Goal: Use online tool/utility: Utilize a website feature to perform a specific function

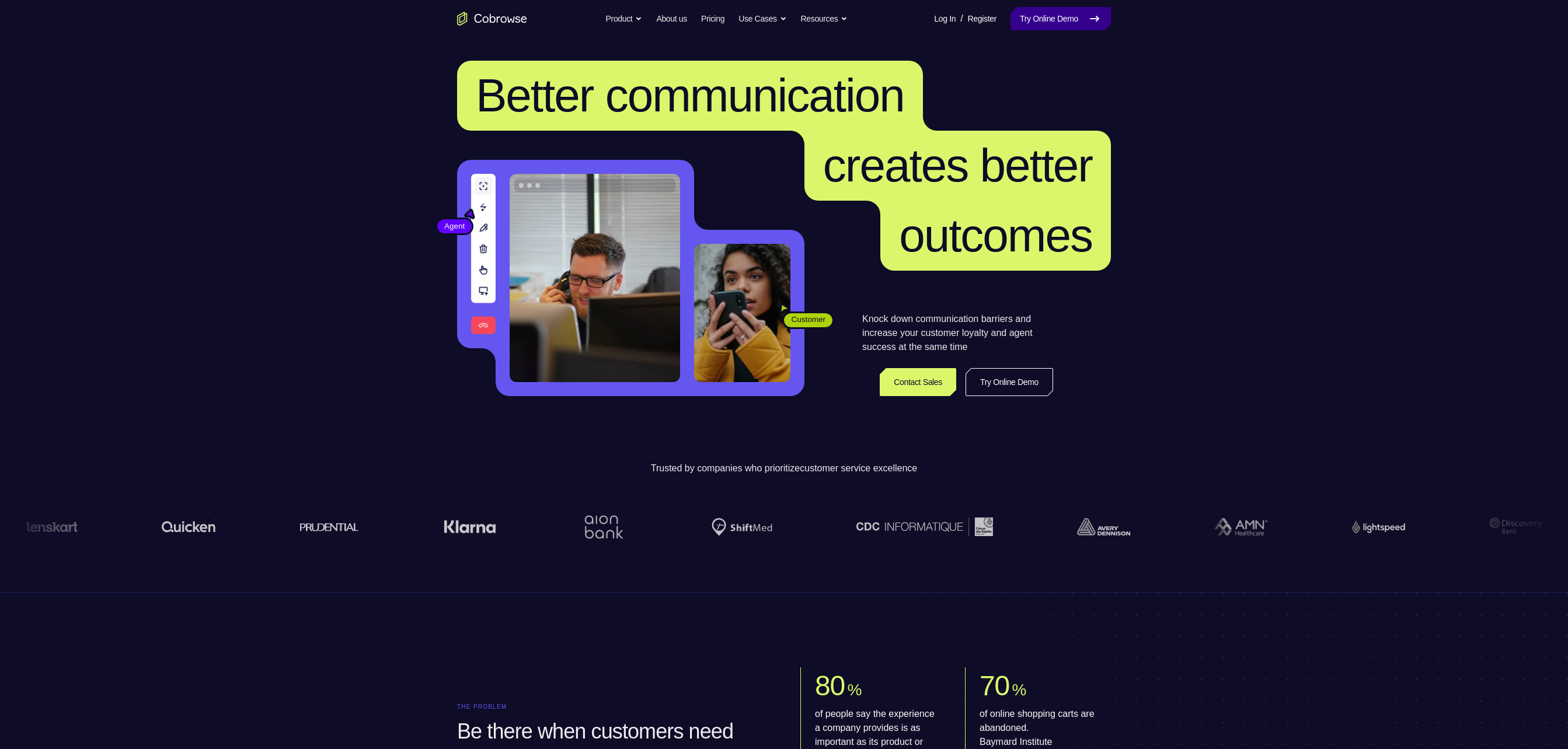
drag, startPoint x: 0, startPoint y: 0, endPoint x: 1090, endPoint y: 20, distance: 1090.2
click at [783, 20] on icon at bounding box center [1095, 19] width 14 height 14
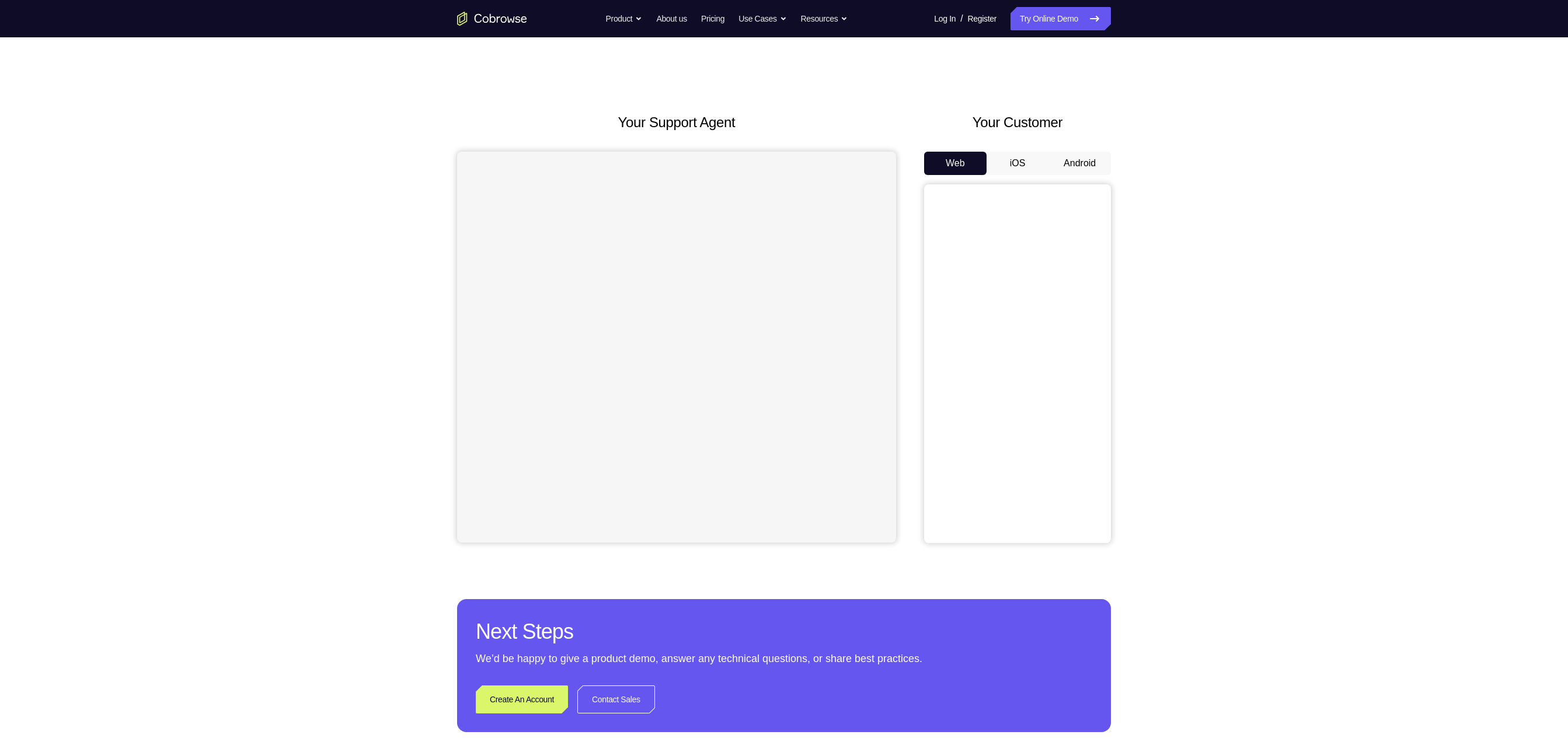
click at [1081, 169] on button "Android" at bounding box center [1079, 163] width 63 height 23
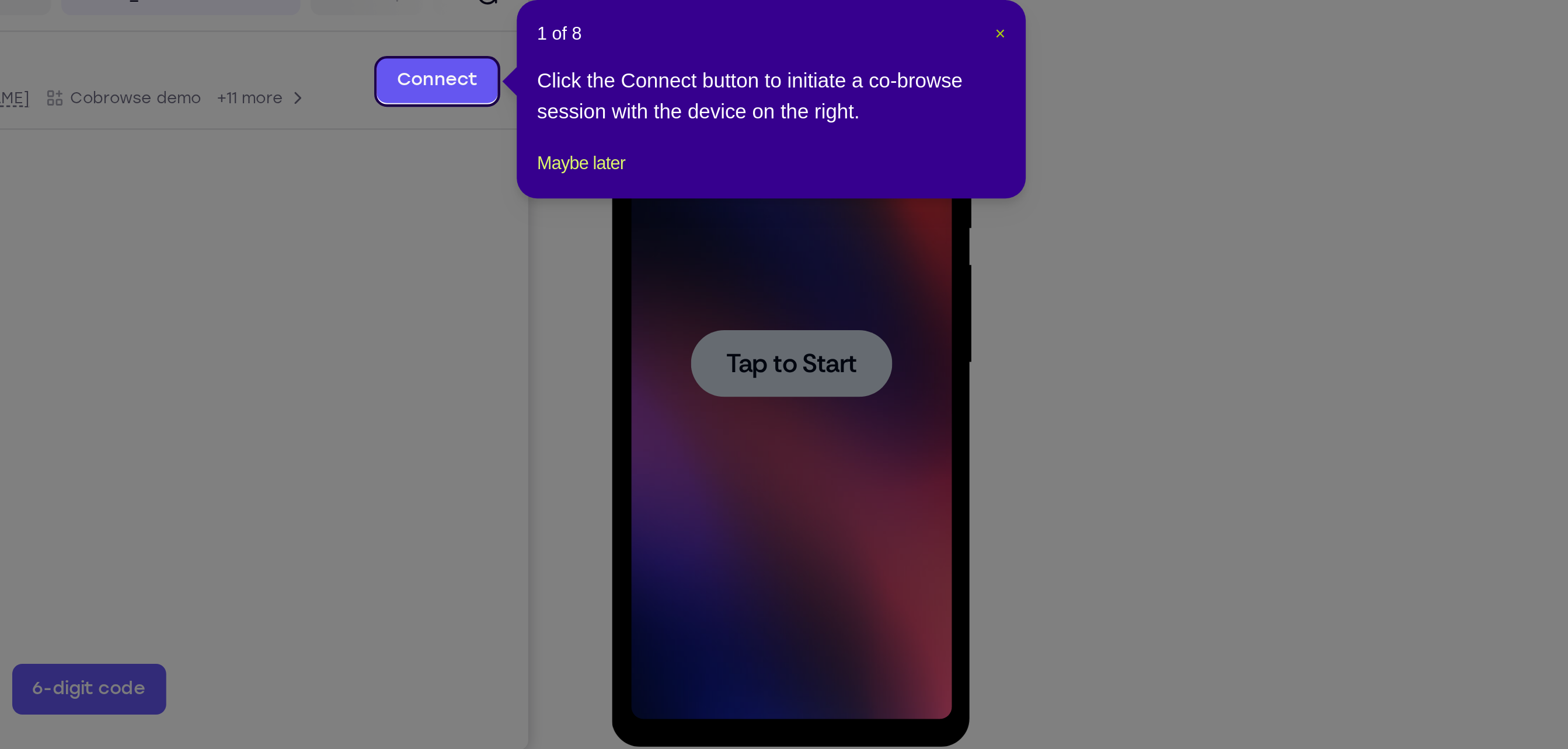
click at [1113, 213] on span "×" at bounding box center [1112, 213] width 5 height 9
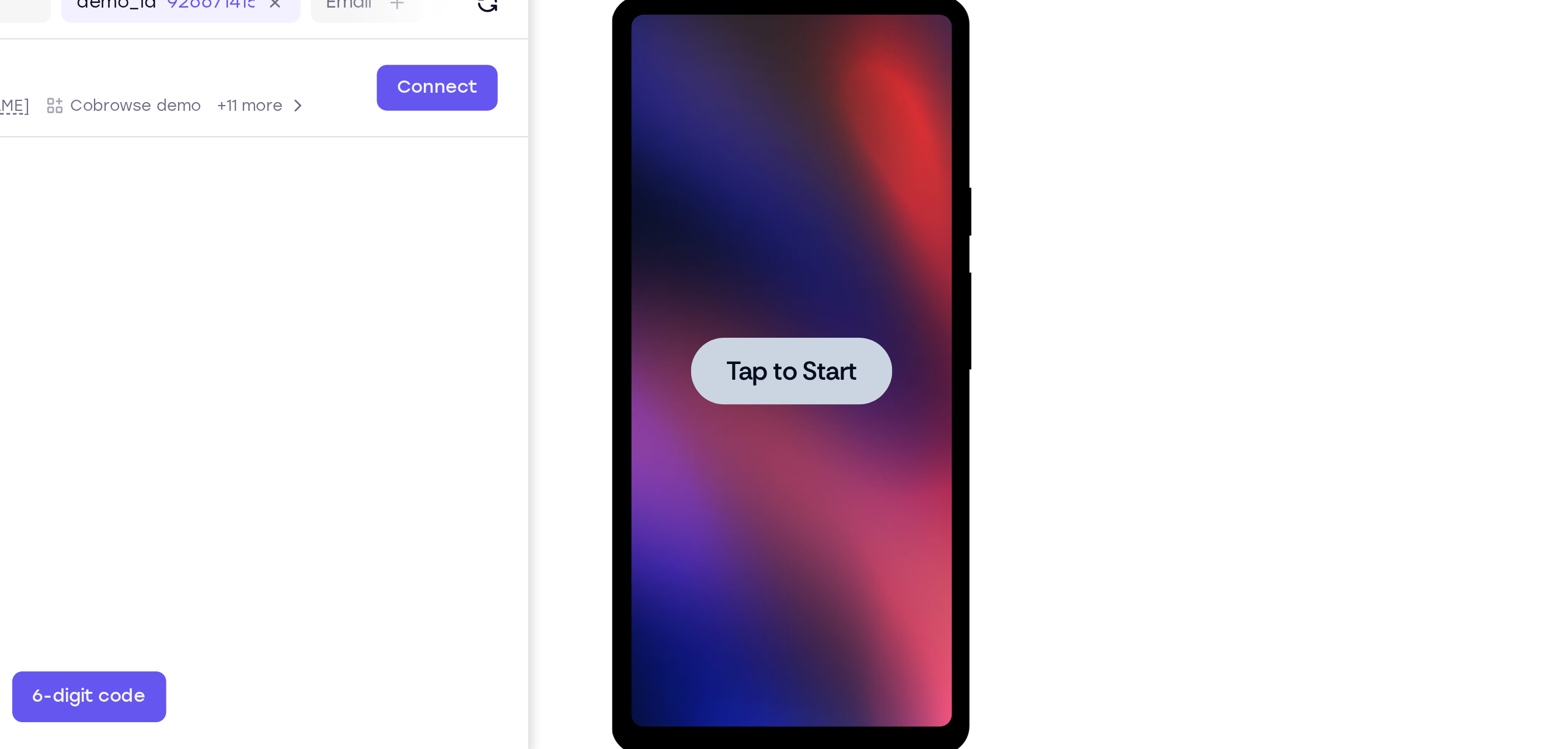
click at [694, 182] on div at bounding box center [693, 168] width 92 height 31
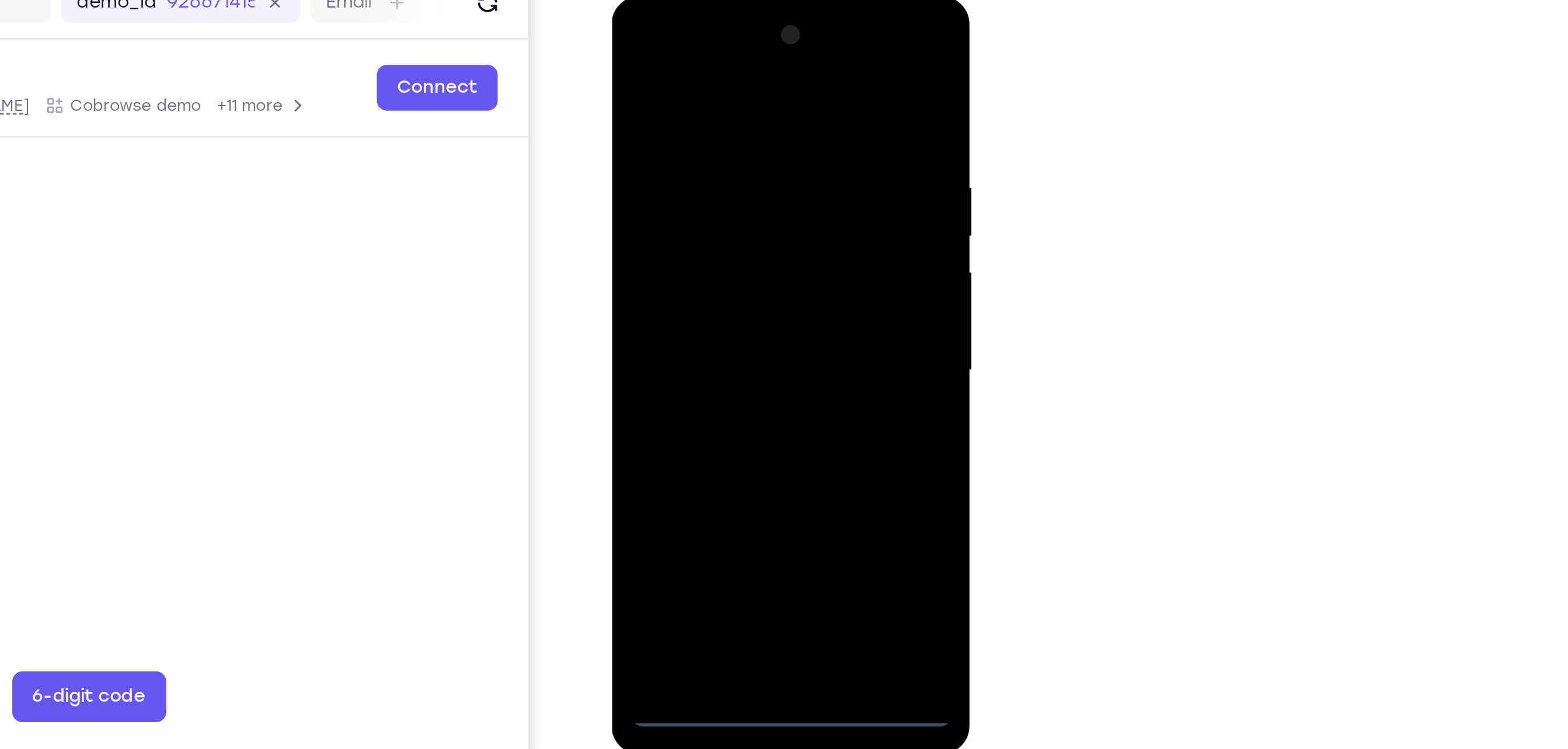
click at [692, 327] on div at bounding box center [693, 168] width 147 height 327
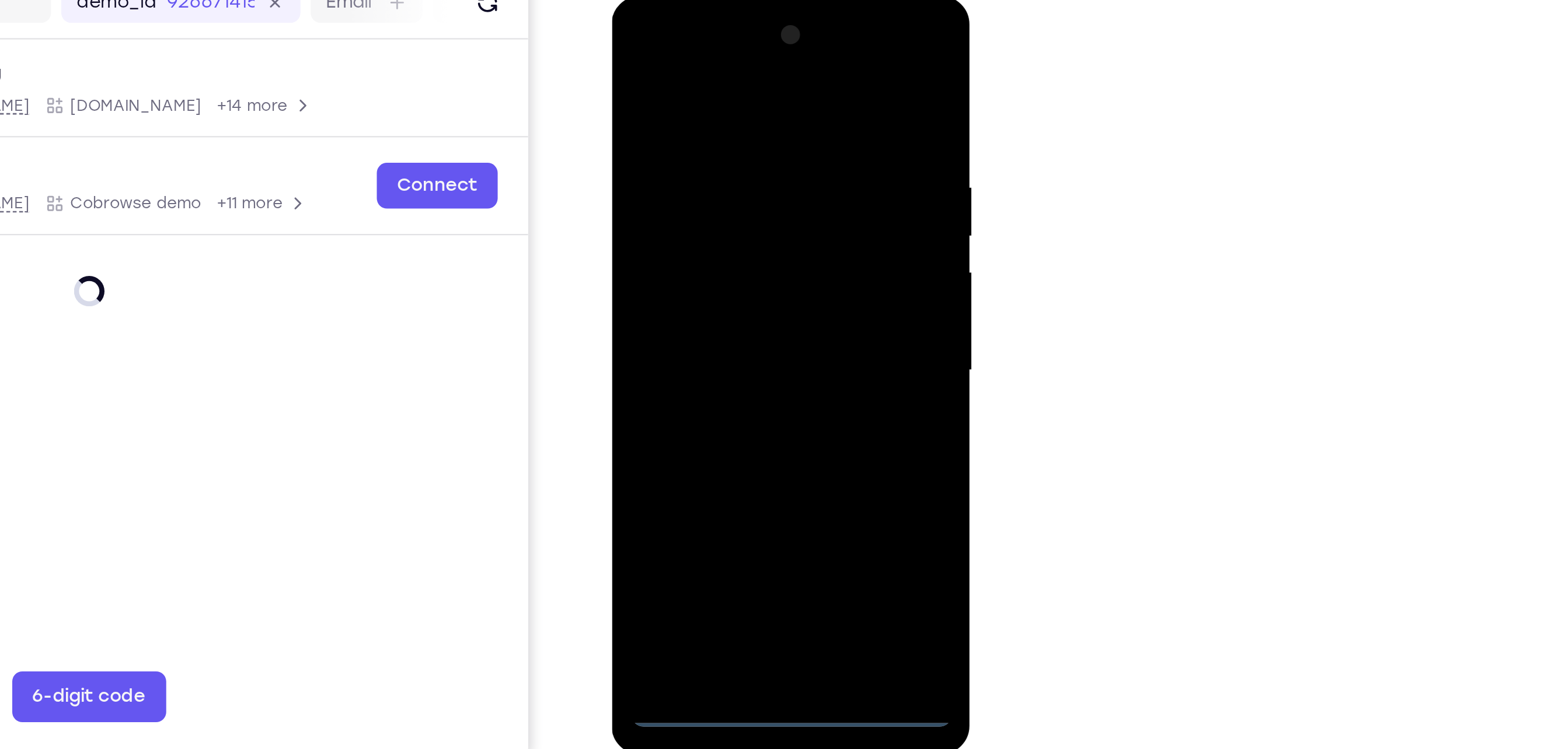
click at [747, 265] on div at bounding box center [693, 168] width 147 height 327
click at [662, 46] on div at bounding box center [693, 168] width 147 height 327
click at [734, 162] on div at bounding box center [693, 168] width 147 height 327
click at [680, 187] on div at bounding box center [693, 168] width 147 height 327
click at [686, 164] on div at bounding box center [693, 168] width 147 height 327
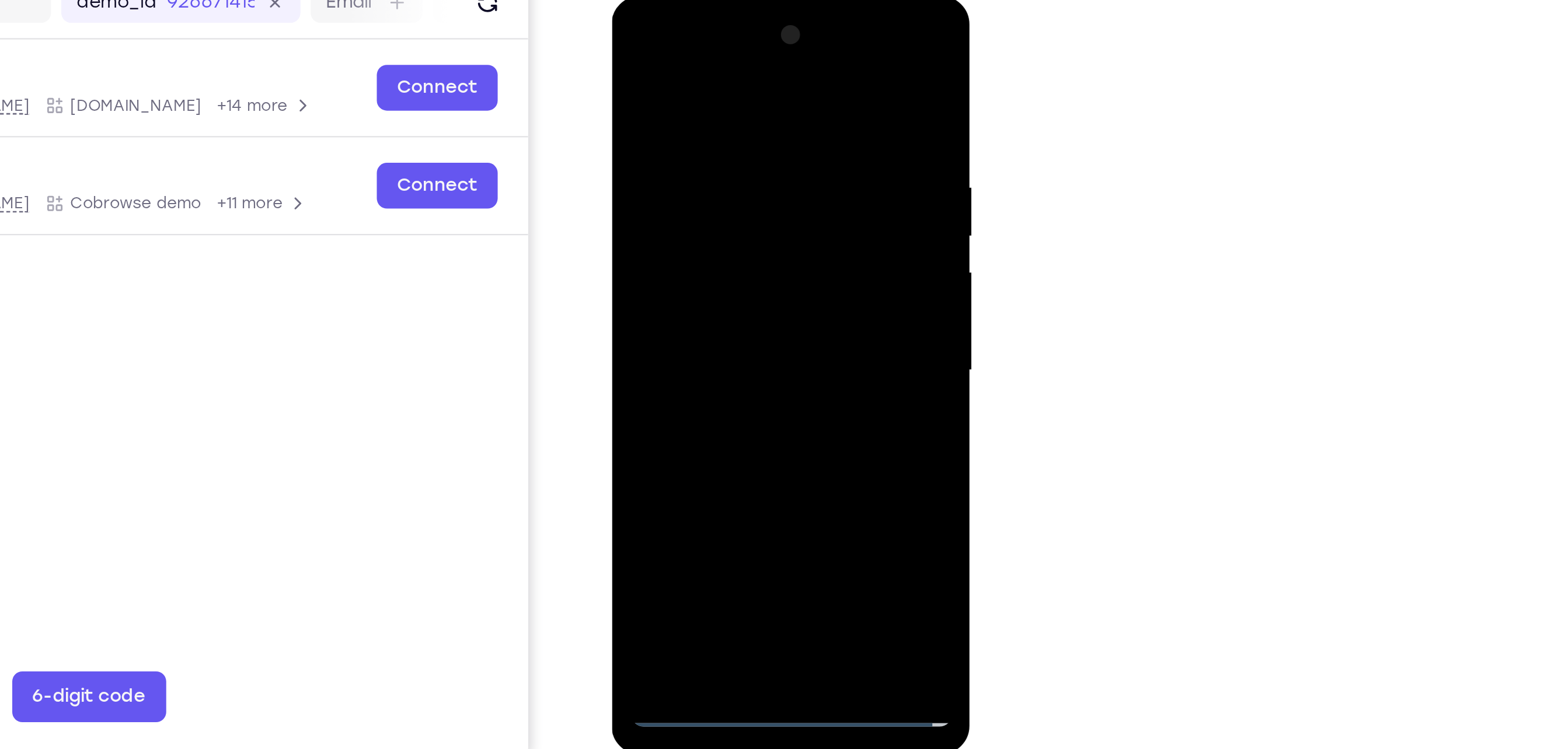
click at [688, 147] on div at bounding box center [693, 168] width 147 height 327
click at [717, 168] on div at bounding box center [693, 168] width 147 height 327
click at [748, 206] on div at bounding box center [693, 168] width 147 height 327
click at [743, 202] on div at bounding box center [693, 168] width 147 height 327
click at [682, 224] on div at bounding box center [693, 168] width 147 height 327
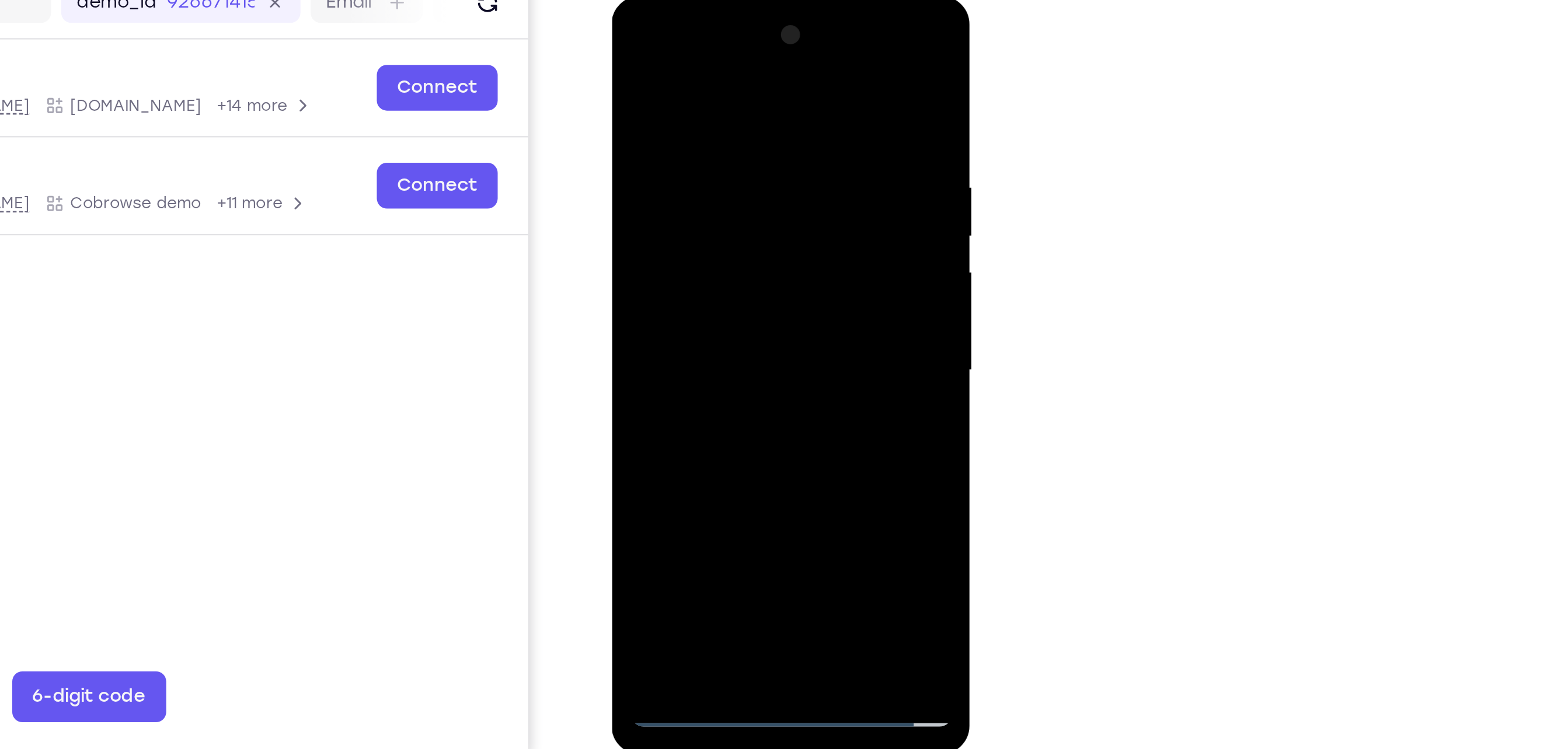
click at [684, 228] on div at bounding box center [693, 168] width 147 height 327
click at [681, 116] on div at bounding box center [693, 168] width 147 height 327
click at [717, 160] on div at bounding box center [693, 168] width 147 height 327
click at [684, 310] on div at bounding box center [693, 168] width 147 height 327
click at [684, 116] on div at bounding box center [693, 168] width 147 height 327
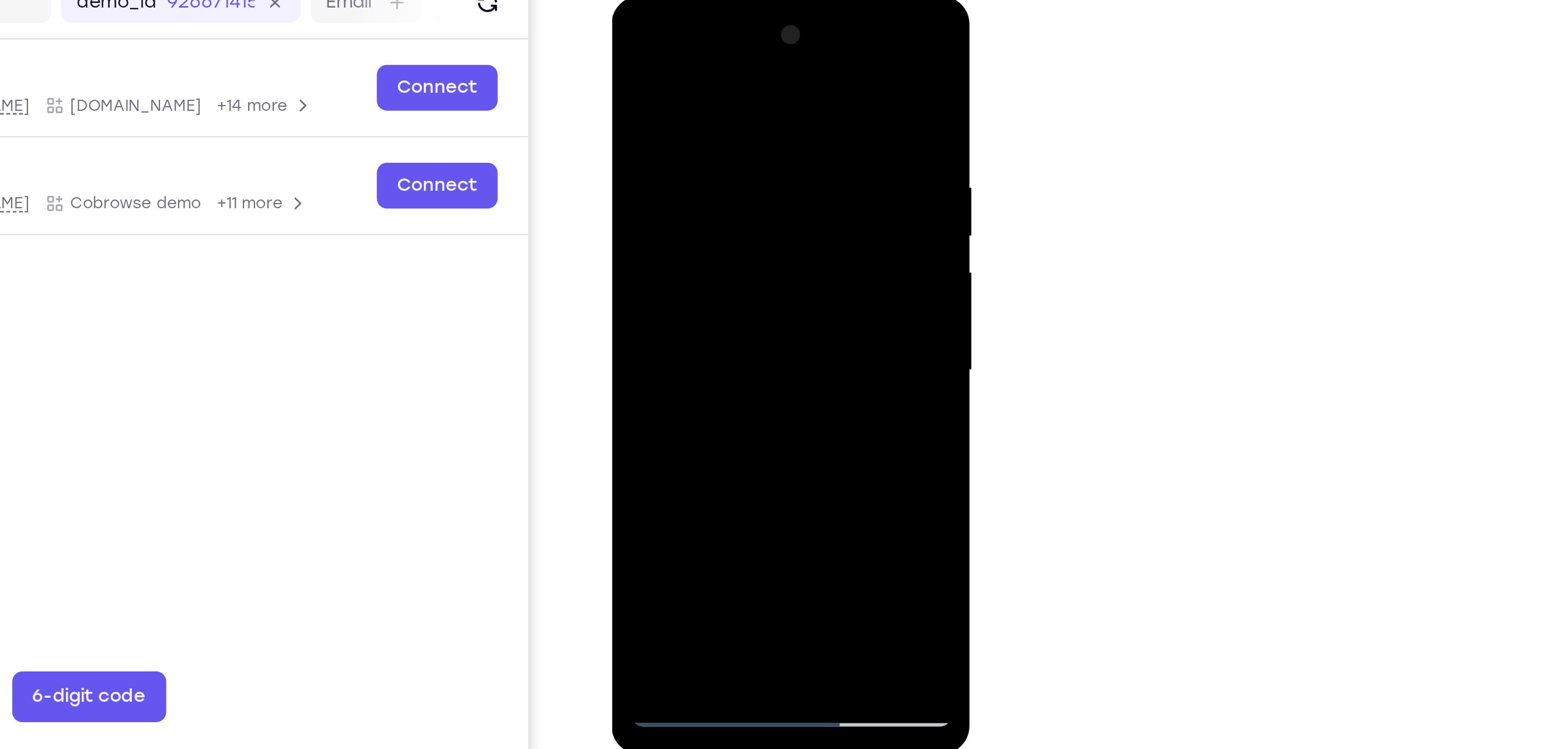
click at [756, 70] on div at bounding box center [693, 168] width 147 height 327
click at [757, 51] on div at bounding box center [693, 168] width 147 height 327
click at [719, 304] on div at bounding box center [693, 168] width 147 height 327
click at [711, 238] on div at bounding box center [693, 168] width 147 height 327
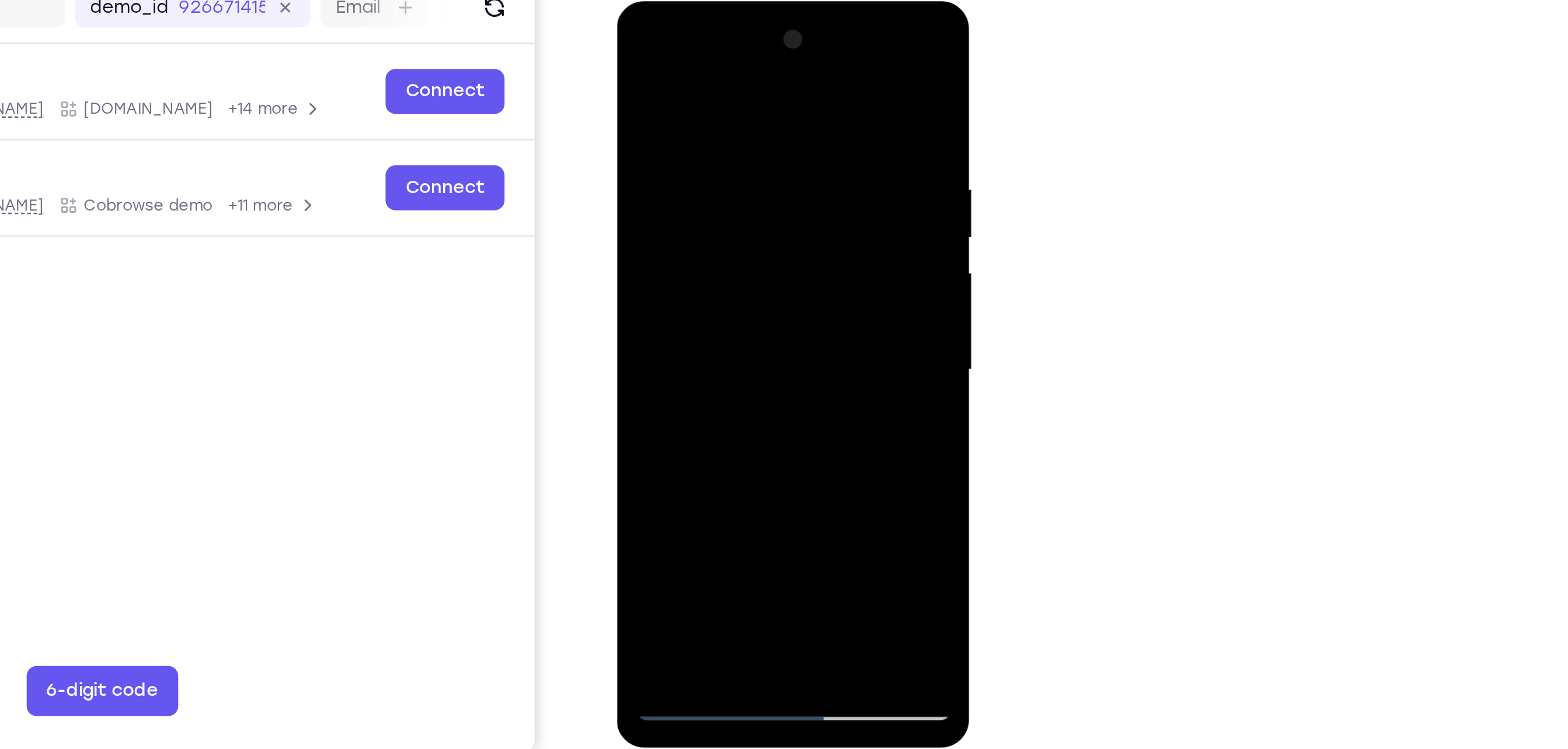
click at [635, 57] on div at bounding box center [699, 173] width 147 height 327
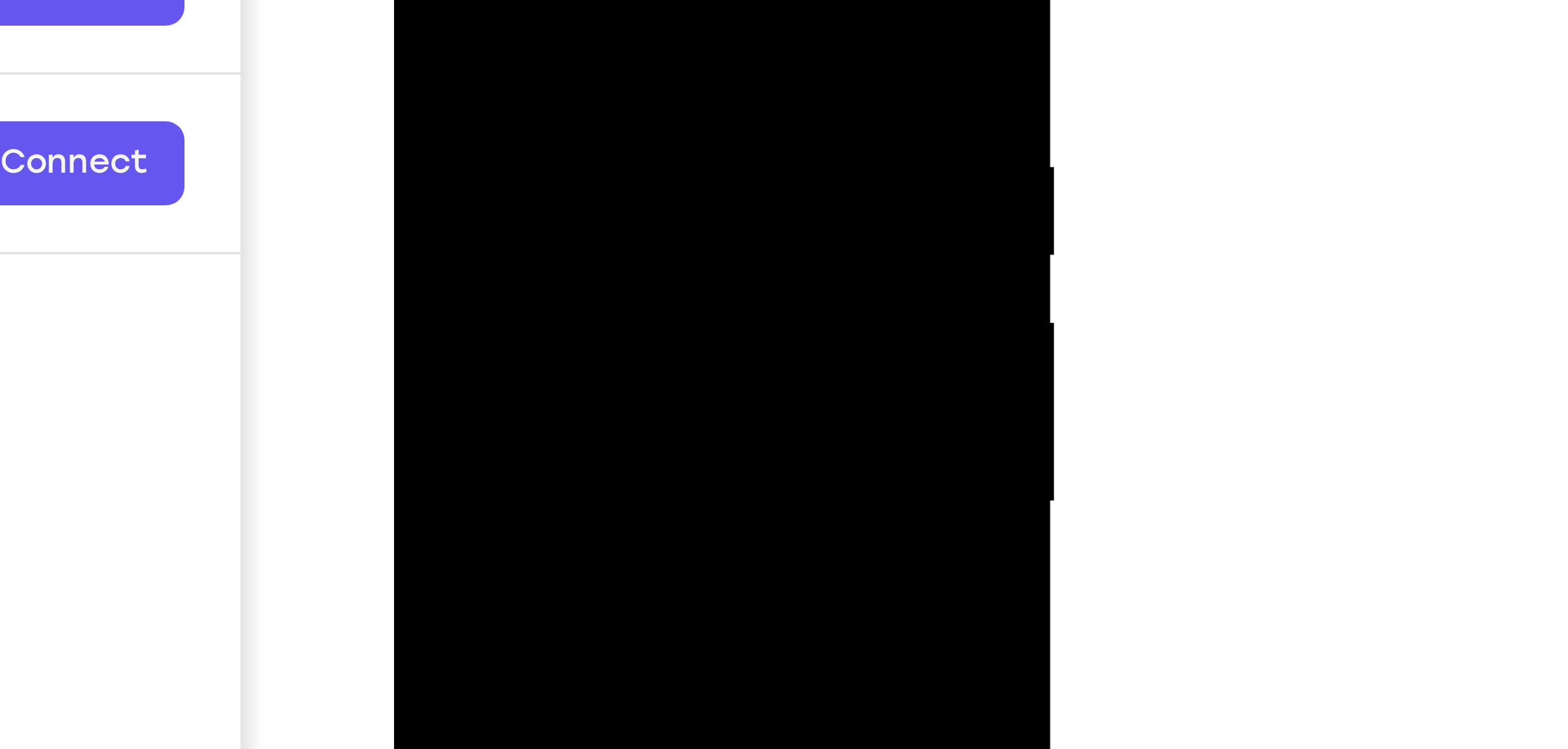
drag, startPoint x: 530, startPoint y: -108, endPoint x: 476, endPoint y: -108, distance: 54.0
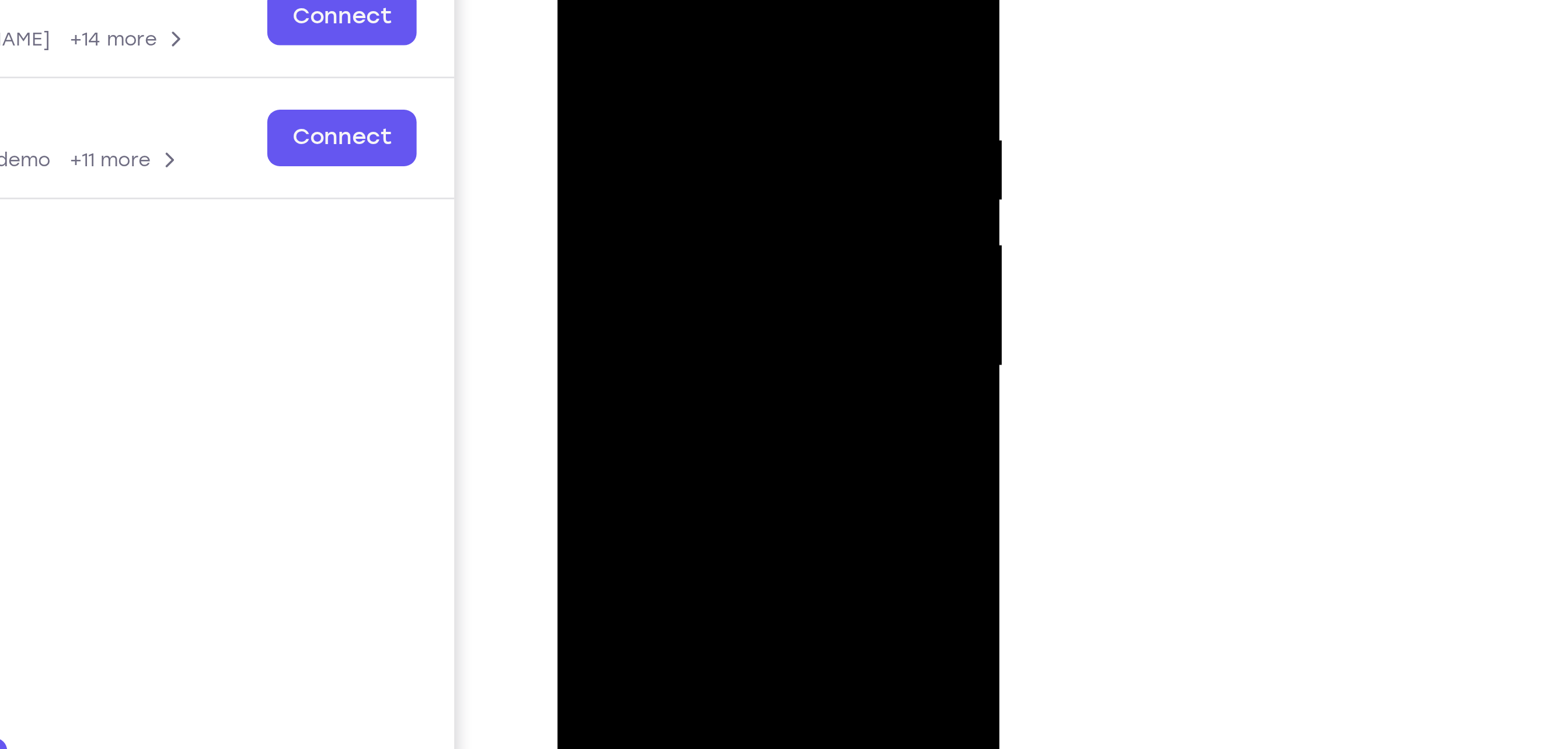
click at [697, 103] on div at bounding box center [639, 76] width 147 height 327
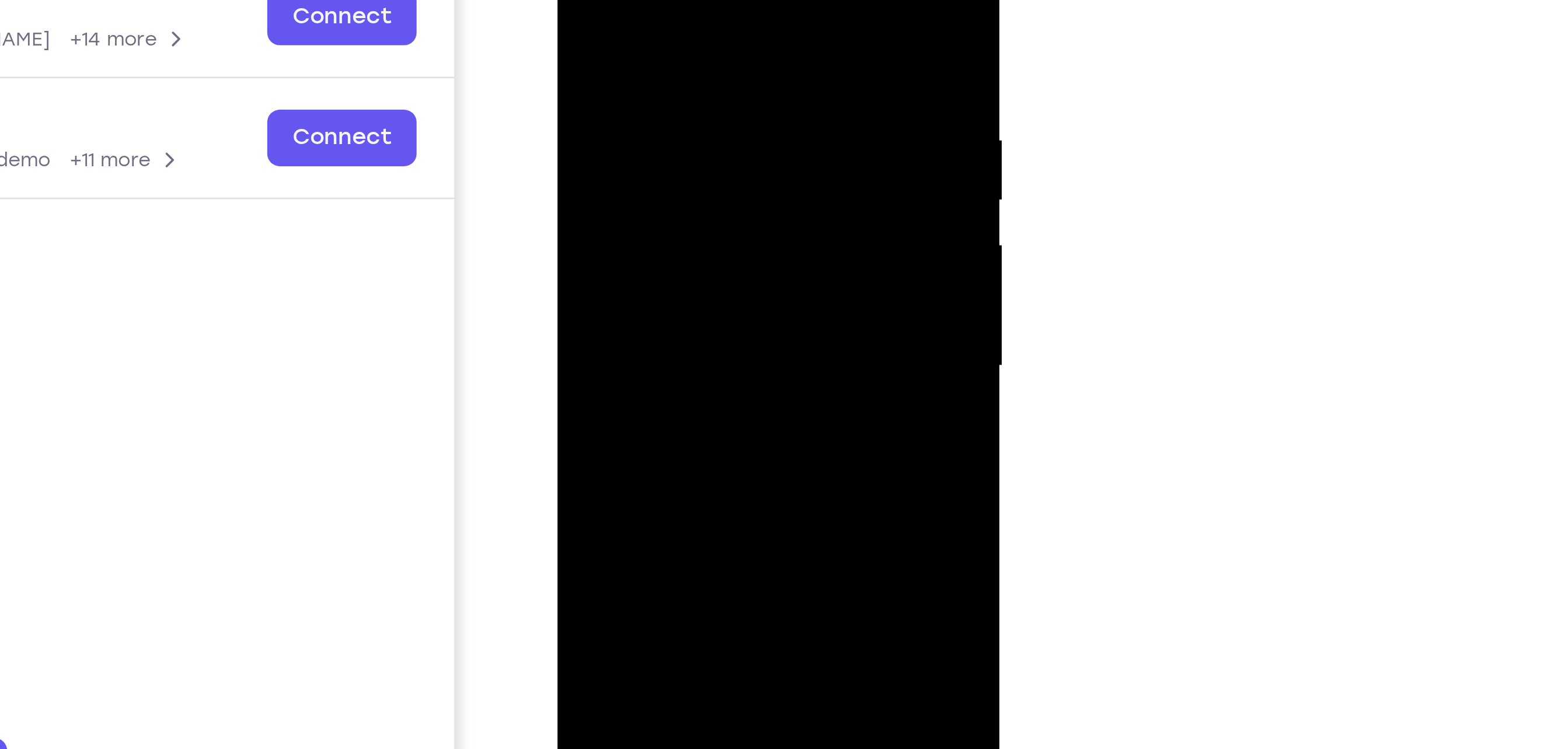
click at [697, 103] on div at bounding box center [639, 76] width 147 height 327
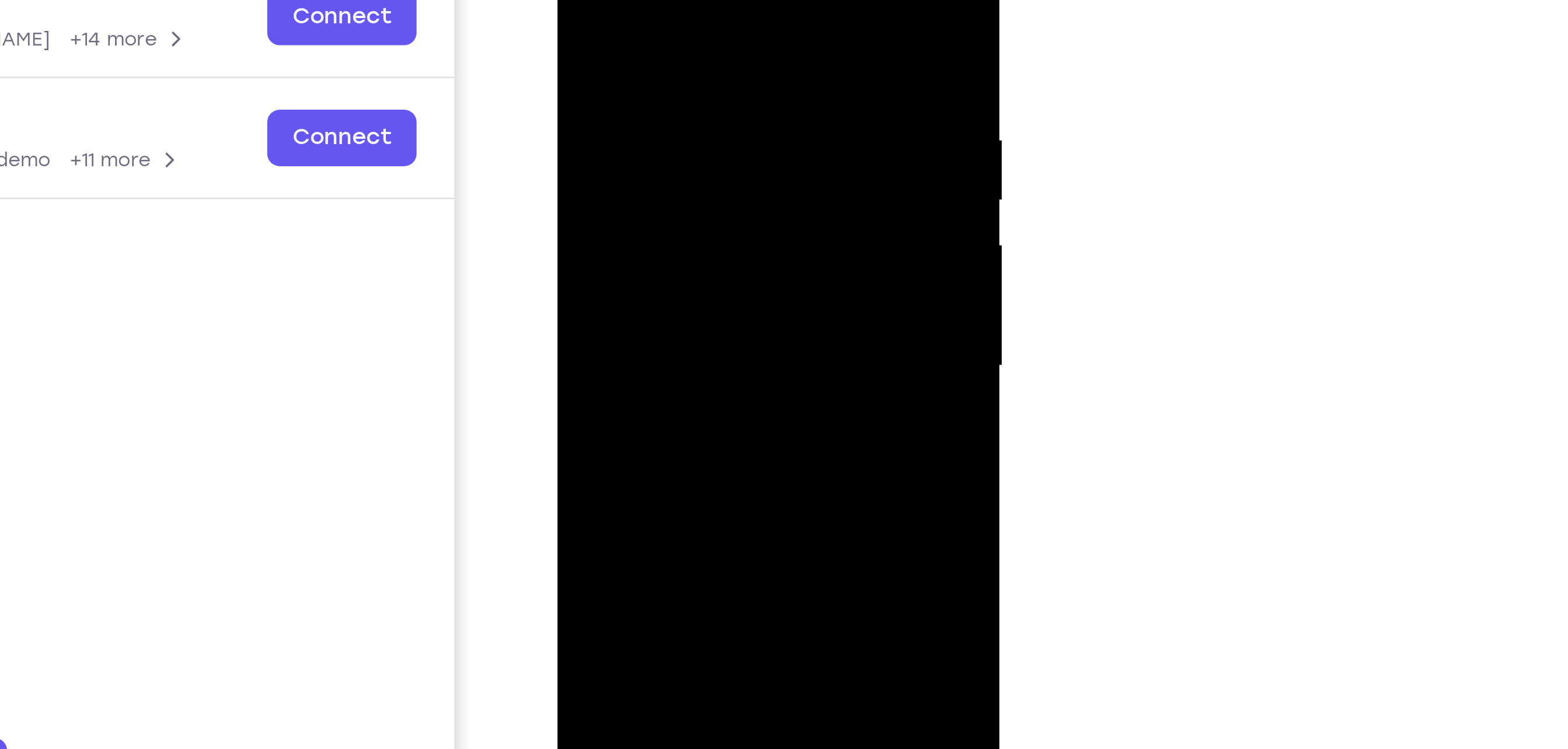
click at [697, 103] on div at bounding box center [639, 76] width 147 height 327
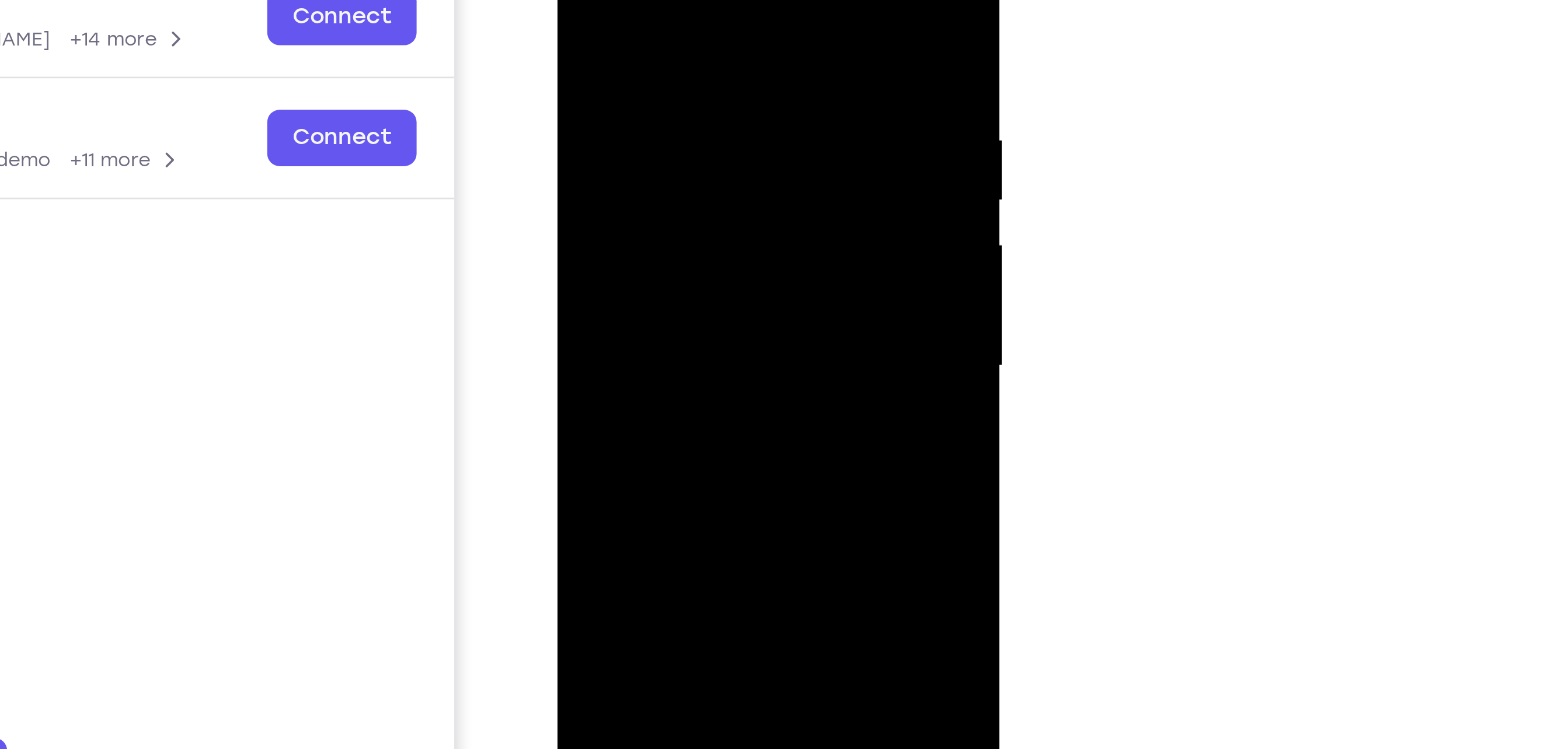
click at [697, 103] on div at bounding box center [639, 76] width 147 height 327
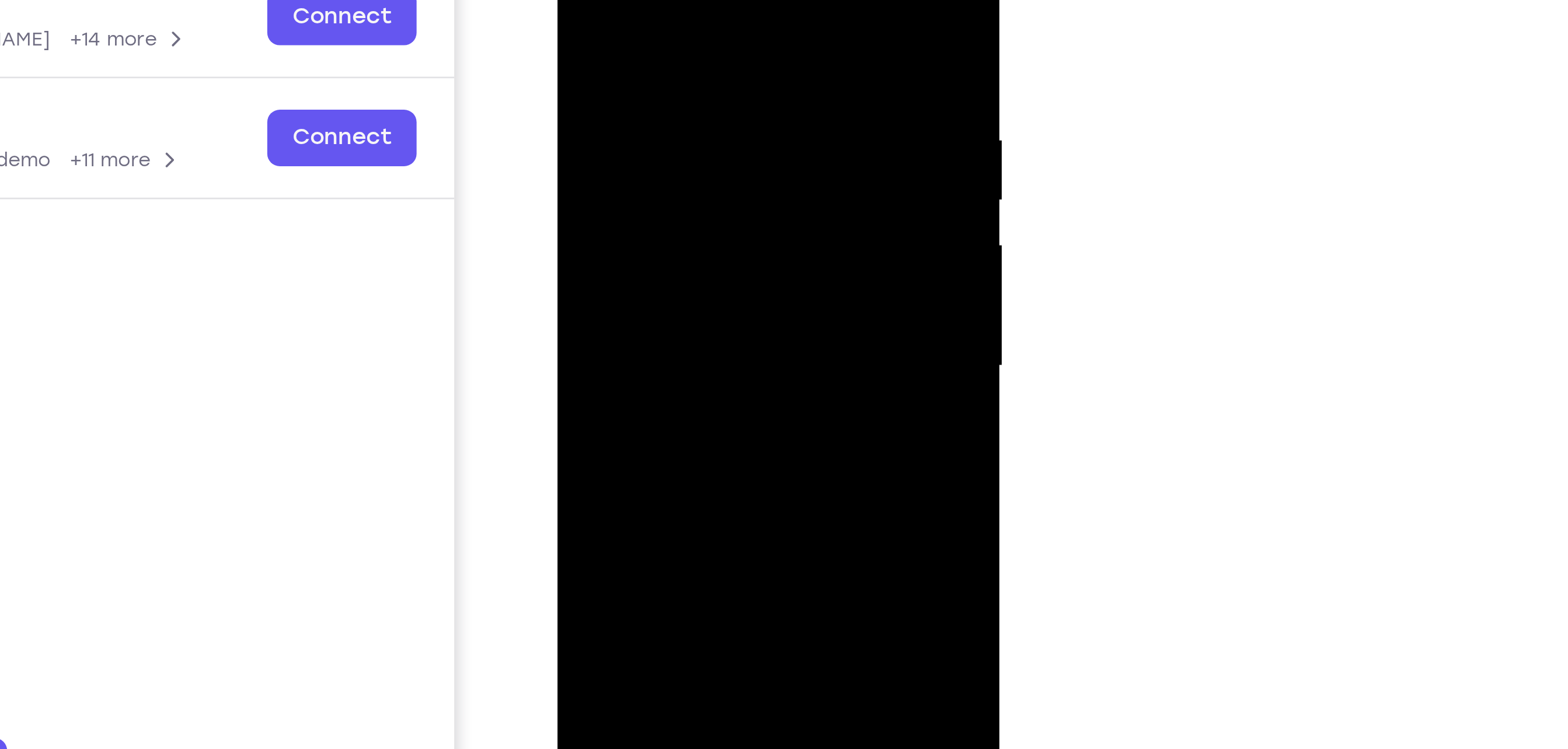
click at [697, 103] on div at bounding box center [639, 76] width 147 height 327
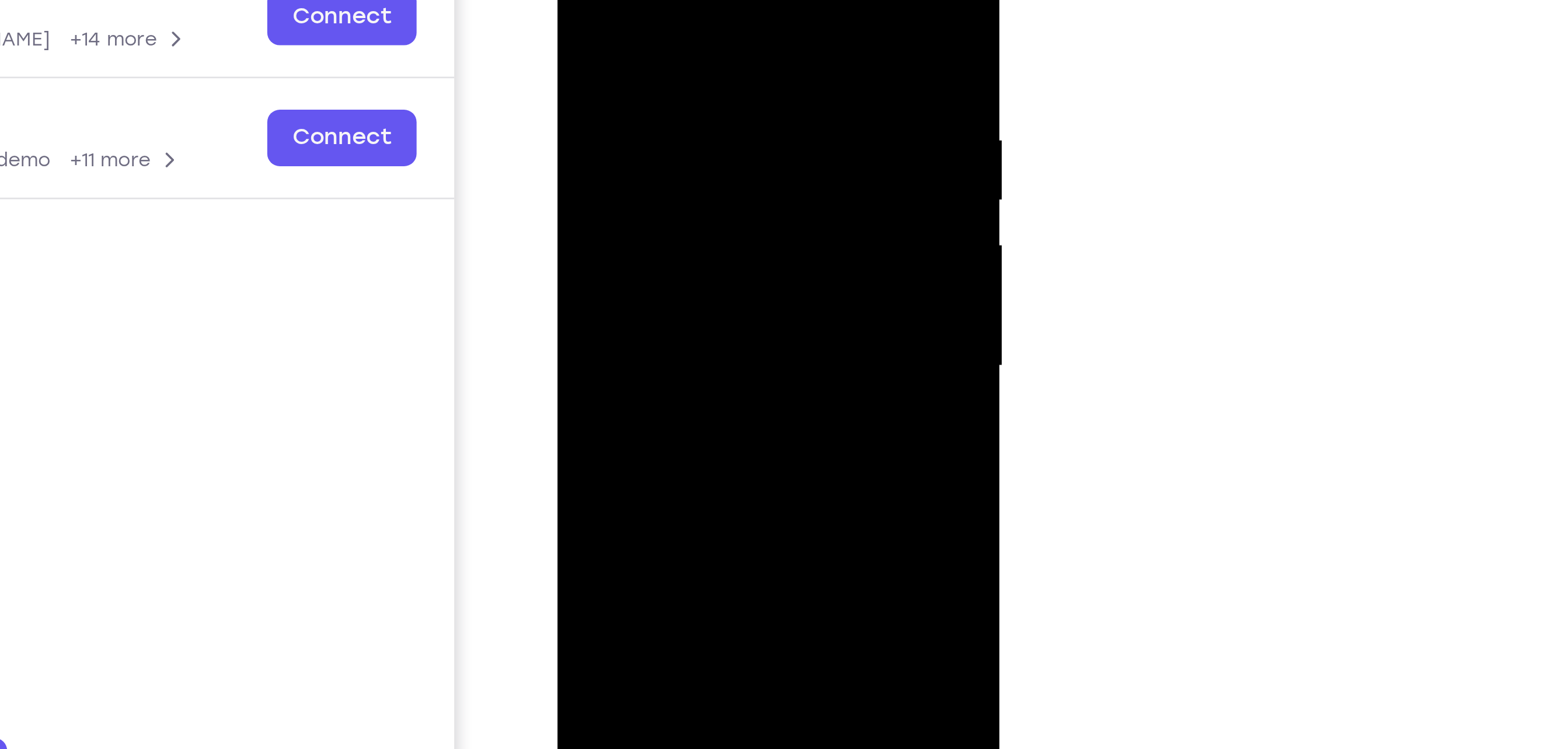
click at [697, 103] on div at bounding box center [639, 76] width 147 height 327
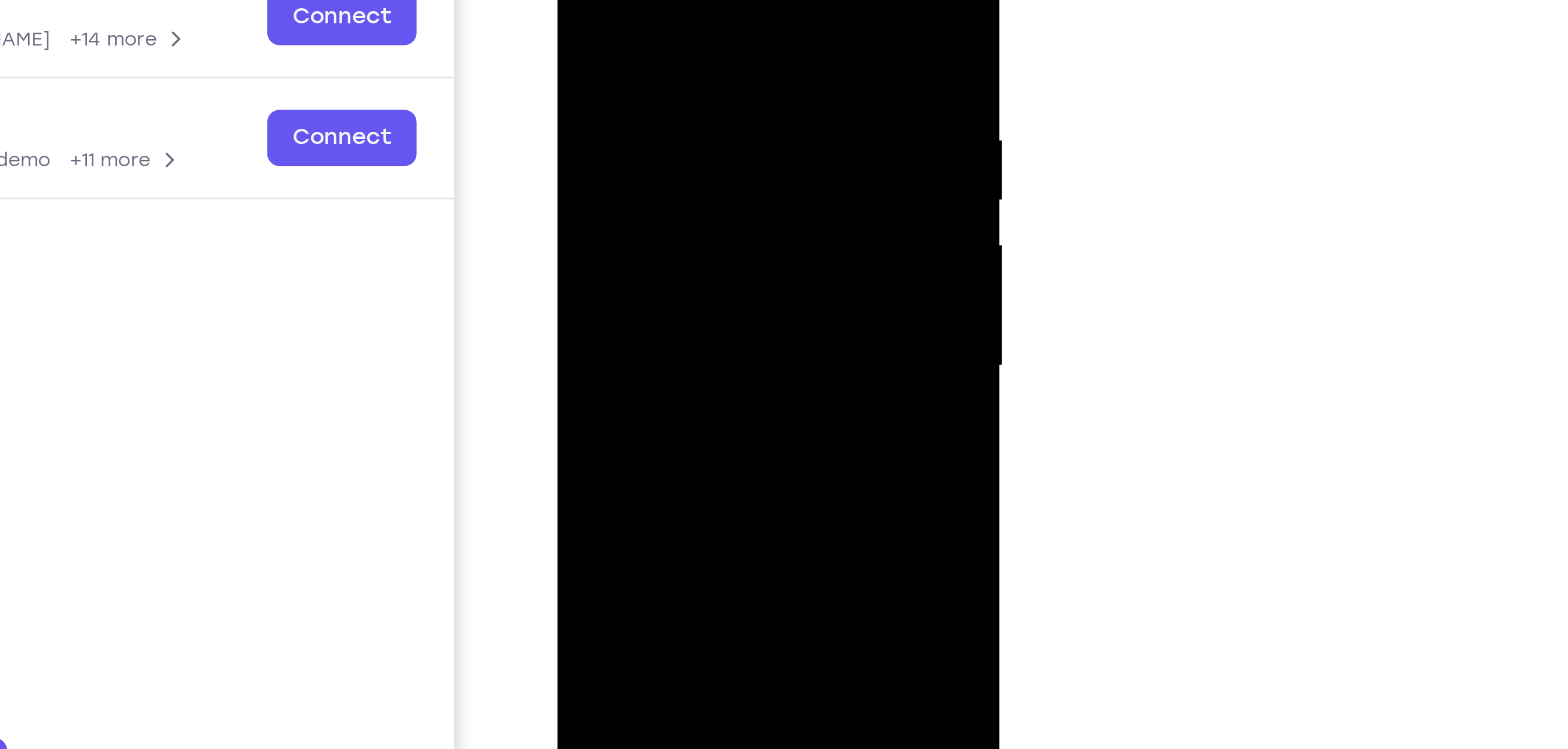
click at [697, 103] on div at bounding box center [639, 76] width 147 height 327
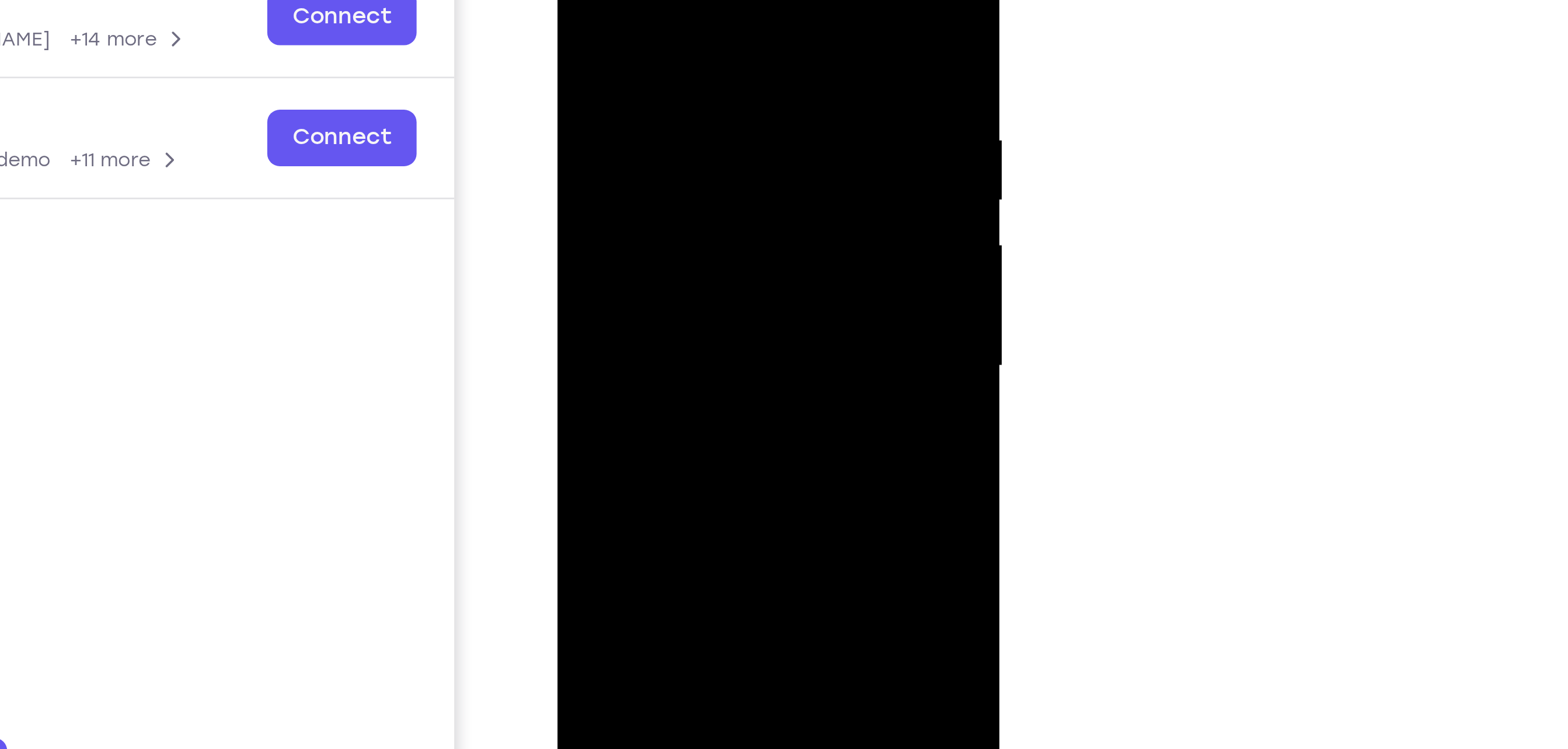
click at [697, 103] on div at bounding box center [639, 76] width 147 height 327
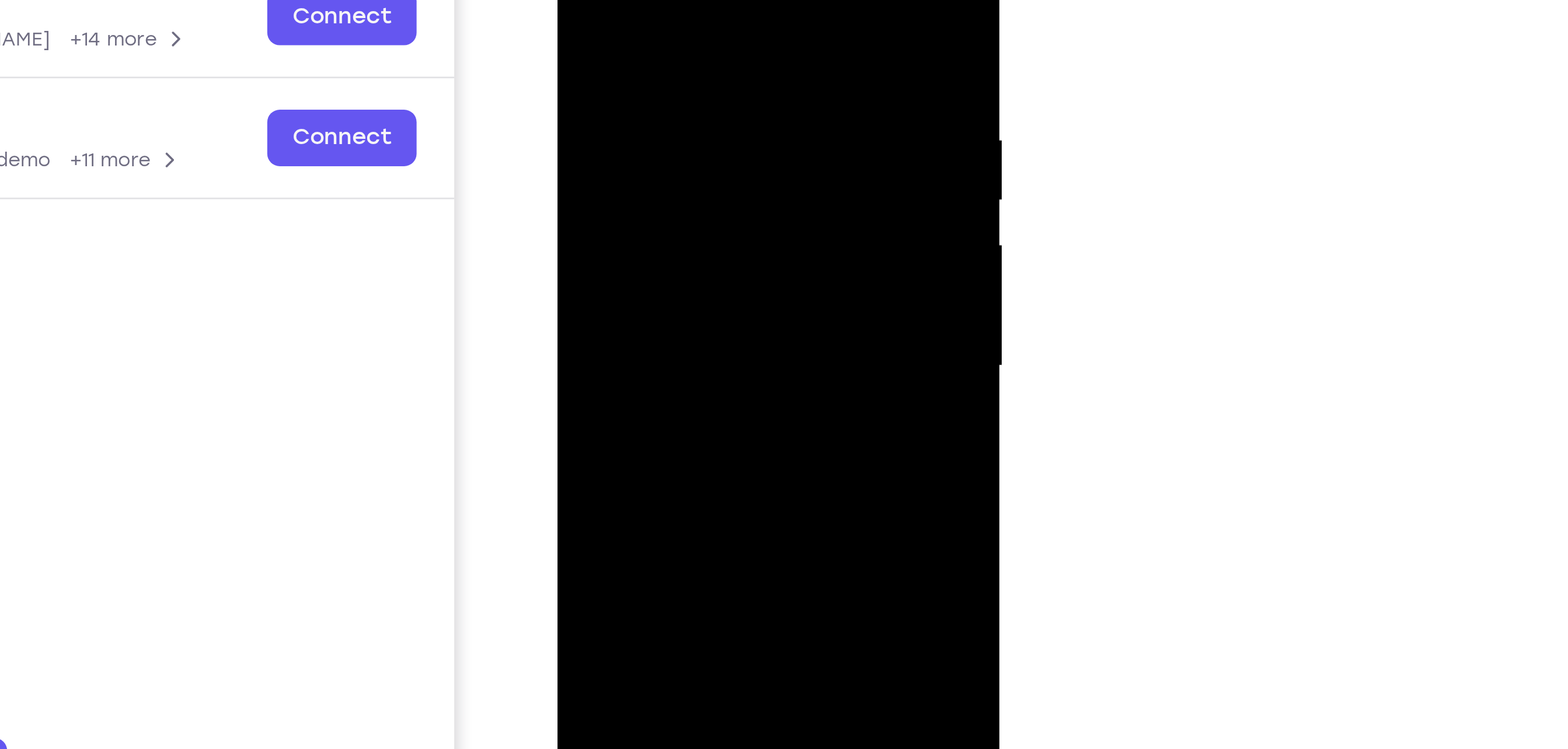
click at [697, 103] on div at bounding box center [639, 76] width 147 height 327
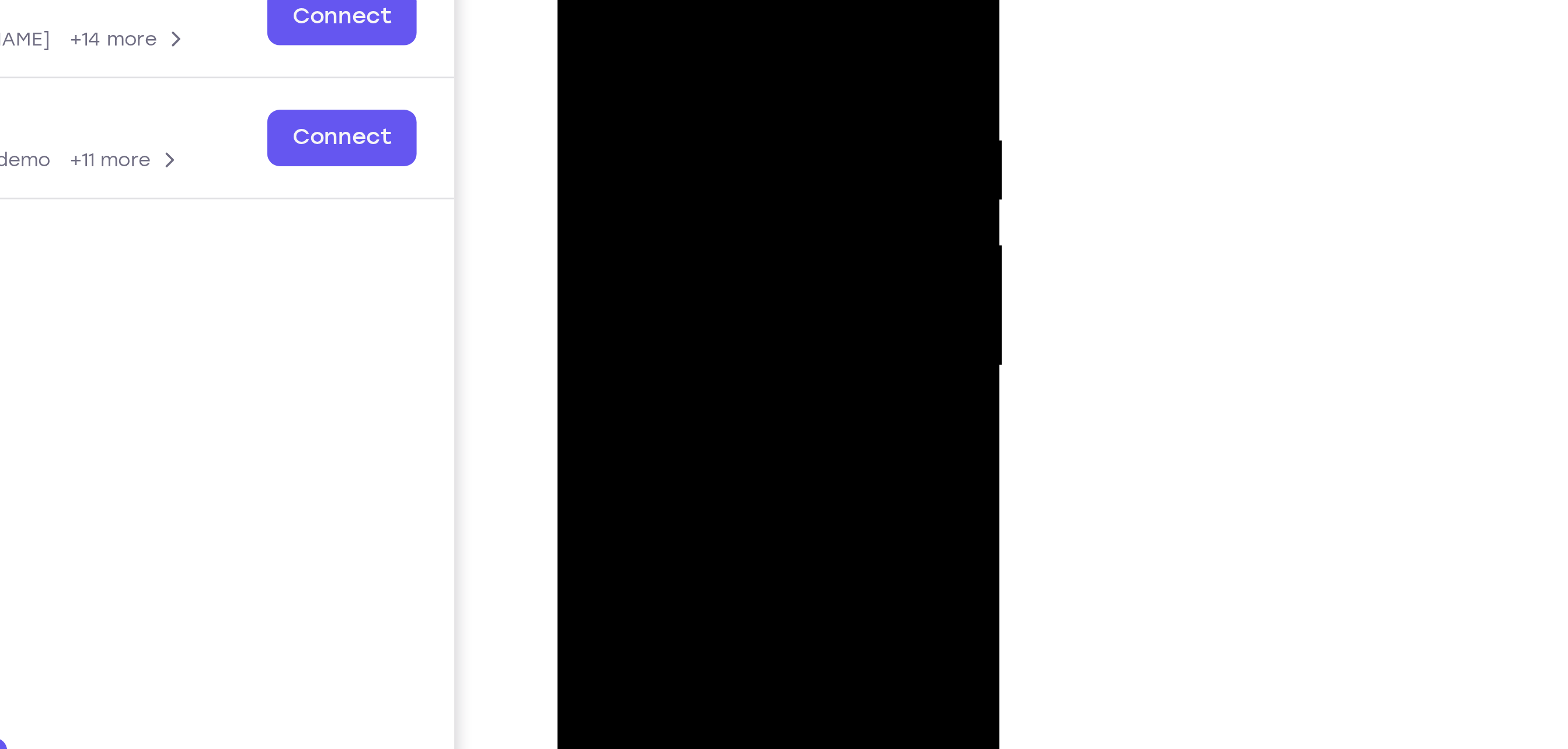
click at [697, 103] on div at bounding box center [639, 76] width 147 height 327
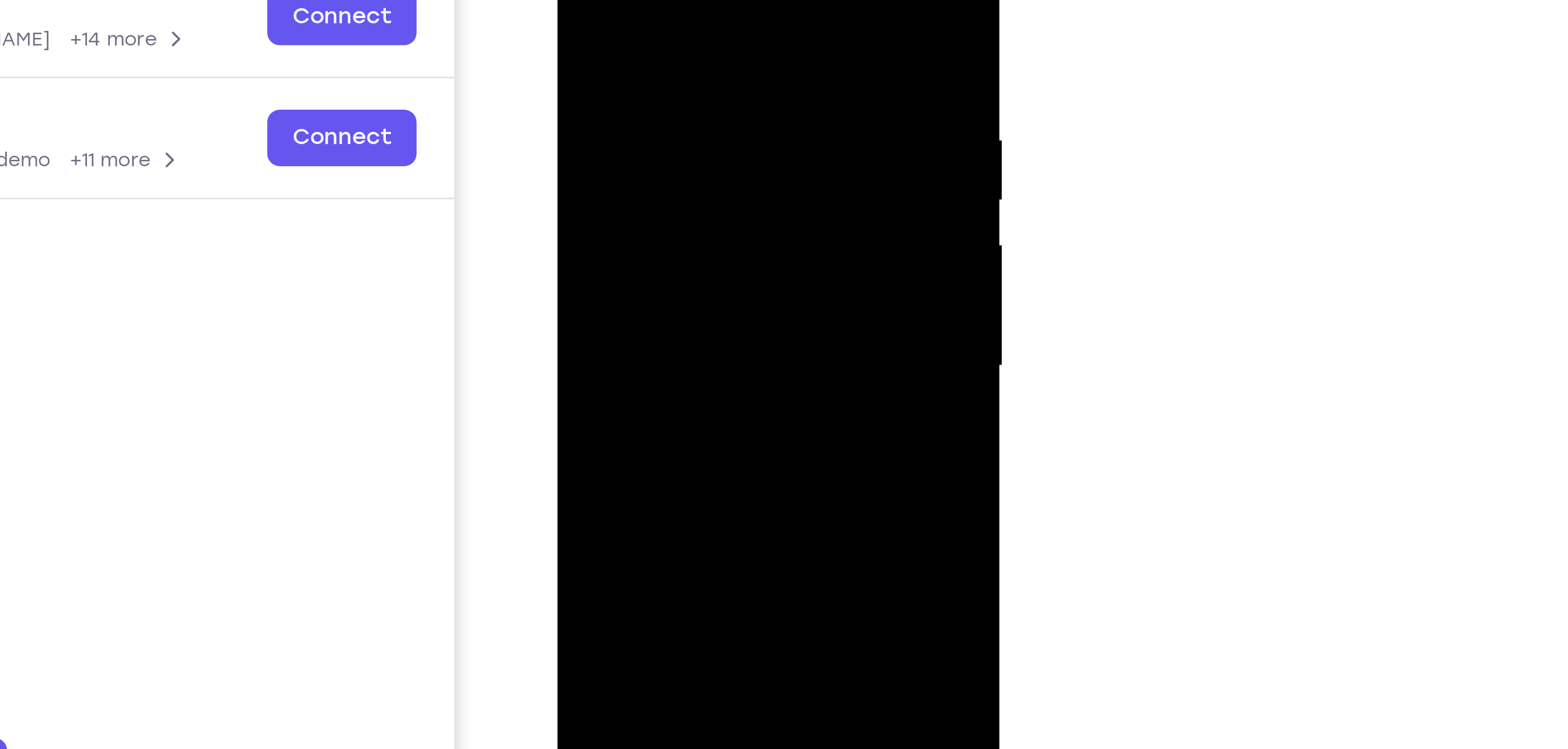
click at [697, 103] on div at bounding box center [639, 76] width 147 height 327
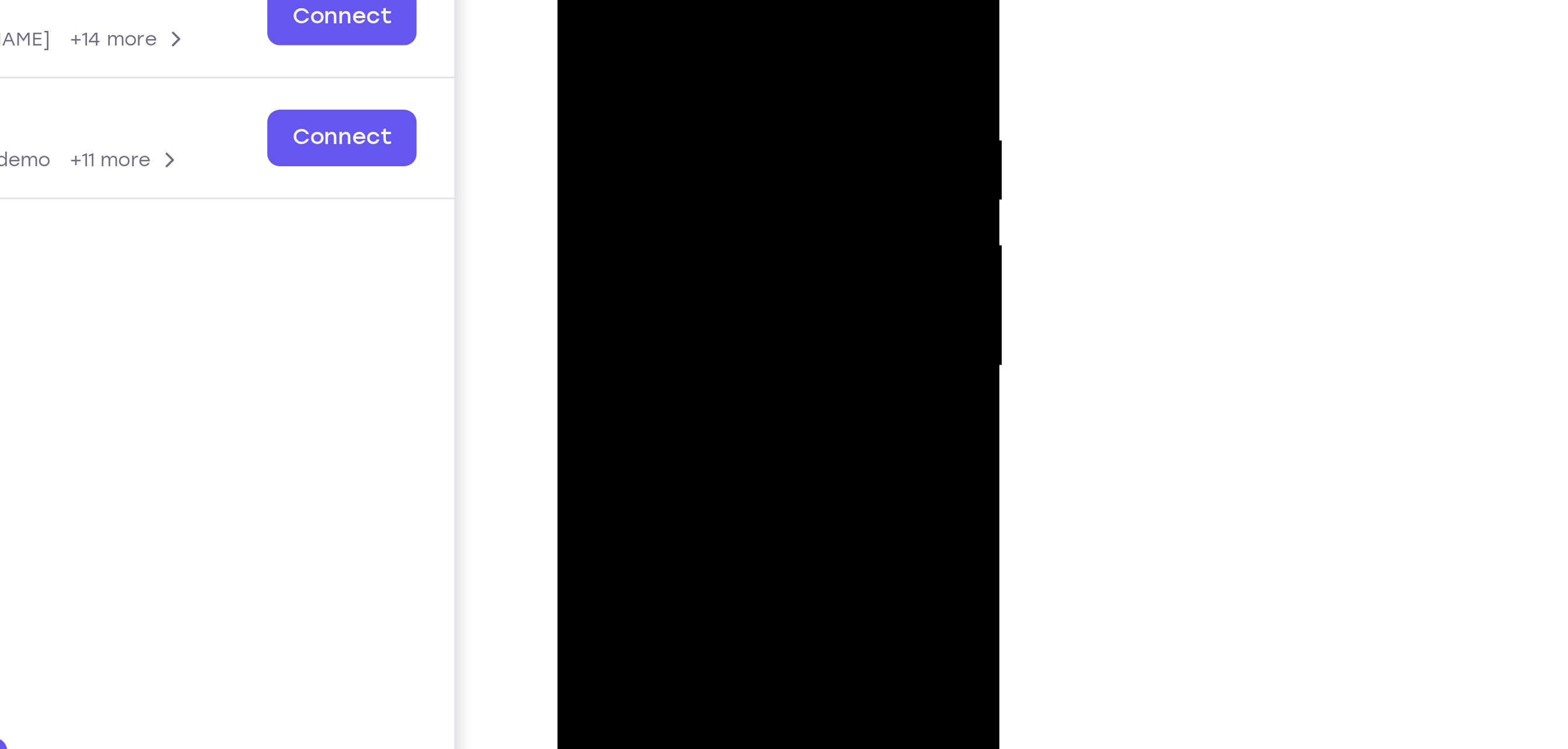
click at [697, 103] on div at bounding box center [639, 76] width 147 height 327
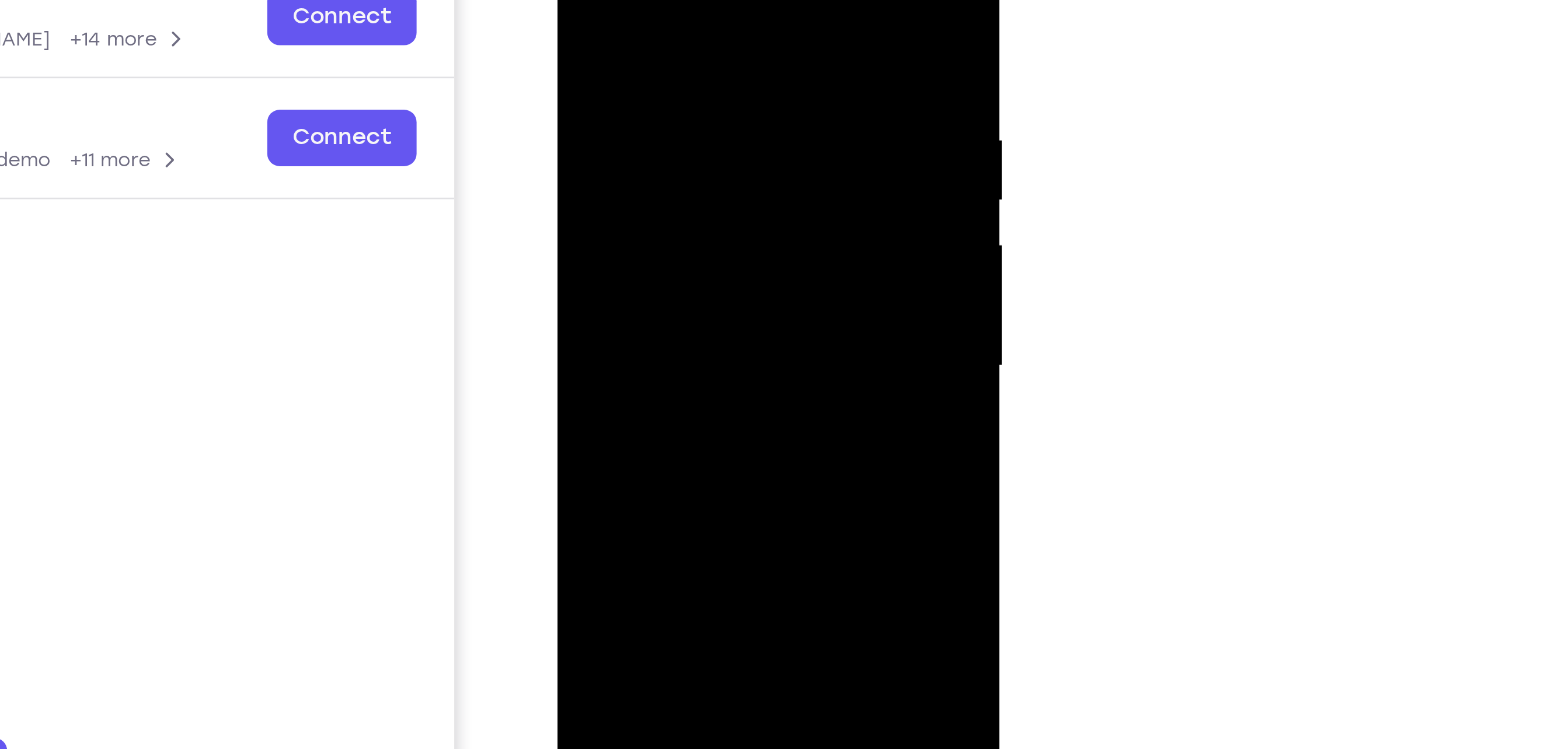
click at [697, 103] on div at bounding box center [639, 76] width 147 height 327
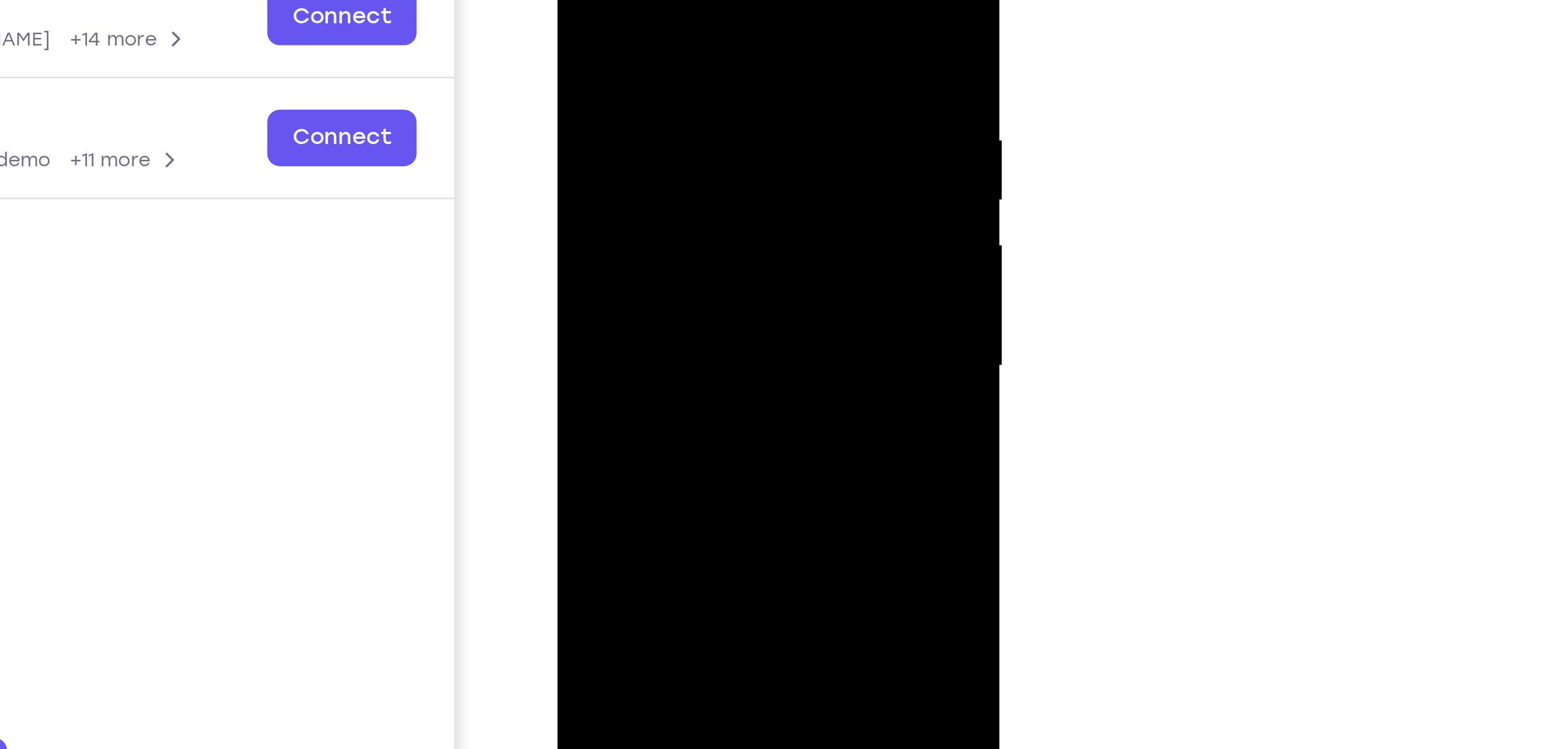
click at [697, 103] on div at bounding box center [639, 76] width 147 height 327
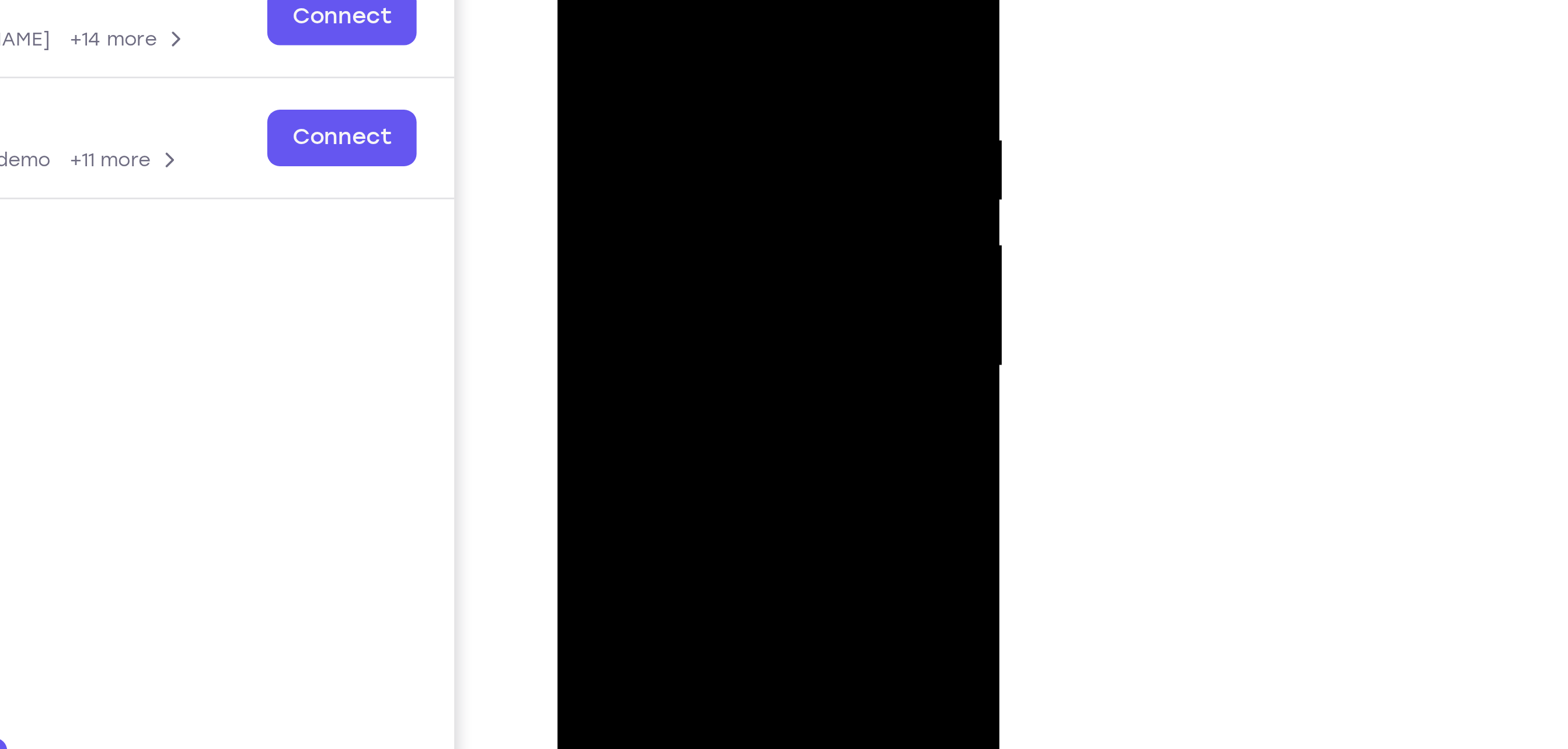
click at [697, 103] on div at bounding box center [639, 76] width 147 height 327
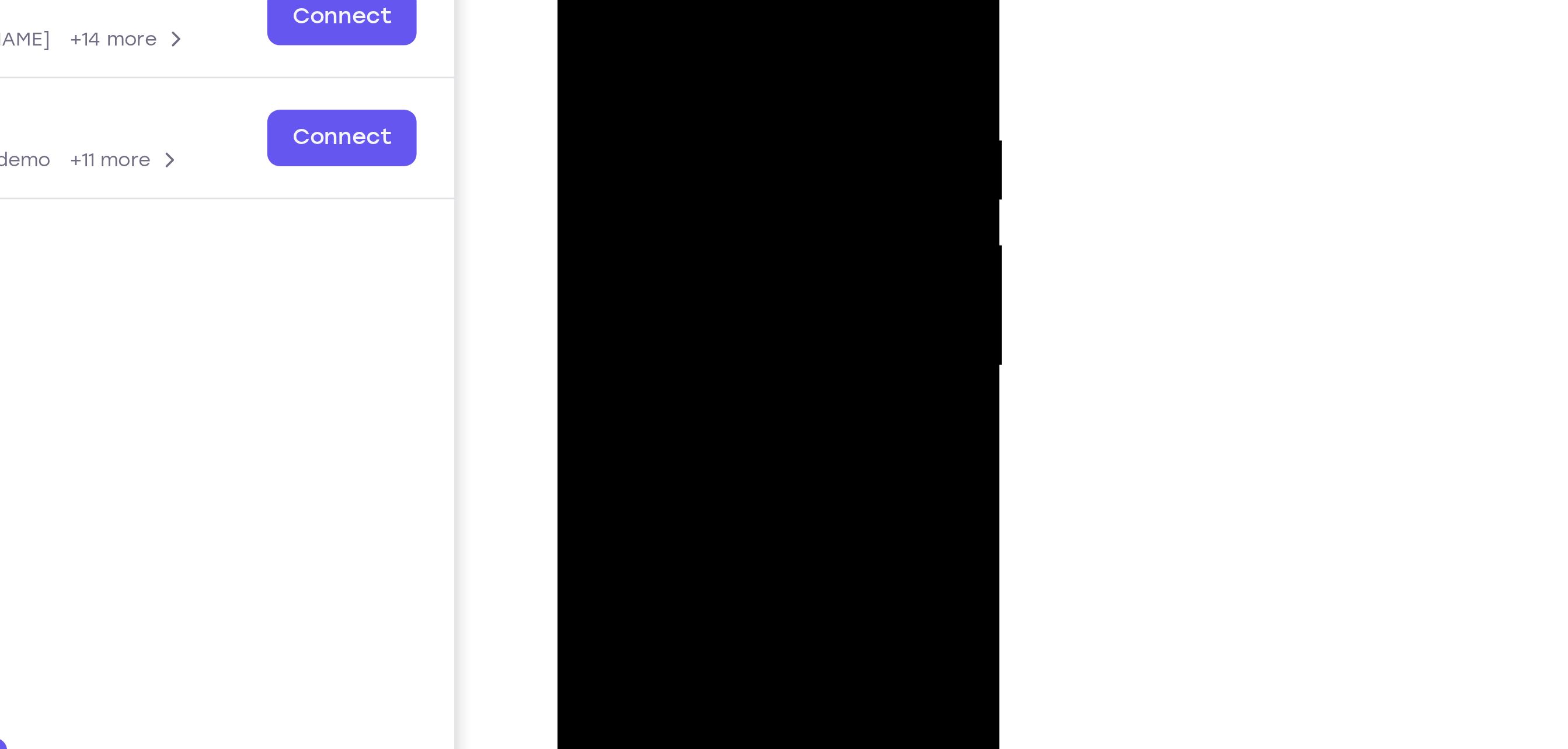
click at [697, 103] on div at bounding box center [639, 76] width 147 height 327
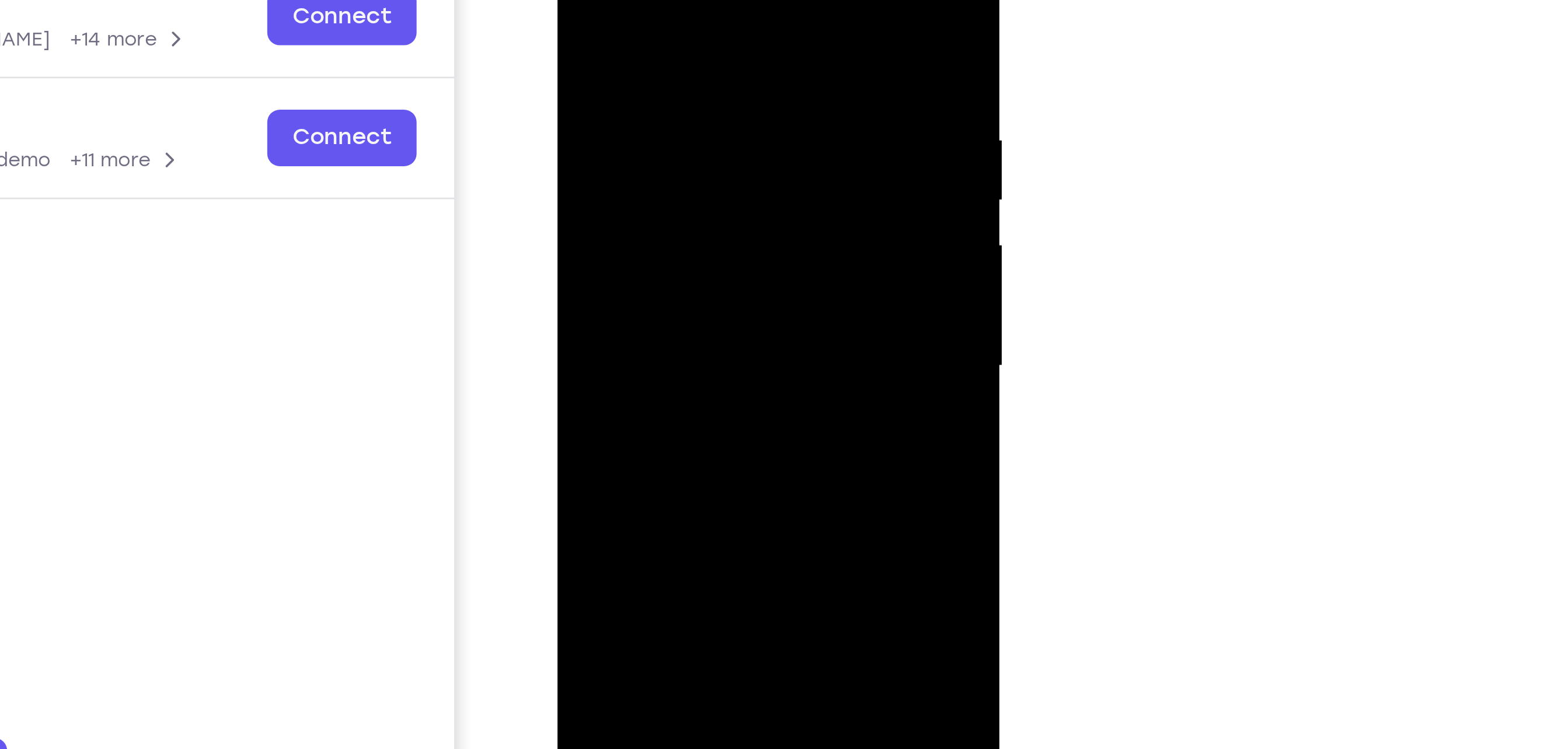
click at [697, 103] on div at bounding box center [639, 76] width 147 height 327
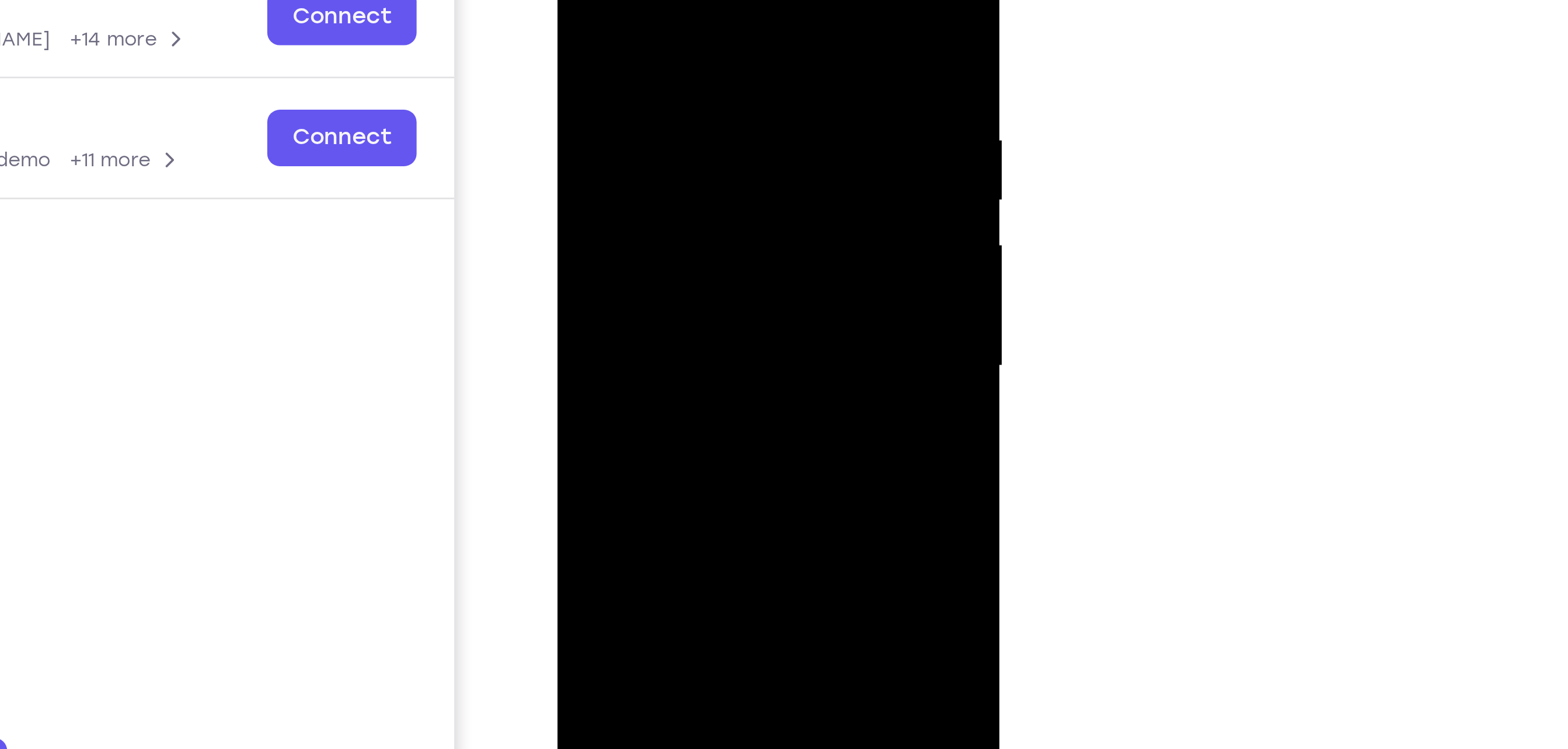
click at [697, 103] on div at bounding box center [639, 76] width 147 height 327
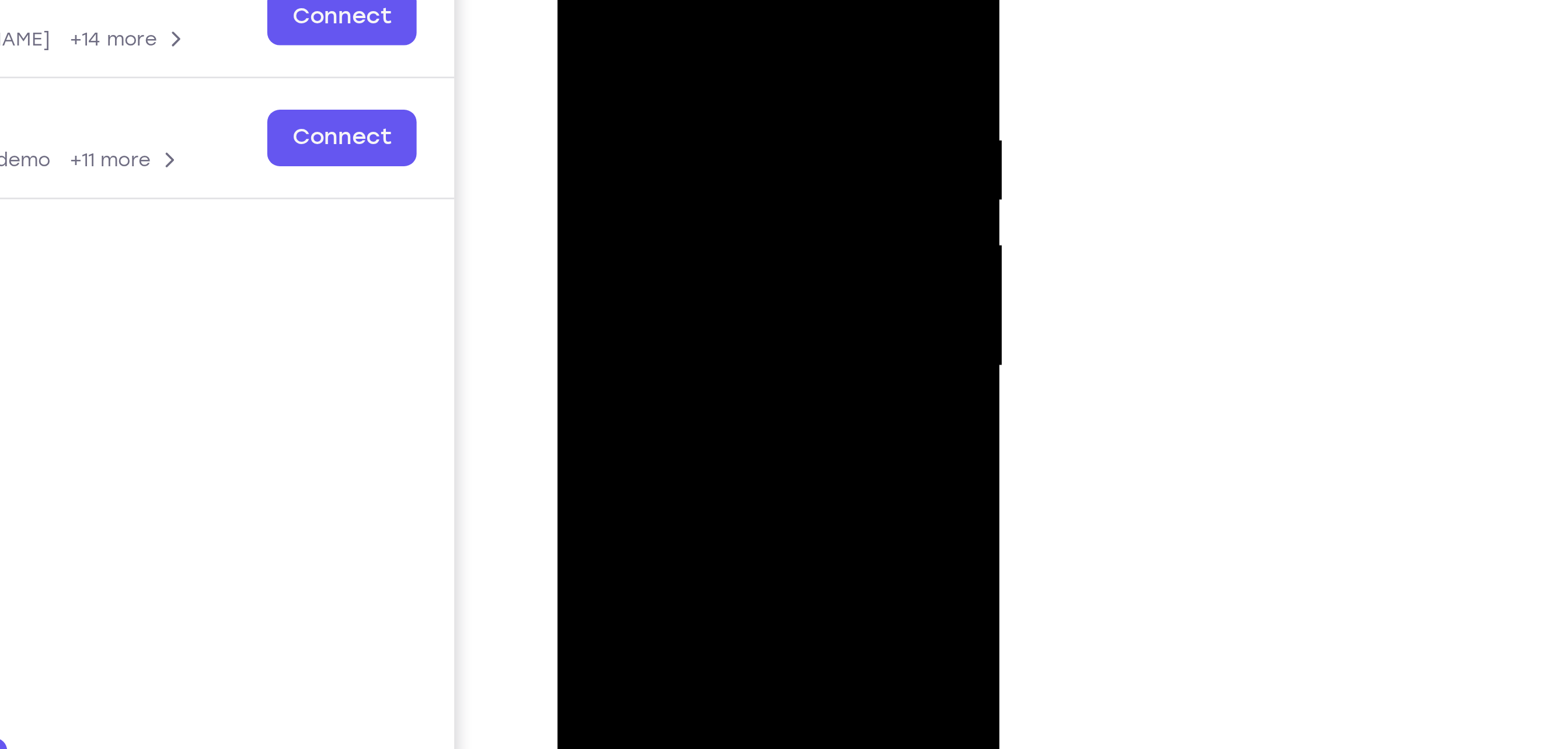
click at [697, 103] on div at bounding box center [639, 76] width 147 height 327
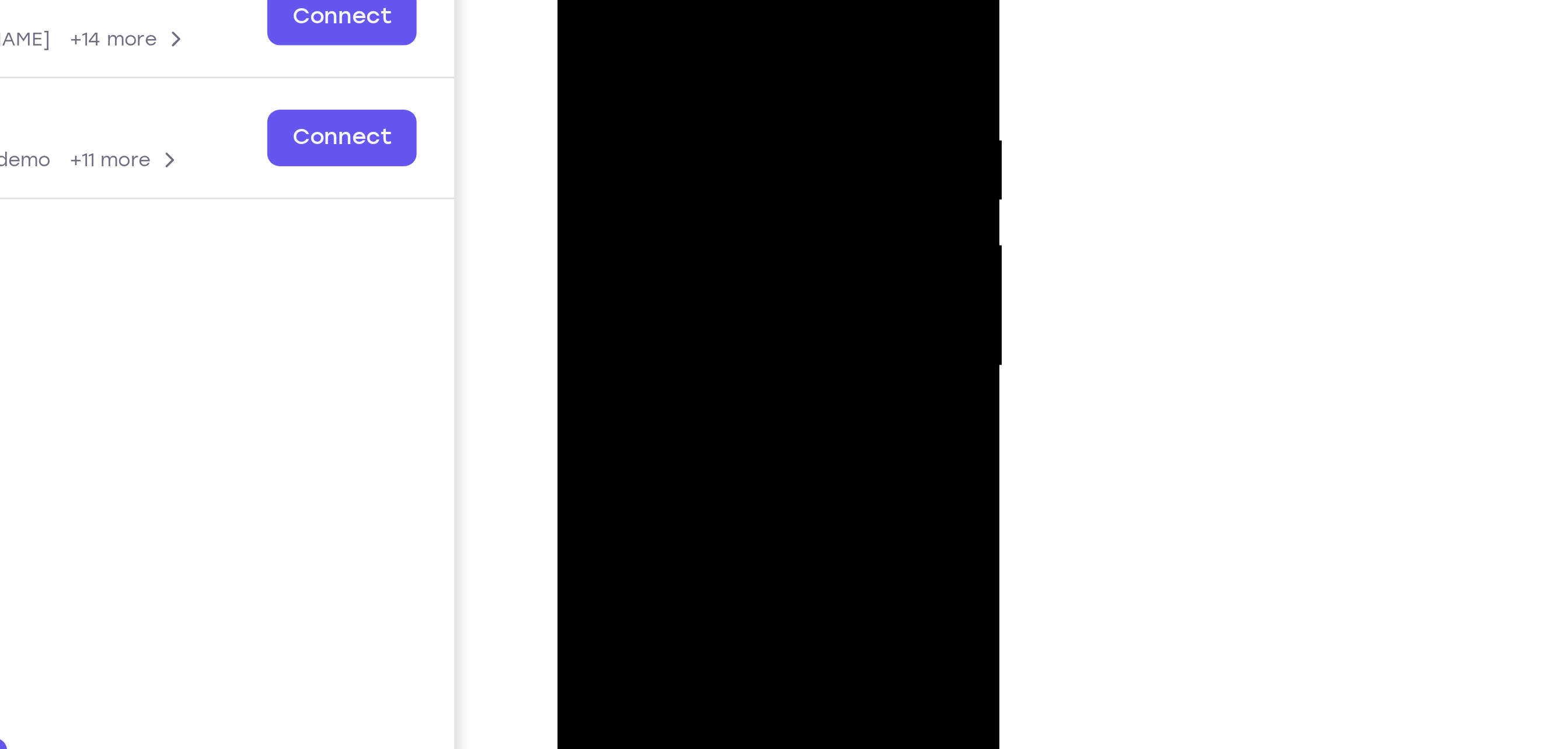
click at [697, 103] on div at bounding box center [639, 76] width 147 height 327
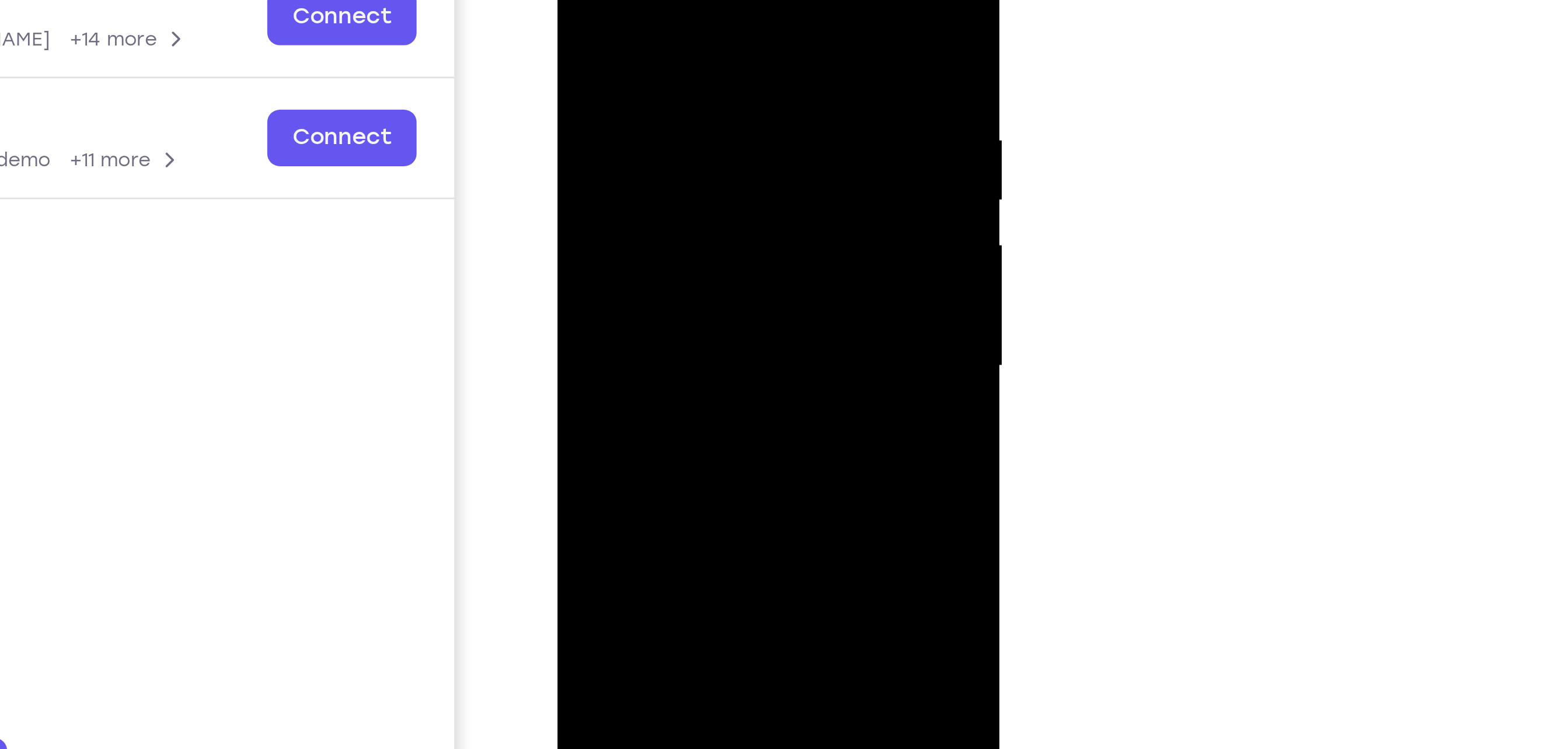
click at [697, 103] on div at bounding box center [639, 76] width 147 height 327
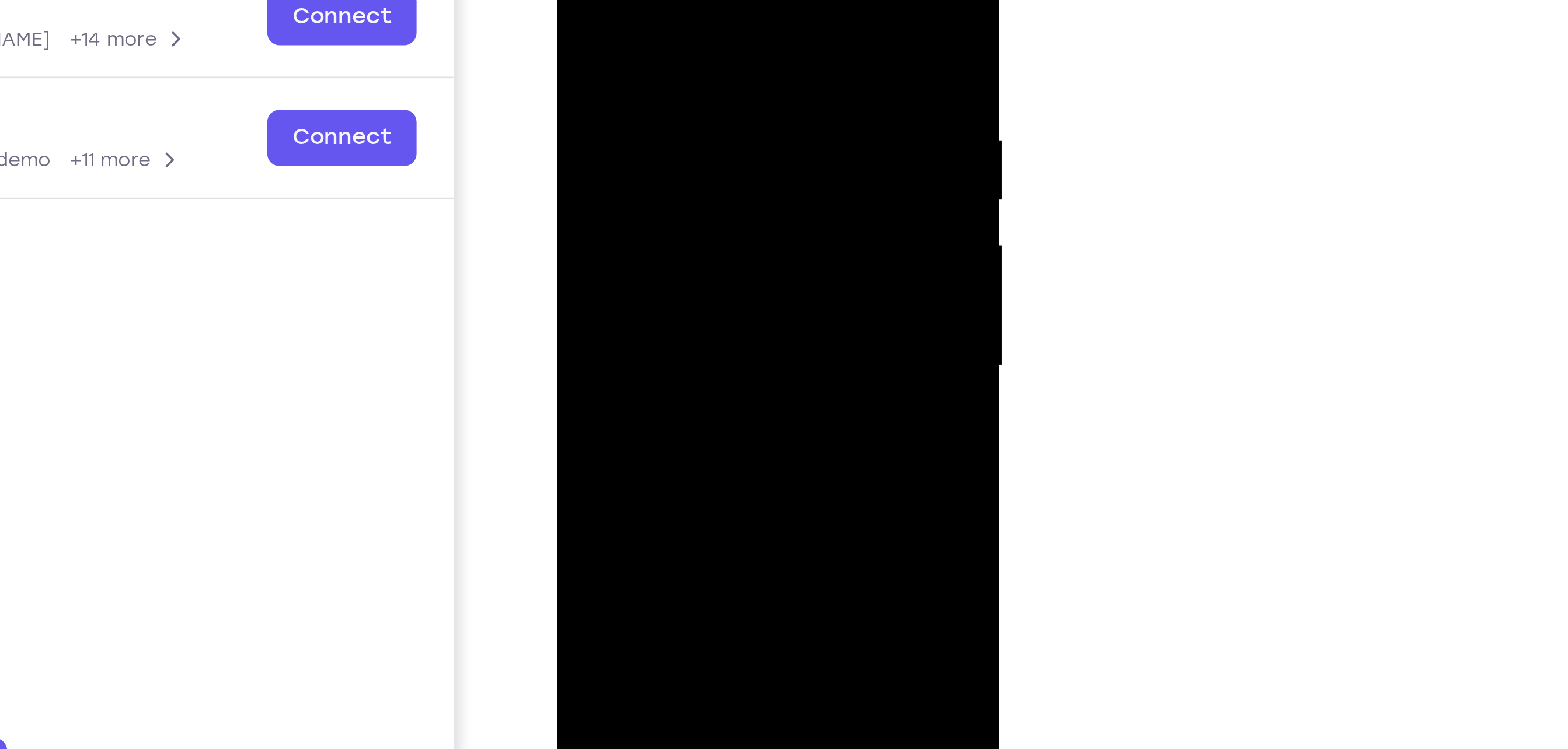
click at [697, 103] on div at bounding box center [639, 76] width 147 height 327
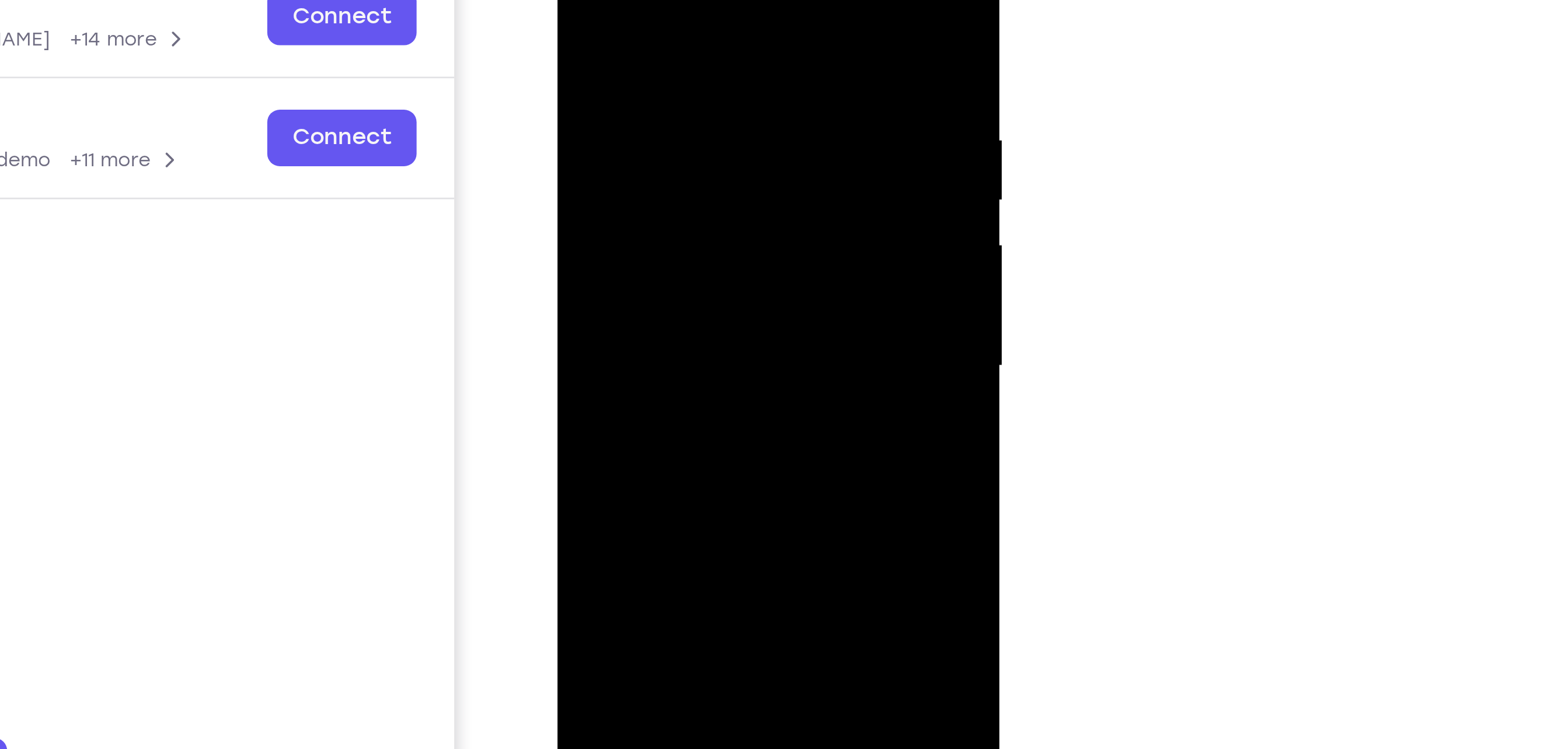
click at [697, 103] on div at bounding box center [639, 76] width 147 height 327
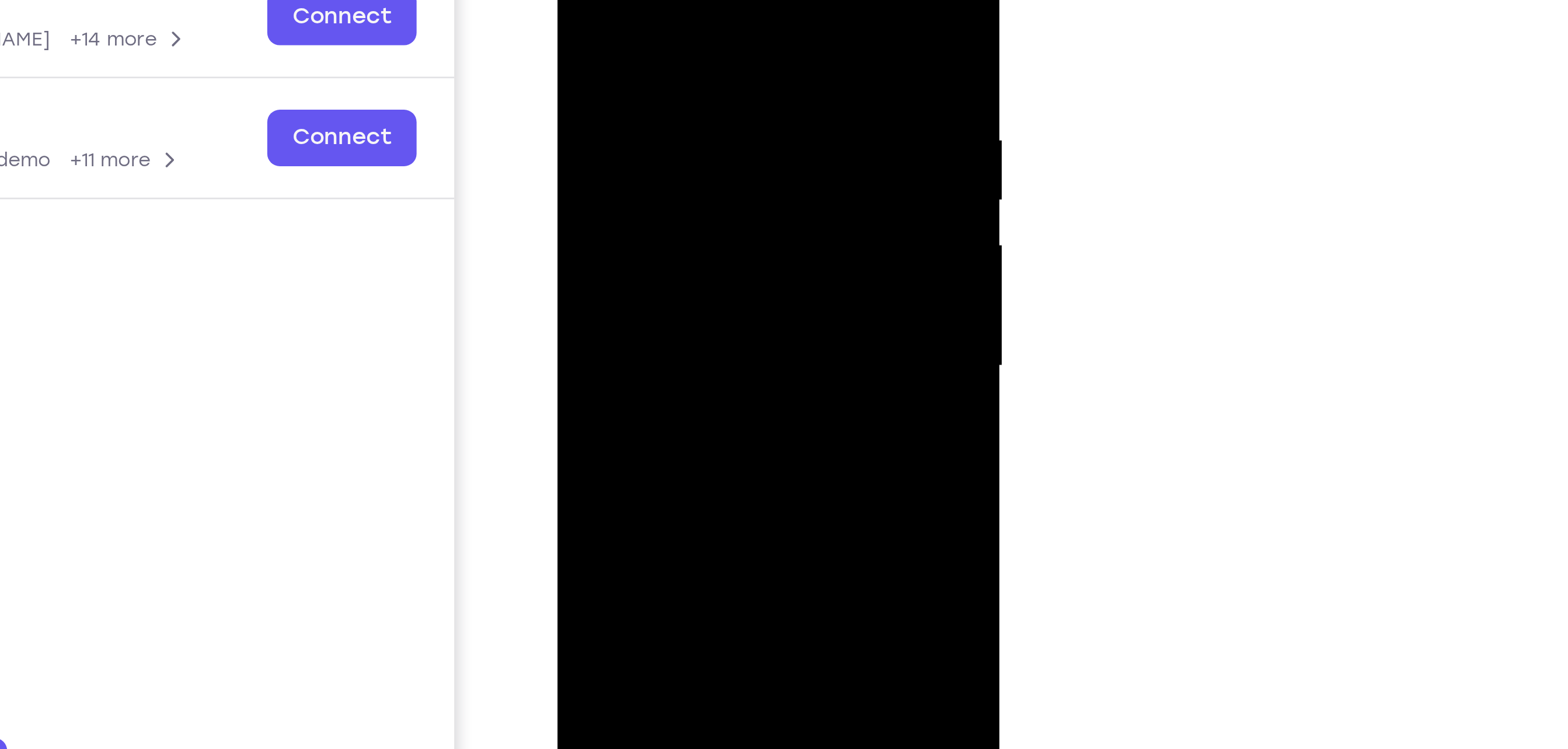
click at [697, 103] on div at bounding box center [639, 76] width 147 height 327
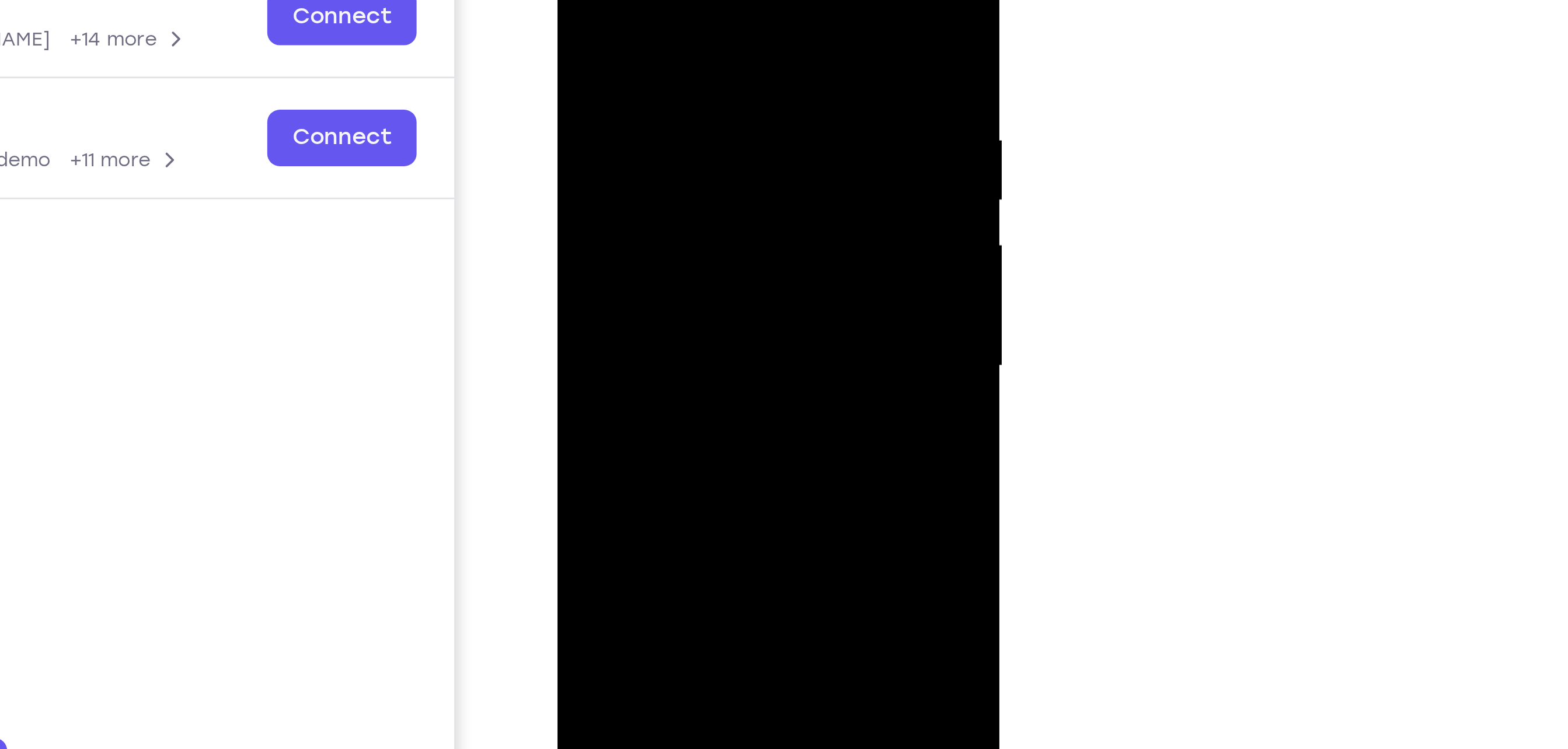
click at [697, 103] on div at bounding box center [639, 76] width 147 height 327
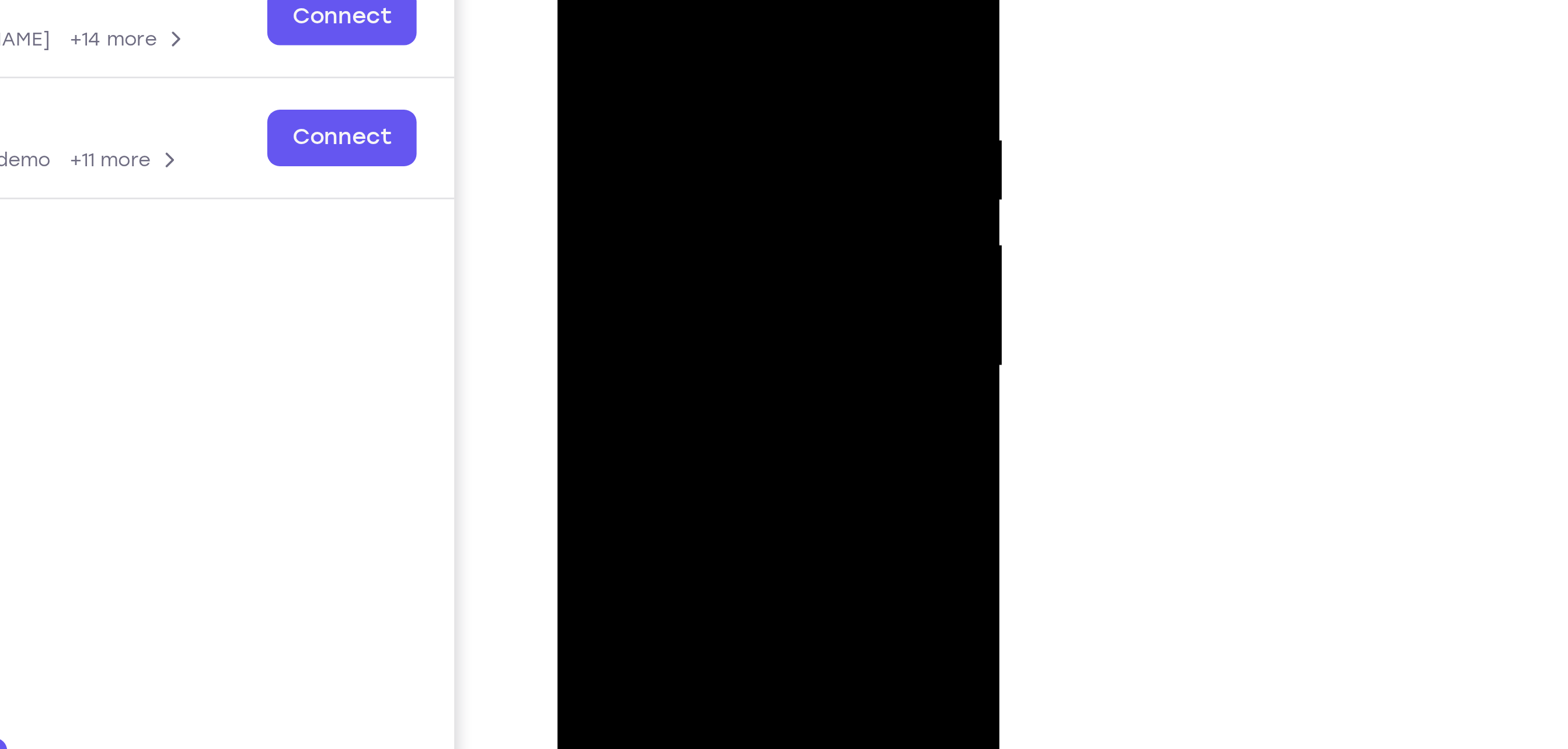
click at [697, 103] on div at bounding box center [639, 76] width 147 height 327
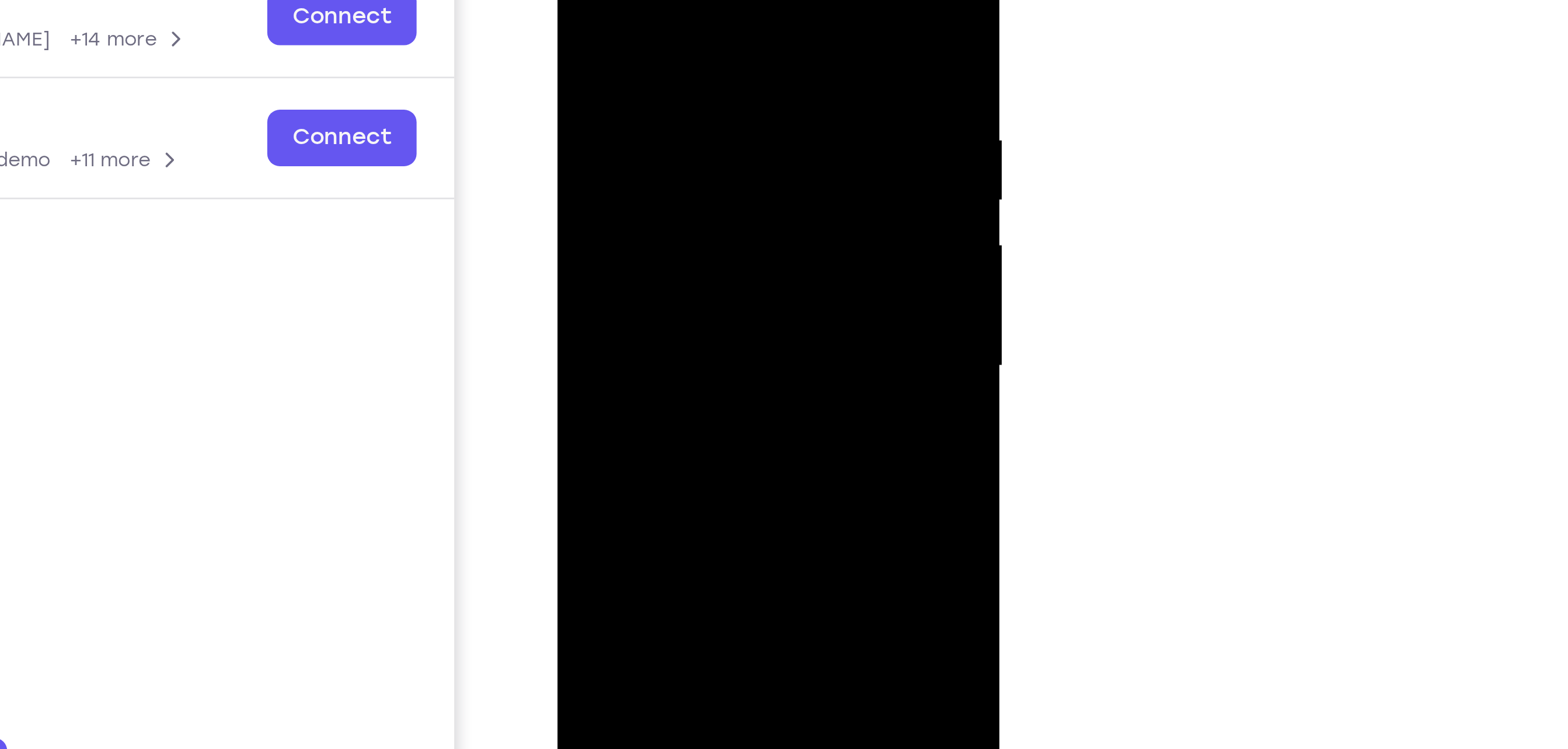
click at [697, 103] on div at bounding box center [639, 76] width 147 height 327
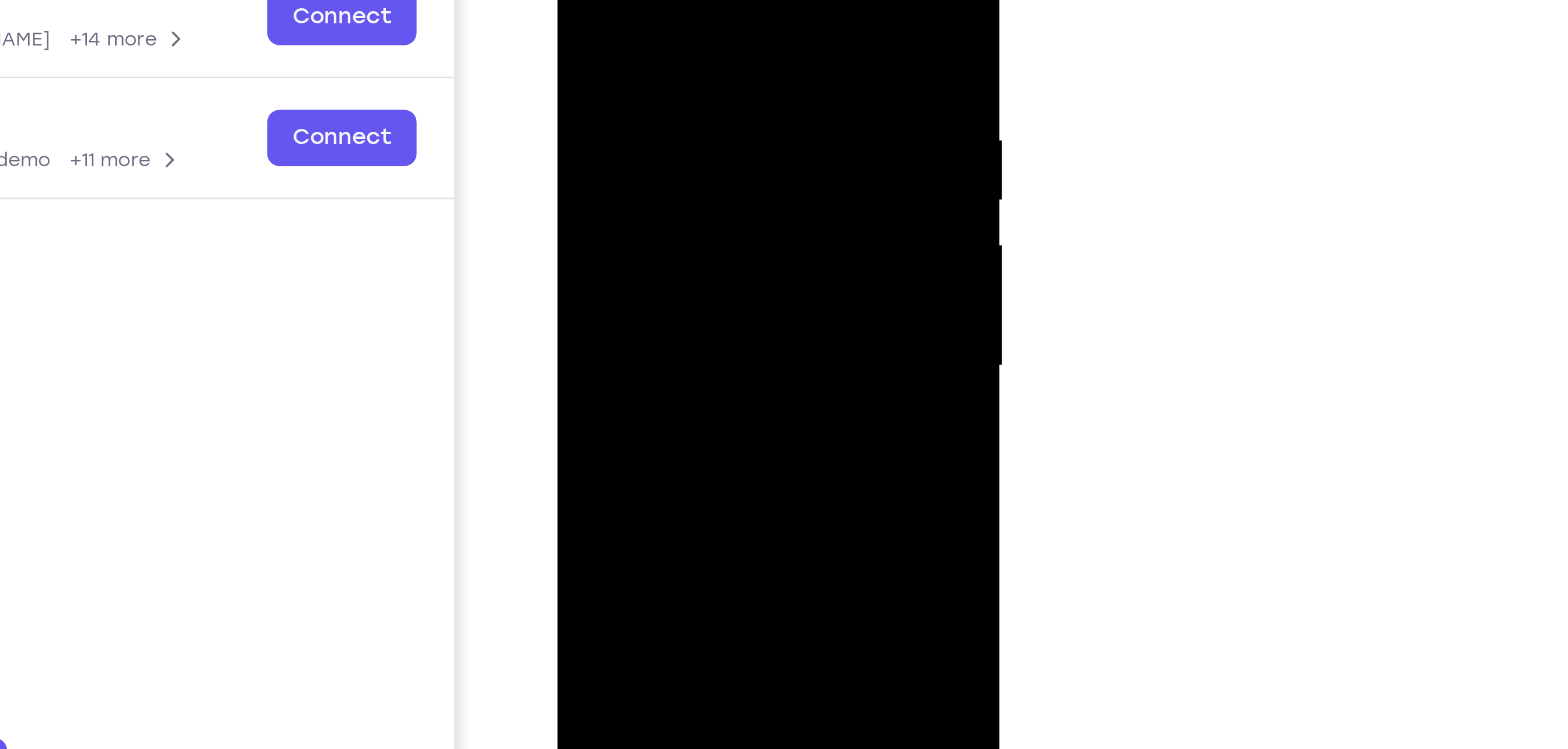
click at [697, 103] on div at bounding box center [639, 76] width 147 height 327
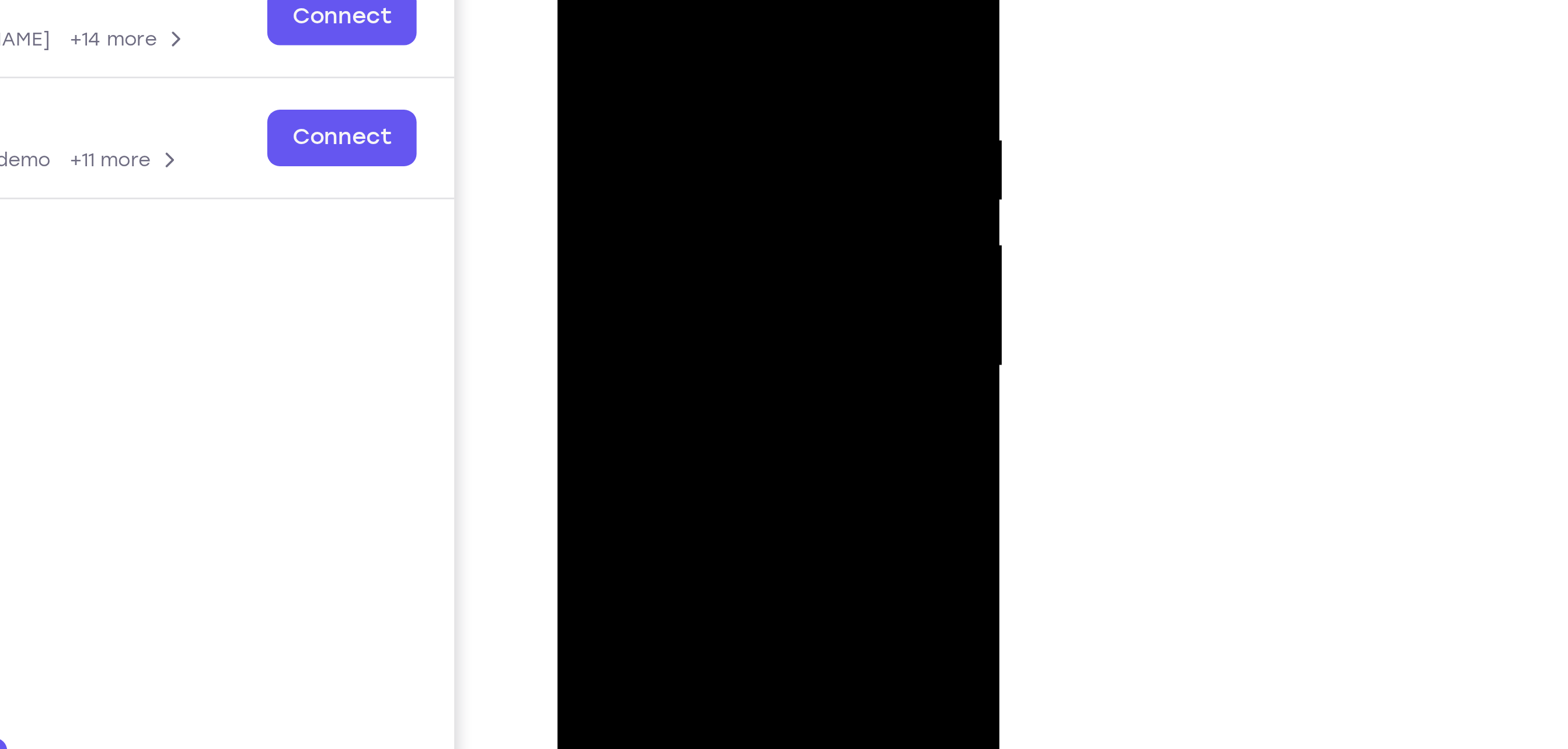
click at [697, 103] on div at bounding box center [639, 76] width 147 height 327
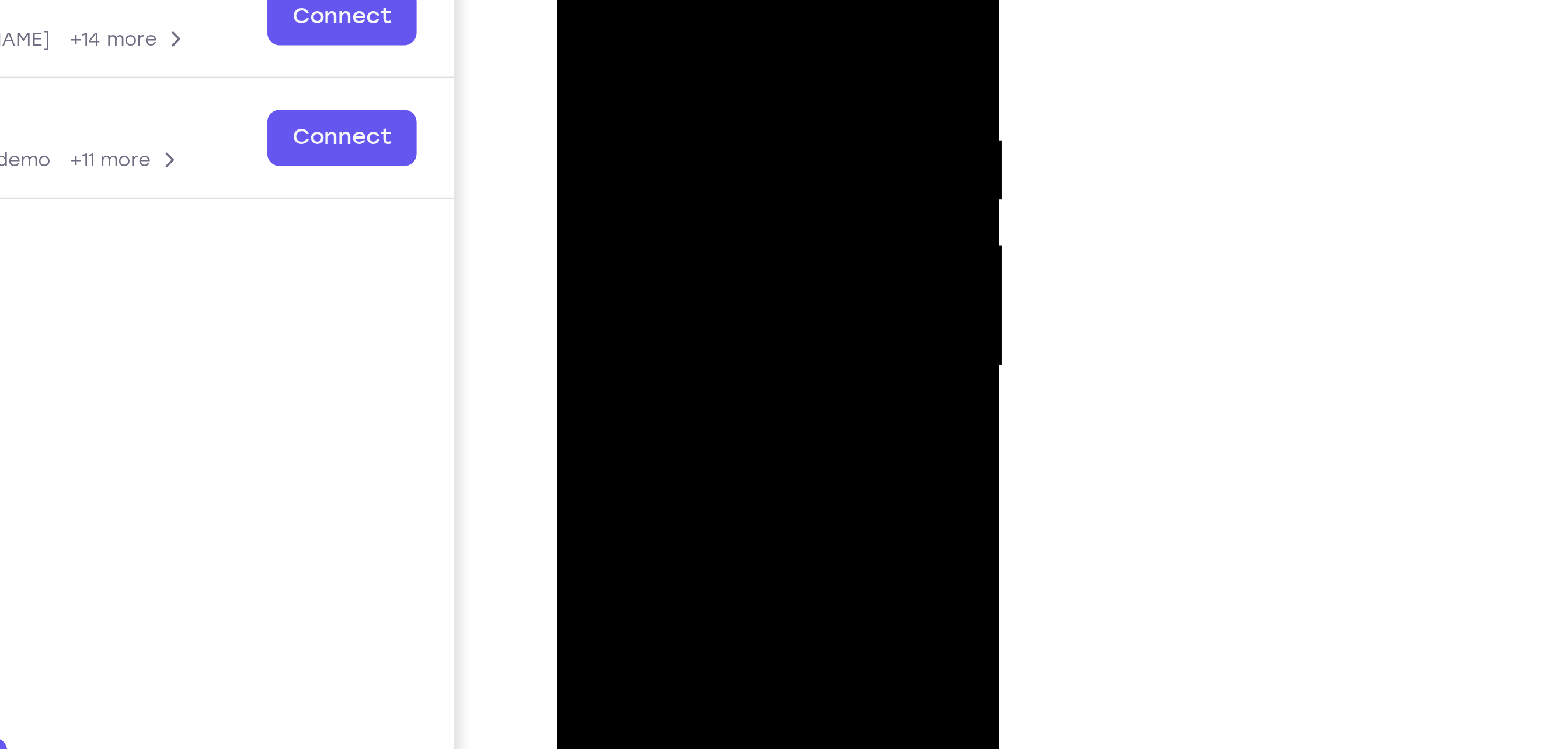
click at [697, 103] on div at bounding box center [639, 76] width 147 height 327
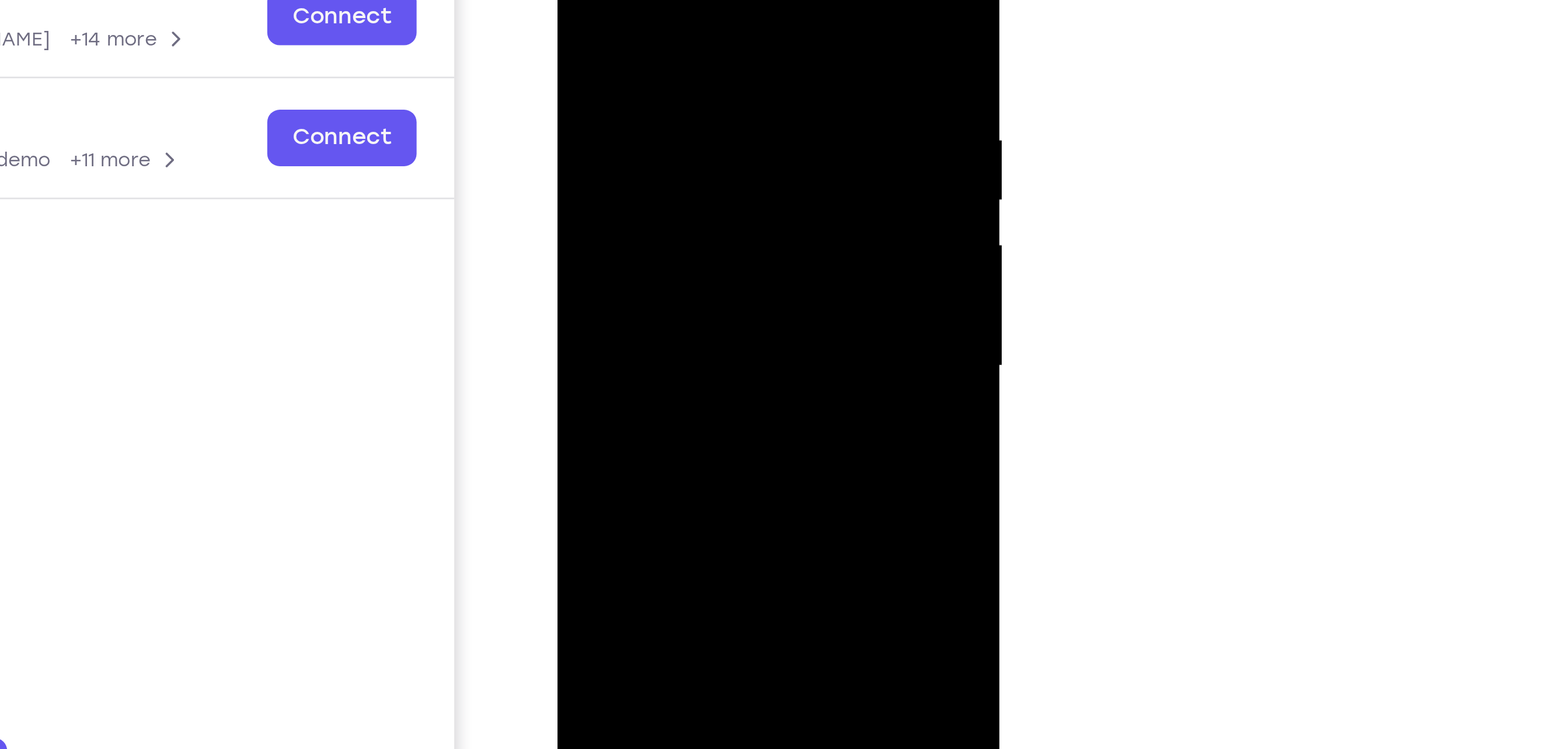
click at [697, 103] on div at bounding box center [639, 76] width 147 height 327
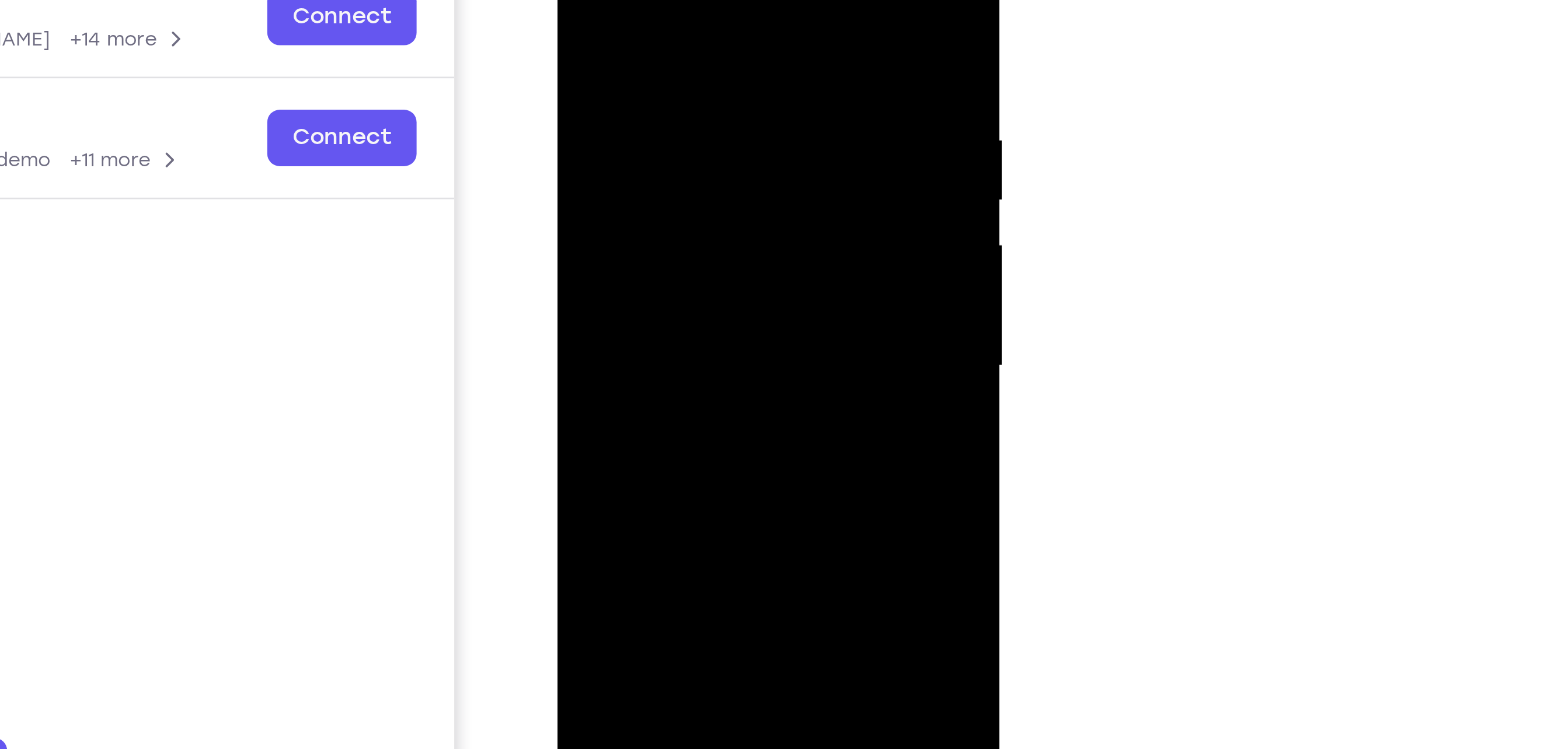
click at [697, 103] on div at bounding box center [639, 76] width 147 height 327
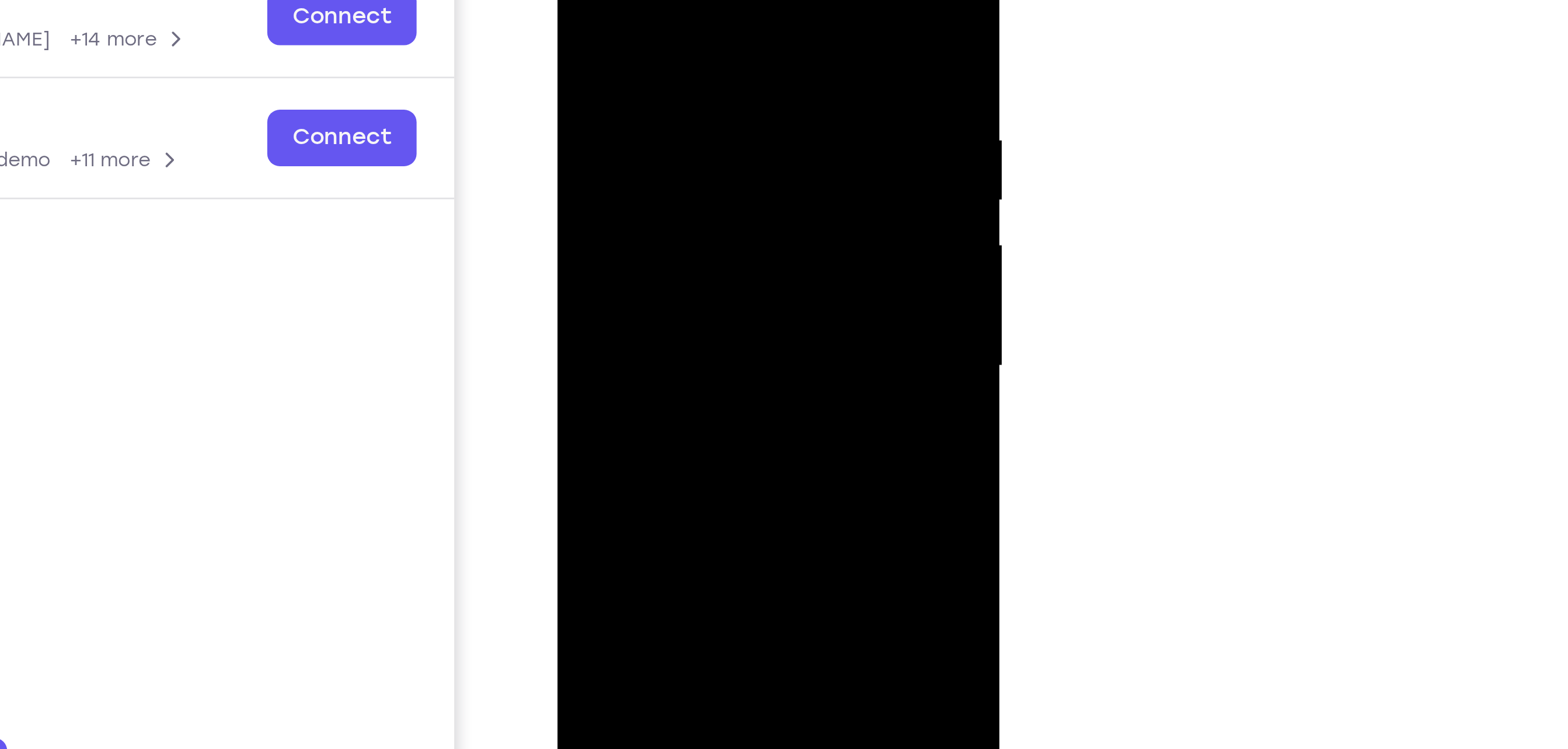
click at [697, 103] on div at bounding box center [639, 76] width 147 height 327
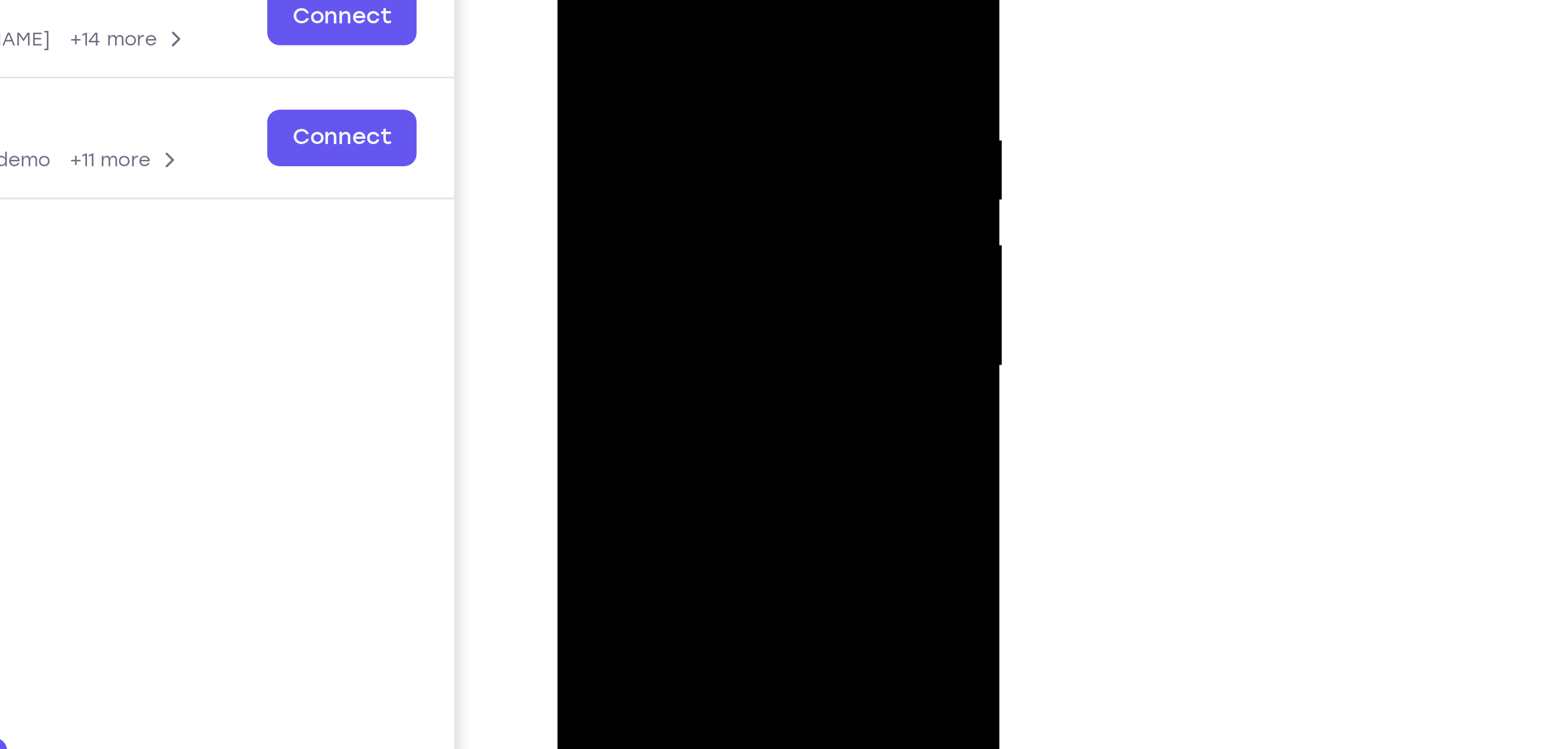
click at [697, 103] on div at bounding box center [639, 76] width 147 height 327
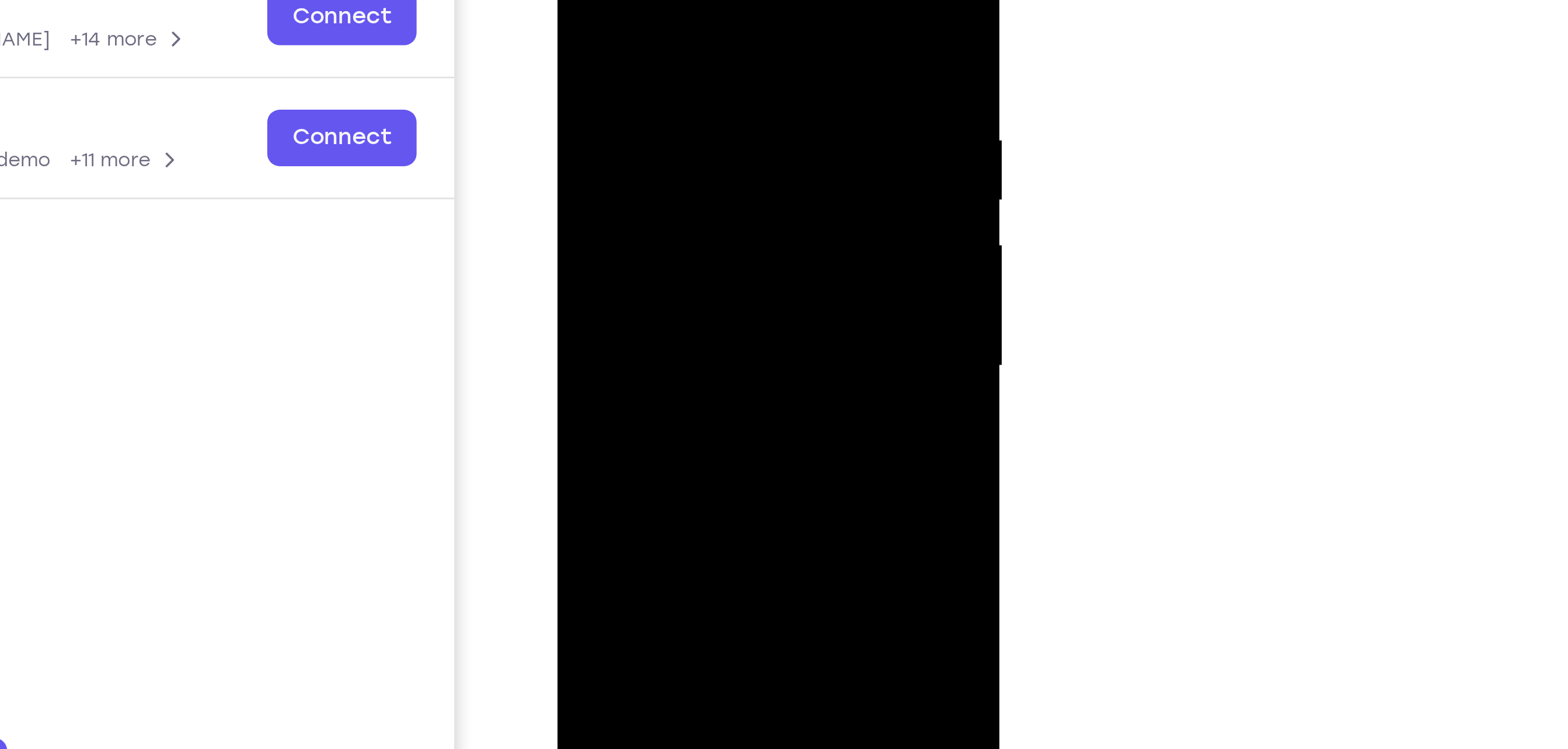
click at [697, 103] on div at bounding box center [639, 76] width 147 height 327
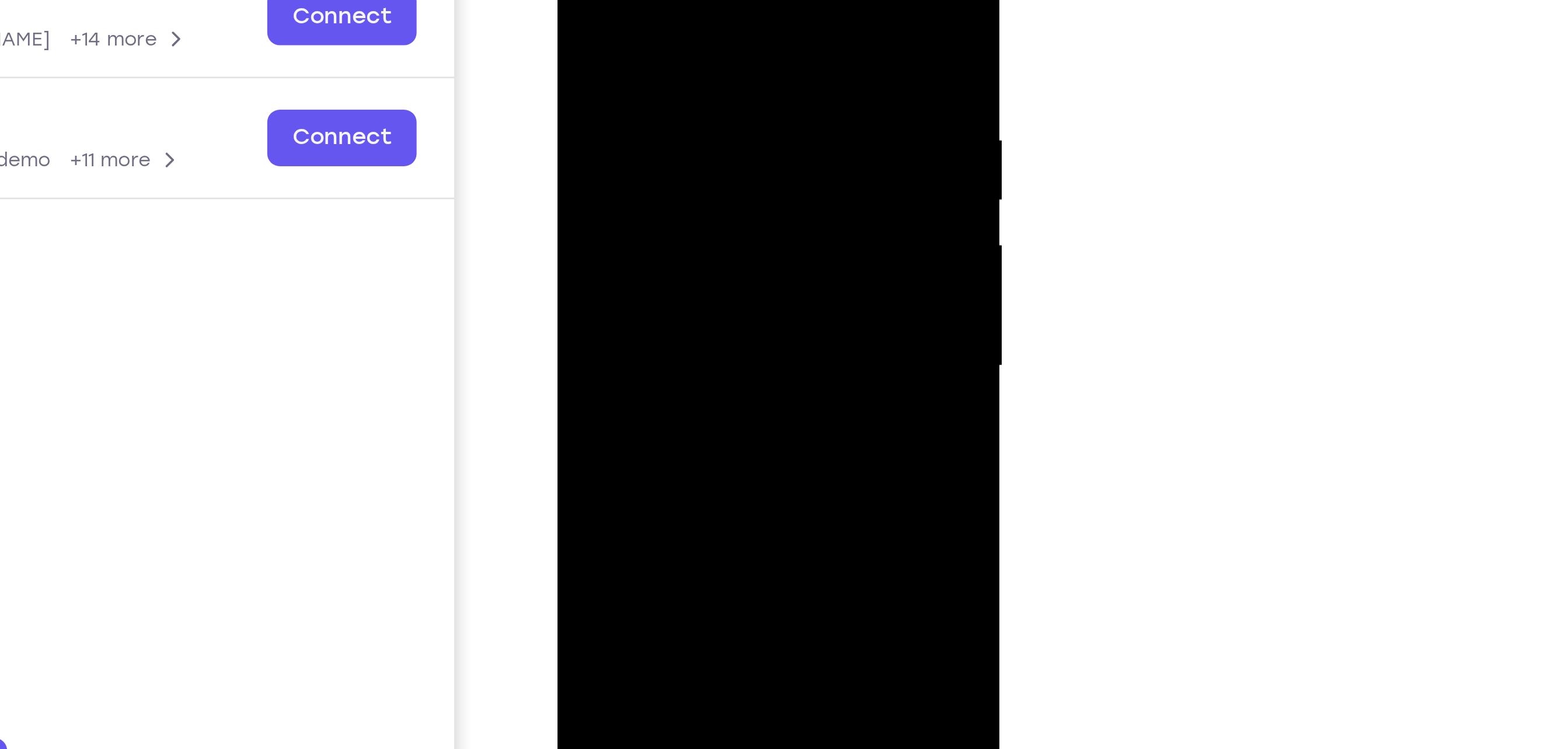
click at [697, 103] on div at bounding box center [639, 76] width 147 height 327
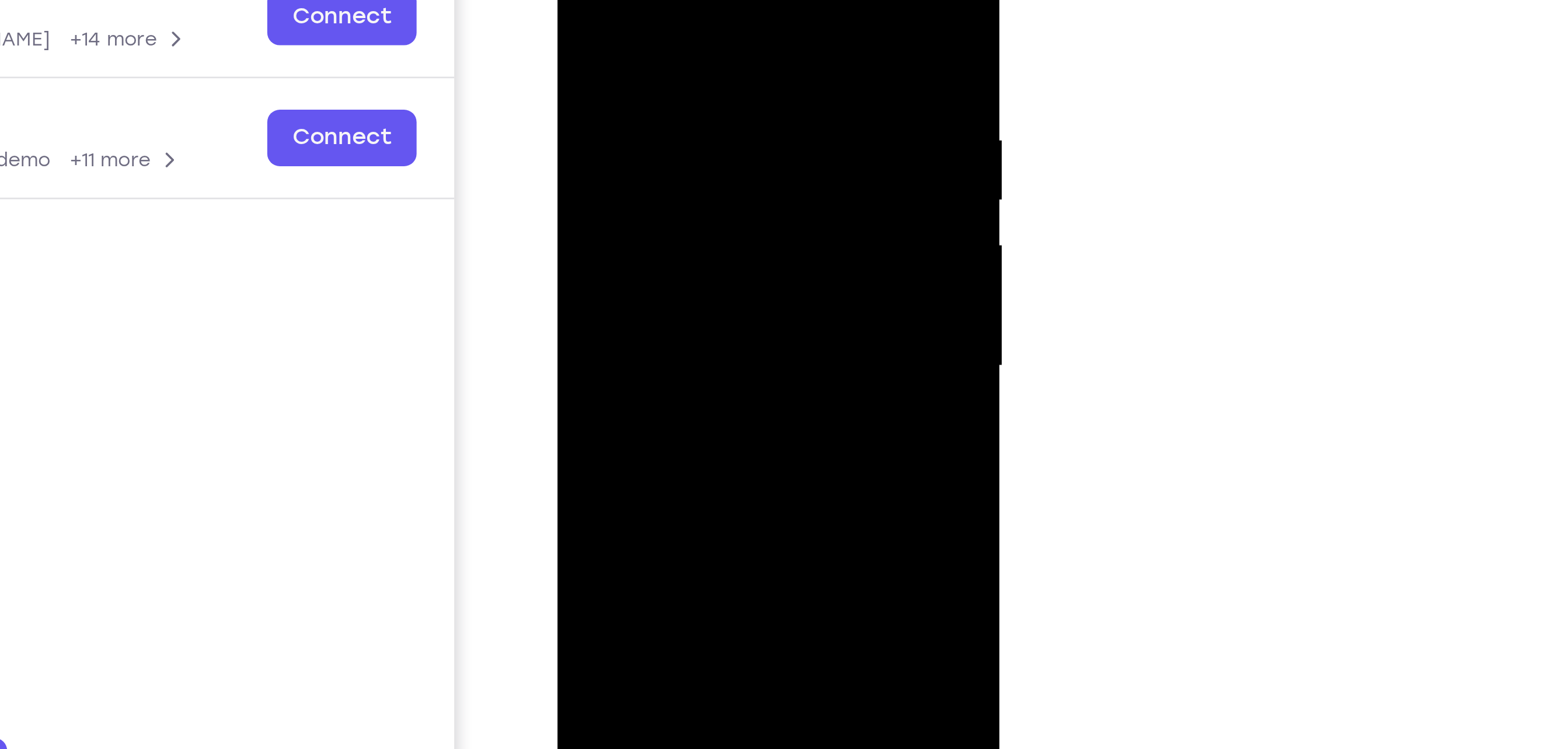
click at [697, 103] on div at bounding box center [639, 76] width 147 height 327
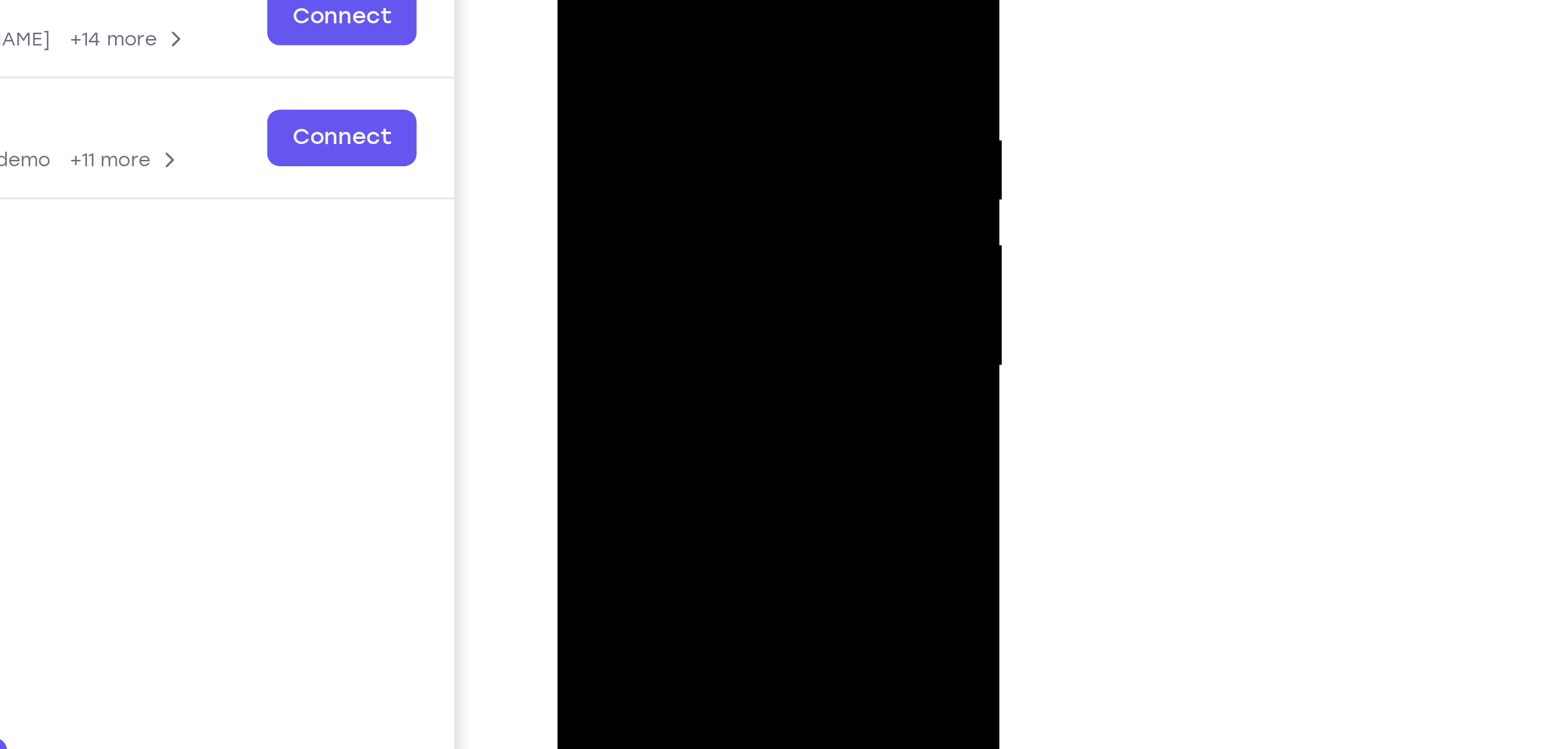
click at [697, 103] on div at bounding box center [639, 76] width 147 height 327
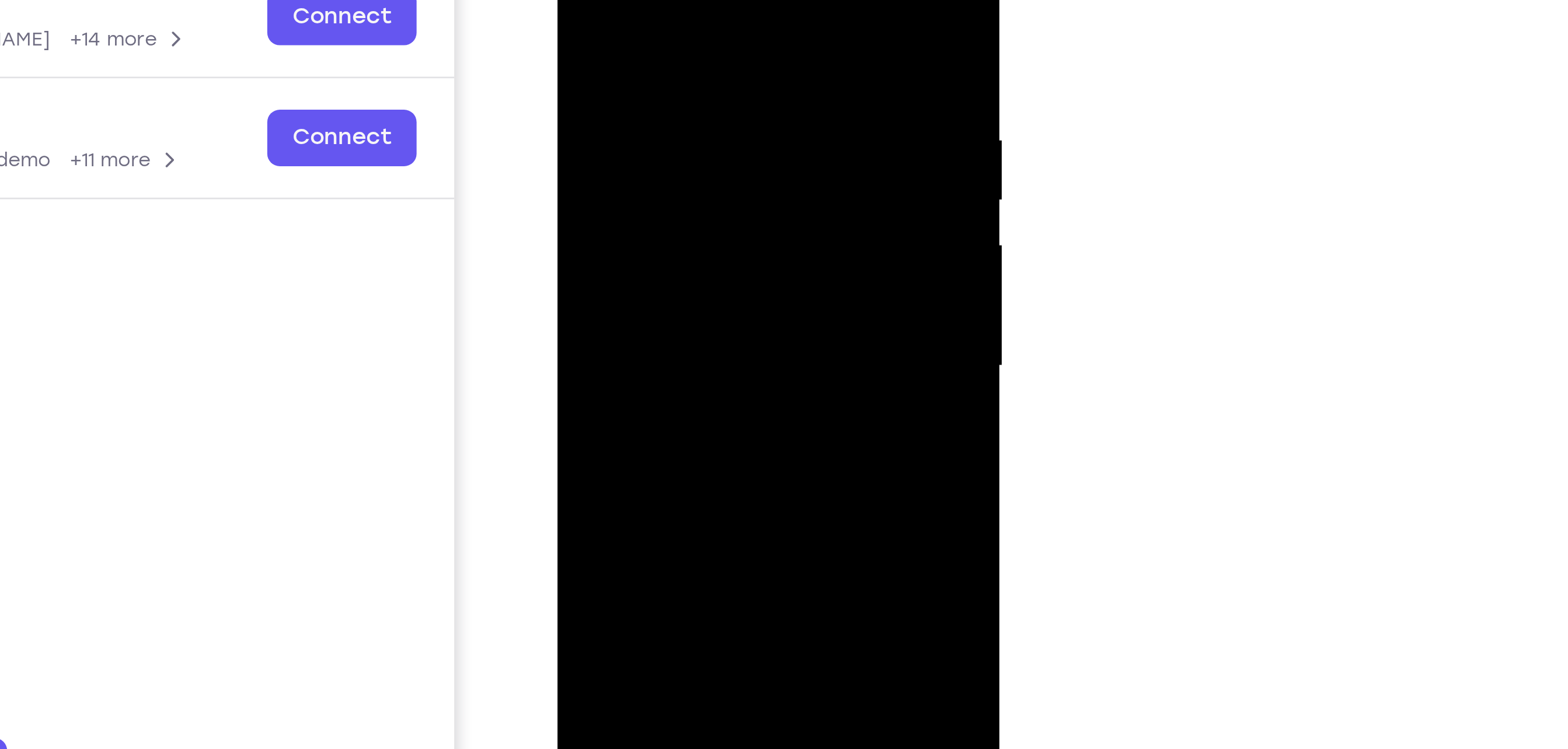
click at [697, 103] on div at bounding box center [639, 76] width 147 height 327
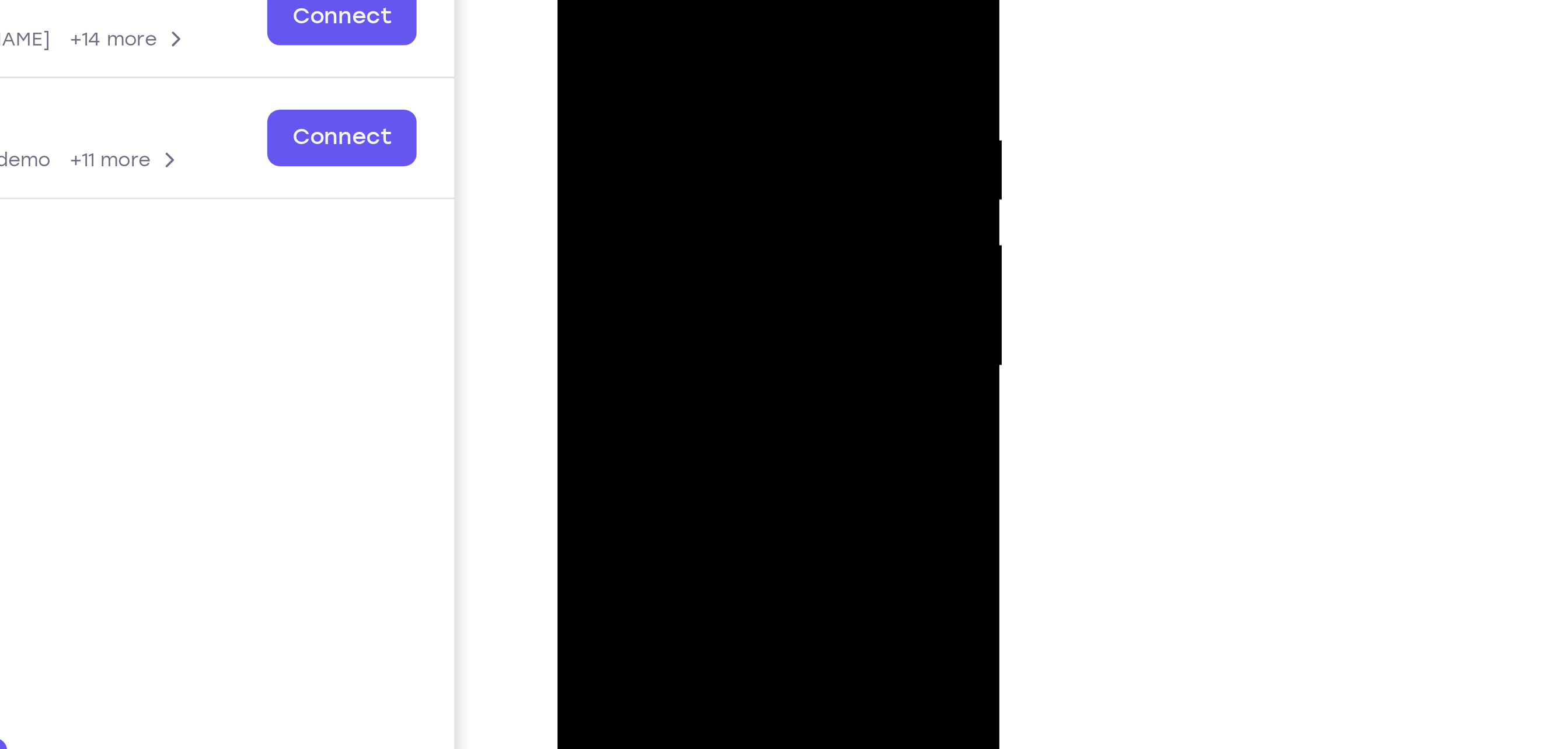
click at [697, 103] on div at bounding box center [639, 76] width 147 height 327
click at [697, 97] on div at bounding box center [639, 76] width 147 height 327
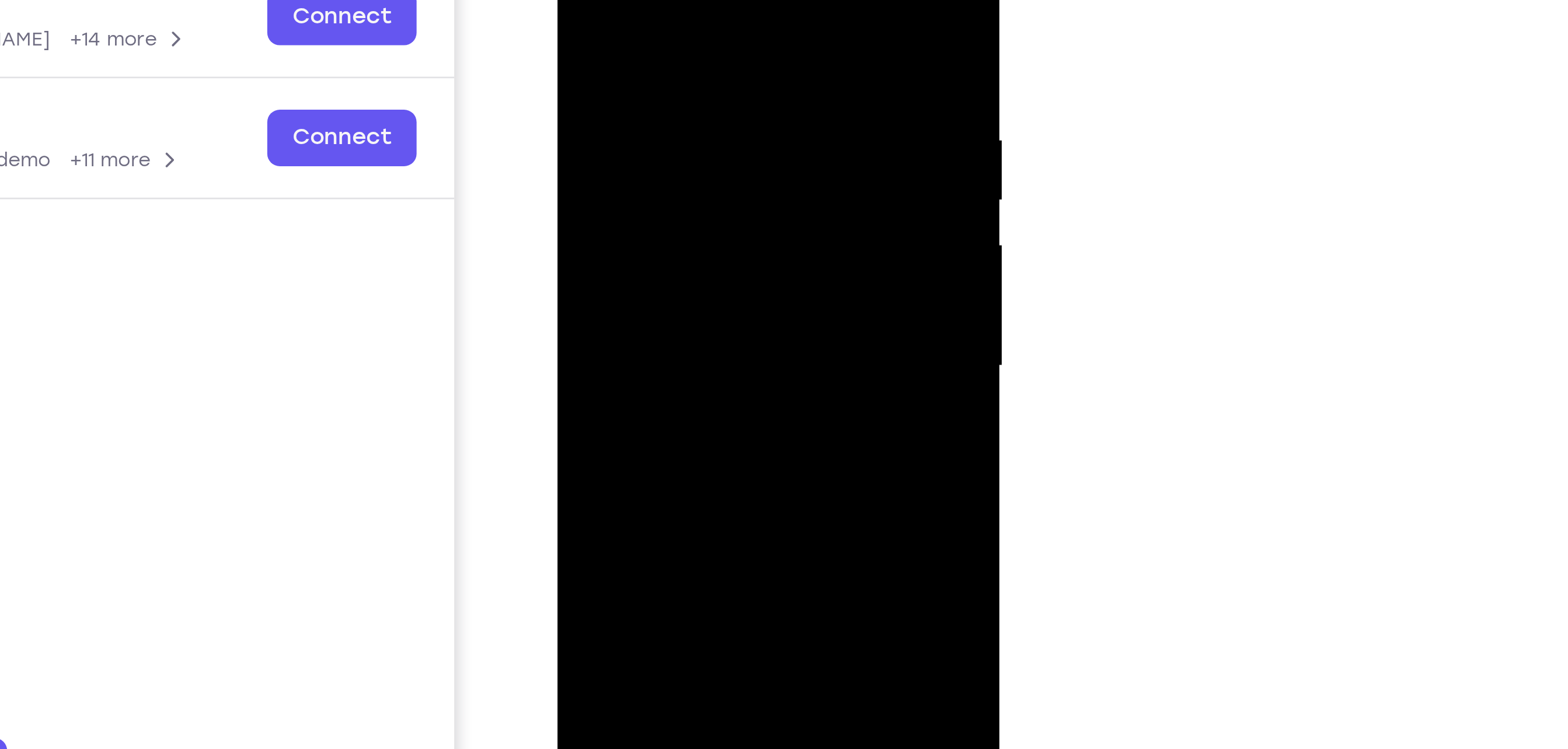
click at [697, 97] on div at bounding box center [639, 76] width 147 height 327
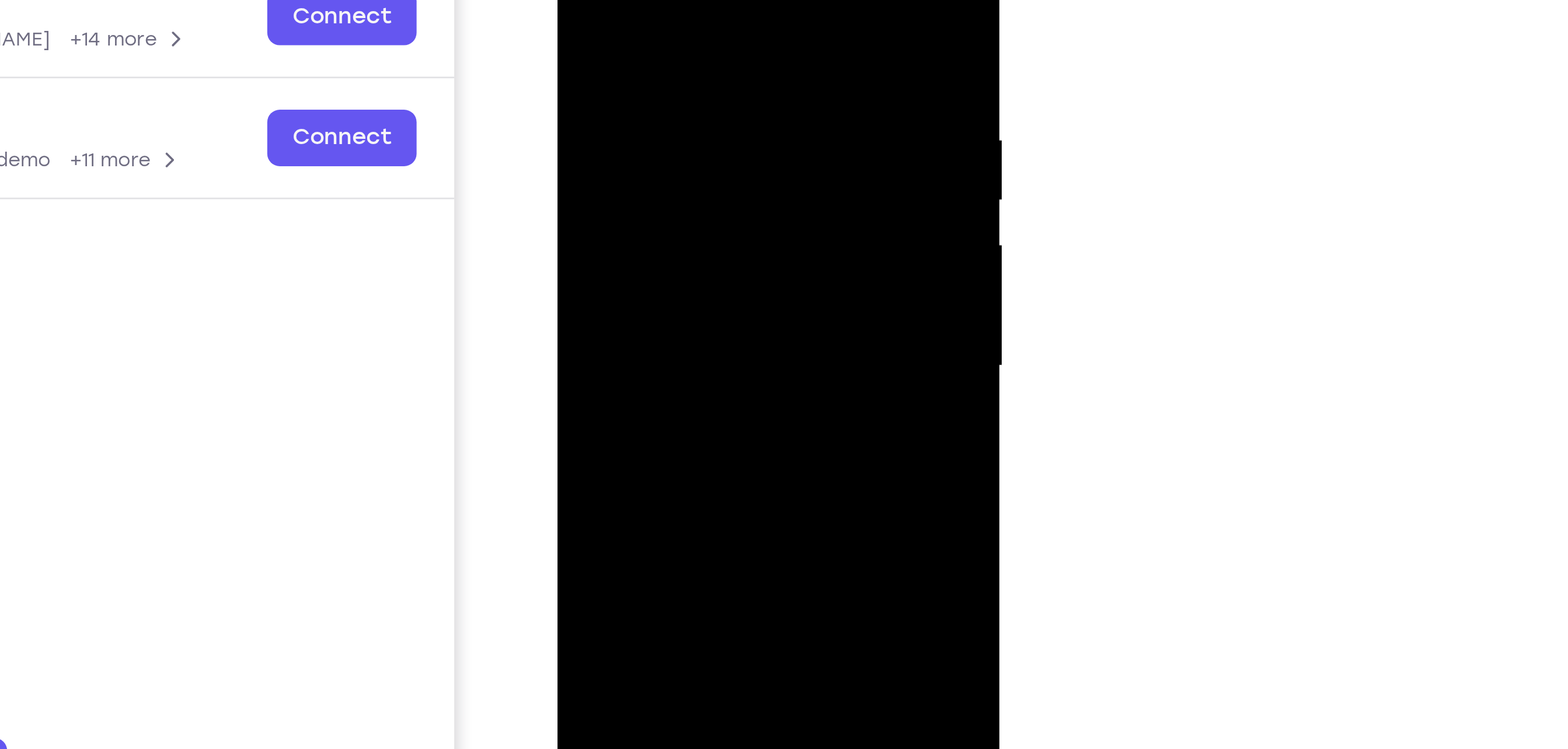
click at [697, 97] on div at bounding box center [639, 76] width 147 height 327
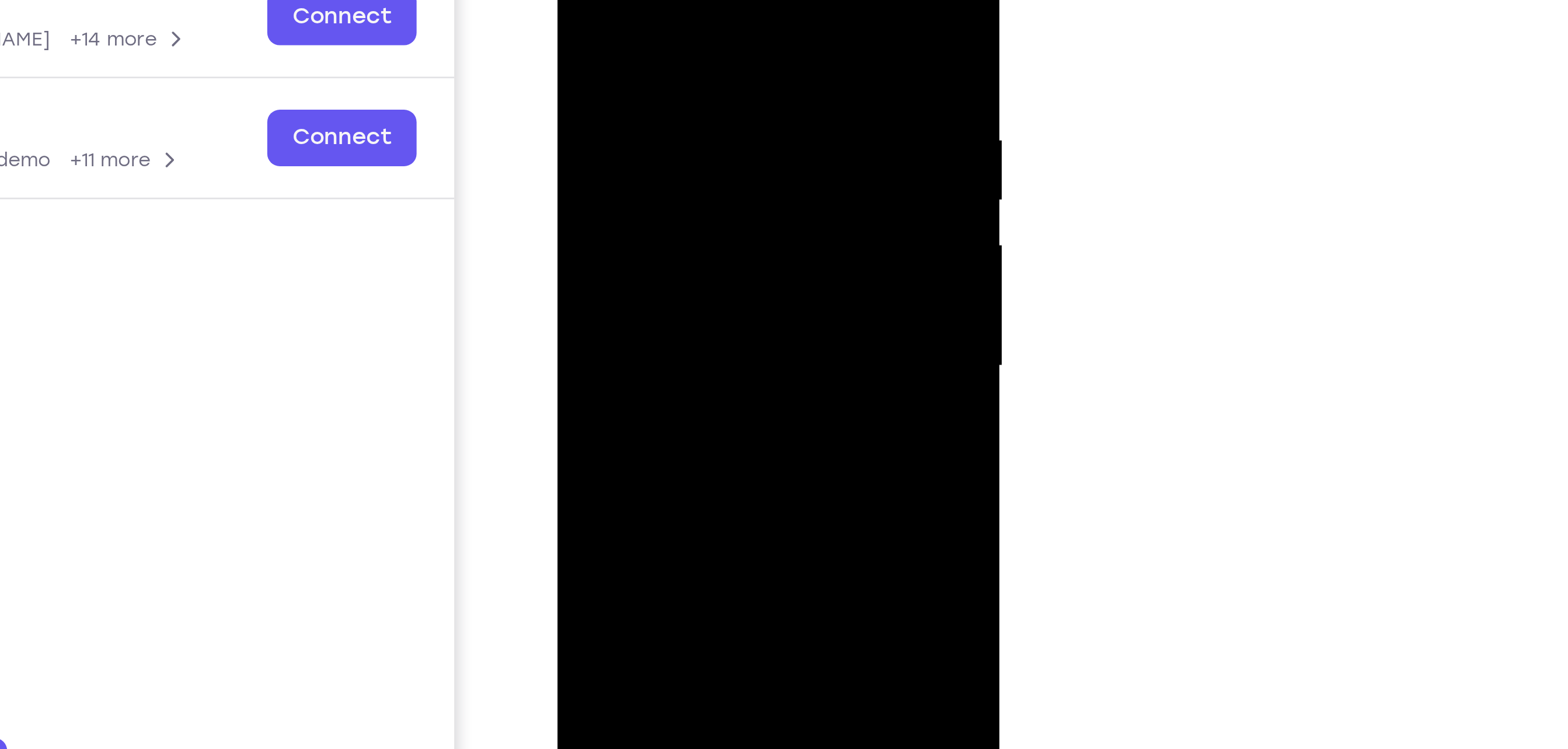
click at [697, 97] on div at bounding box center [639, 76] width 147 height 327
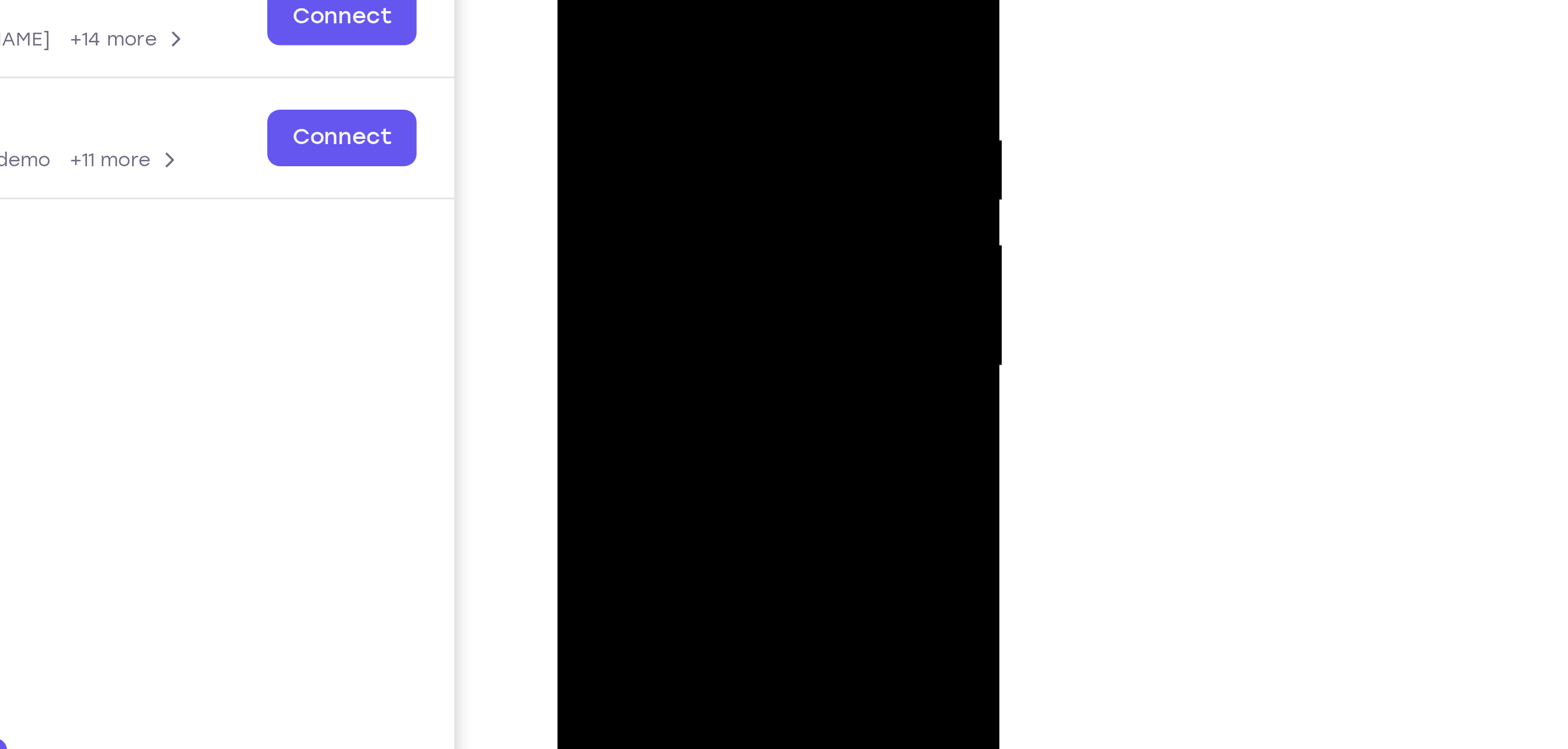
click at [566, 0] on div at bounding box center [639, 76] width 147 height 327
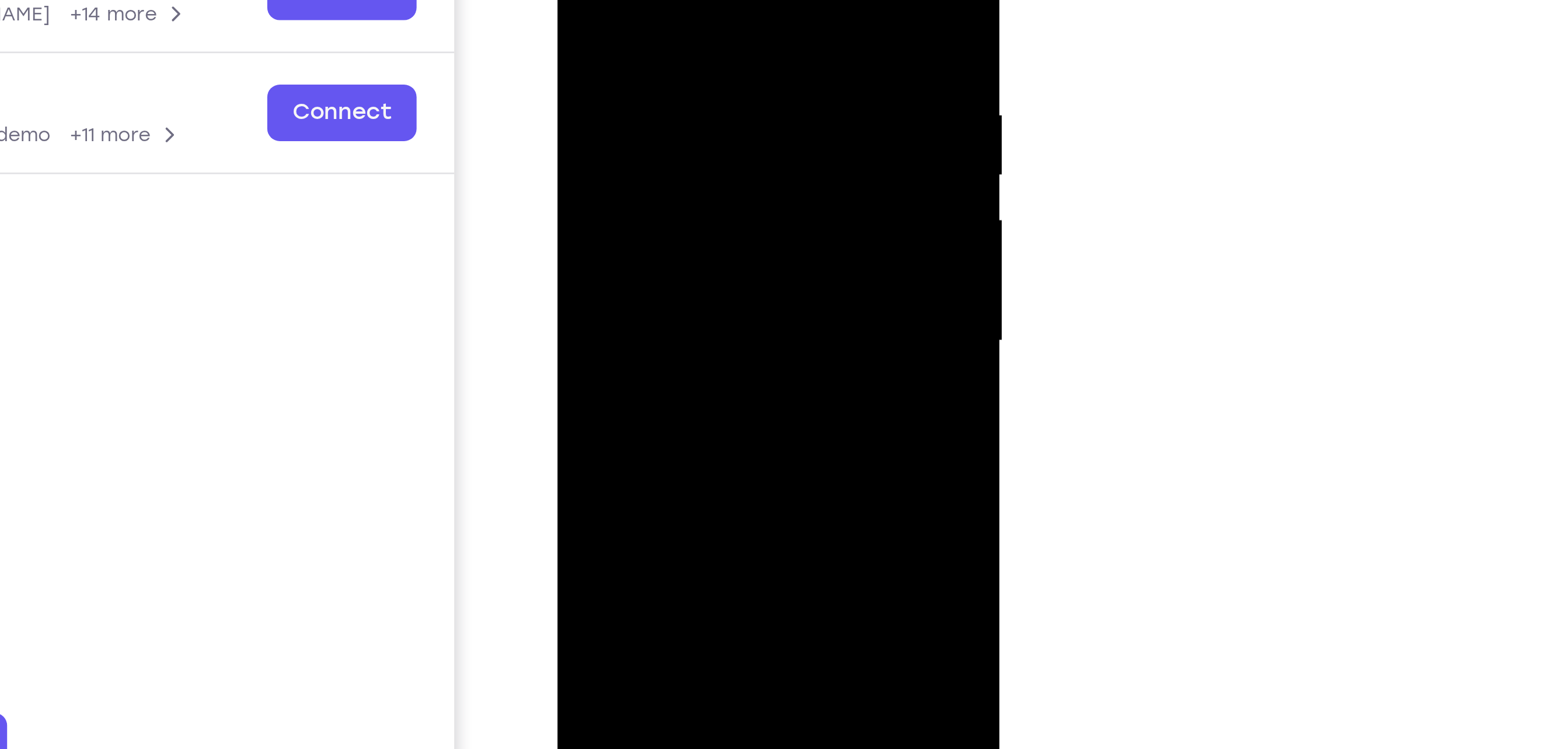
click at [610, 0] on div at bounding box center [639, 51] width 147 height 327
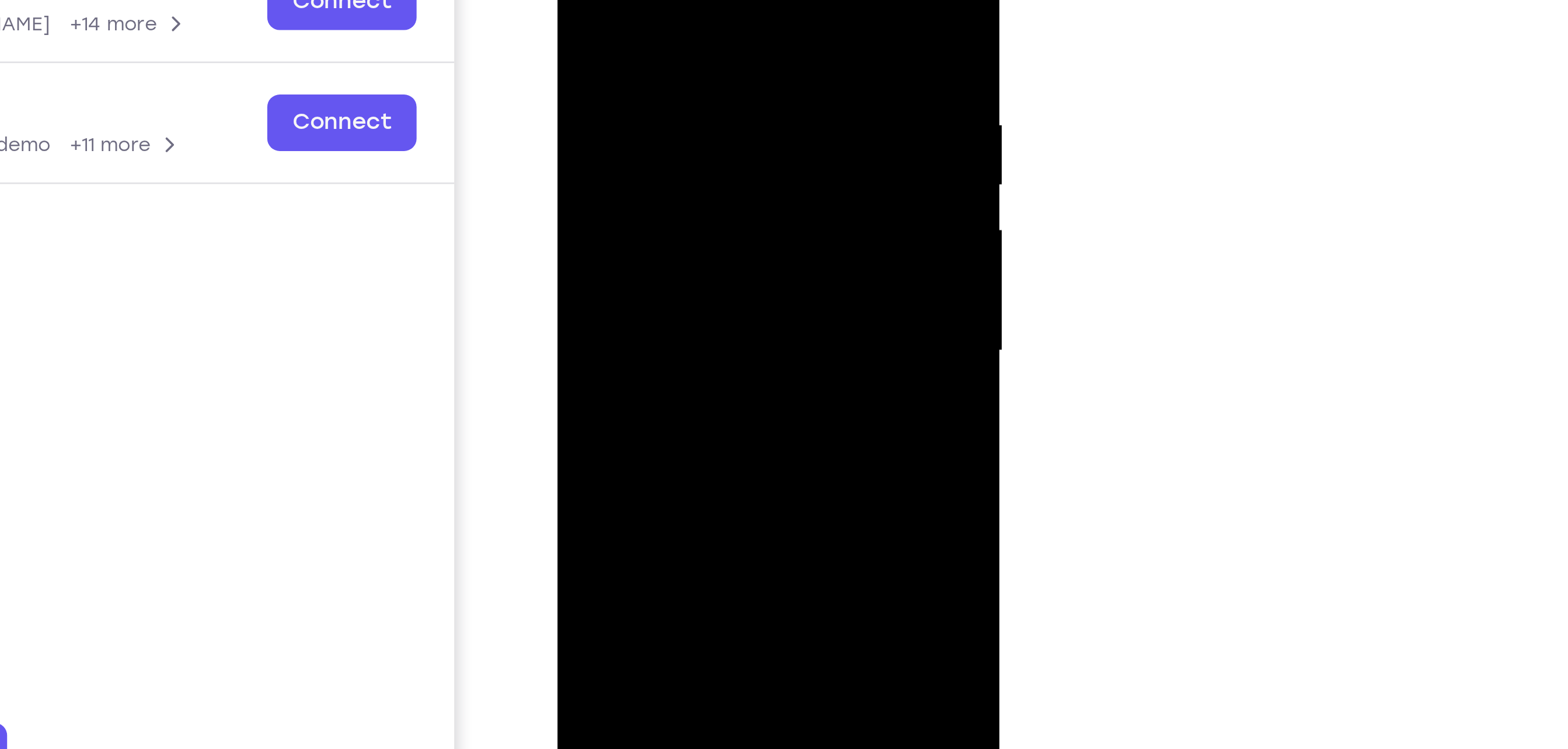
click at [578, 61] on div at bounding box center [639, 61] width 147 height 327
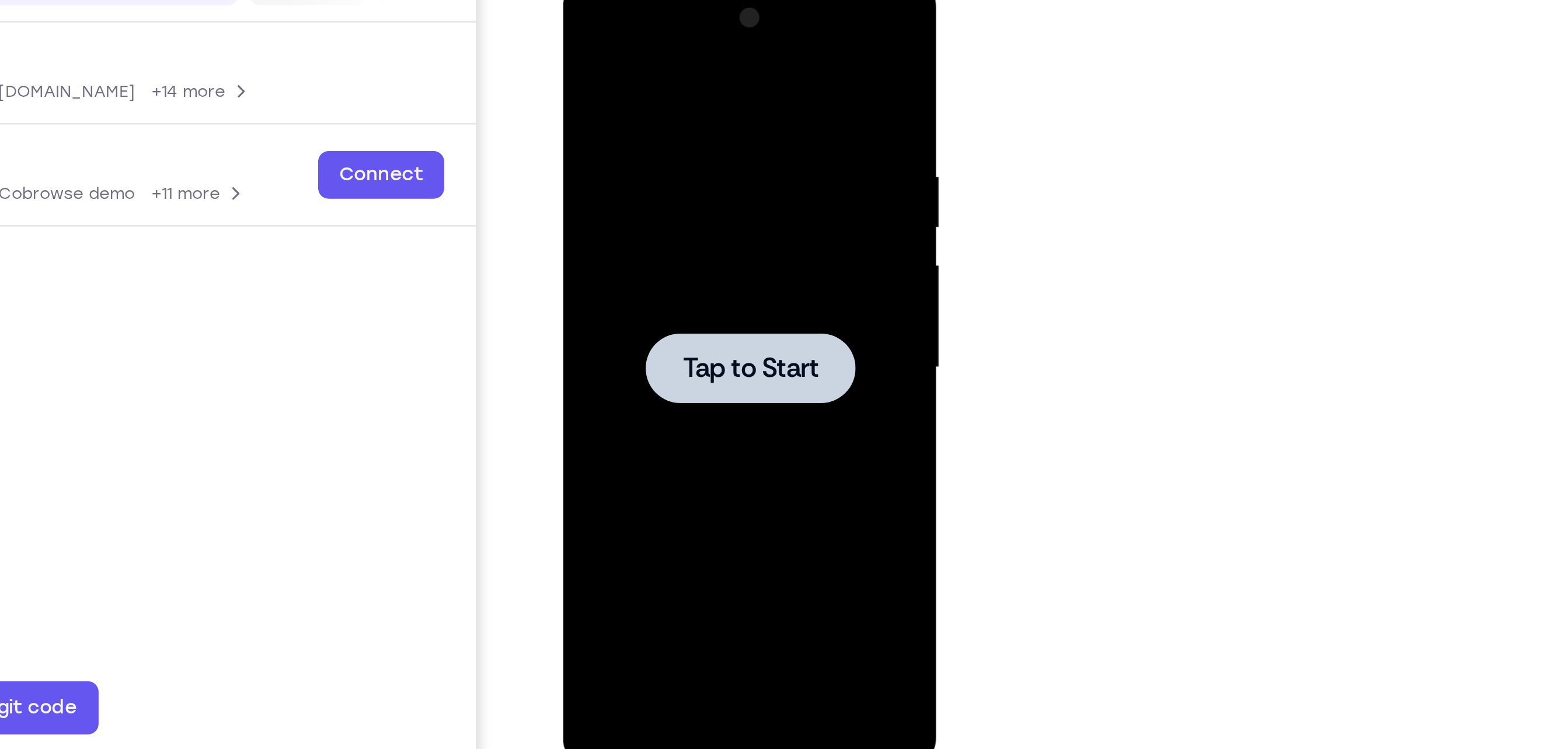
click at [631, 146] on span "Tap to Start" at bounding box center [645, 150] width 59 height 12
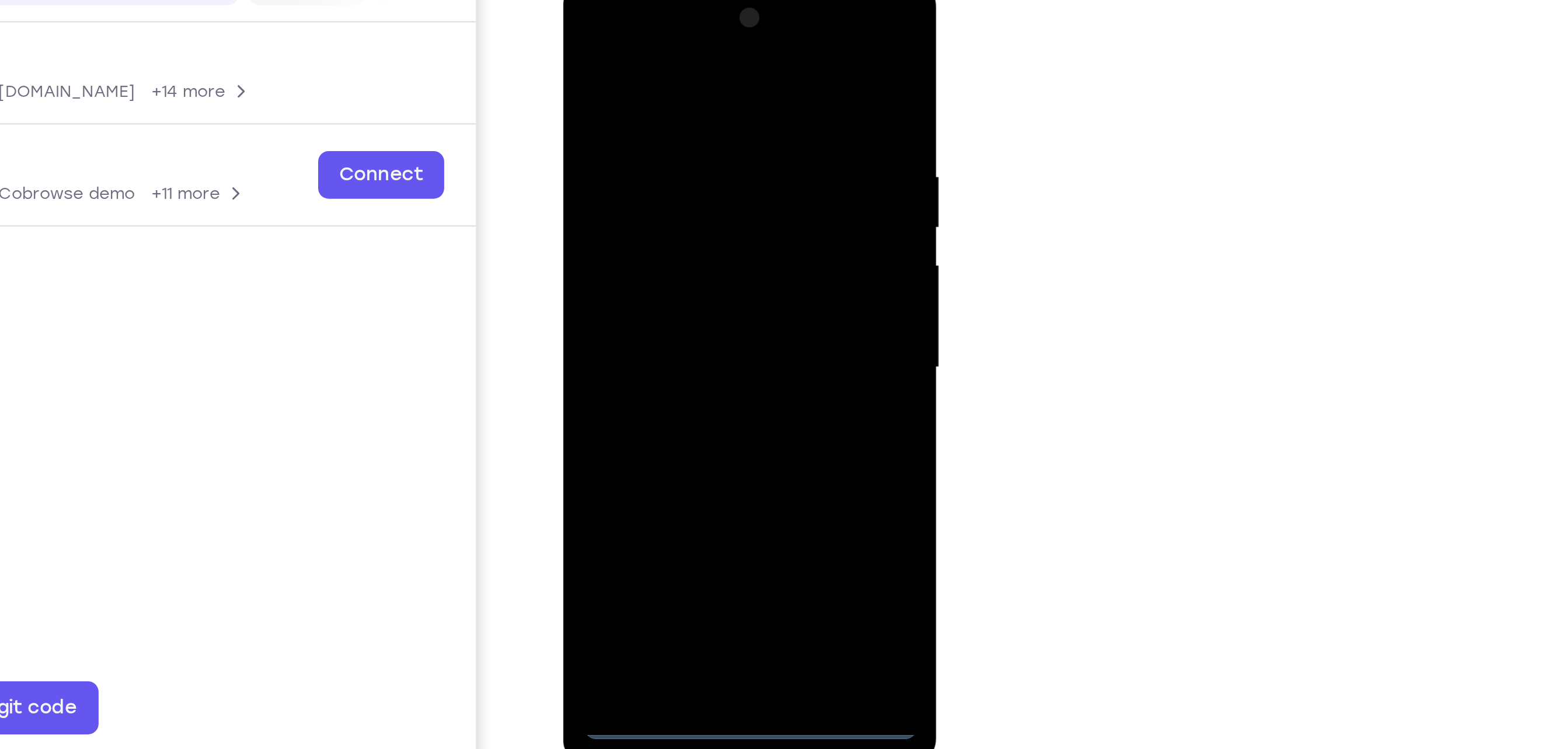
click at [641, 304] on div at bounding box center [645, 150] width 147 height 327
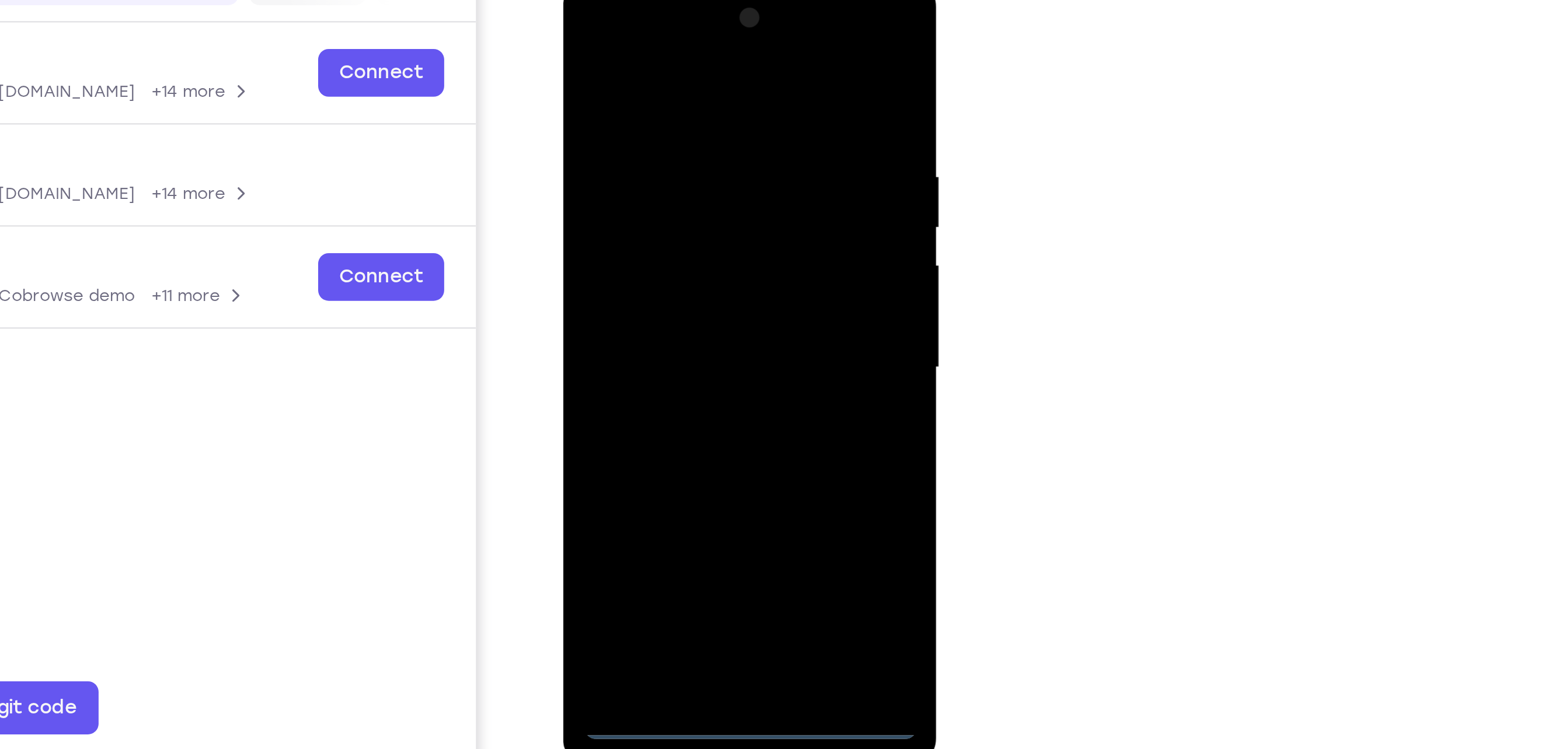
click at [697, 262] on div at bounding box center [645, 150] width 147 height 327
click at [622, 34] on div at bounding box center [645, 150] width 147 height 327
click at [691, 146] on div at bounding box center [645, 150] width 147 height 327
click at [630, 171] on div at bounding box center [645, 150] width 147 height 327
click at [647, 206] on div at bounding box center [645, 150] width 147 height 327
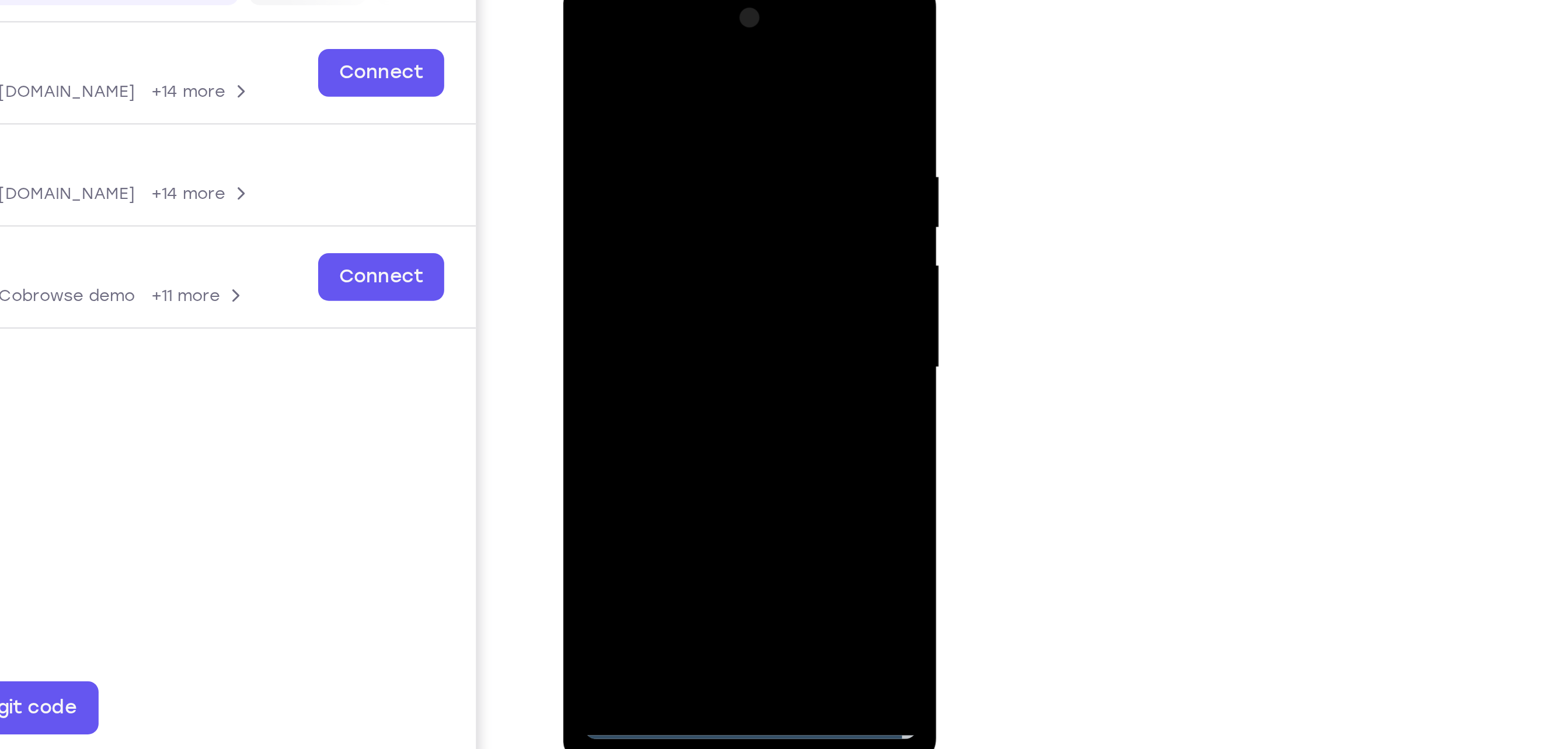
click at [642, 95] on div at bounding box center [645, 150] width 147 height 327
click at [659, 141] on div at bounding box center [645, 150] width 147 height 327
click at [646, 287] on div at bounding box center [645, 150] width 147 height 327
click at [633, 102] on div at bounding box center [645, 150] width 147 height 327
click at [713, 52] on div at bounding box center [645, 150] width 147 height 327
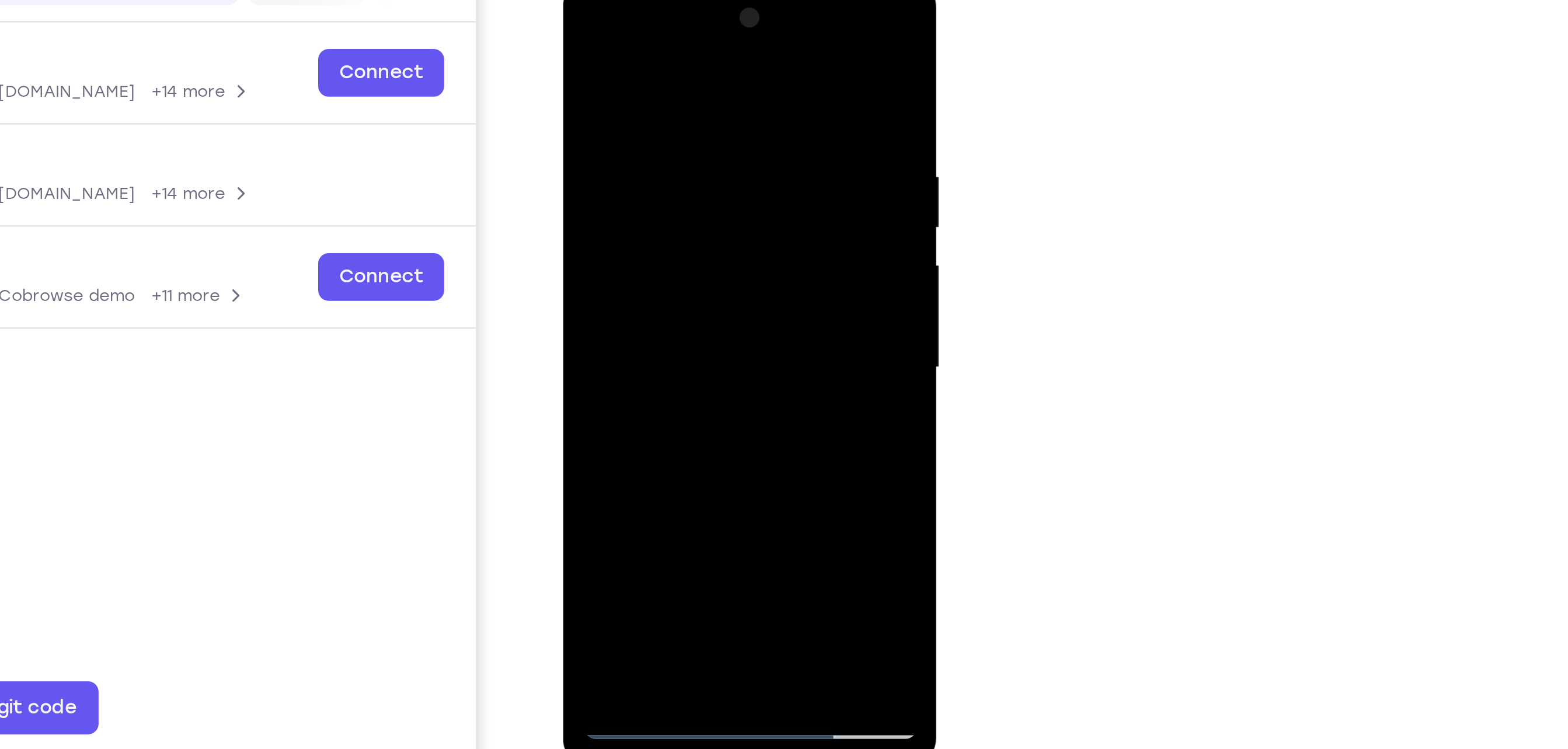
click at [671, 284] on div at bounding box center [645, 150] width 147 height 327
click at [709, 46] on div at bounding box center [645, 150] width 147 height 327
click at [675, 282] on div at bounding box center [645, 150] width 147 height 327
click at [649, 216] on div at bounding box center [645, 150] width 147 height 327
drag, startPoint x: 655, startPoint y: 262, endPoint x: 678, endPoint y: 103, distance: 160.7
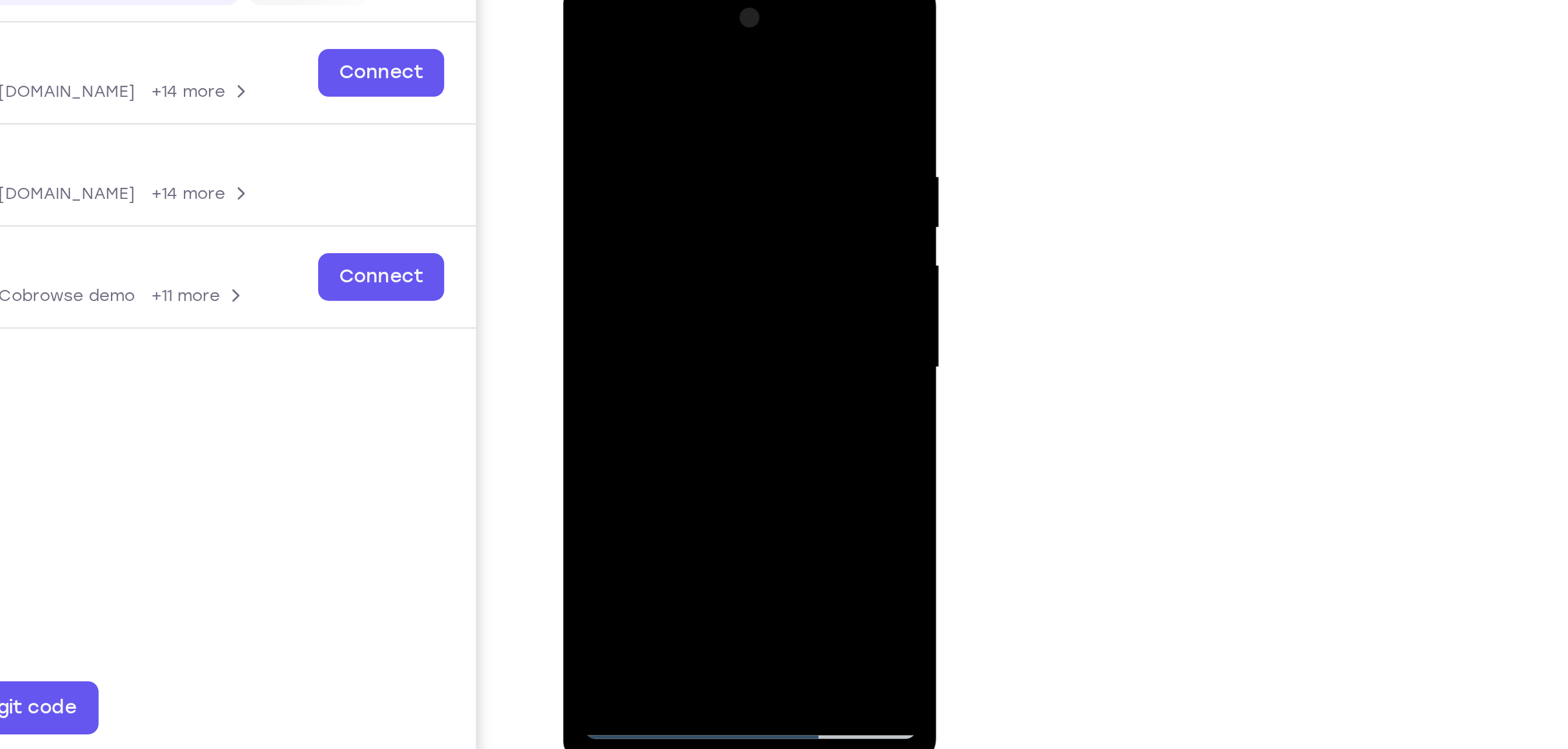
click at [678, 103] on div at bounding box center [645, 150] width 147 height 327
click at [651, 264] on div at bounding box center [645, 150] width 147 height 327
click at [699, 179] on div at bounding box center [645, 150] width 147 height 327
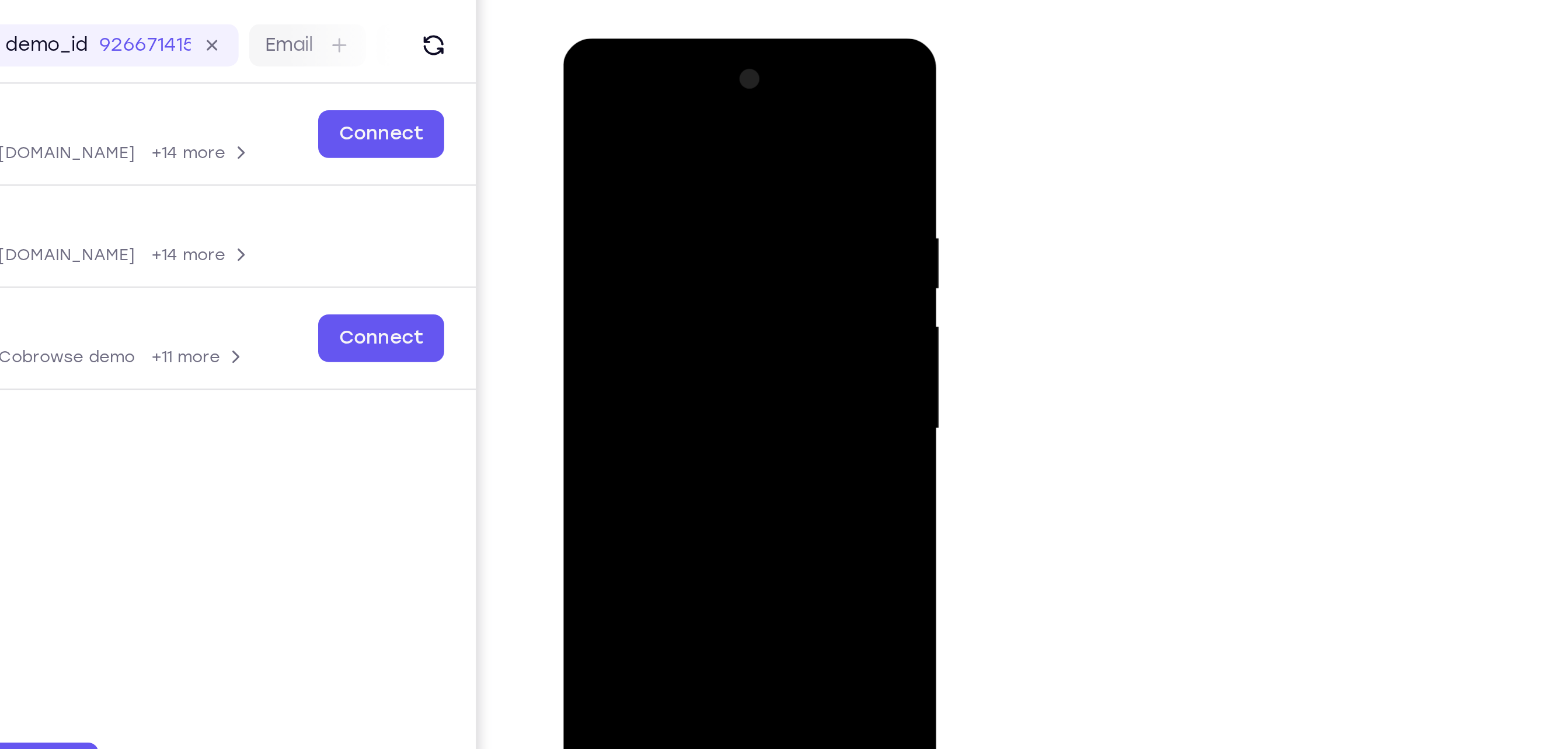
click at [580, 93] on div at bounding box center [645, 209] width 147 height 327
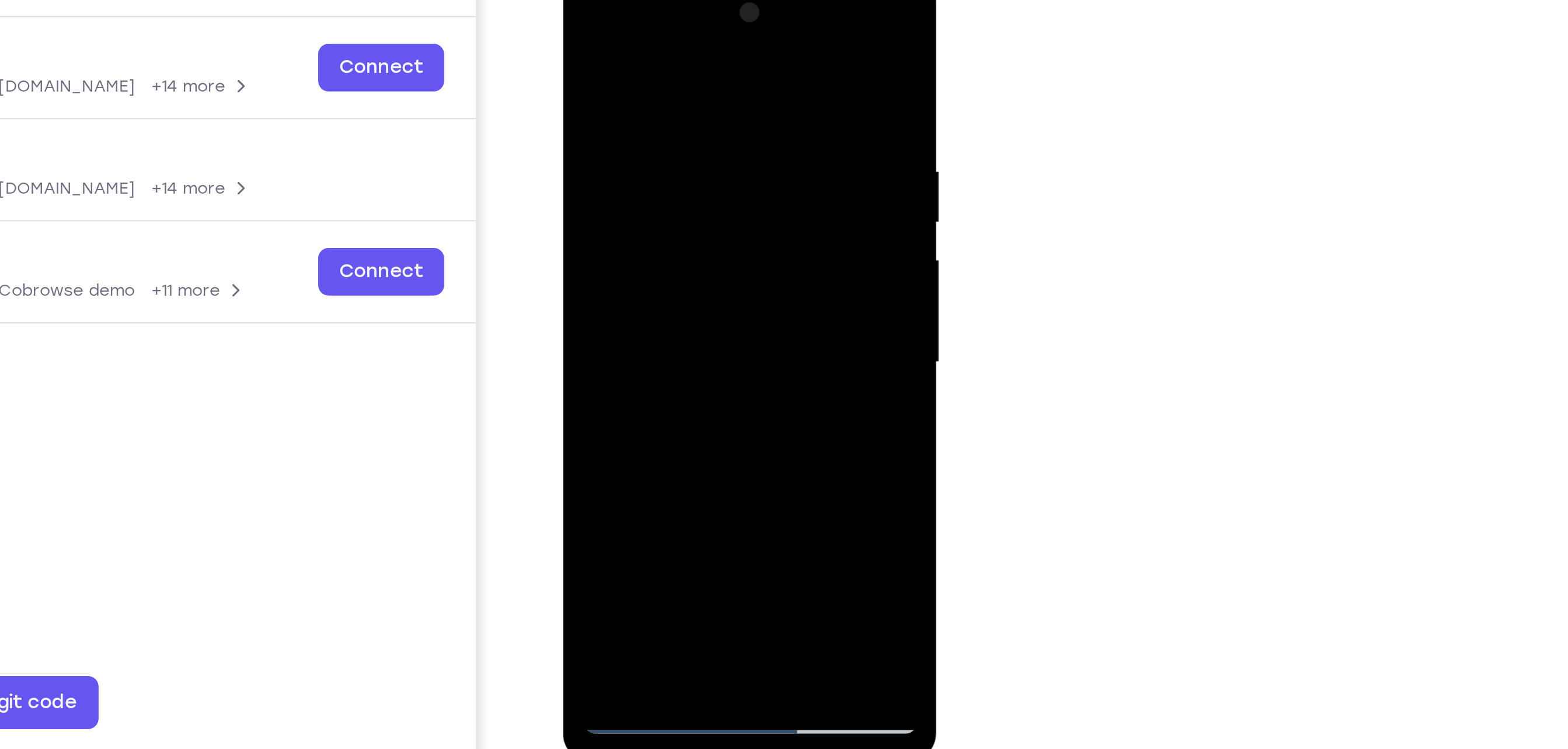
drag, startPoint x: 650, startPoint y: 165, endPoint x: 644, endPoint y: 340, distance: 175.1
click at [644, 322] on html "Online web based iOS Simulators and Android Emulators. Run iPhone, iPad, Mobile…" at bounding box center [646, 147] width 166 height 350
click at [664, 135] on div at bounding box center [645, 144] width 147 height 327
click at [624, 277] on div at bounding box center [645, 144] width 147 height 327
click at [703, 262] on div at bounding box center [645, 144] width 147 height 327
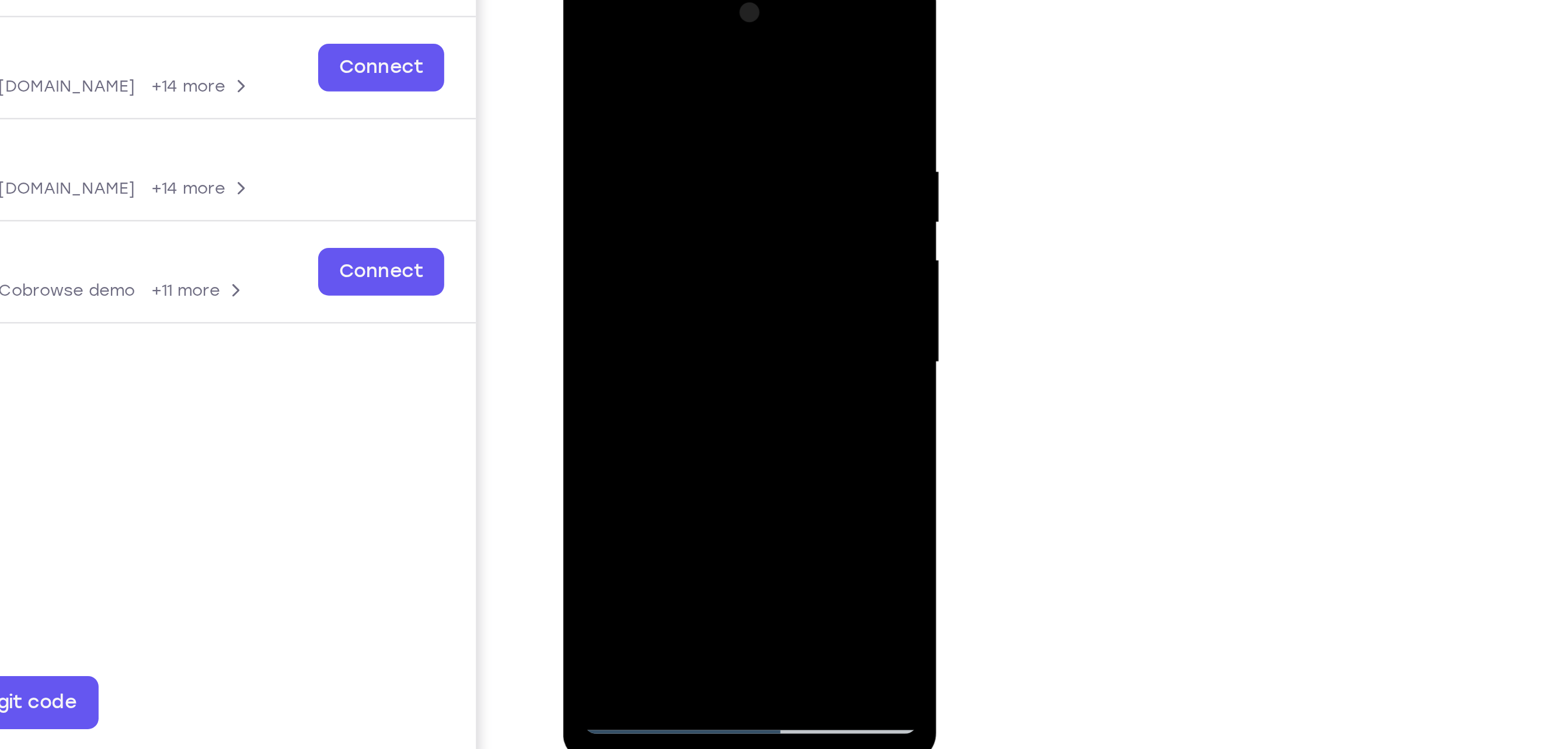
click at [703, 262] on div at bounding box center [645, 144] width 147 height 327
click at [613, 279] on div at bounding box center [645, 144] width 147 height 327
click at [675, 211] on div at bounding box center [645, 144] width 147 height 327
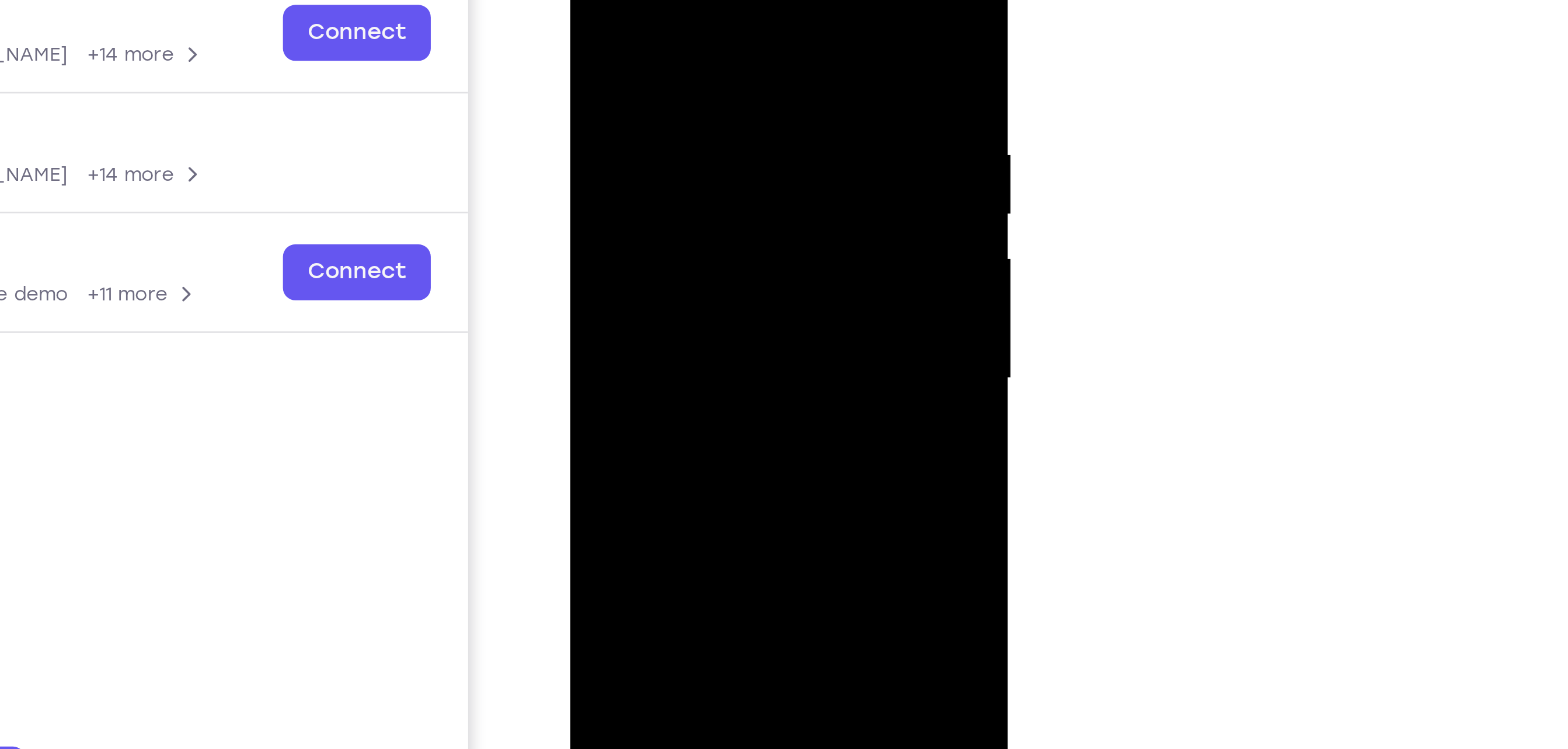
click at [617, 0] on div at bounding box center [652, 93] width 147 height 327
click at [592, 88] on div at bounding box center [652, 93] width 147 height 327
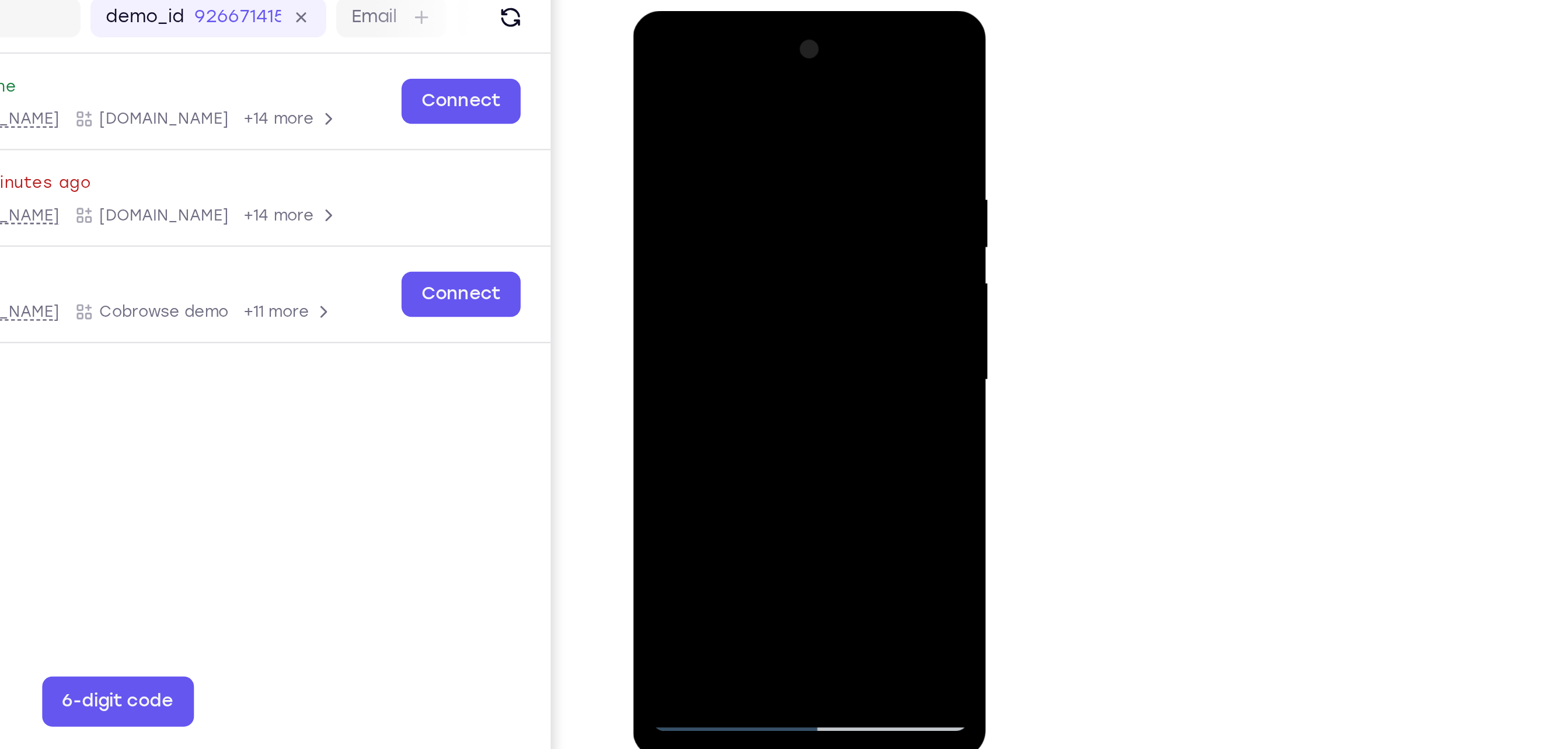
click at [778, 170] on div at bounding box center [715, 183] width 147 height 327
click at [656, 157] on div at bounding box center [715, 183] width 147 height 327
click at [762, 164] on div at bounding box center [715, 183] width 147 height 327
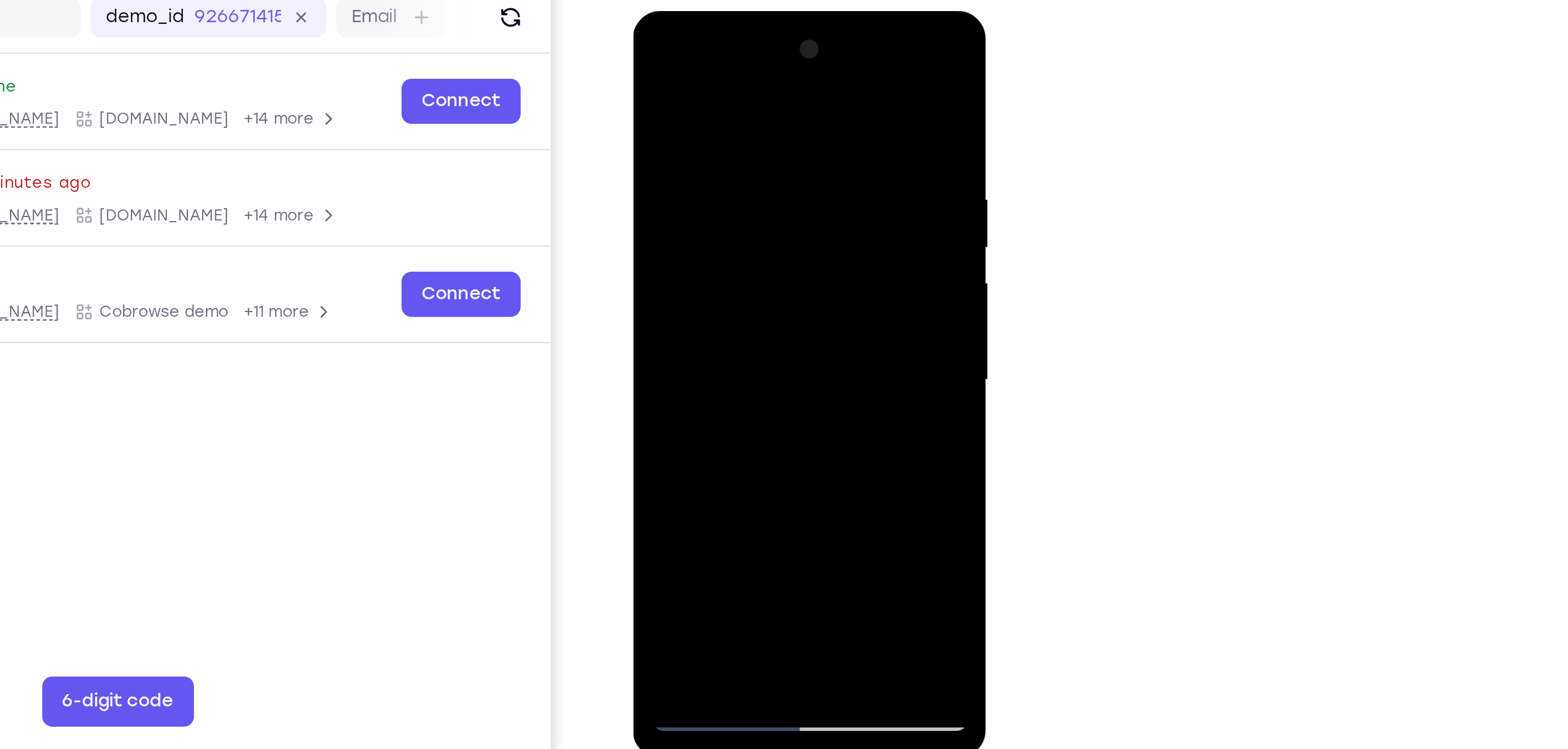
click at [762, 164] on div at bounding box center [715, 183] width 147 height 327
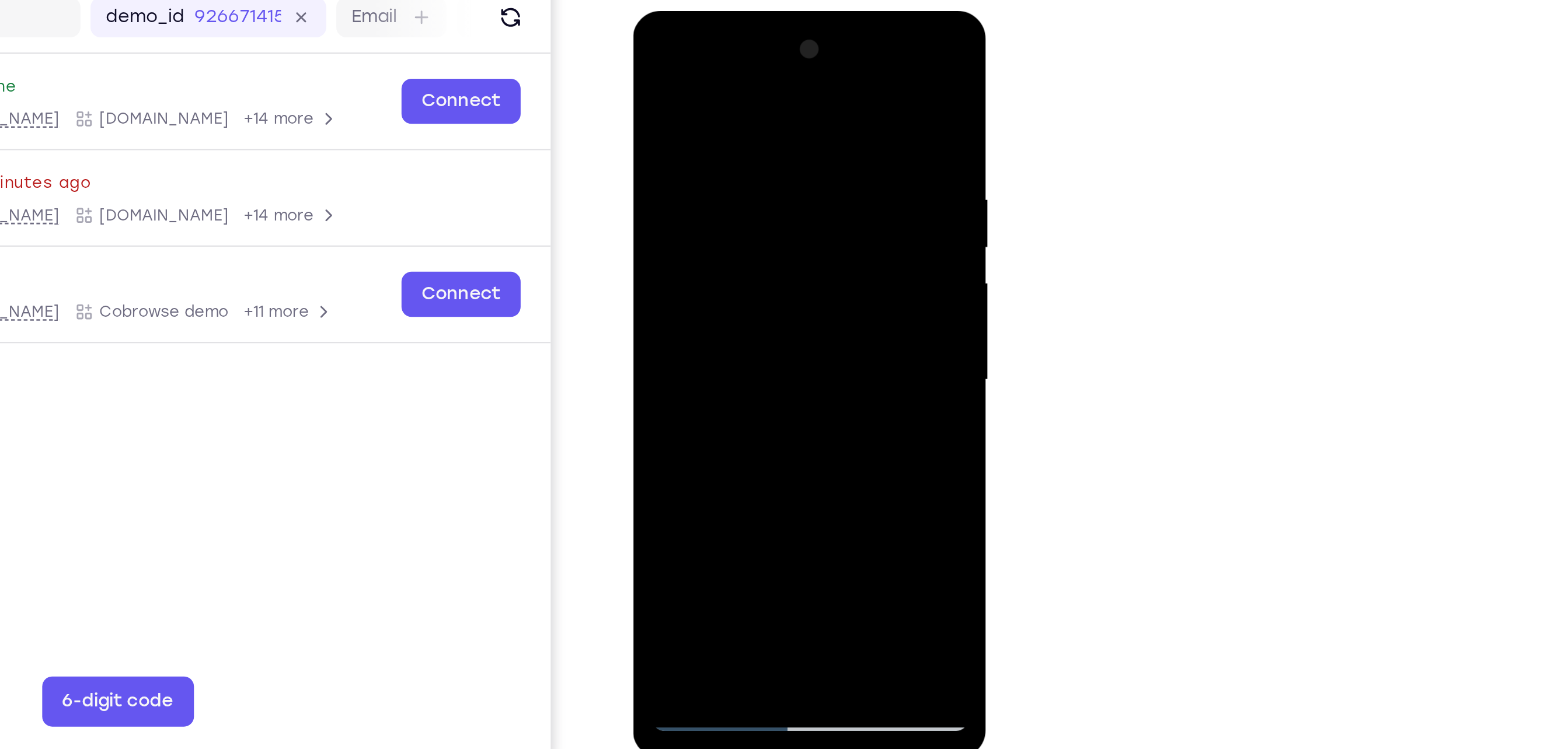
click at [762, 164] on div at bounding box center [715, 183] width 147 height 327
click at [661, 157] on div at bounding box center [715, 183] width 147 height 327
click at [779, 168] on div at bounding box center [715, 183] width 147 height 327
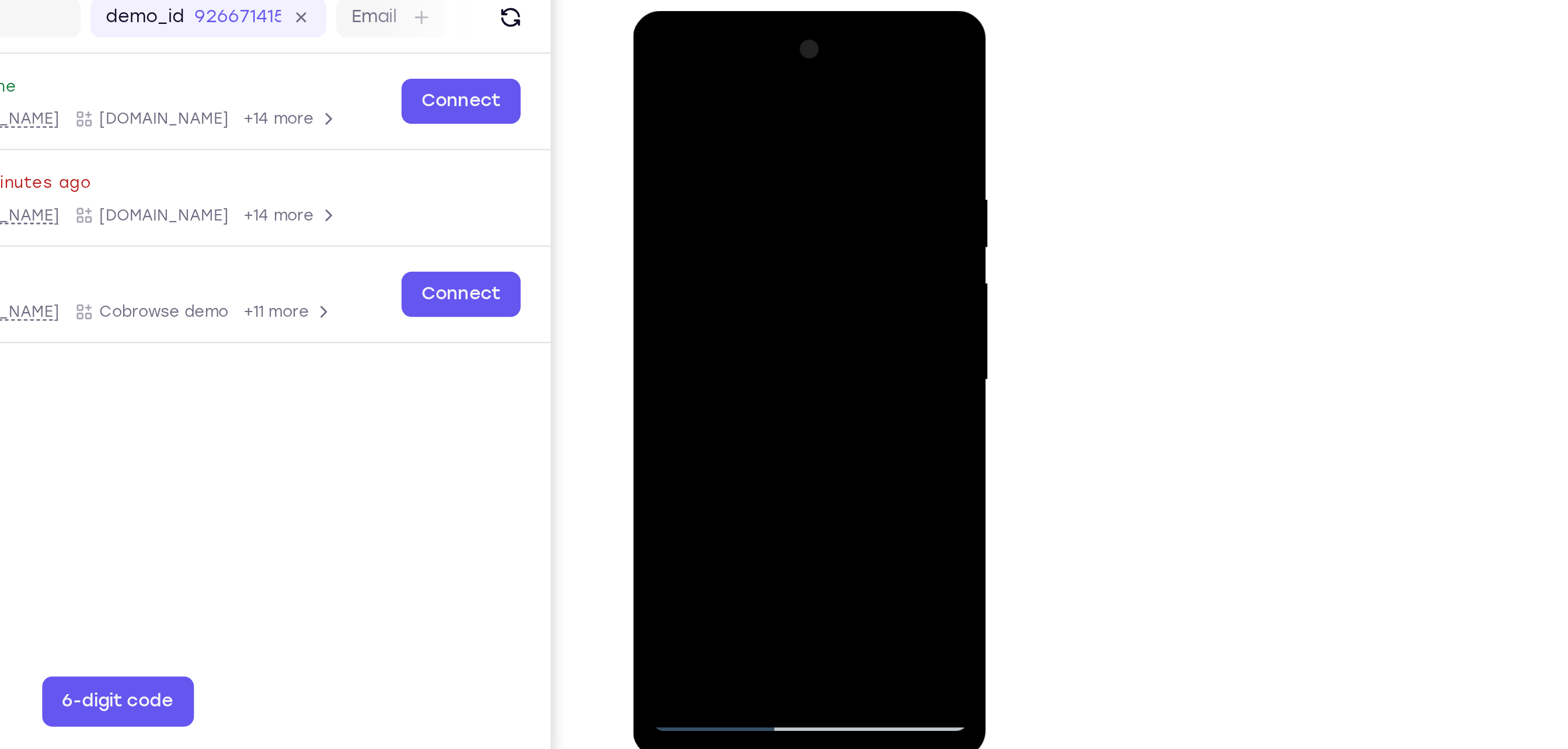
click at [779, 168] on div at bounding box center [715, 183] width 147 height 327
click at [658, 168] on div at bounding box center [715, 183] width 147 height 327
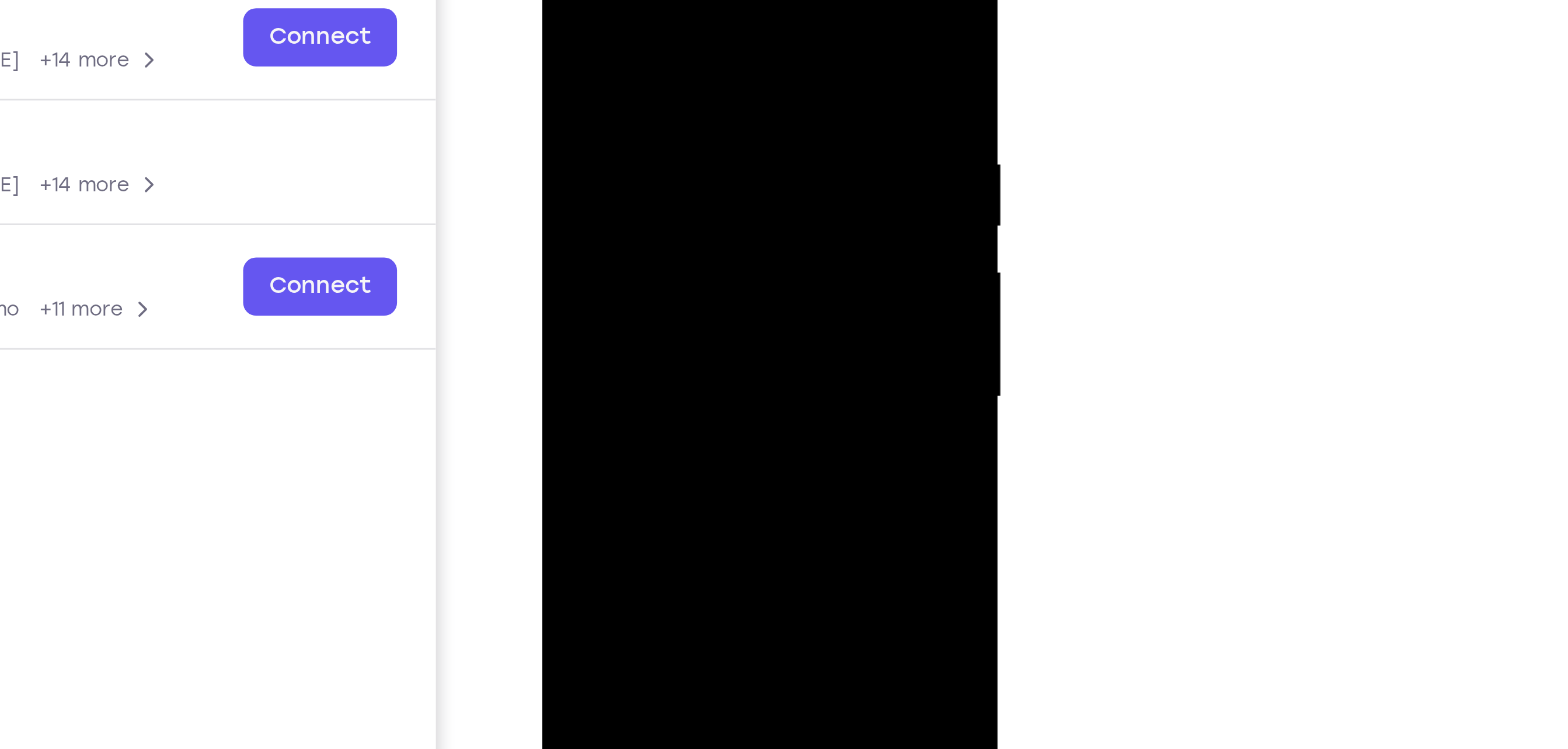
click at [684, 68] on div at bounding box center [624, 93] width 147 height 327
click at [684, 67] on div at bounding box center [624, 93] width 147 height 327
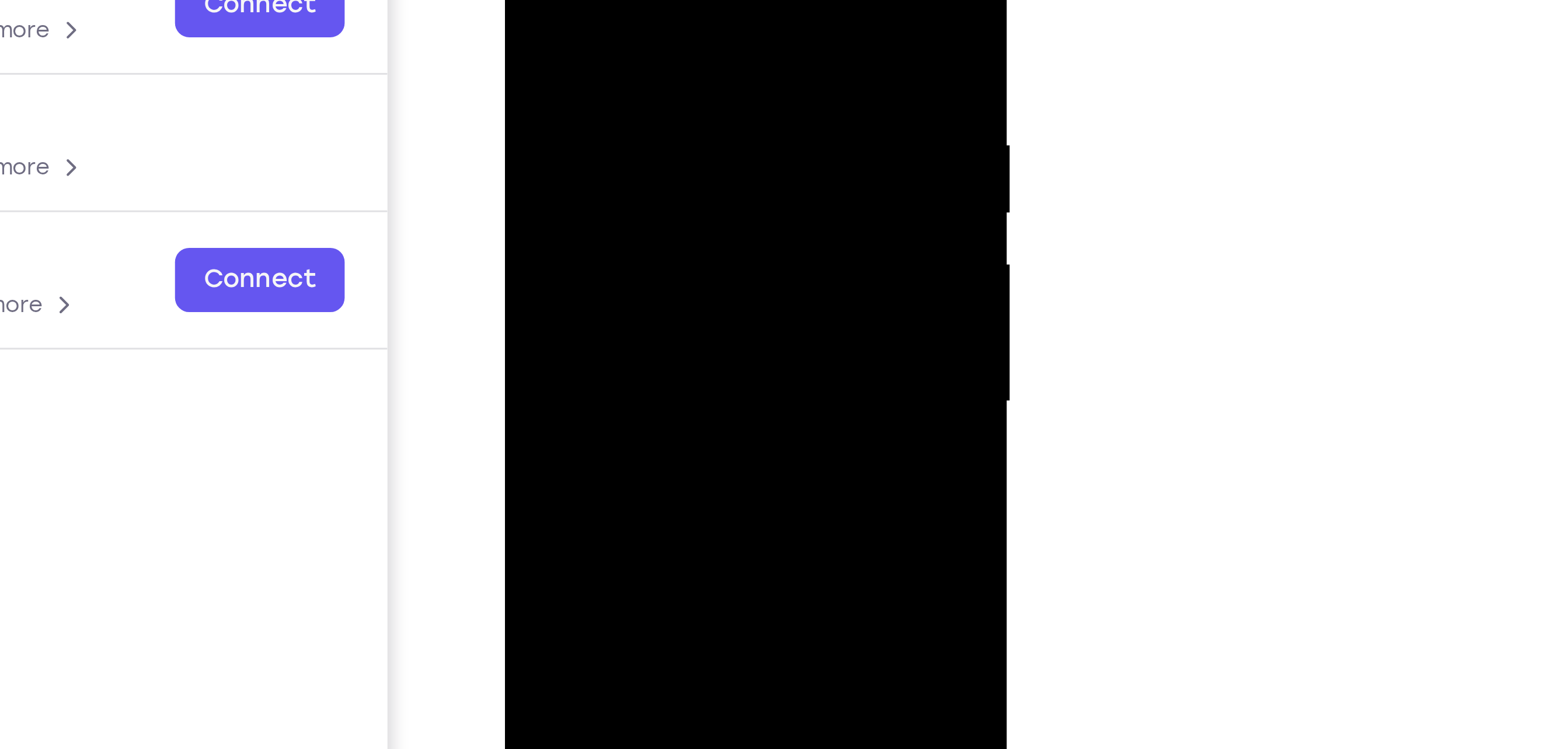
click at [647, 26] on div at bounding box center [586, 49] width 147 height 327
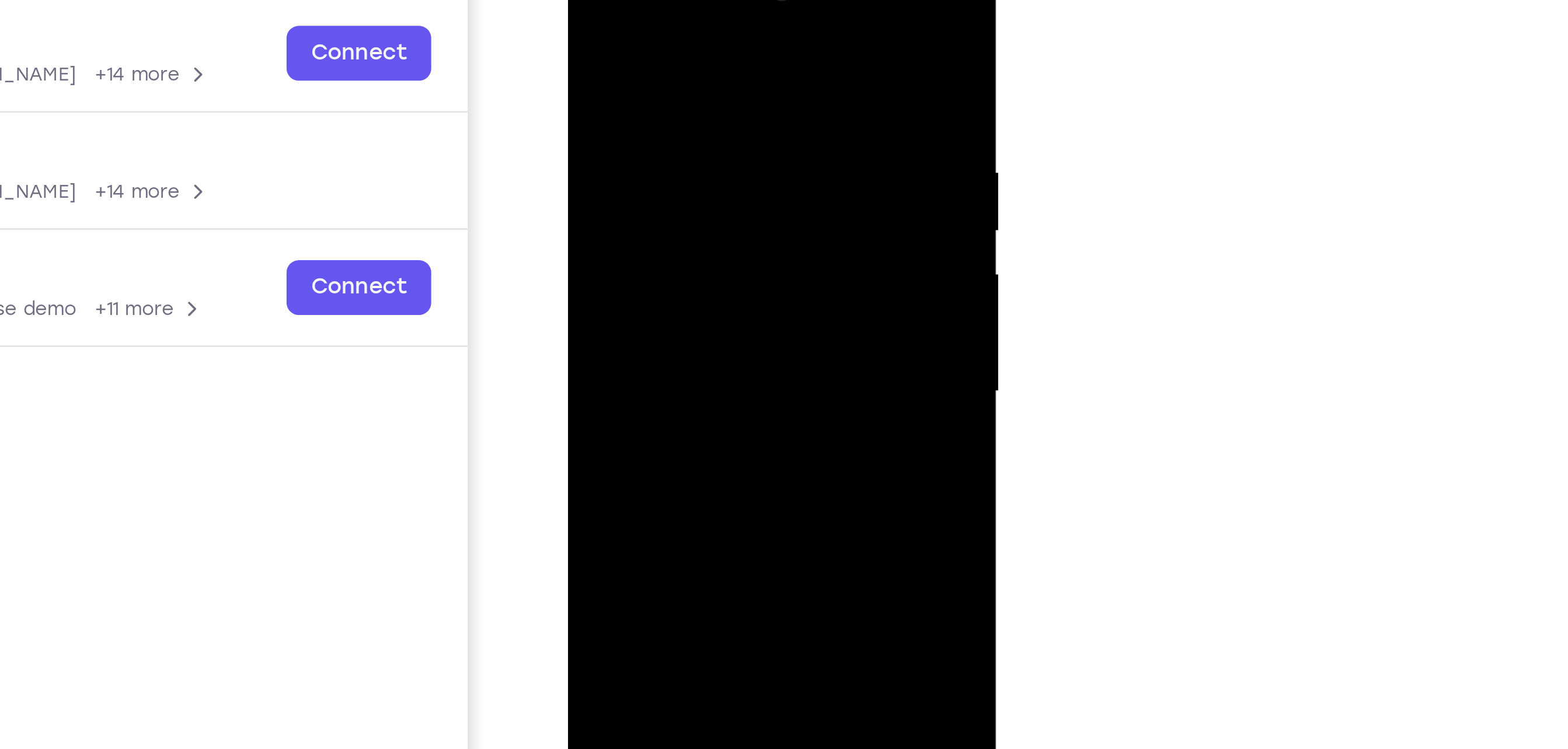
click at [710, 93] on div at bounding box center [649, 116] width 147 height 327
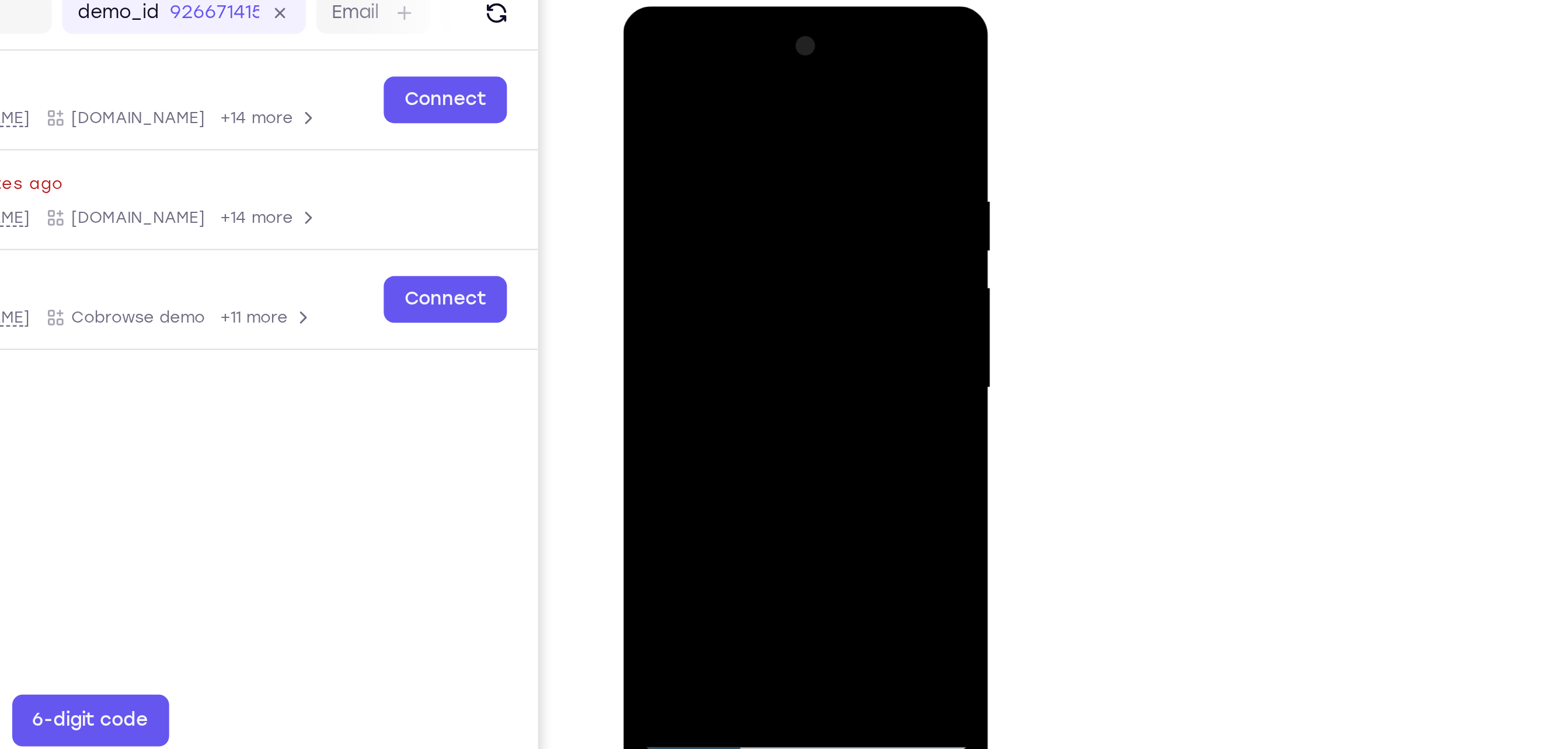
click at [769, 166] on div at bounding box center [705, 179] width 147 height 327
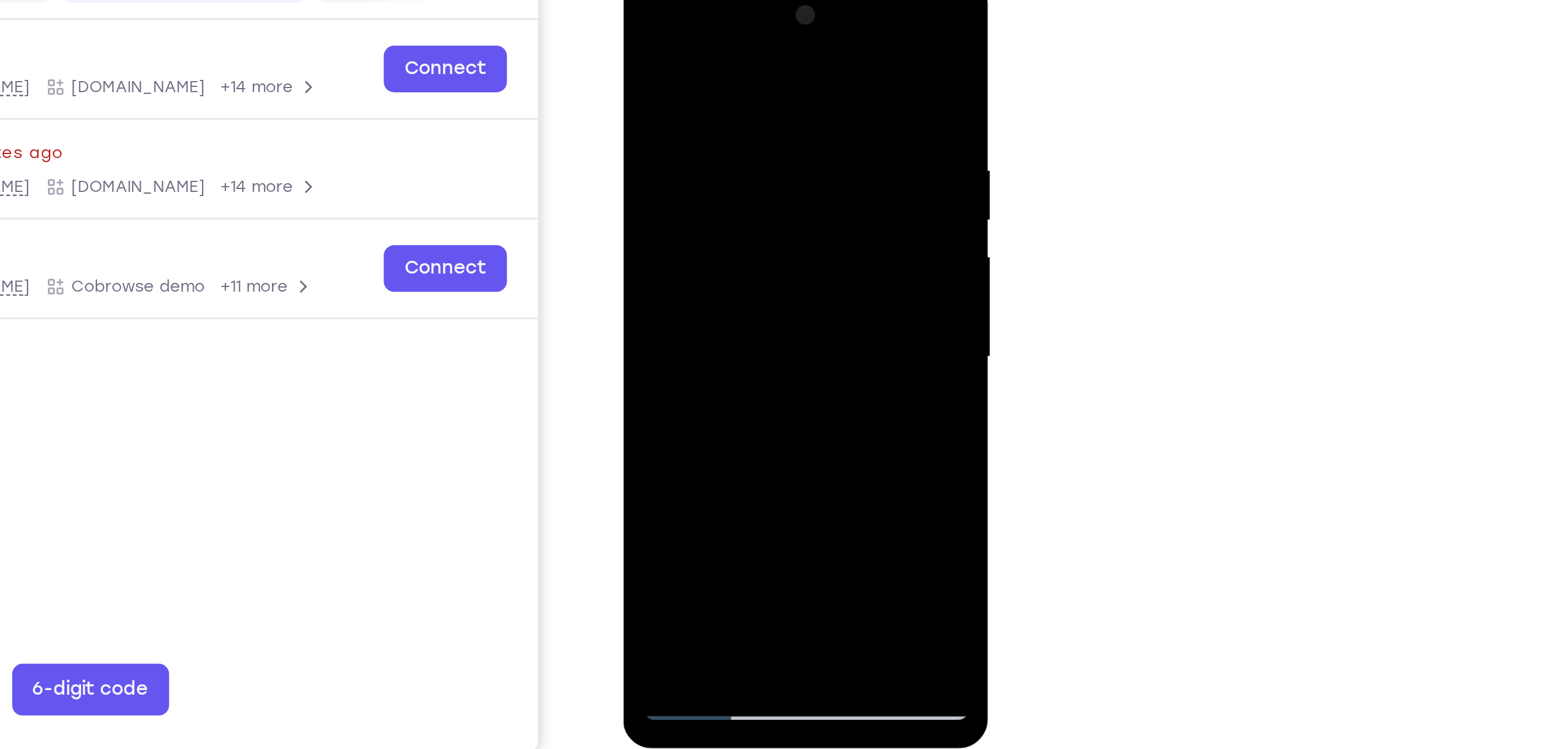
click at [769, 149] on div at bounding box center [705, 148] width 147 height 327
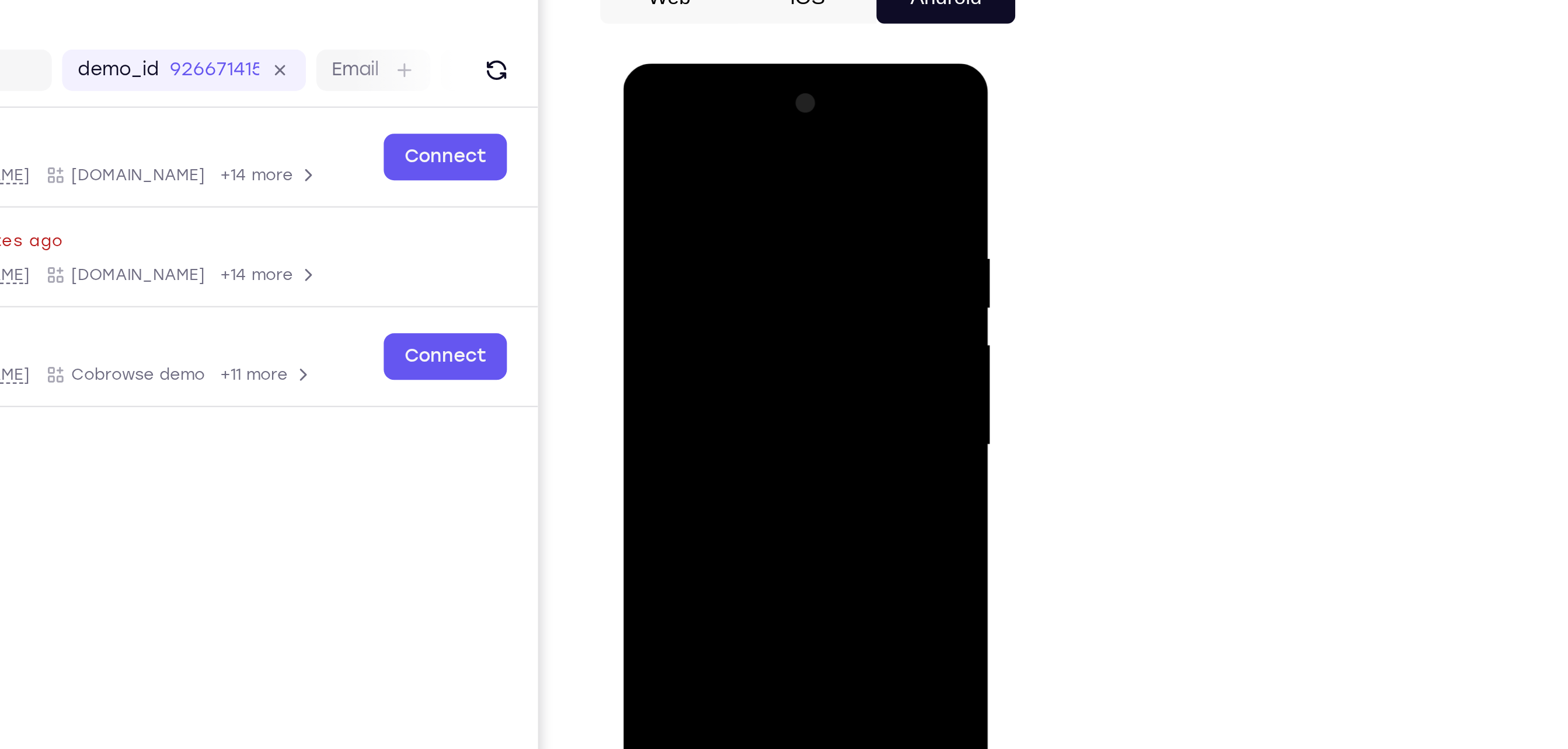
click at [769, 197] on div at bounding box center [705, 235] width 147 height 327
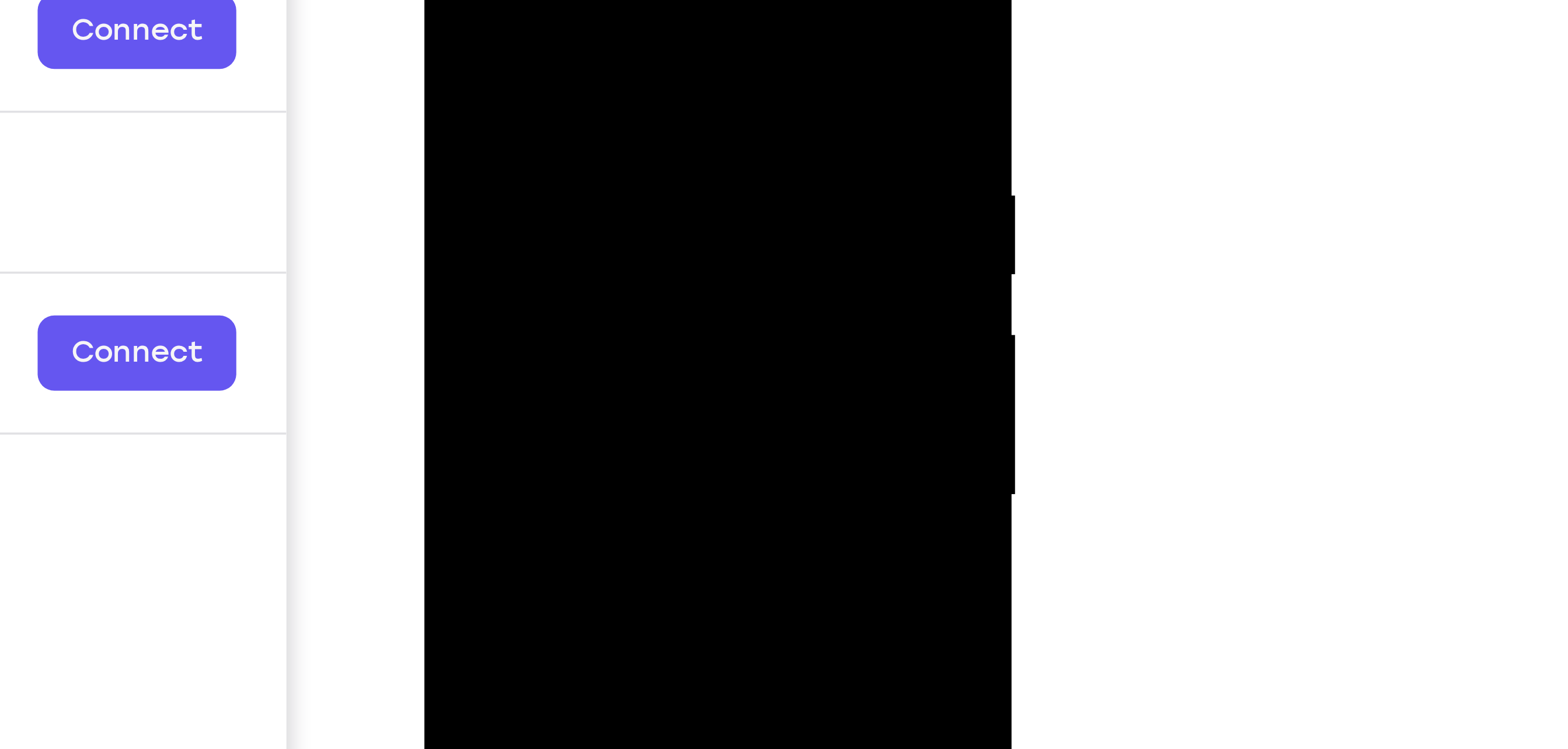
click at [569, 15] on div at bounding box center [506, 53] width 147 height 327
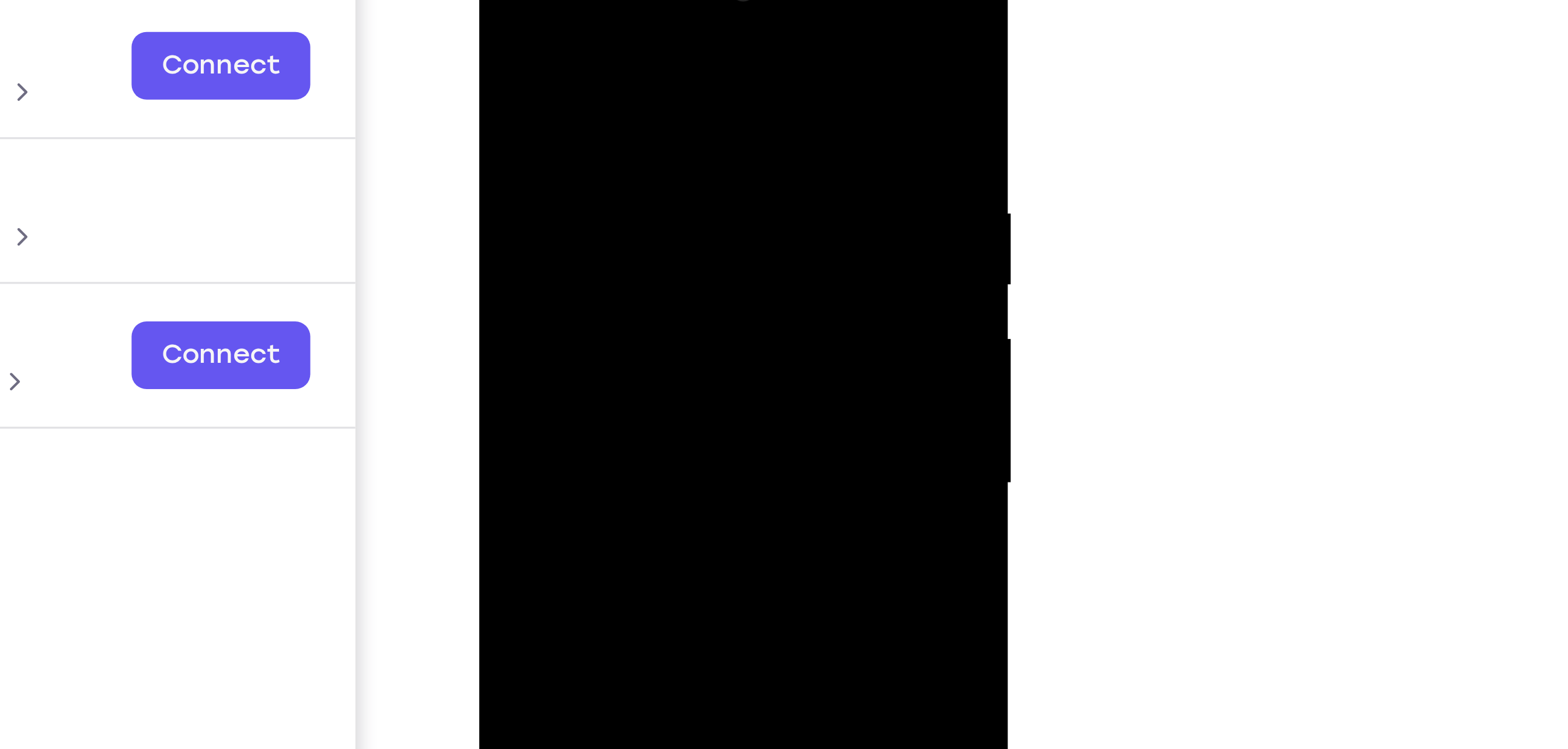
click at [624, 64] on div at bounding box center [561, 102] width 147 height 327
click at [505, 71] on div at bounding box center [561, 102] width 147 height 327
click at [624, 71] on div at bounding box center [561, 102] width 147 height 327
click at [624, 68] on div at bounding box center [561, 102] width 147 height 327
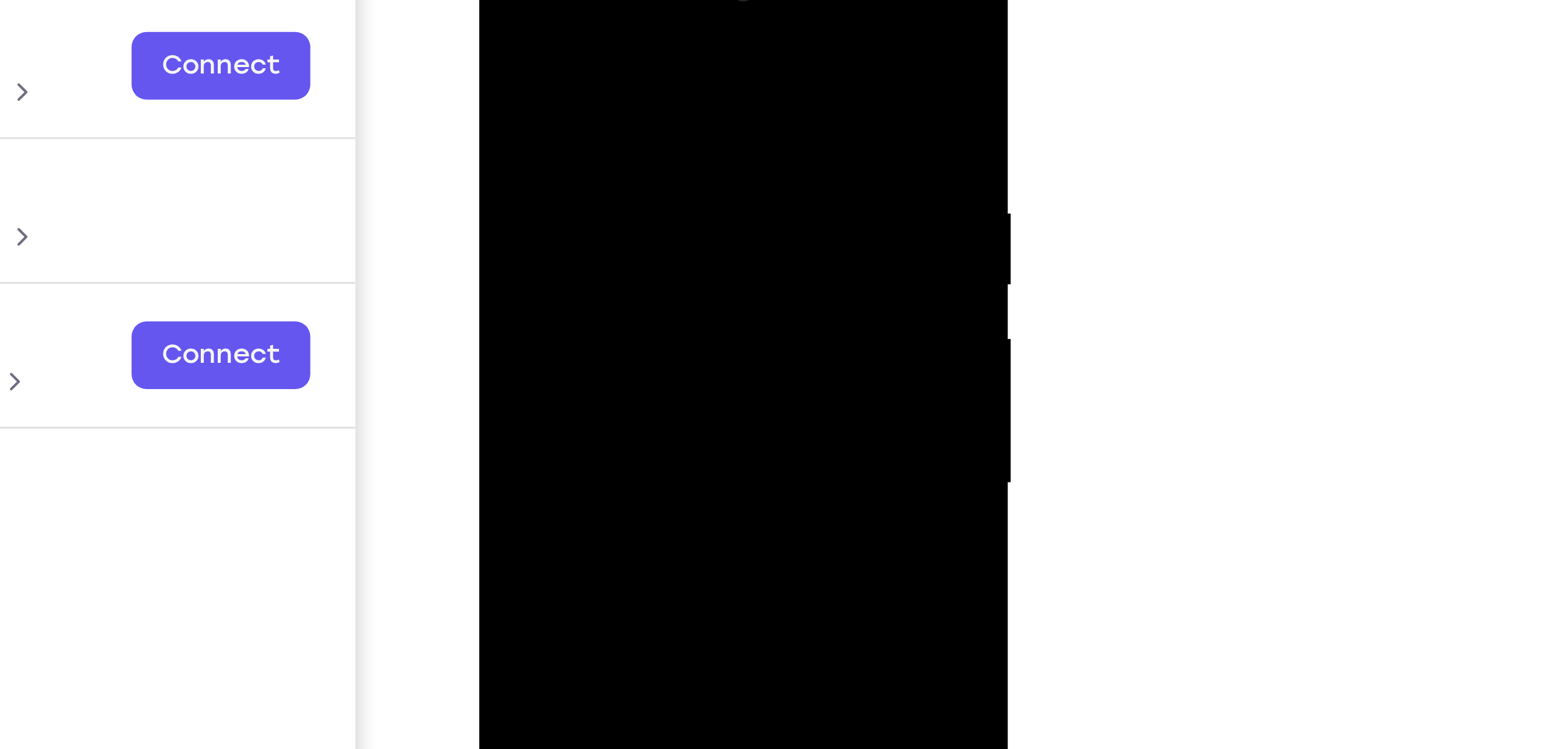
click at [624, 68] on div at bounding box center [561, 102] width 147 height 327
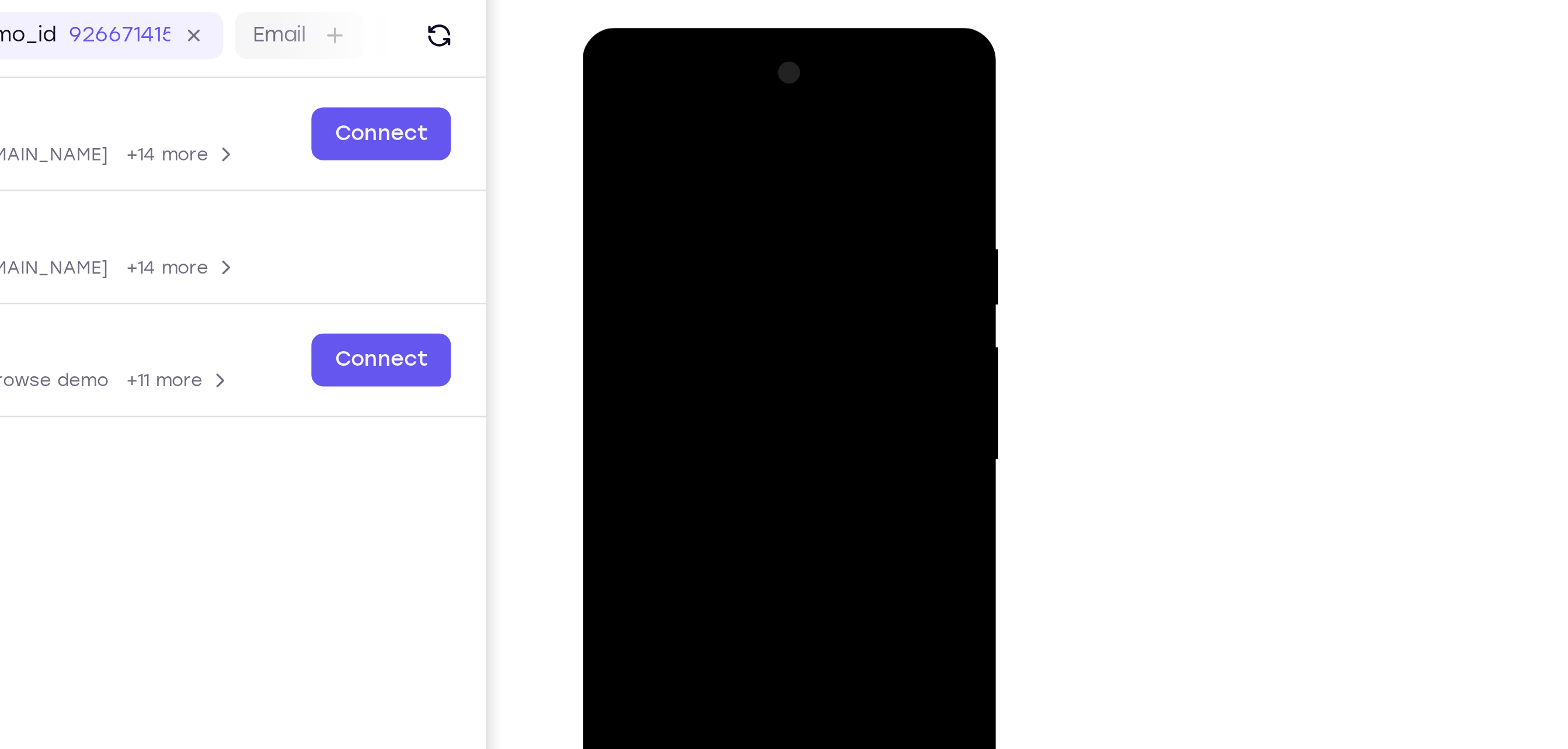
click at [598, 162] on div at bounding box center [665, 199] width 147 height 327
click at [722, 166] on div at bounding box center [665, 199] width 147 height 327
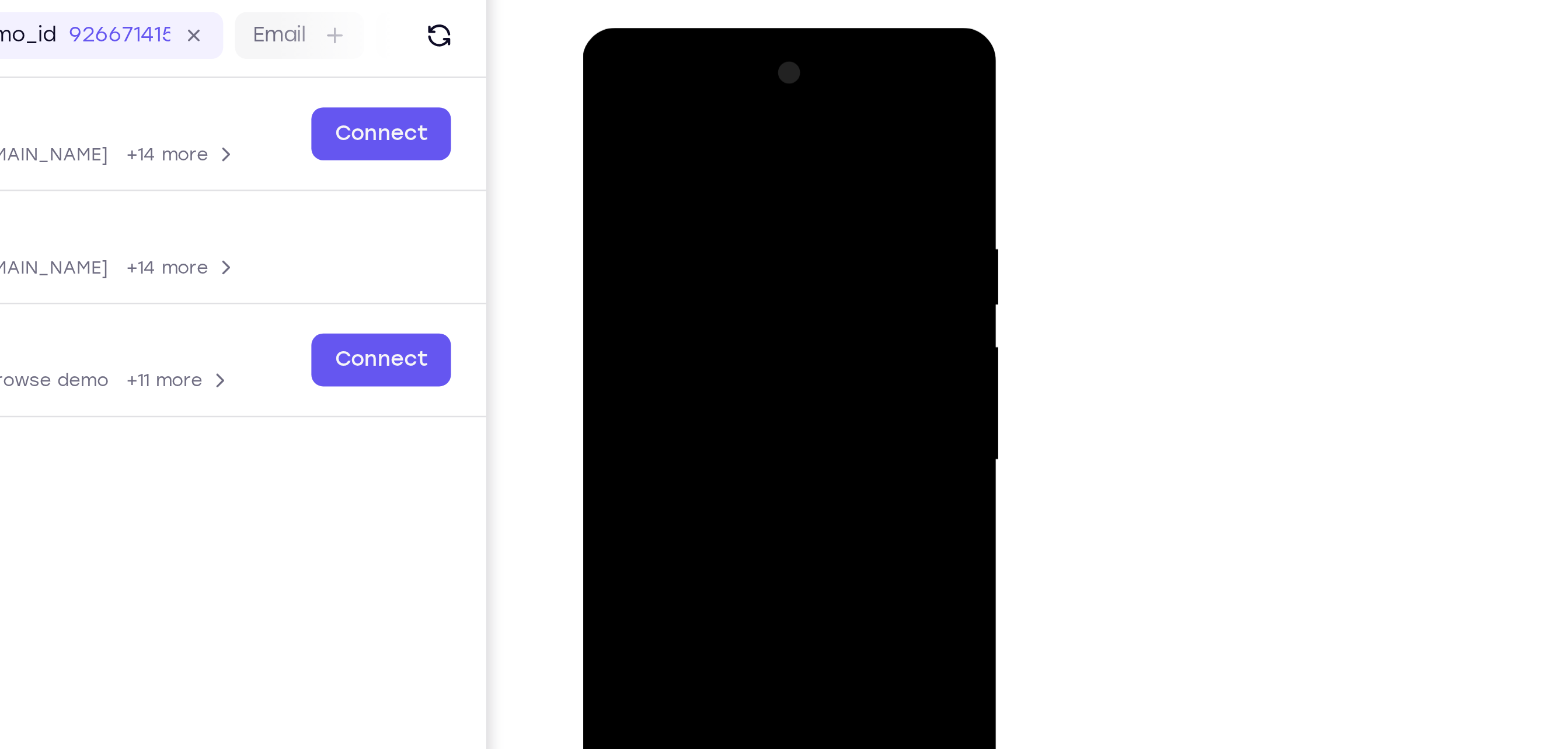
click at [722, 166] on div at bounding box center [665, 199] width 147 height 327
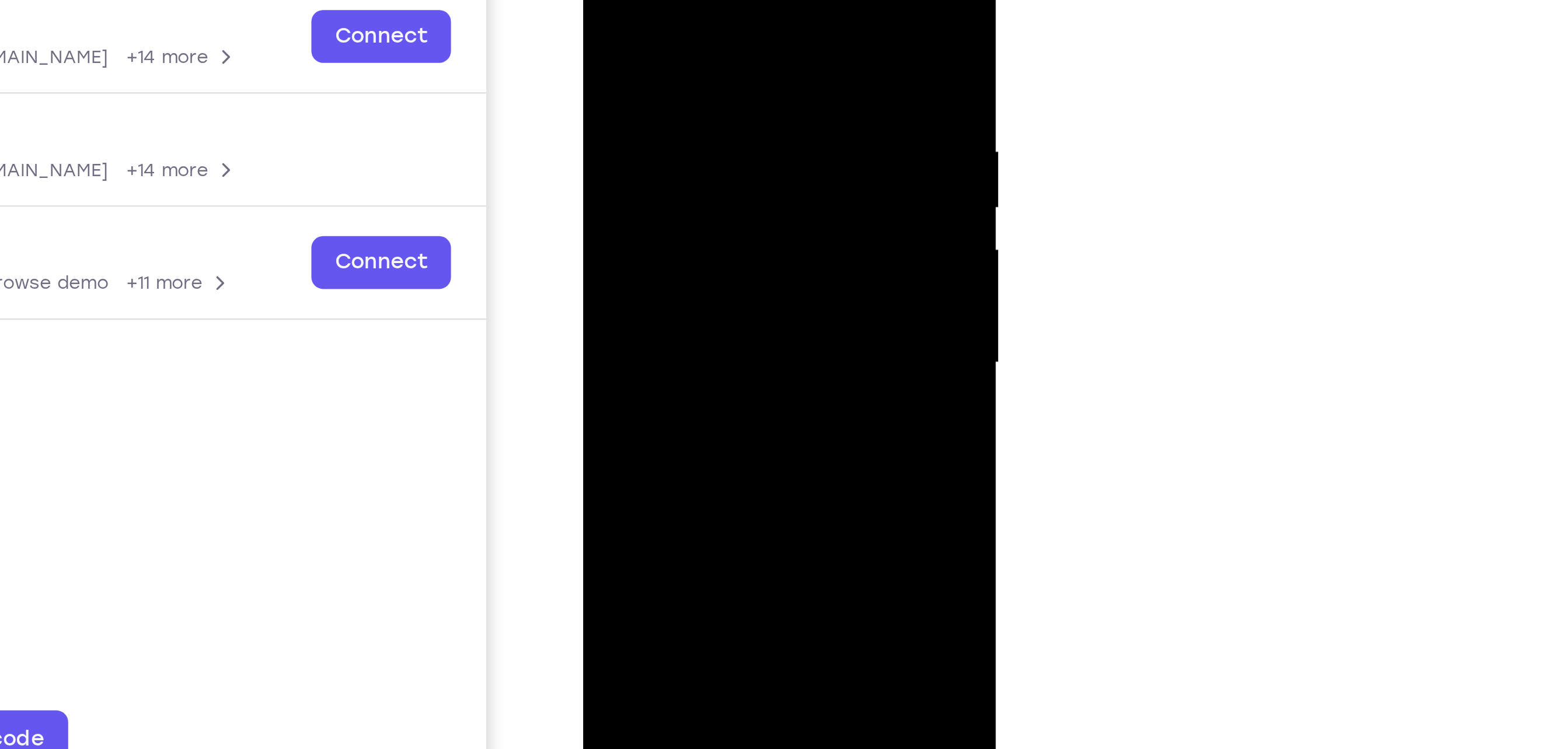
click at [722, 108] on div at bounding box center [665, 103] width 147 height 327
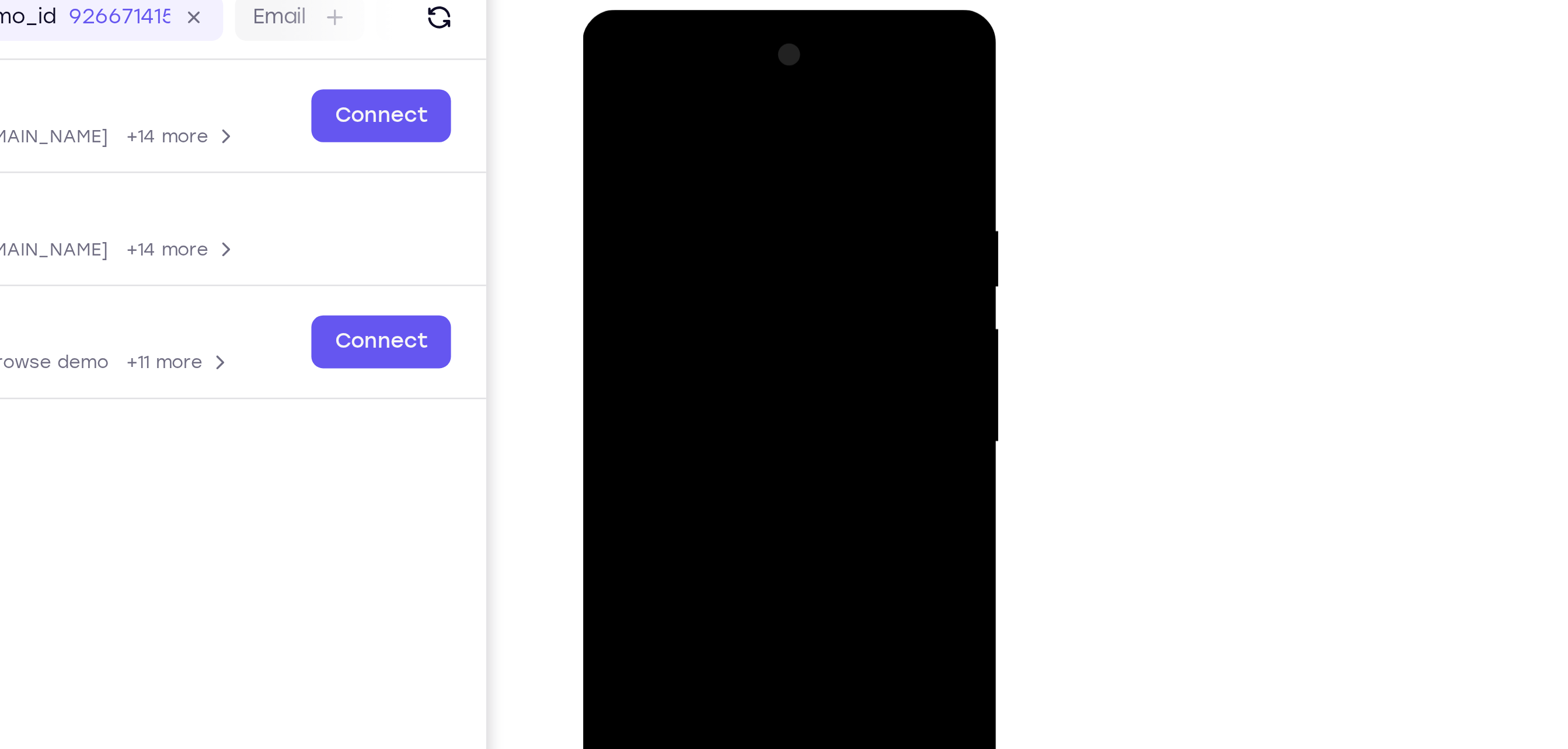
click at [722, 157] on div at bounding box center [665, 182] width 147 height 327
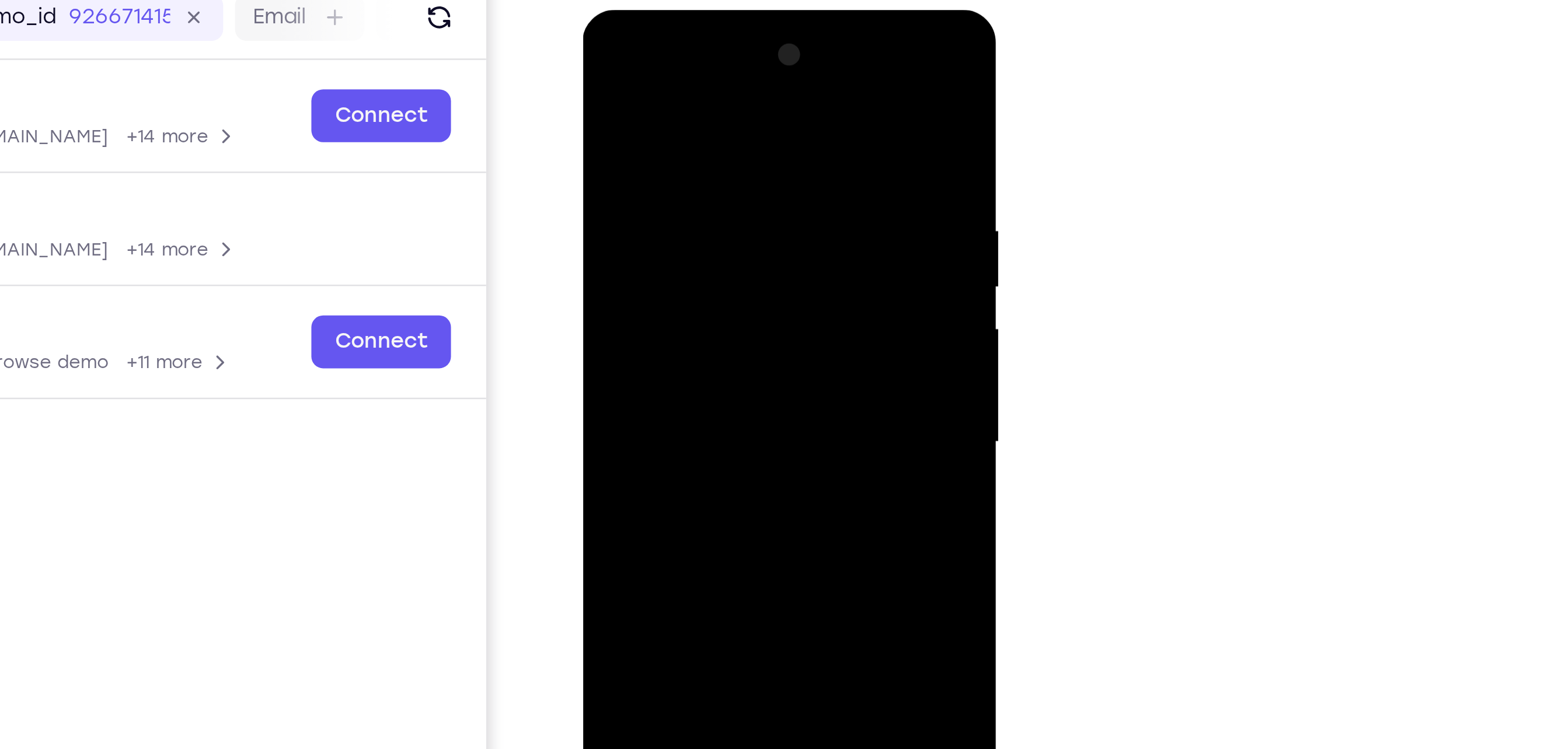
click at [602, 155] on div at bounding box center [665, 182] width 147 height 327
click at [724, 157] on div at bounding box center [665, 182] width 147 height 327
click at [723, 167] on div at bounding box center [665, 182] width 147 height 327
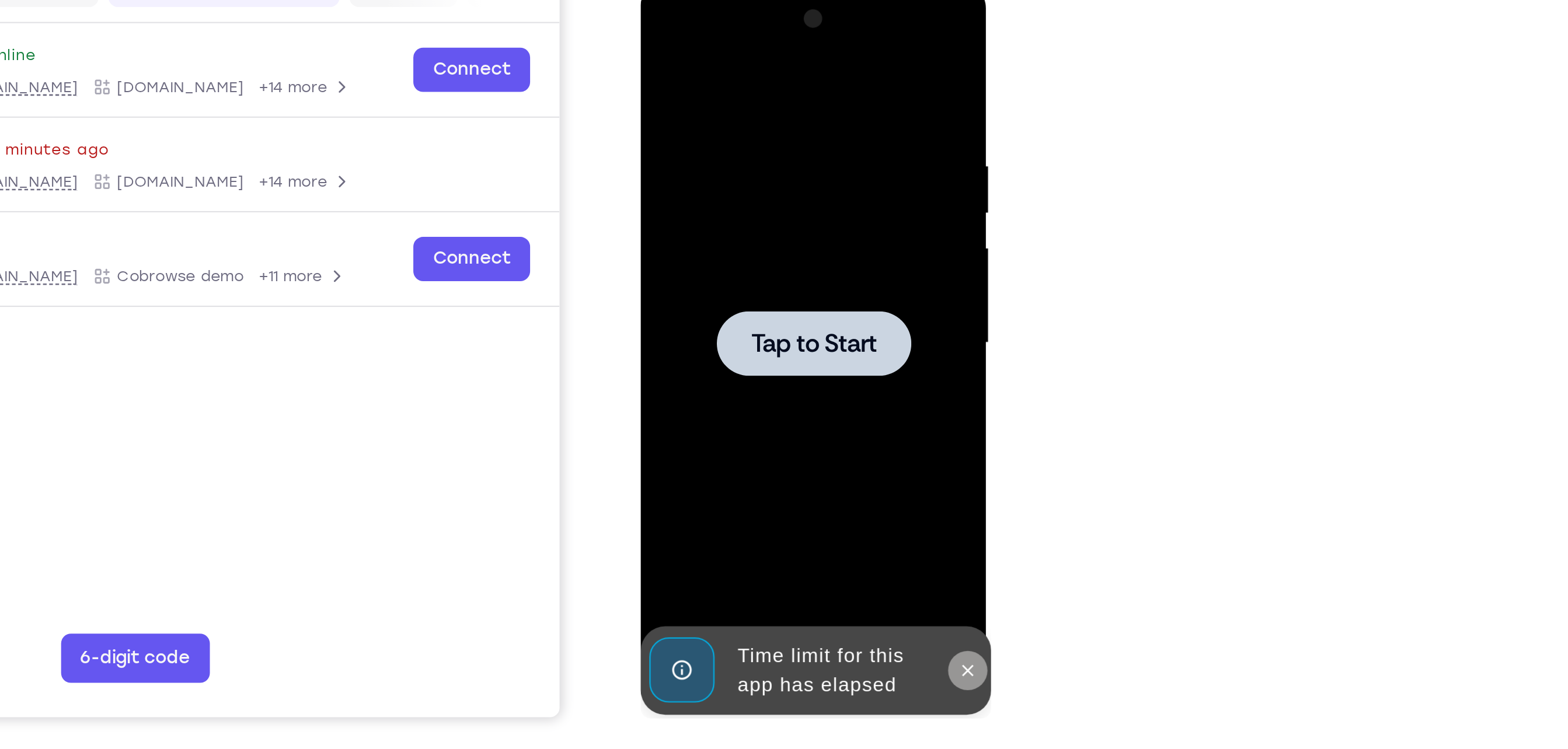
click at [793, 313] on icon at bounding box center [795, 309] width 9 height 9
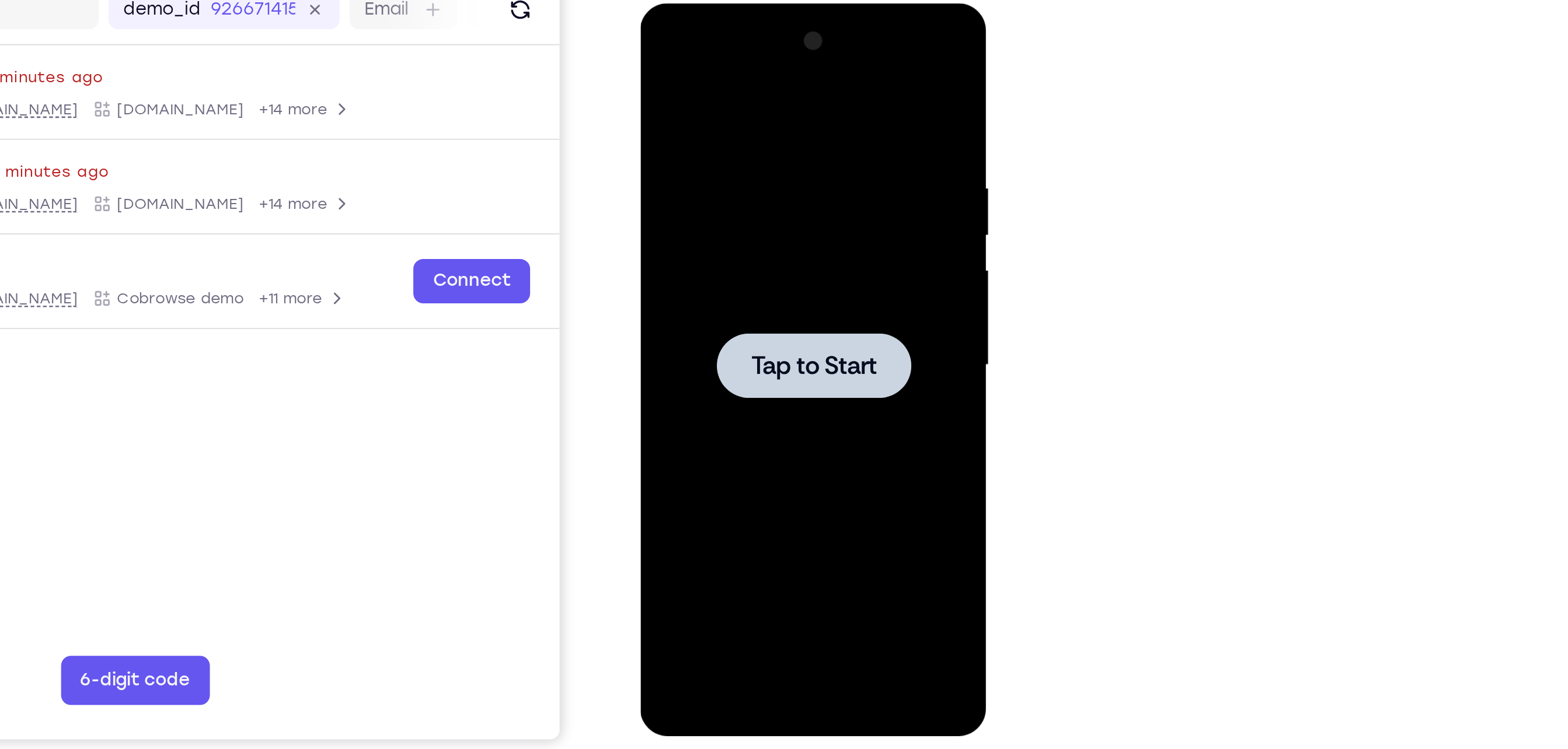
click at [735, 170] on span "Tap to Start" at bounding box center [722, 175] width 59 height 12
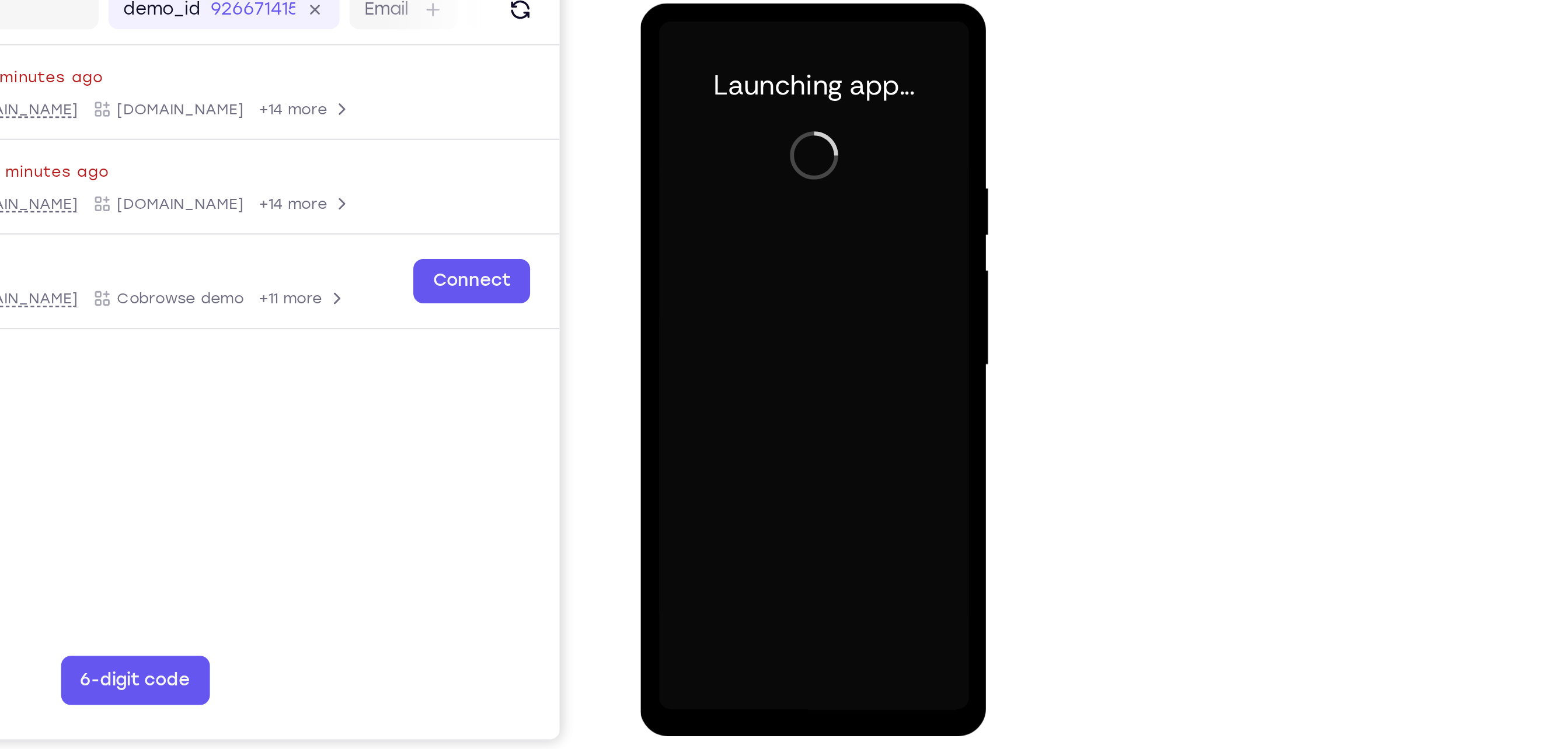
click at [724, 335] on div at bounding box center [722, 175] width 147 height 327
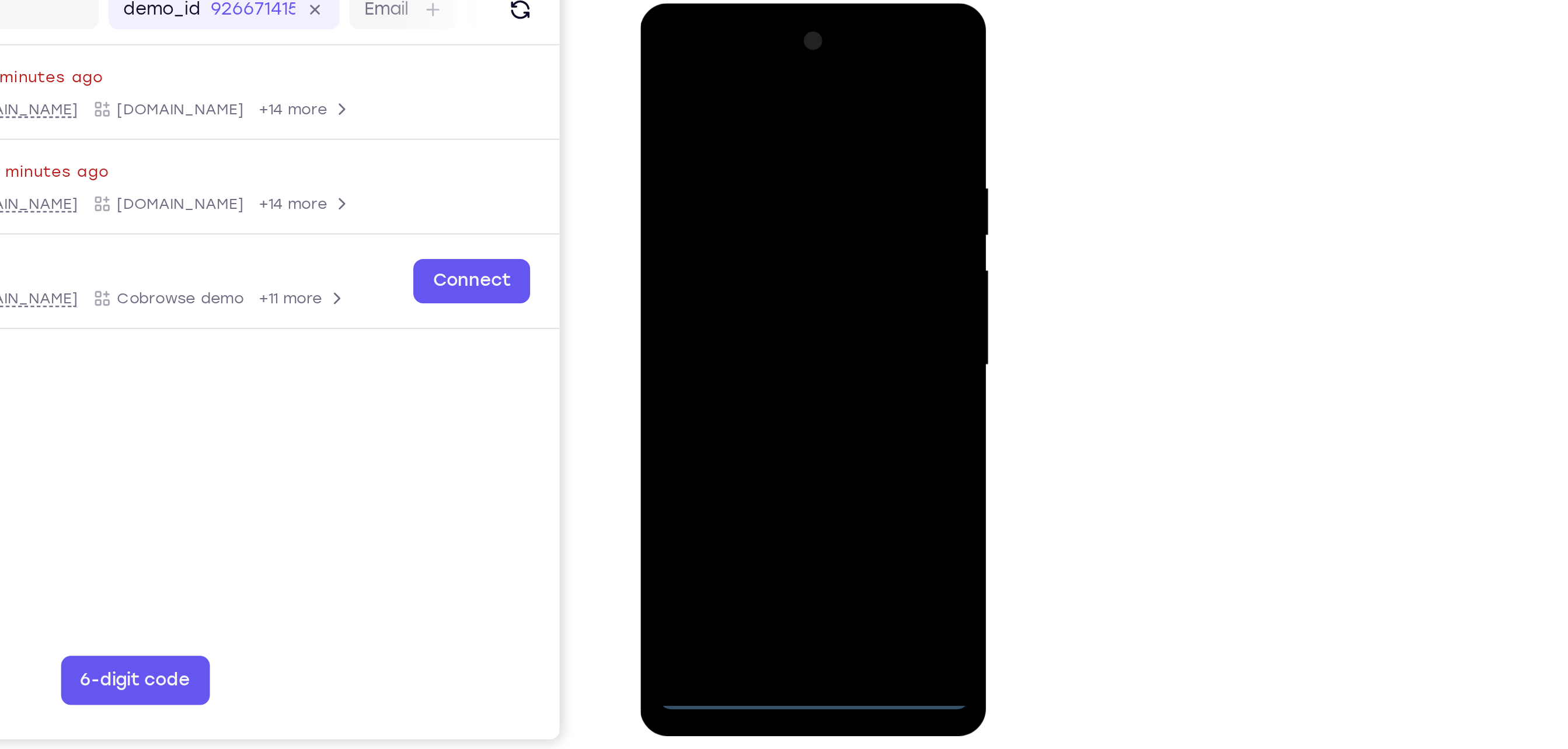
click at [724, 335] on div at bounding box center [722, 175] width 147 height 327
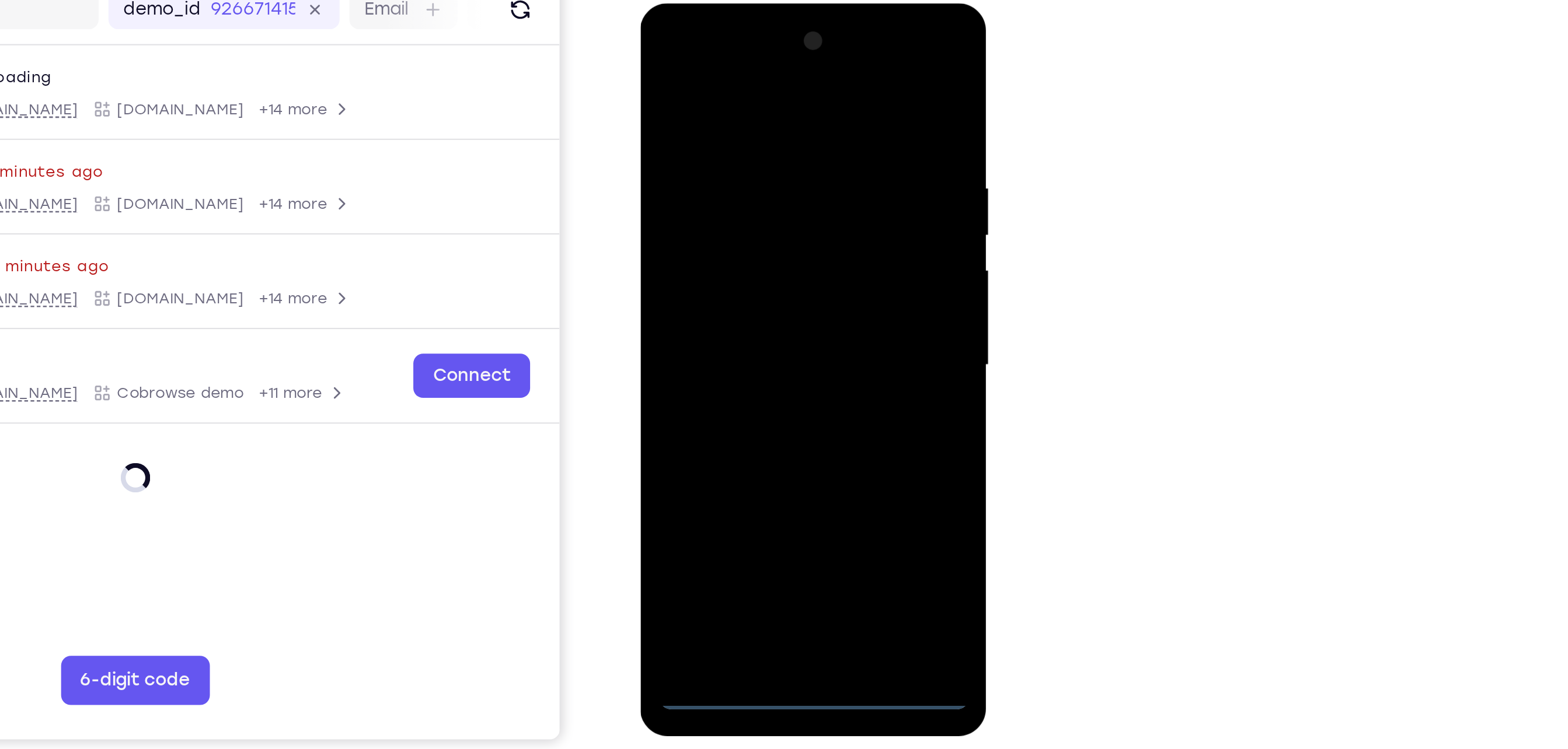
click at [780, 274] on div at bounding box center [722, 175] width 147 height 327
click at [696, 60] on div at bounding box center [722, 175] width 147 height 327
click at [774, 177] on div at bounding box center [722, 175] width 147 height 327
click at [708, 198] on div at bounding box center [722, 175] width 147 height 327
click at [715, 233] on div at bounding box center [722, 175] width 147 height 327
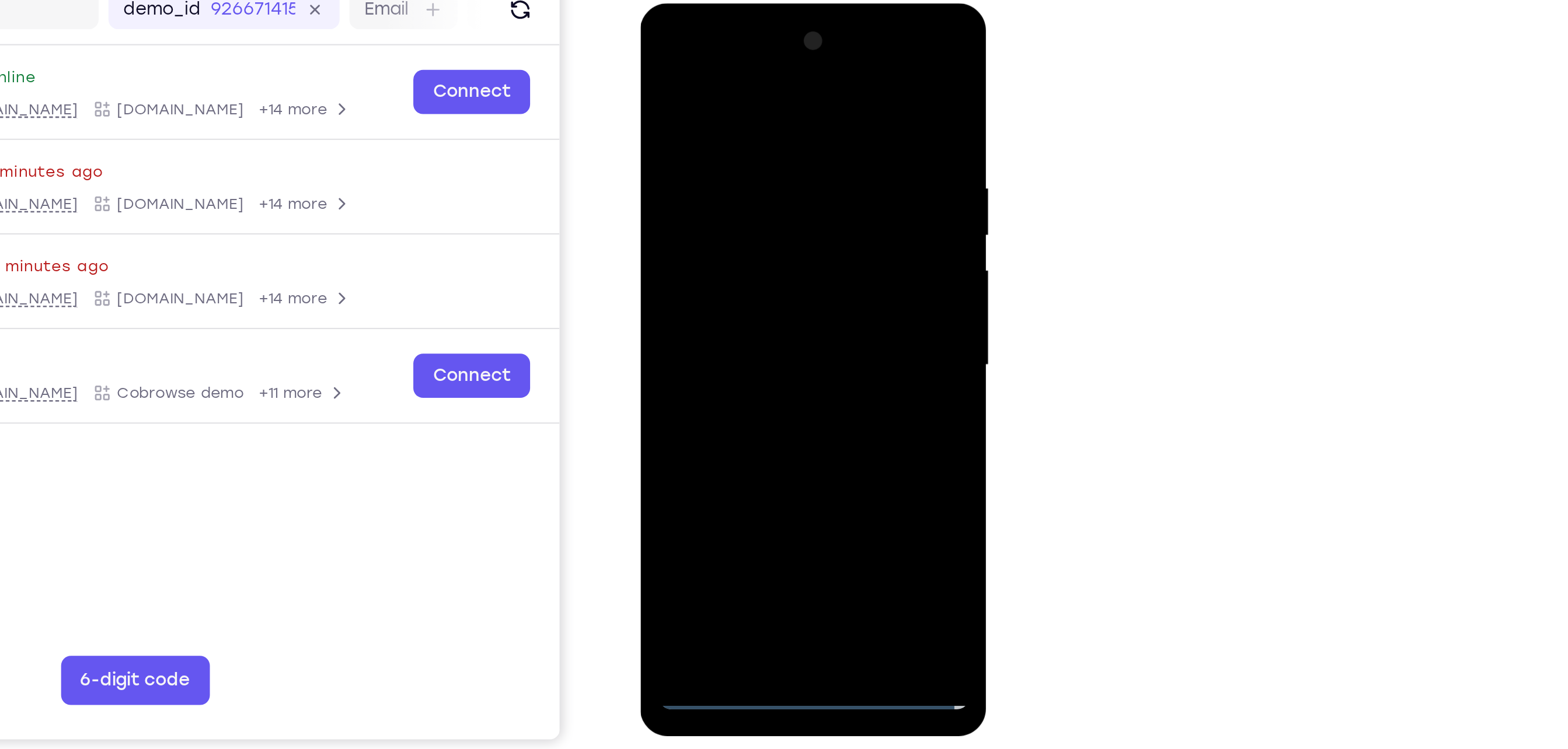
click at [715, 122] on div at bounding box center [722, 175] width 147 height 327
click at [715, 159] on div at bounding box center [722, 175] width 147 height 327
click at [690, 316] on div at bounding box center [722, 175] width 147 height 327
click at [693, 128] on div at bounding box center [722, 175] width 147 height 327
click at [788, 77] on div at bounding box center [722, 175] width 147 height 327
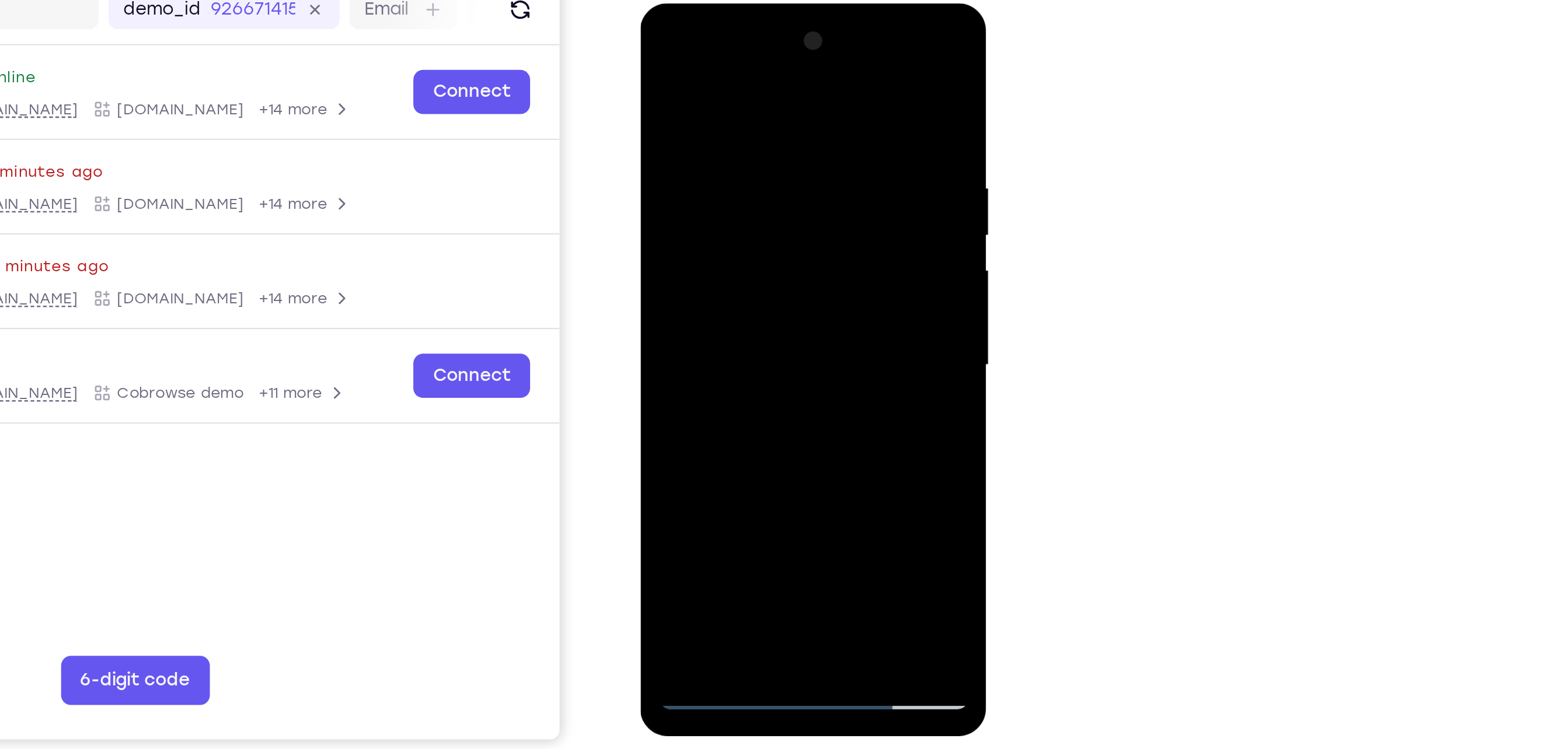
drag, startPoint x: 780, startPoint y: 90, endPoint x: 617, endPoint y: 140, distance: 170.5
click at [640, 140] on html "Online web based iOS Simulators and Android Emulators. Run iPhone, iPad, Mobile…" at bounding box center [723, 178] width 166 height 350
click at [749, 315] on div at bounding box center [722, 175] width 147 height 327
click at [752, 240] on div at bounding box center [722, 175] width 147 height 327
click at [752, 144] on div at bounding box center [722, 175] width 147 height 327
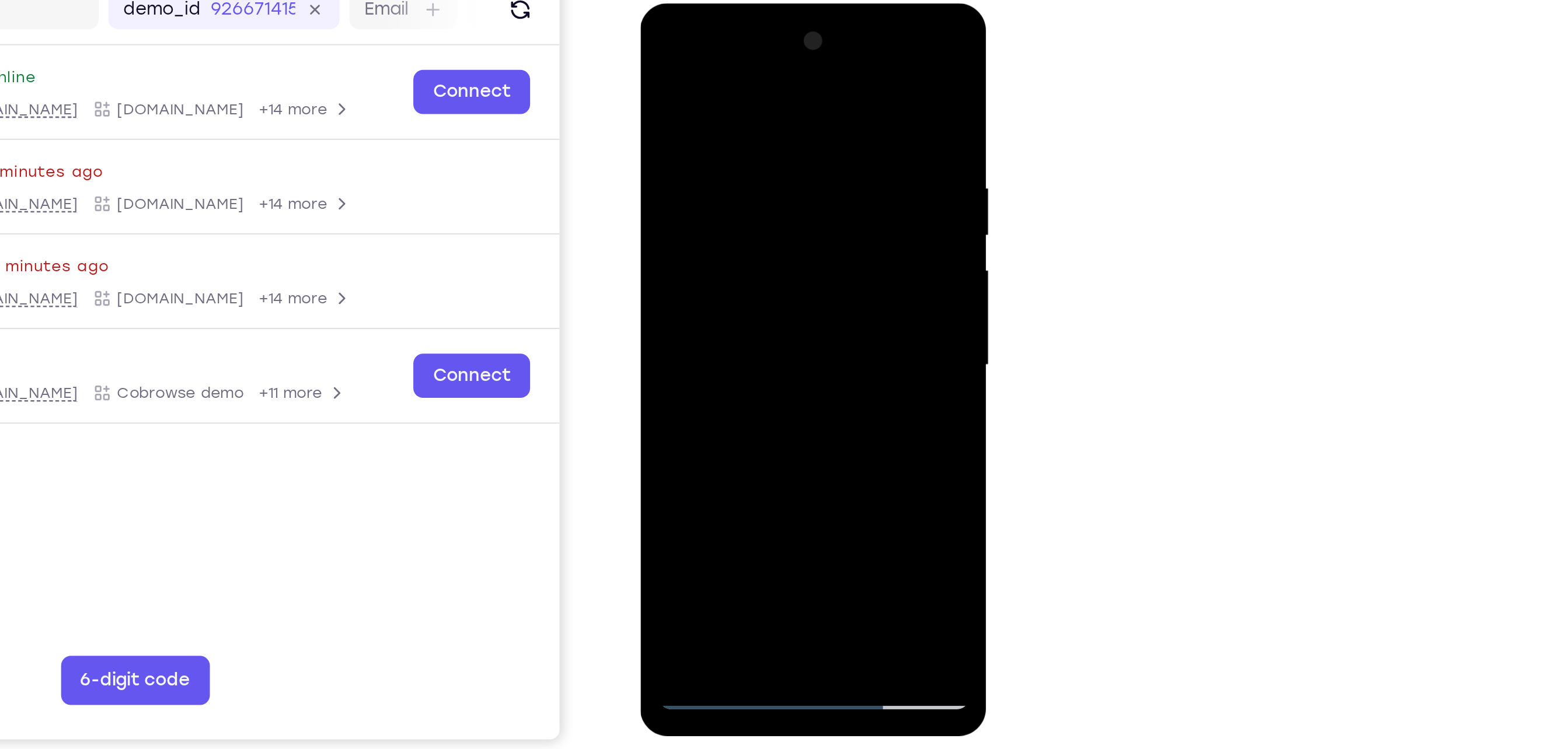
click at [693, 58] on div at bounding box center [722, 175] width 147 height 327
click at [666, 167] on div at bounding box center [722, 175] width 147 height 327
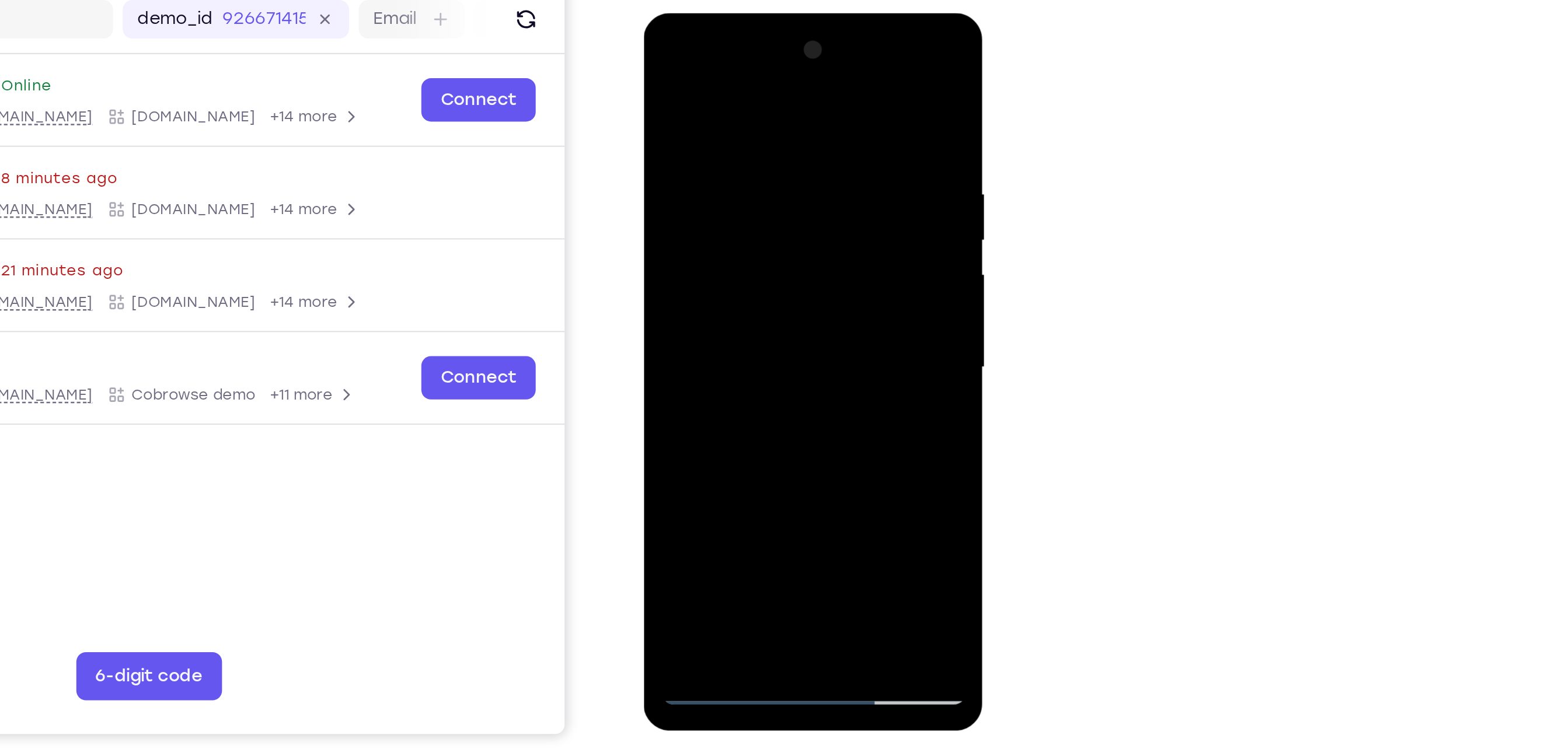
click at [789, 191] on div at bounding box center [726, 184] width 147 height 327
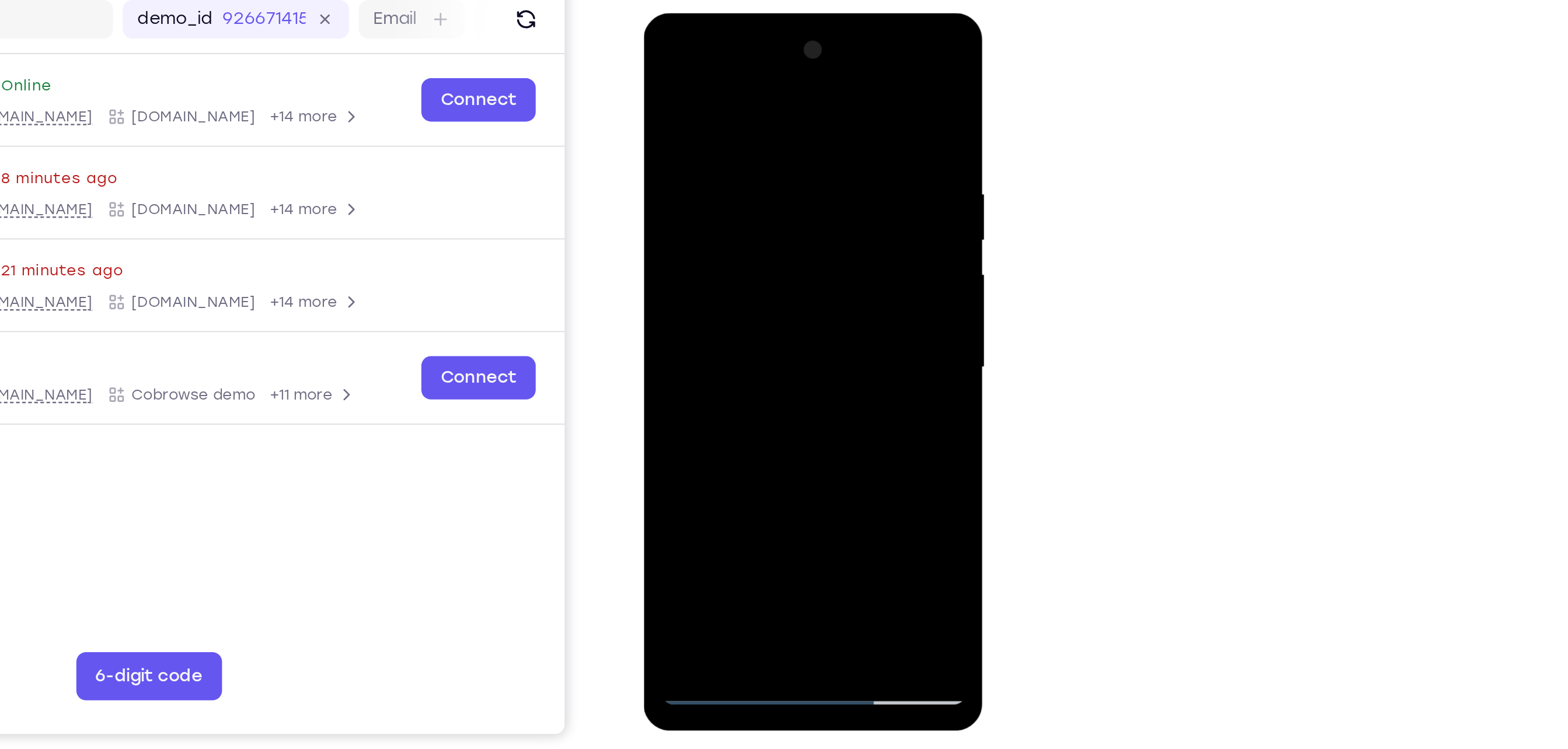
click at [789, 191] on div at bounding box center [726, 184] width 147 height 327
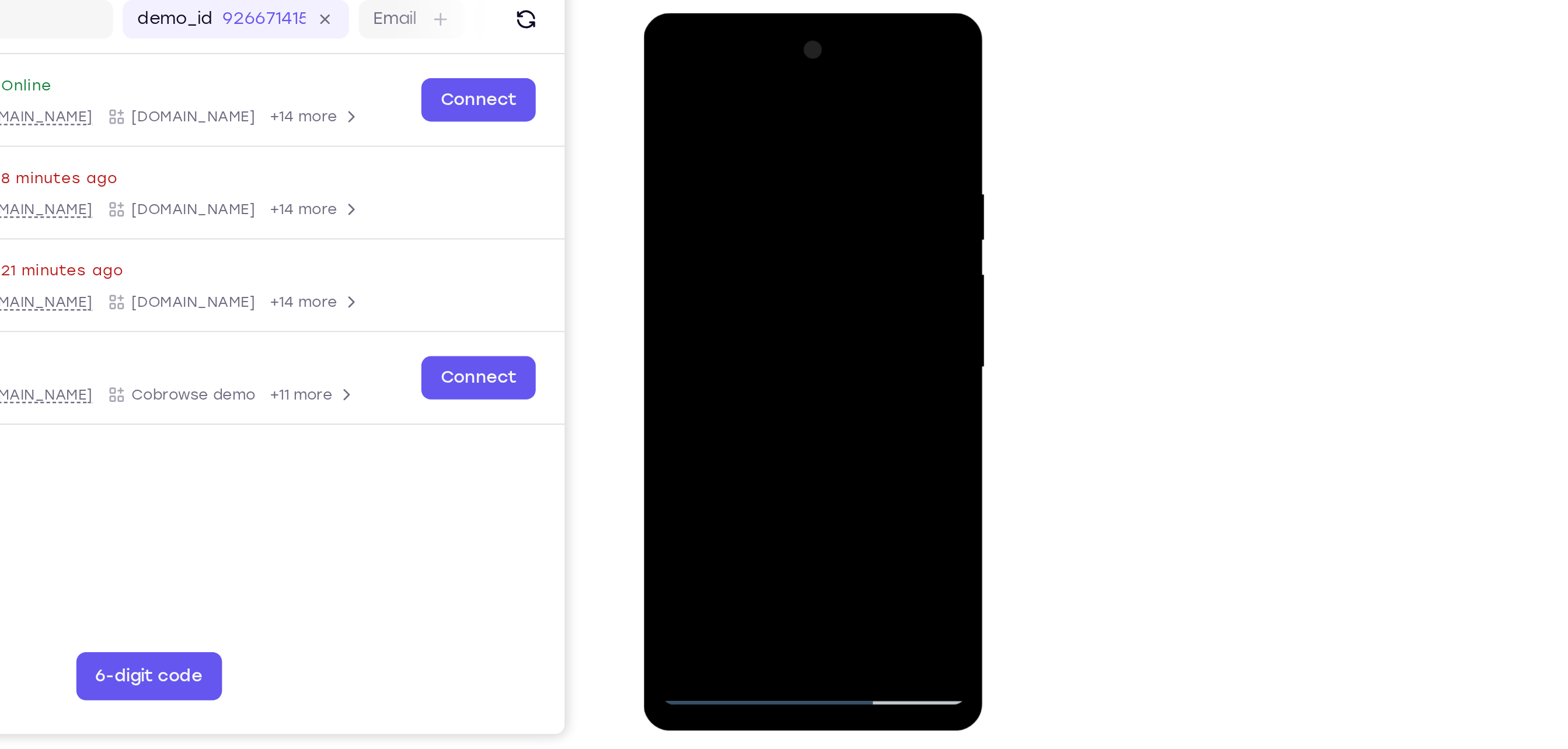
click at [789, 191] on div at bounding box center [726, 184] width 147 height 327
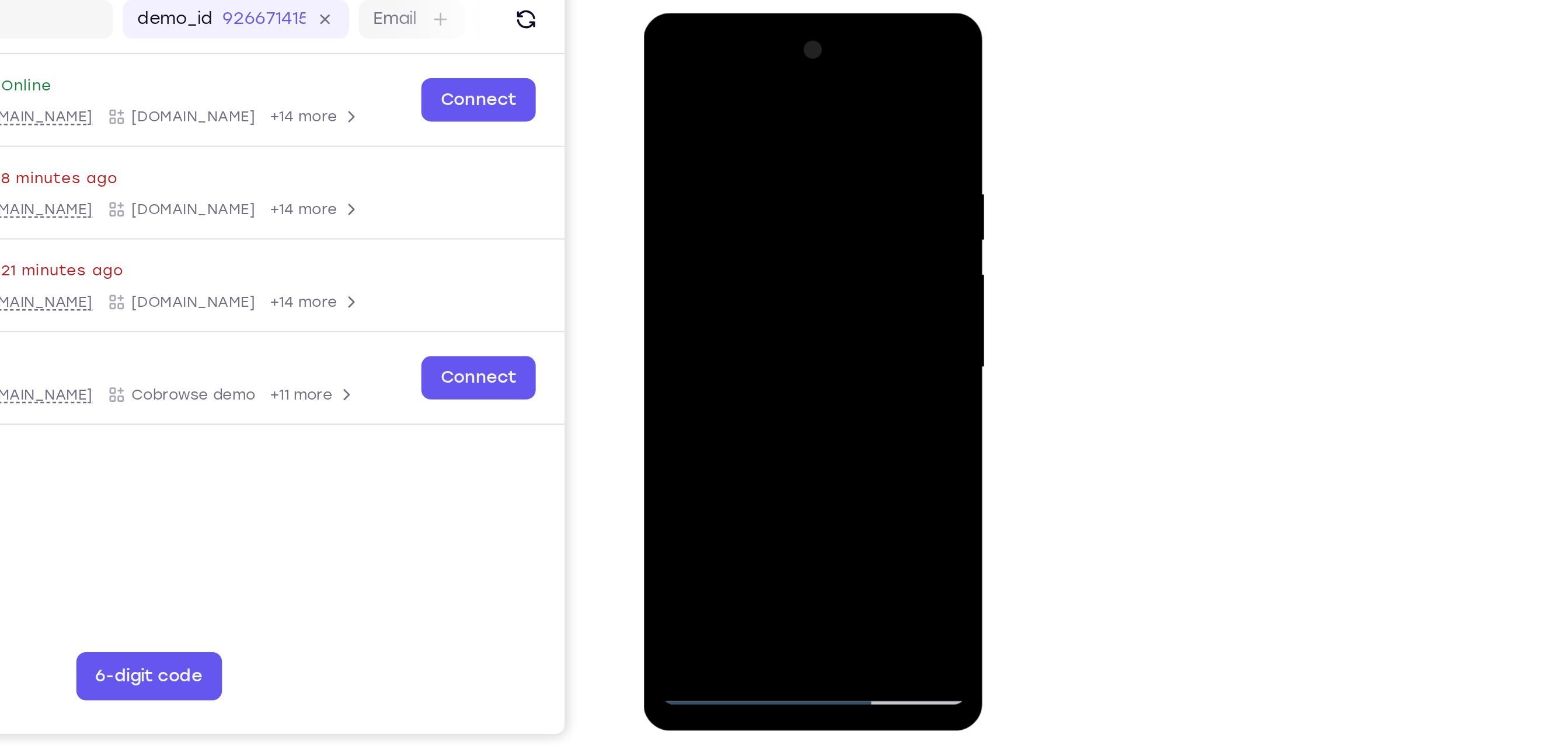
click at [789, 191] on div at bounding box center [726, 184] width 147 height 327
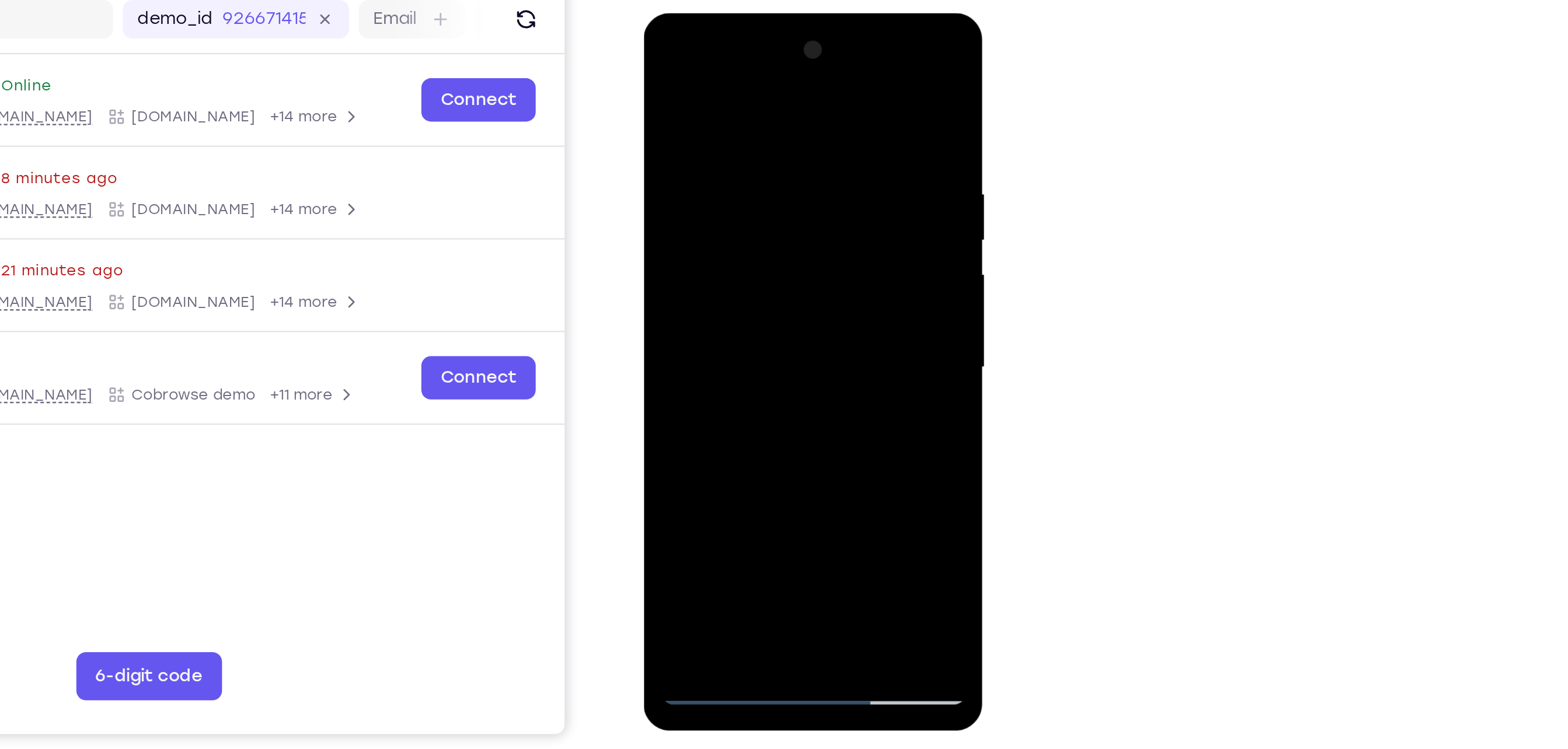
click at [789, 191] on div at bounding box center [726, 184] width 147 height 327
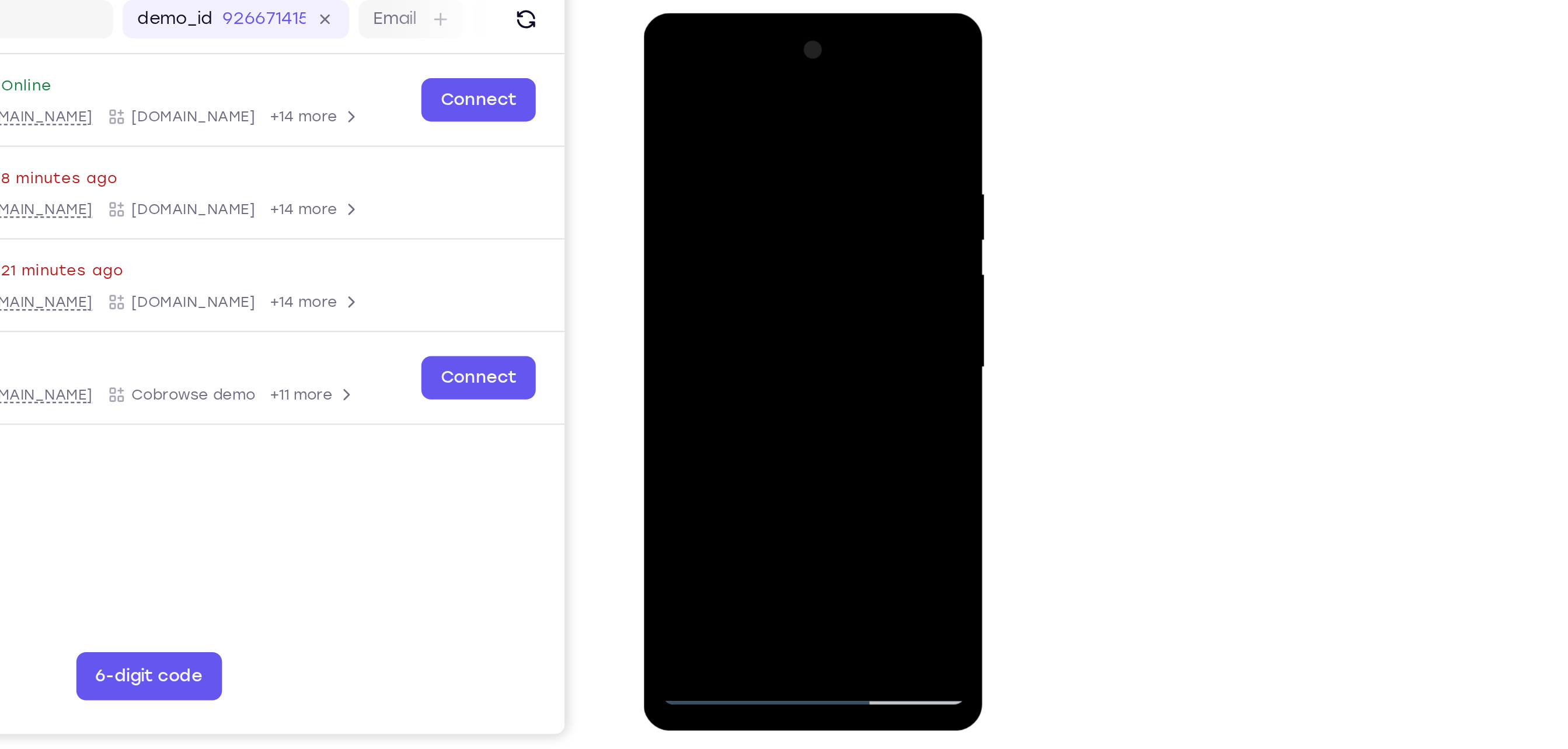
click at [789, 191] on div at bounding box center [726, 184] width 147 height 327
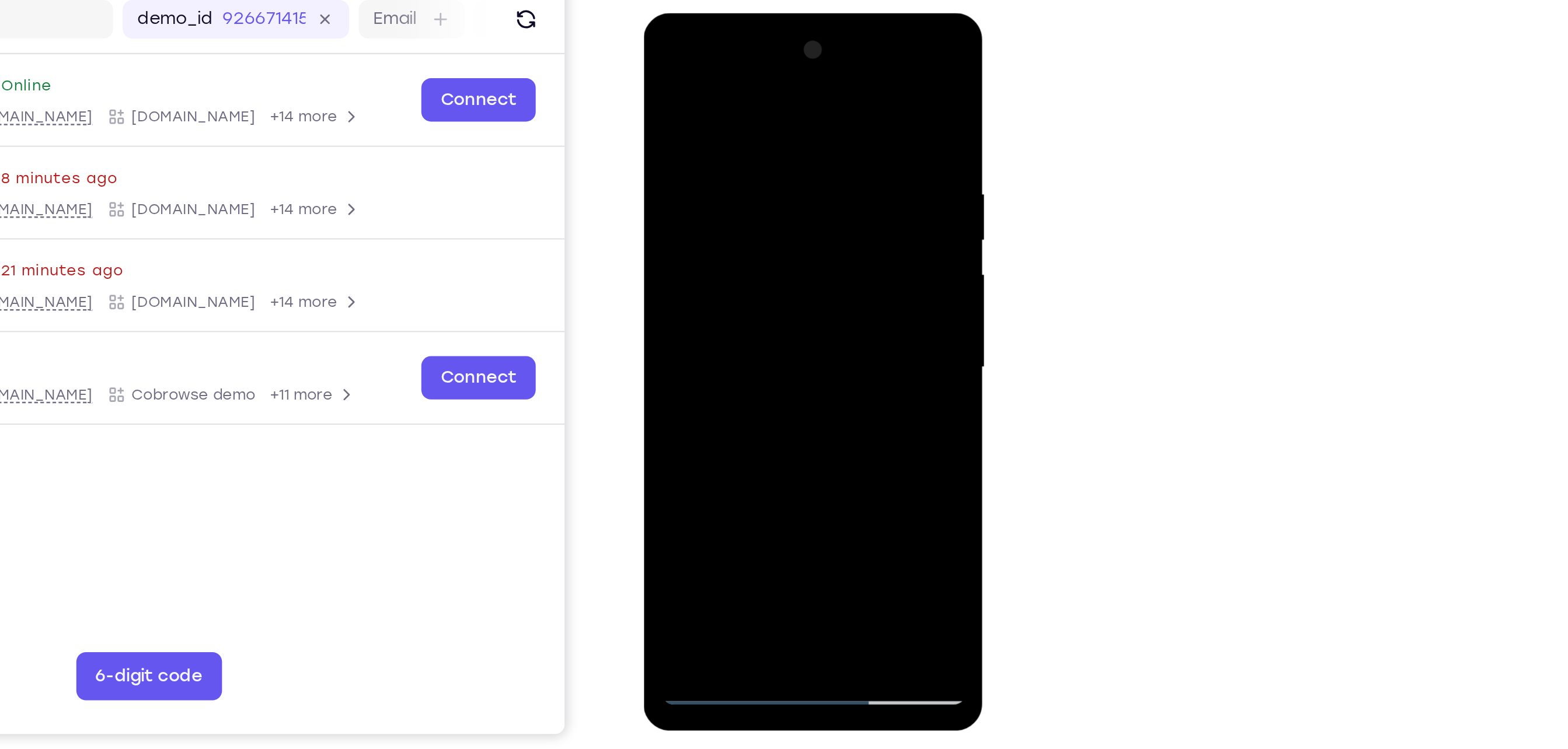
click at [789, 191] on div at bounding box center [726, 184] width 147 height 327
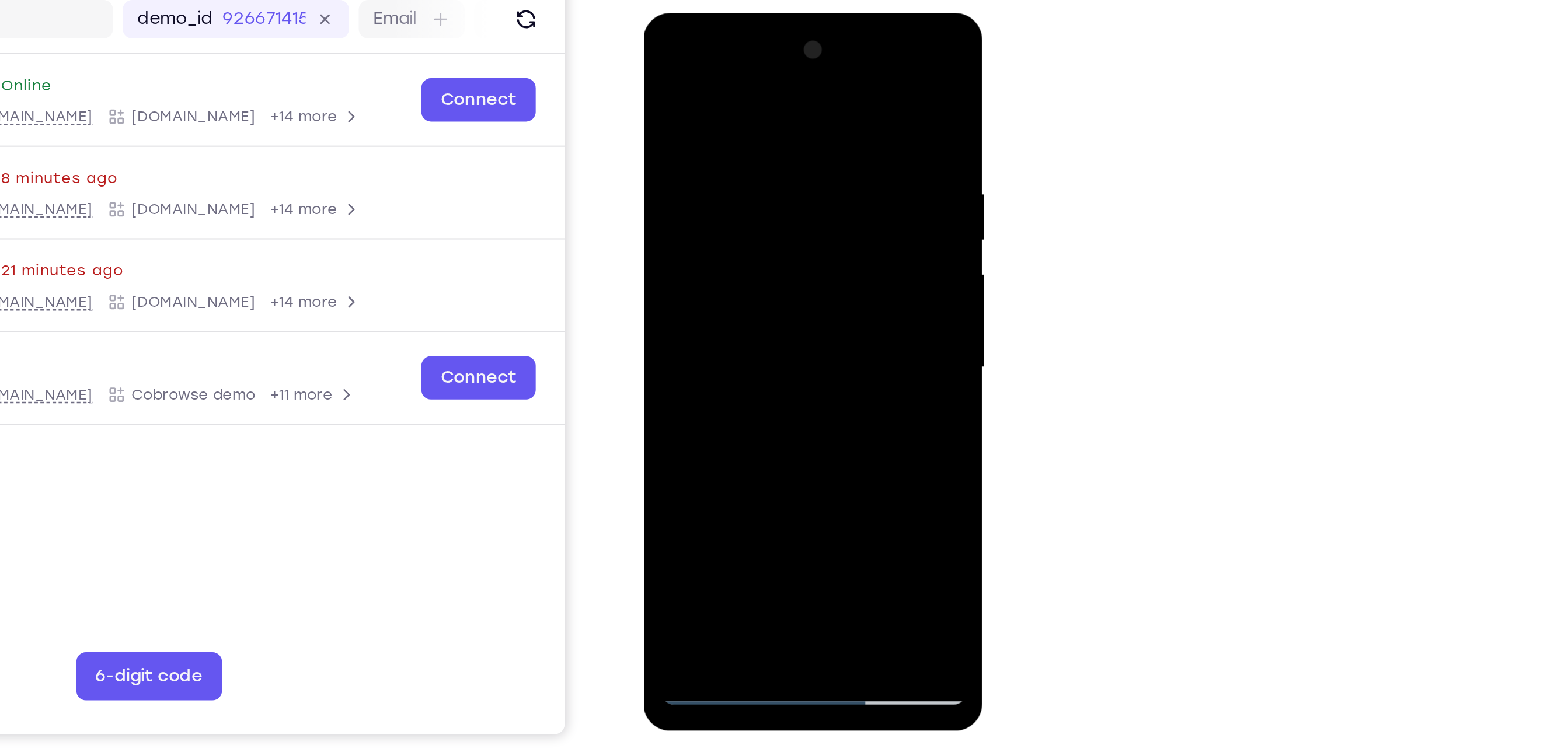
click at [789, 191] on div at bounding box center [726, 184] width 147 height 327
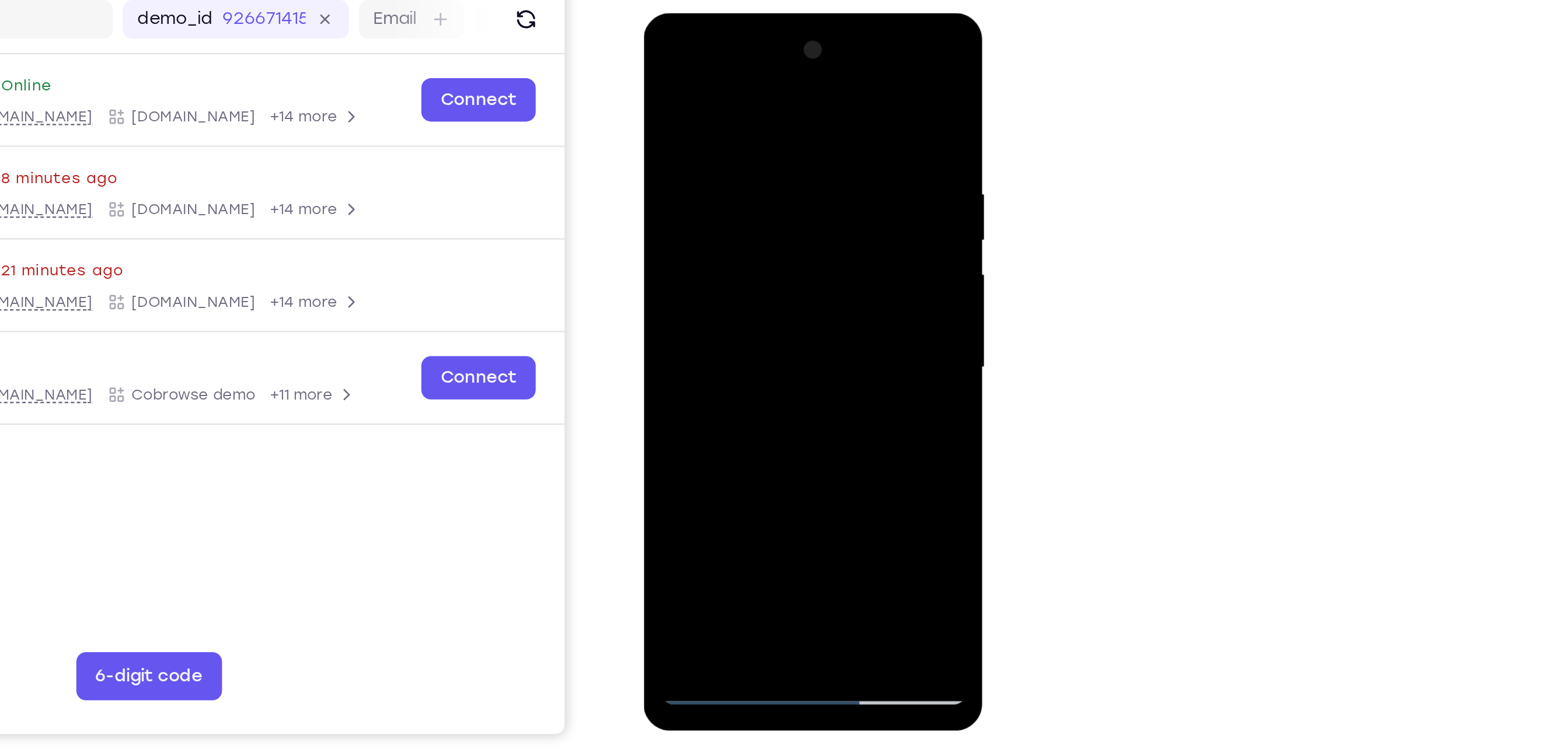
click at [789, 191] on div at bounding box center [726, 184] width 147 height 327
drag, startPoint x: 789, startPoint y: 191, endPoint x: 744, endPoint y: 177, distance: 47.1
click at [744, 177] on div at bounding box center [726, 184] width 147 height 327
click at [783, 186] on div at bounding box center [726, 184] width 147 height 327
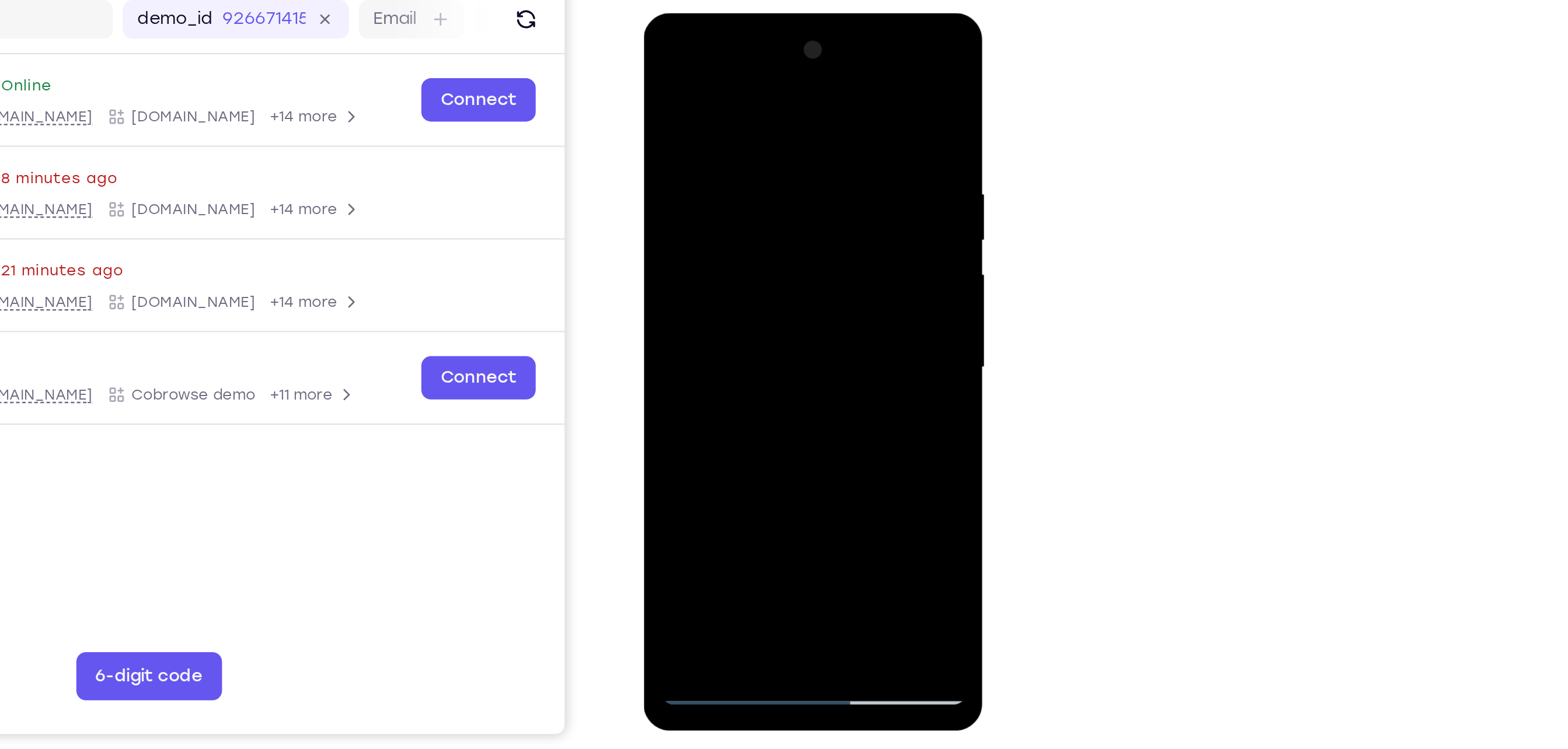
click at [783, 186] on div at bounding box center [726, 184] width 147 height 327
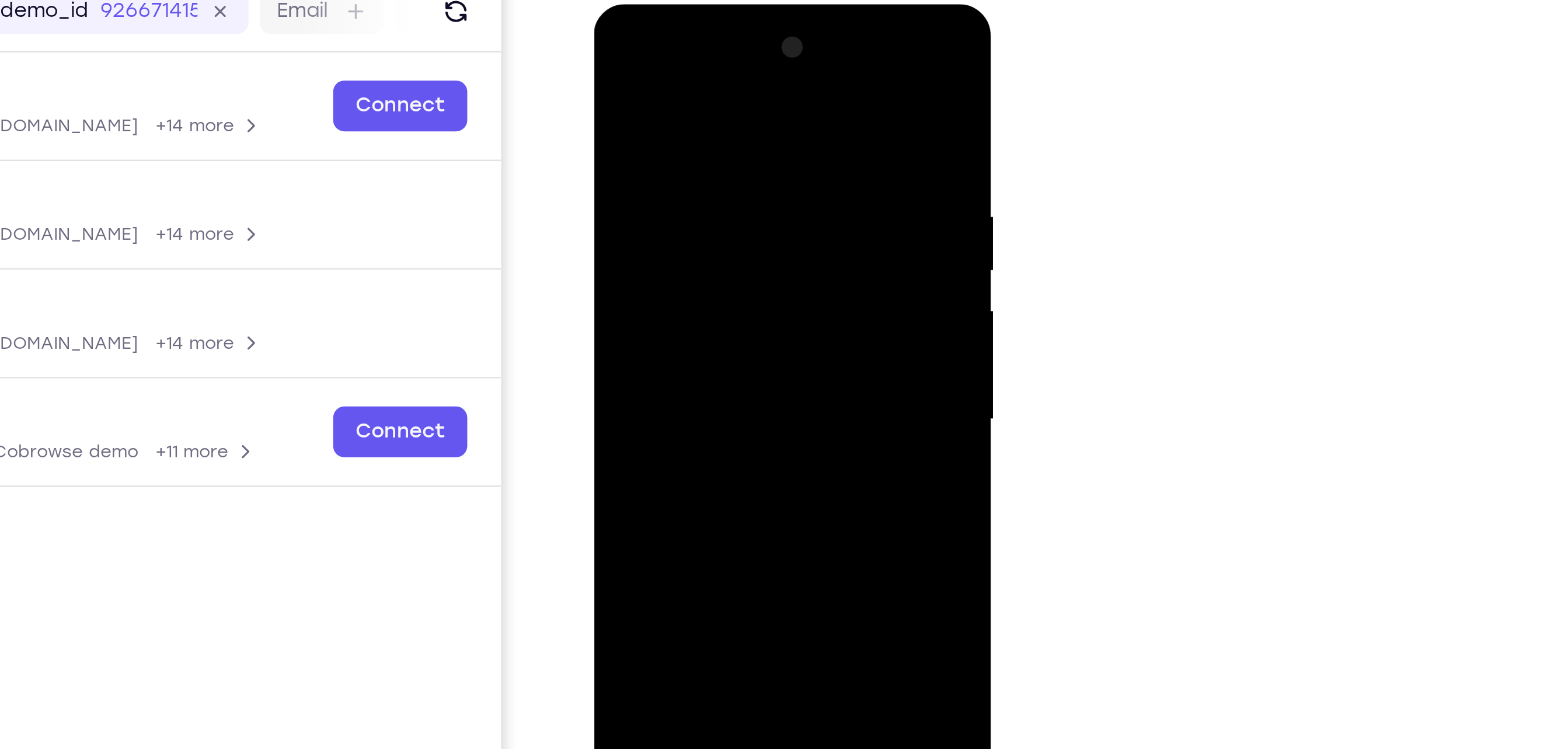
click at [735, 162] on div at bounding box center [676, 176] width 147 height 327
click at [738, 131] on div at bounding box center [676, 176] width 147 height 327
click at [613, 130] on div at bounding box center [676, 176] width 147 height 327
click at [738, 124] on div at bounding box center [676, 176] width 147 height 327
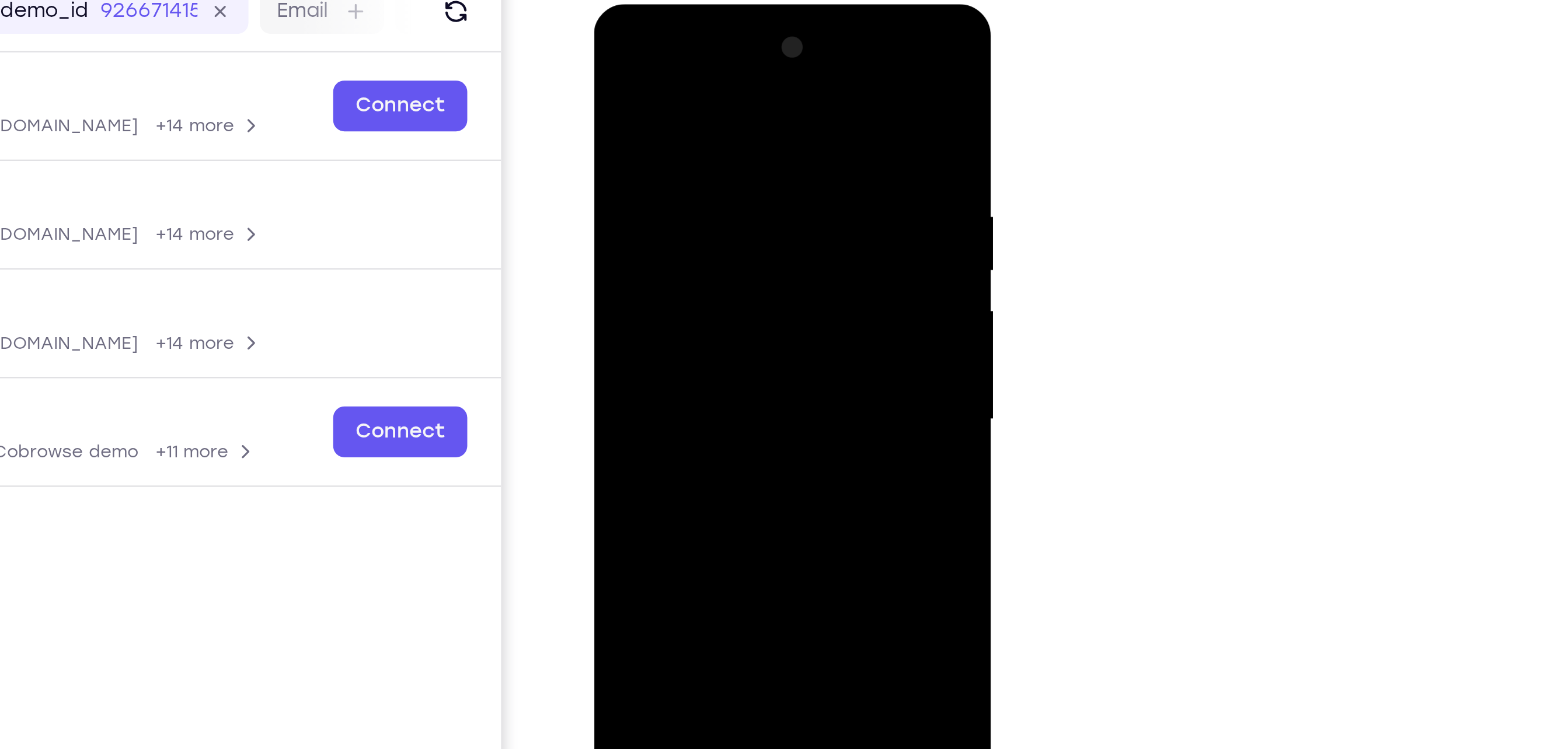
click at [738, 124] on div at bounding box center [676, 176] width 147 height 327
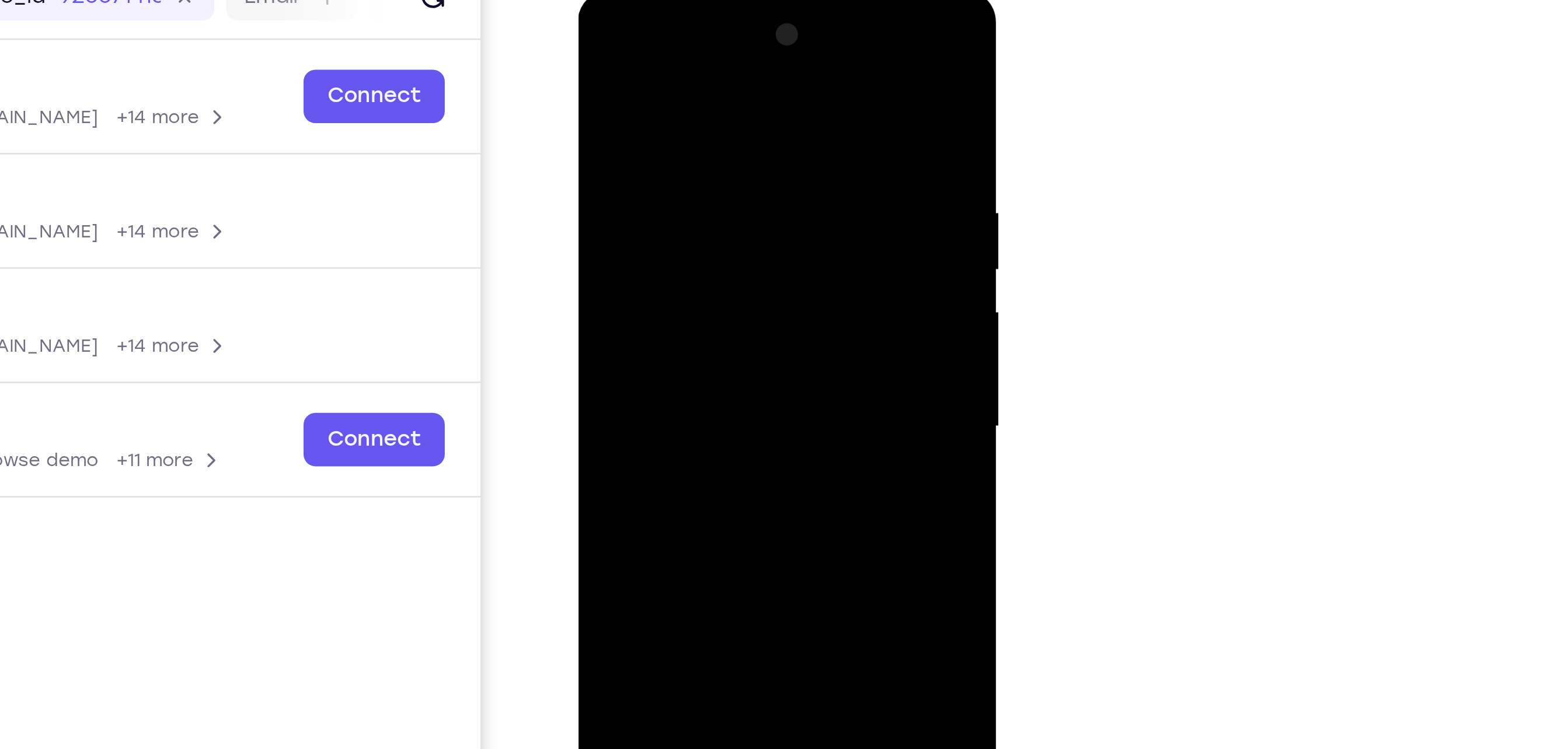
click at [721, 120] on div at bounding box center [660, 162] width 147 height 327
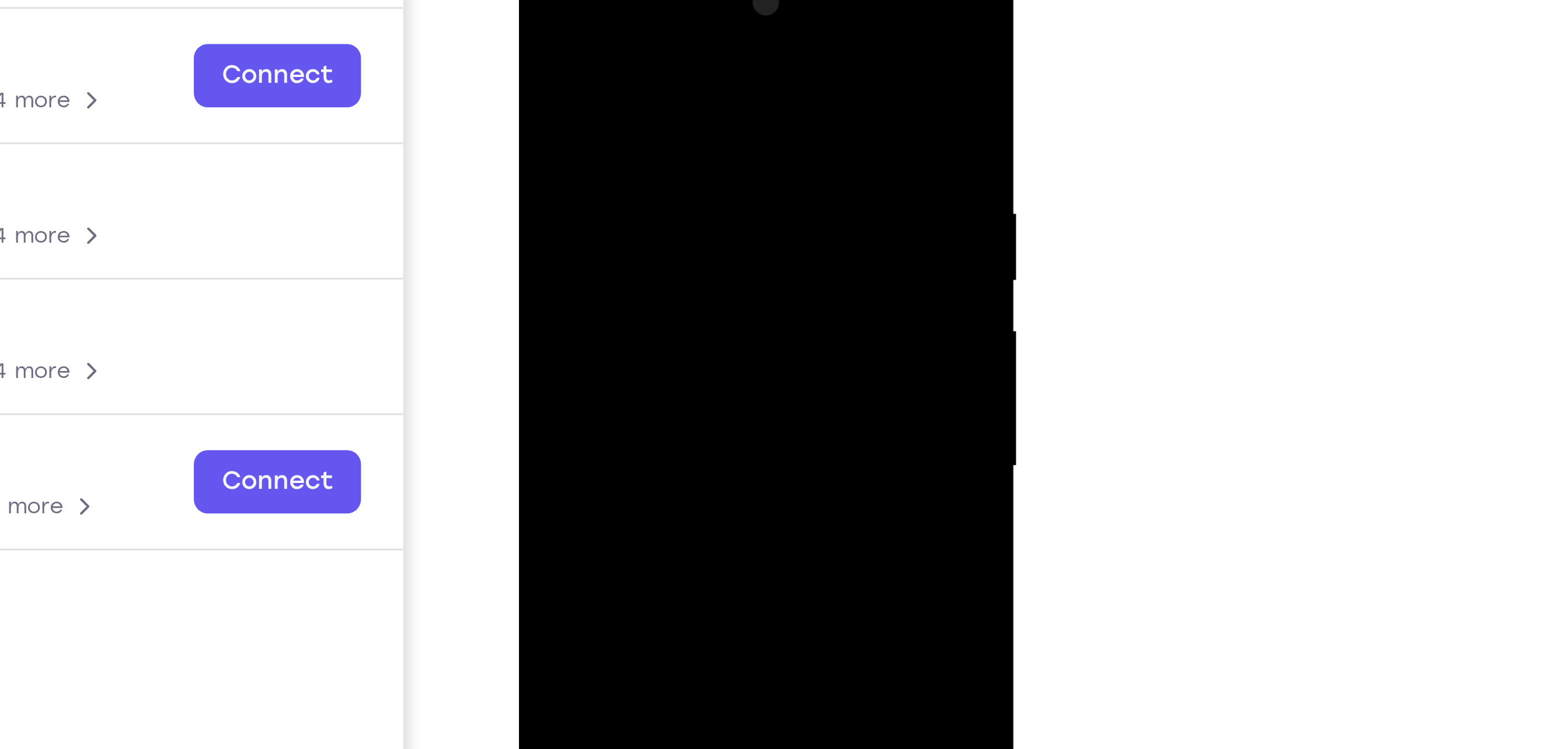
click at [662, 72] on div at bounding box center [600, 121] width 147 height 327
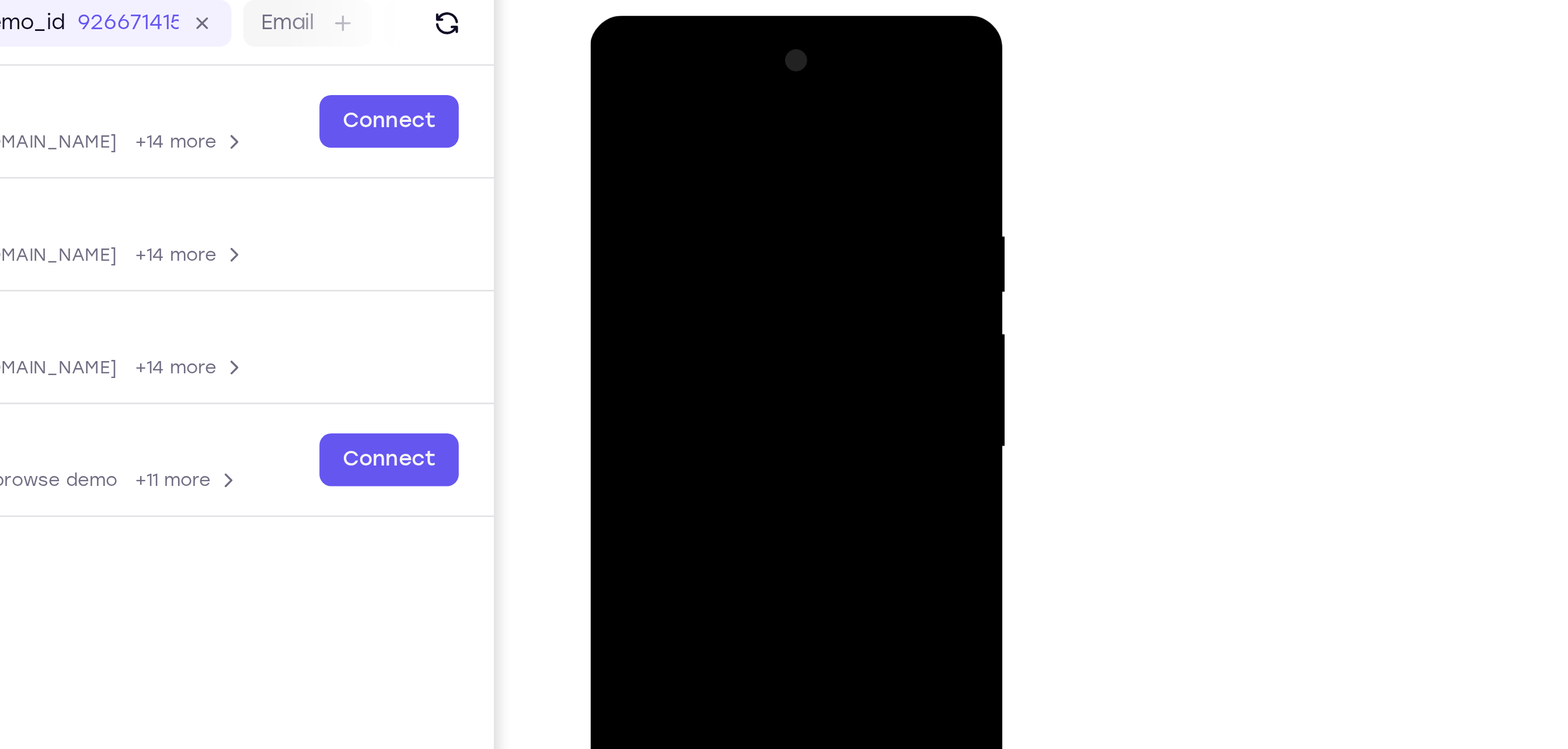
click at [739, 153] on div at bounding box center [672, 188] width 147 height 327
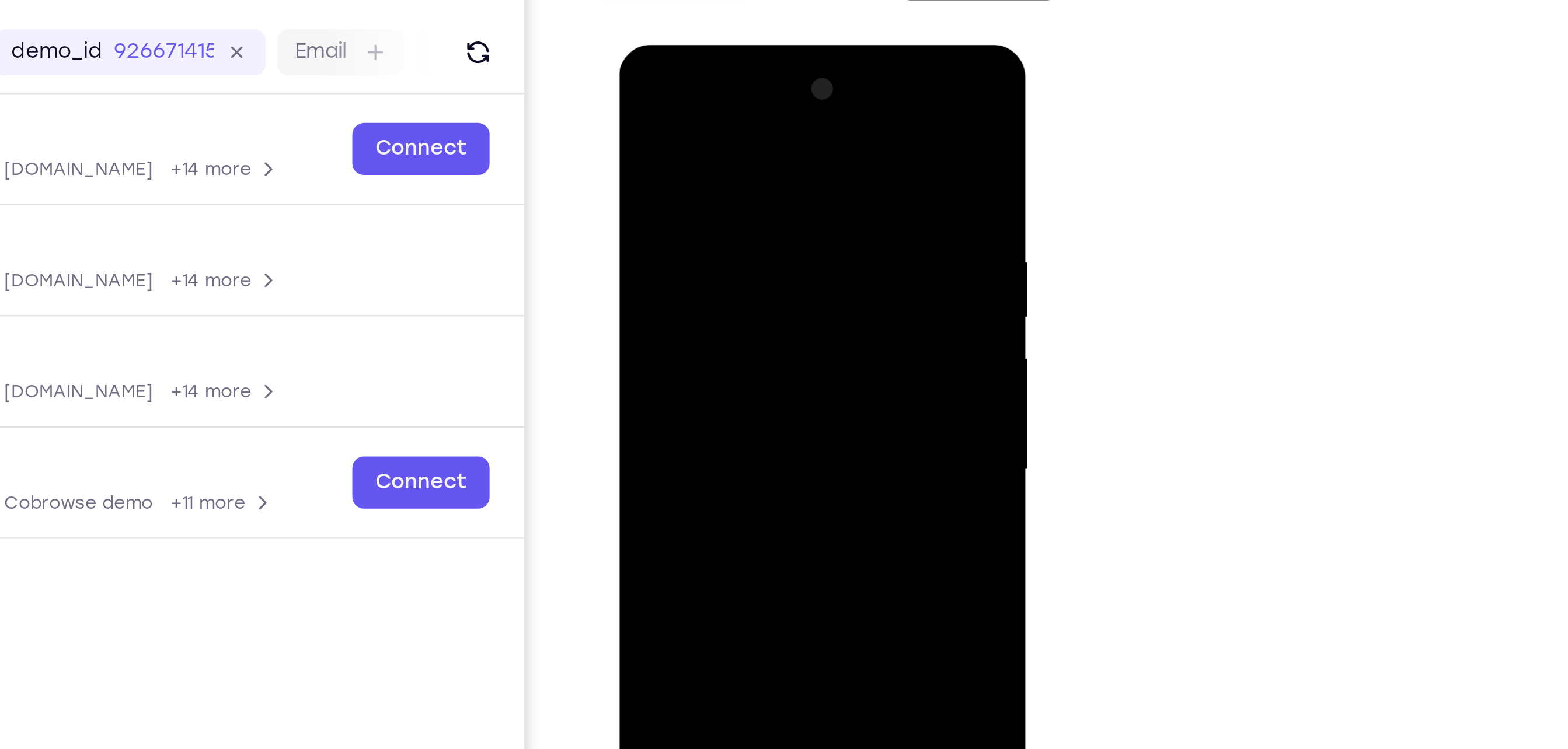
click at [765, 65] on div at bounding box center [701, 216] width 147 height 327
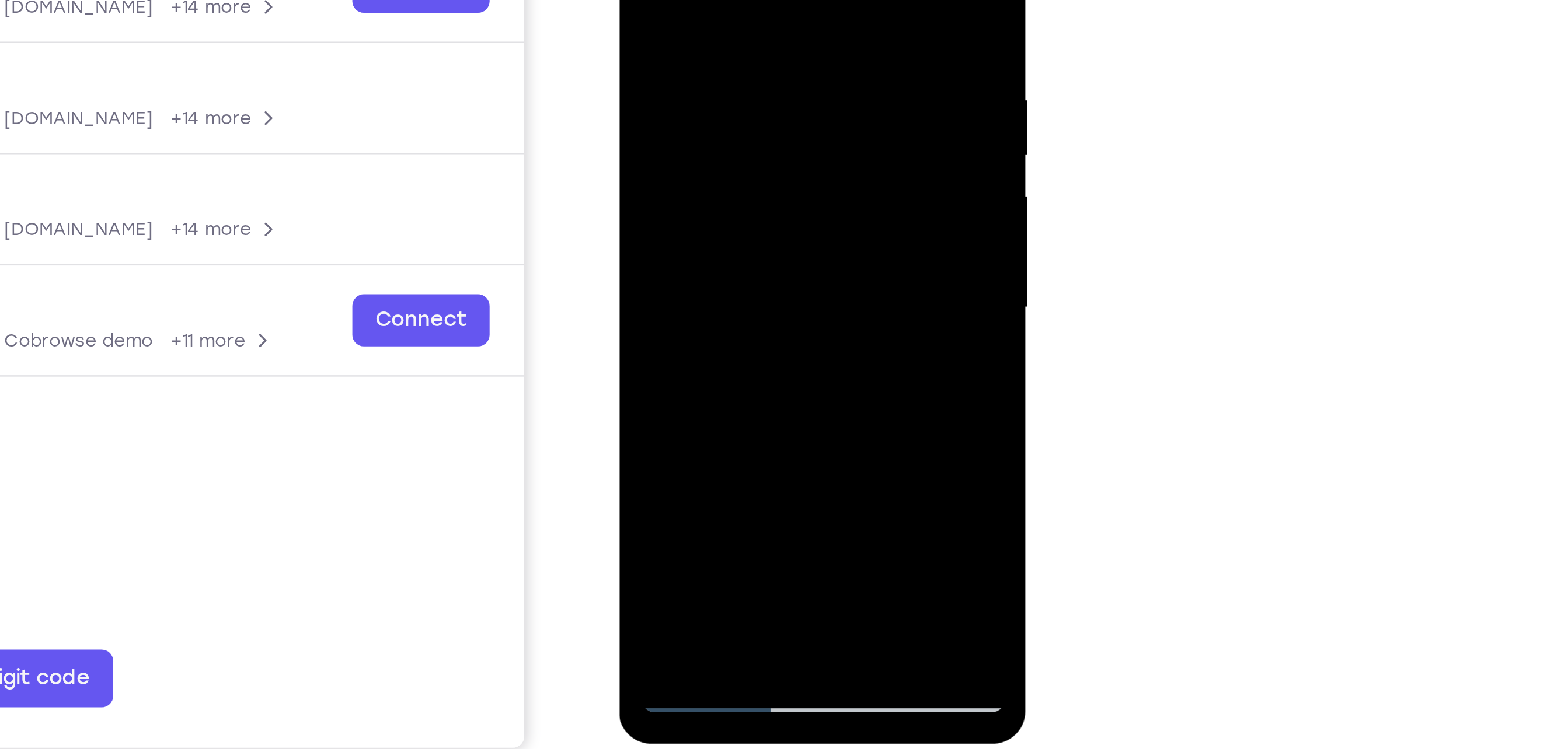
click at [733, 193] on div at bounding box center [701, 55] width 147 height 327
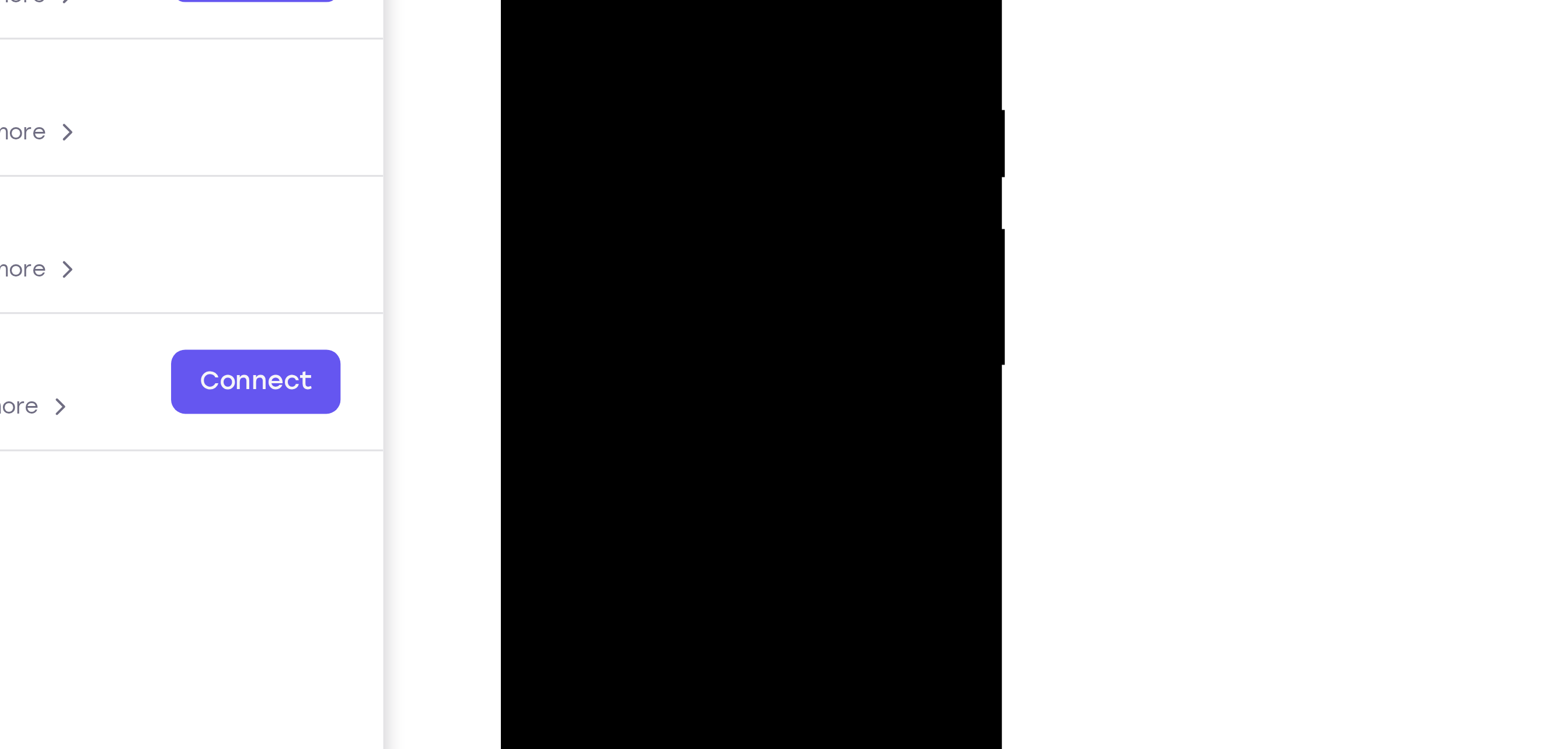
click at [551, 9] on div at bounding box center [582, 14] width 147 height 327
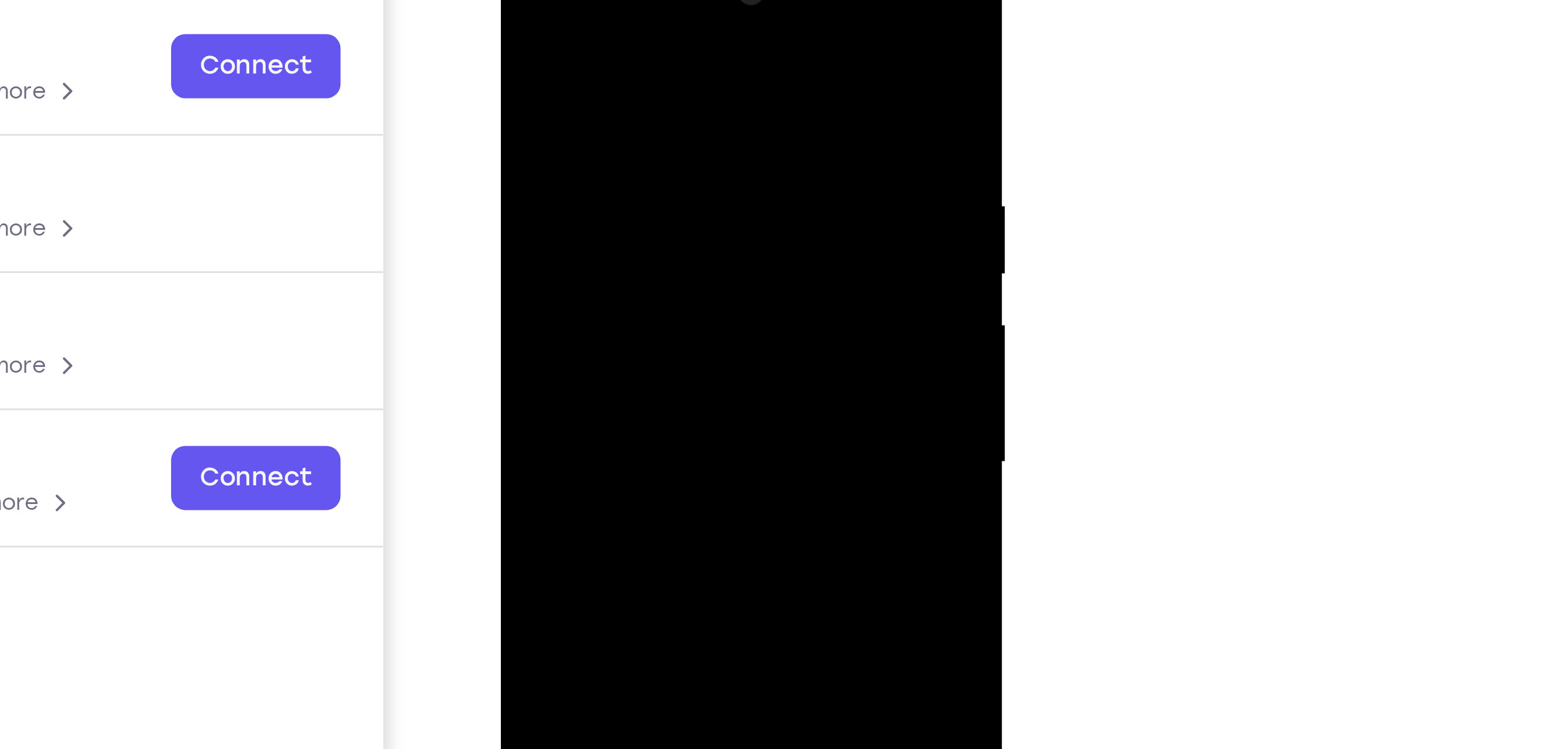
click at [537, 0] on div at bounding box center [582, 110] width 147 height 327
click at [535, 30] on div at bounding box center [582, 110] width 147 height 327
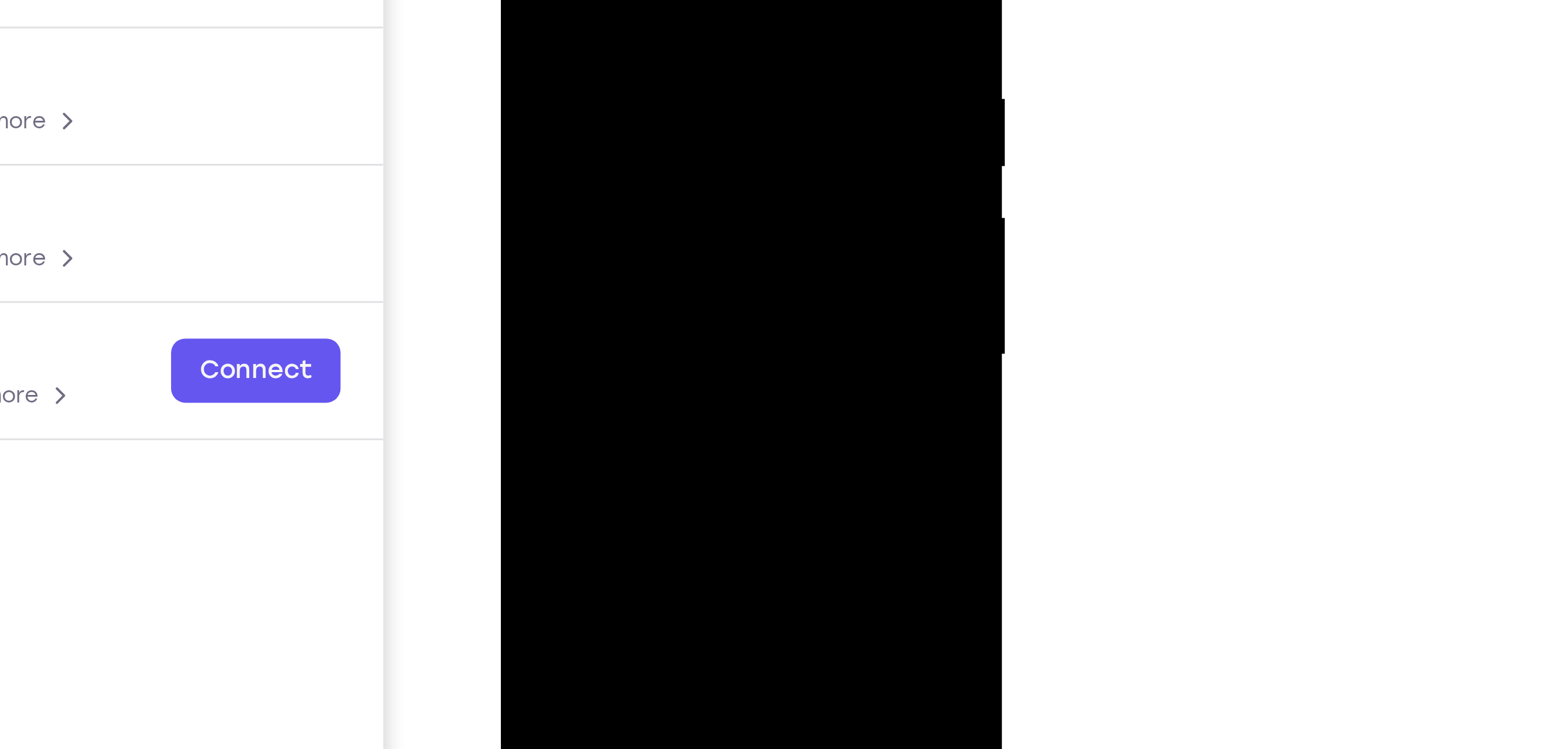
click at [643, 0] on div at bounding box center [582, 3] width 147 height 327
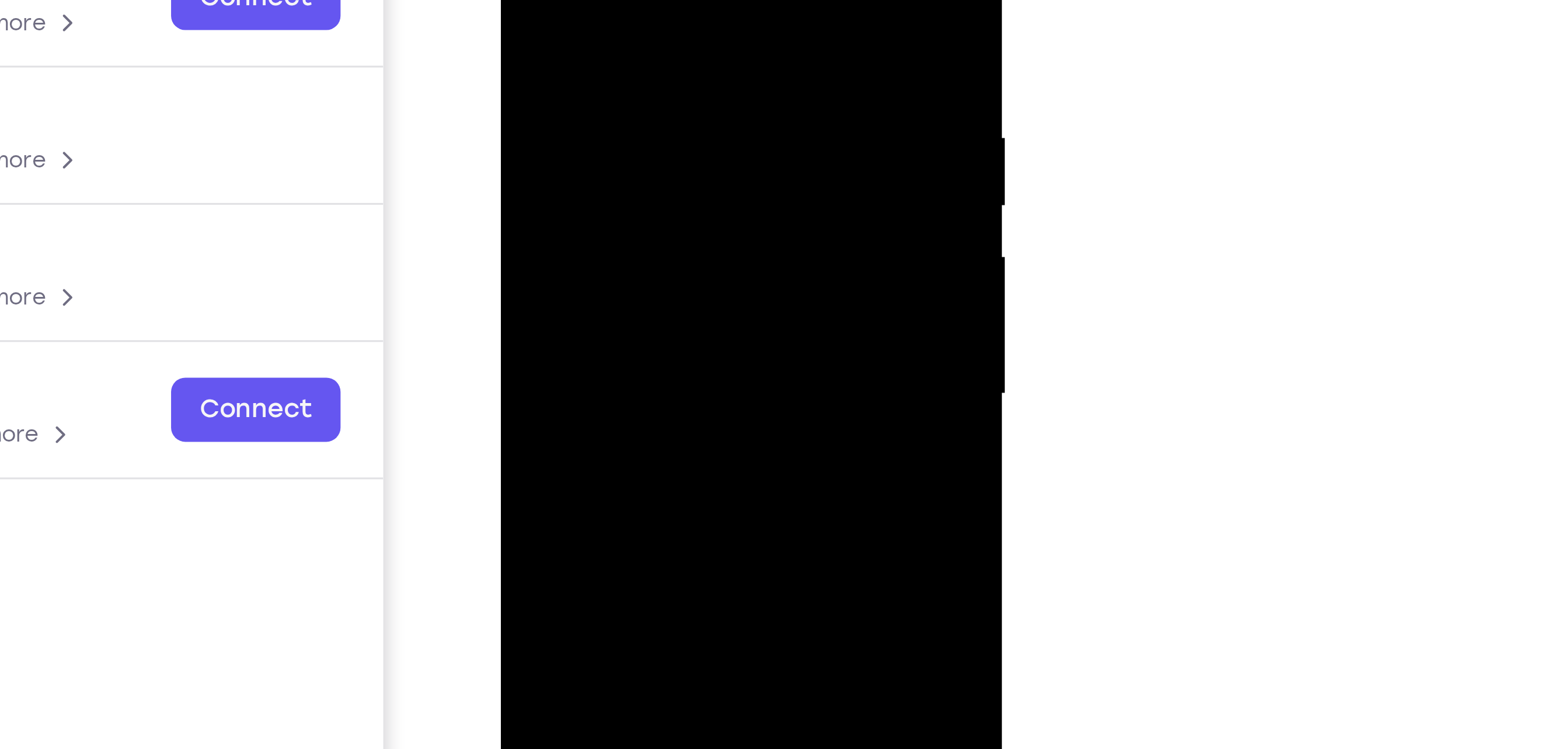
click at [645, 0] on div at bounding box center [582, 42] width 147 height 327
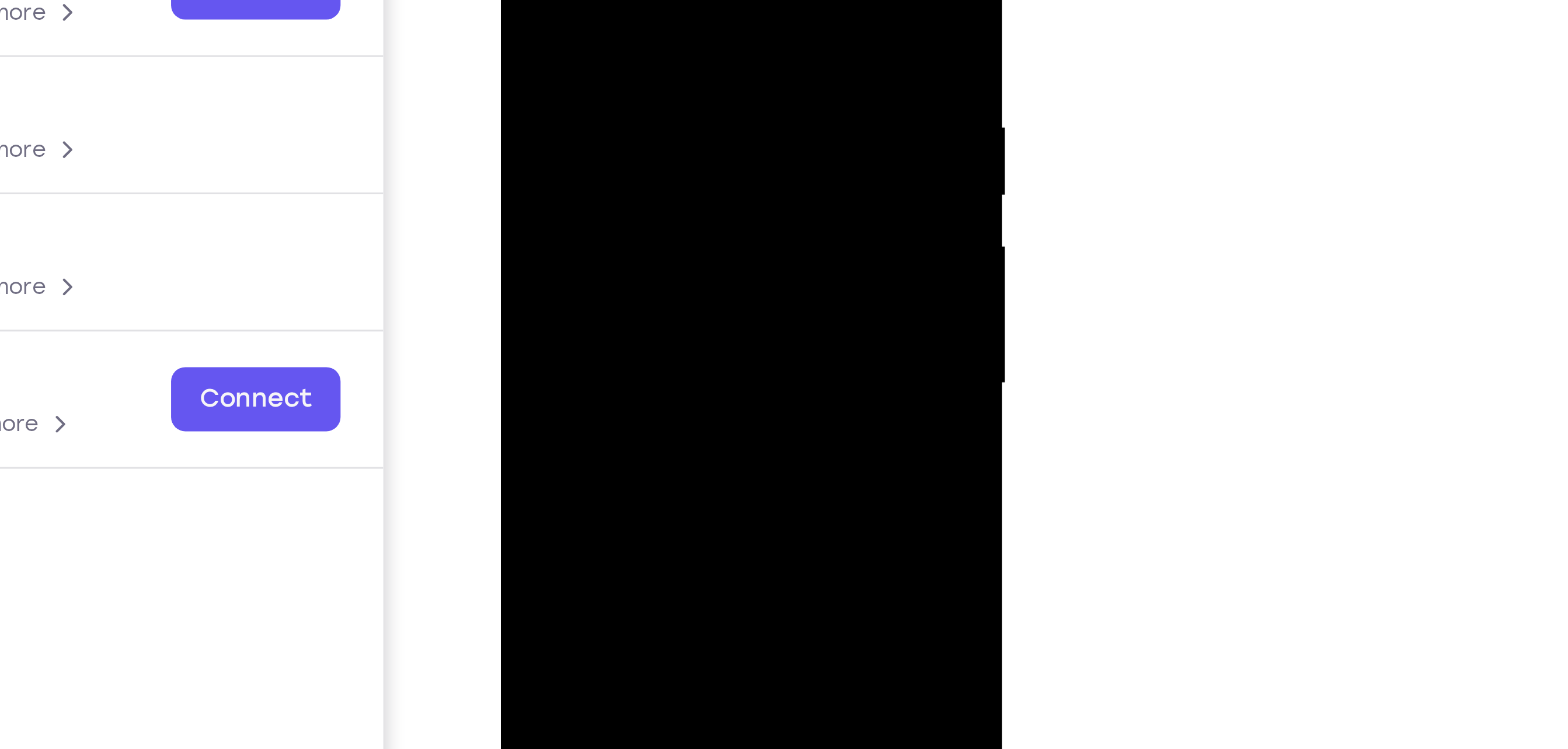
click at [517, 0] on div at bounding box center [582, 31] width 147 height 327
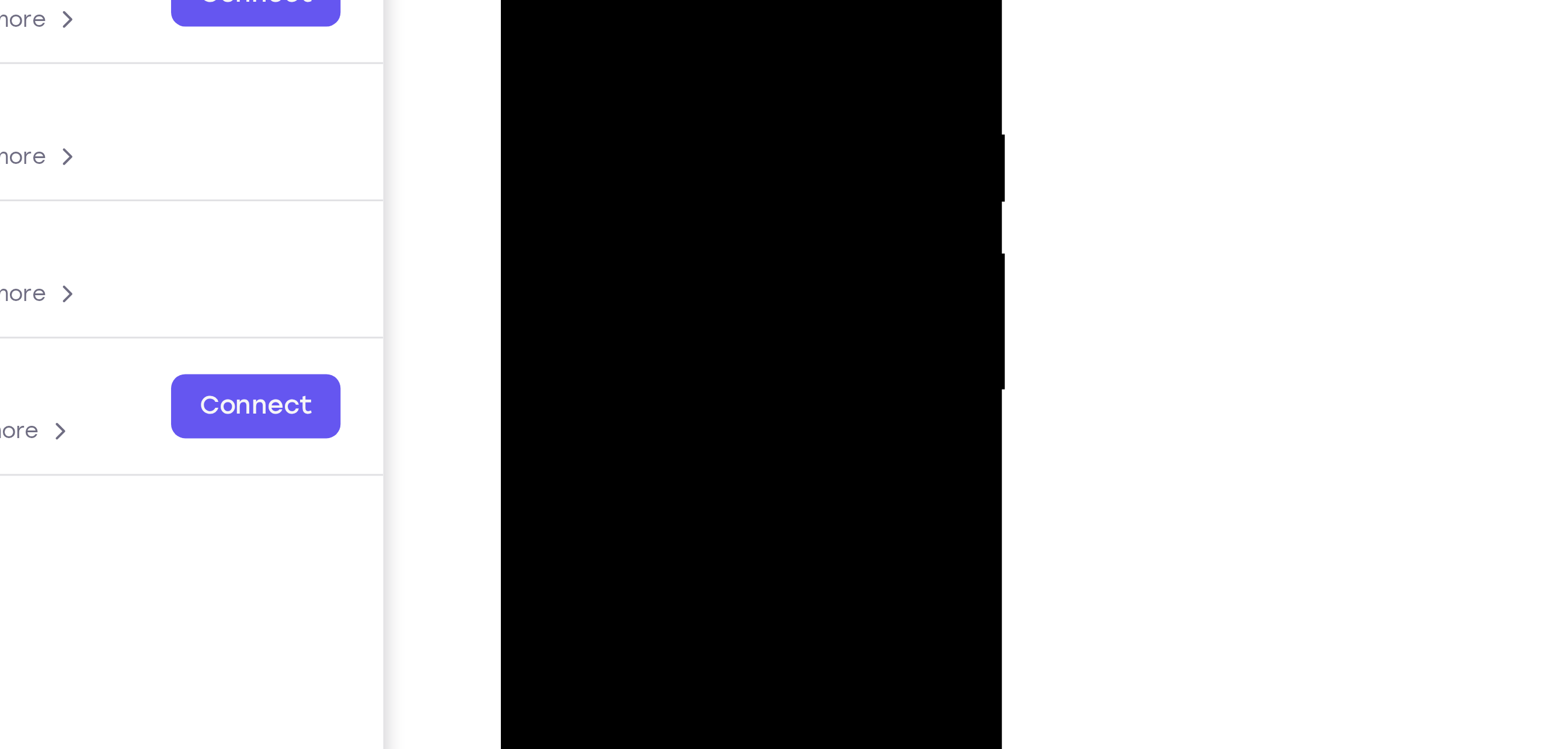
click at [521, 0] on div at bounding box center [582, 38] width 147 height 327
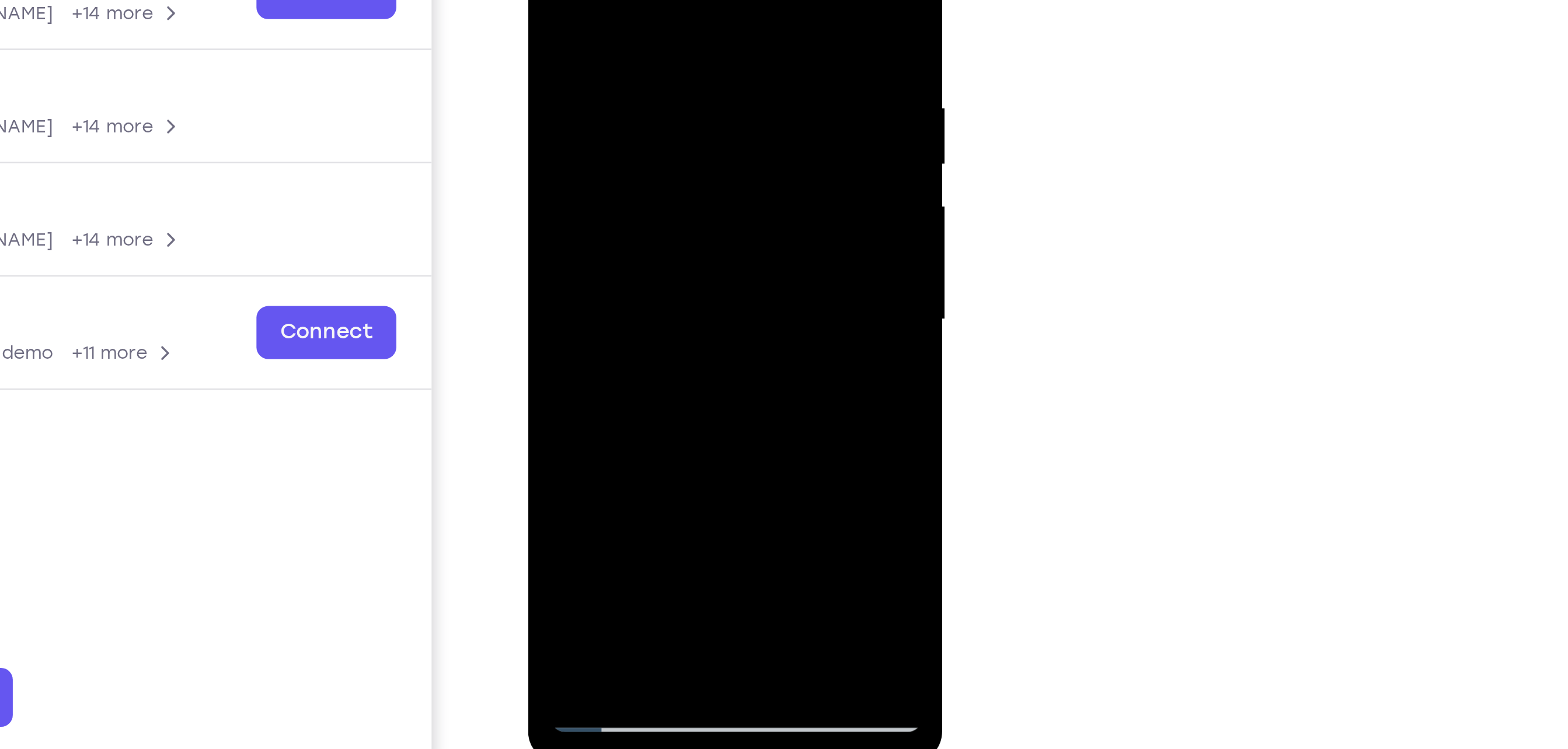
click at [596, 30] on div at bounding box center [610, 59] width 147 height 327
drag, startPoint x: 653, startPoint y: 13, endPoint x: 664, endPoint y: 234, distance: 221.3
click at [664, 234] on div at bounding box center [610, 60] width 165 height 347
drag, startPoint x: 637, startPoint y: -5, endPoint x: 628, endPoint y: 147, distance: 152.3
click at [628, 147] on div at bounding box center [610, 59] width 147 height 327
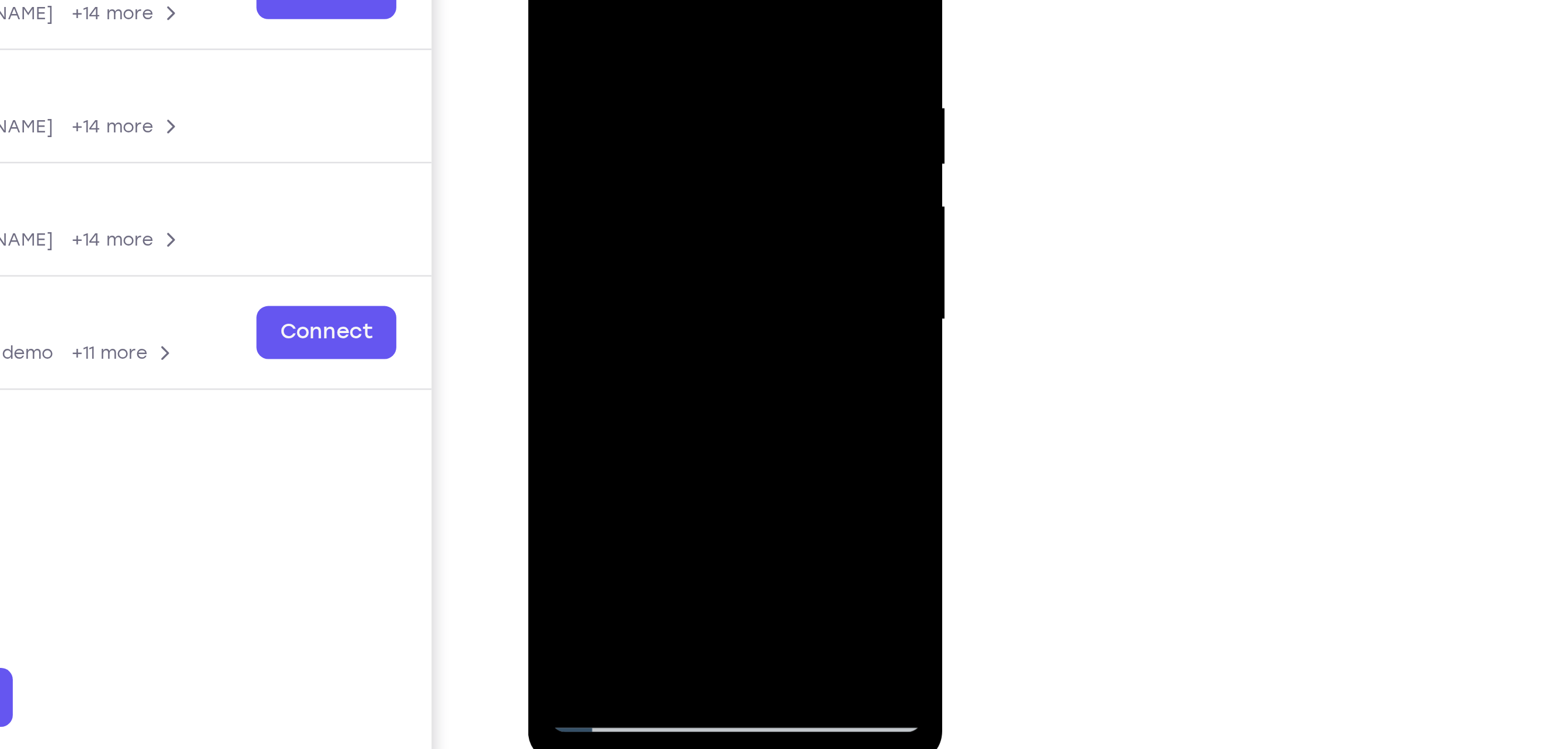
drag, startPoint x: 609, startPoint y: -10, endPoint x: 619, endPoint y: 169, distance: 179.3
click at [619, 169] on div at bounding box center [610, 59] width 147 height 327
drag, startPoint x: 642, startPoint y: -14, endPoint x: 632, endPoint y: 173, distance: 187.3
click at [632, 173] on div at bounding box center [610, 59] width 147 height 327
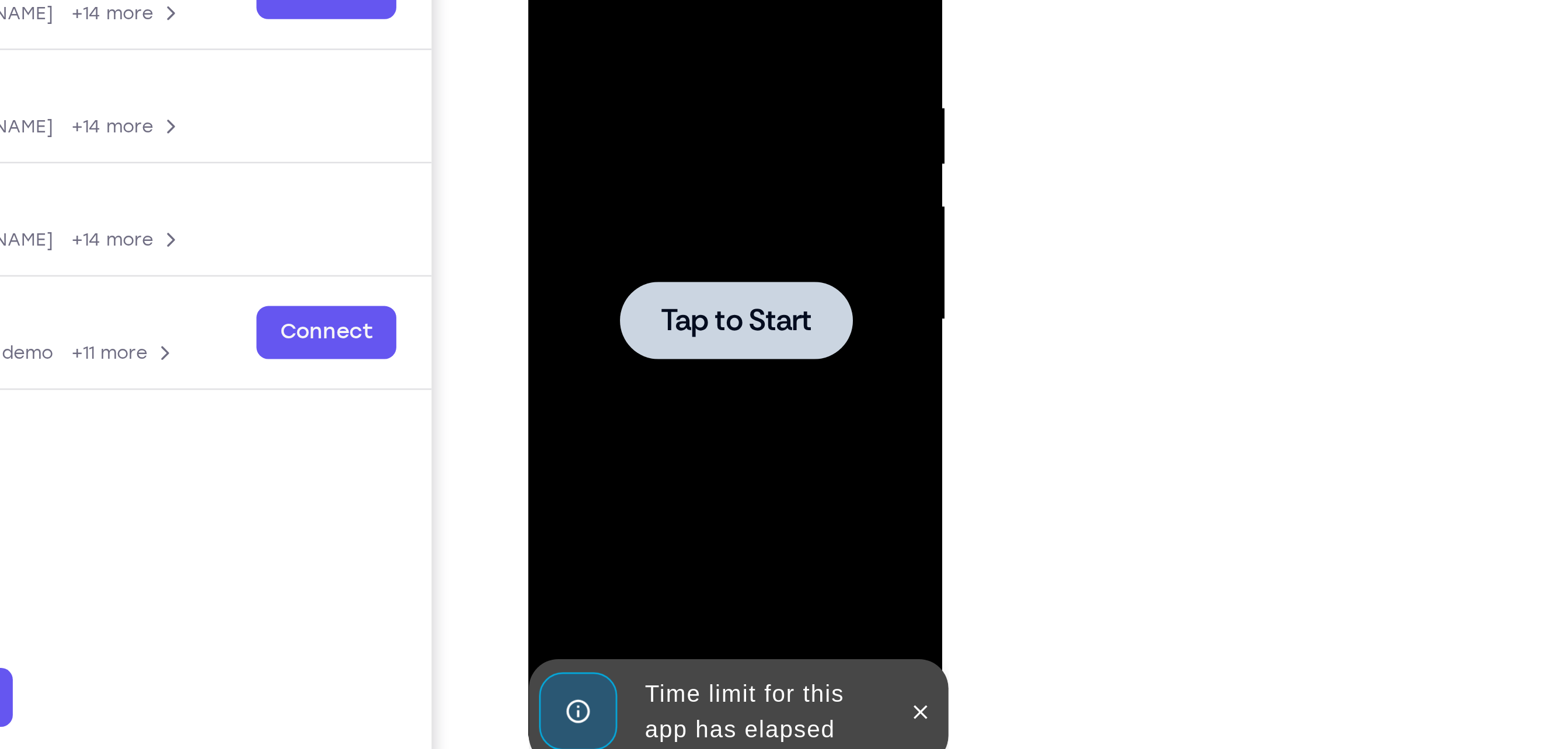
drag, startPoint x: 613, startPoint y: 9, endPoint x: 655, endPoint y: 10, distance: 42.0
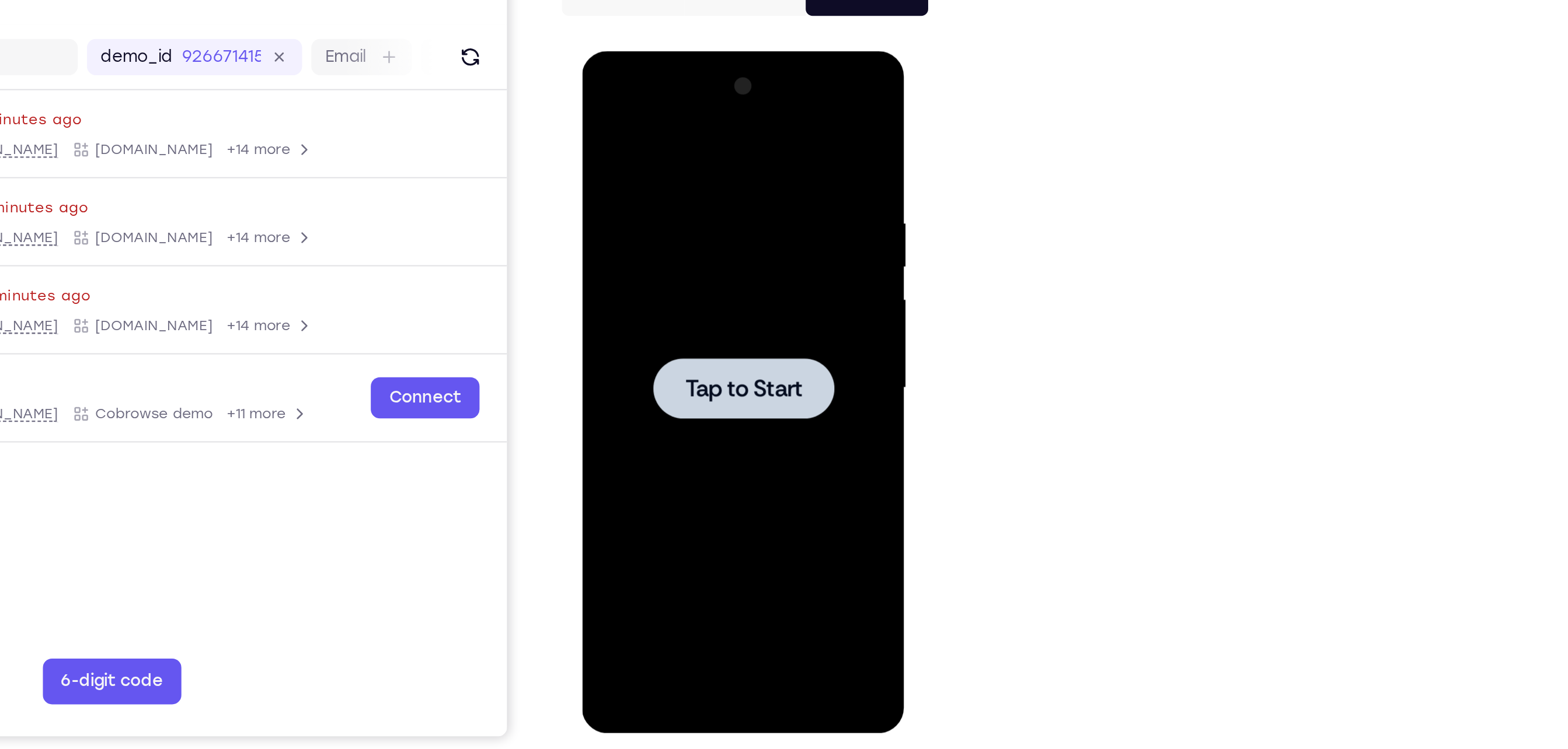
click at [666, 206] on div at bounding box center [664, 223] width 147 height 327
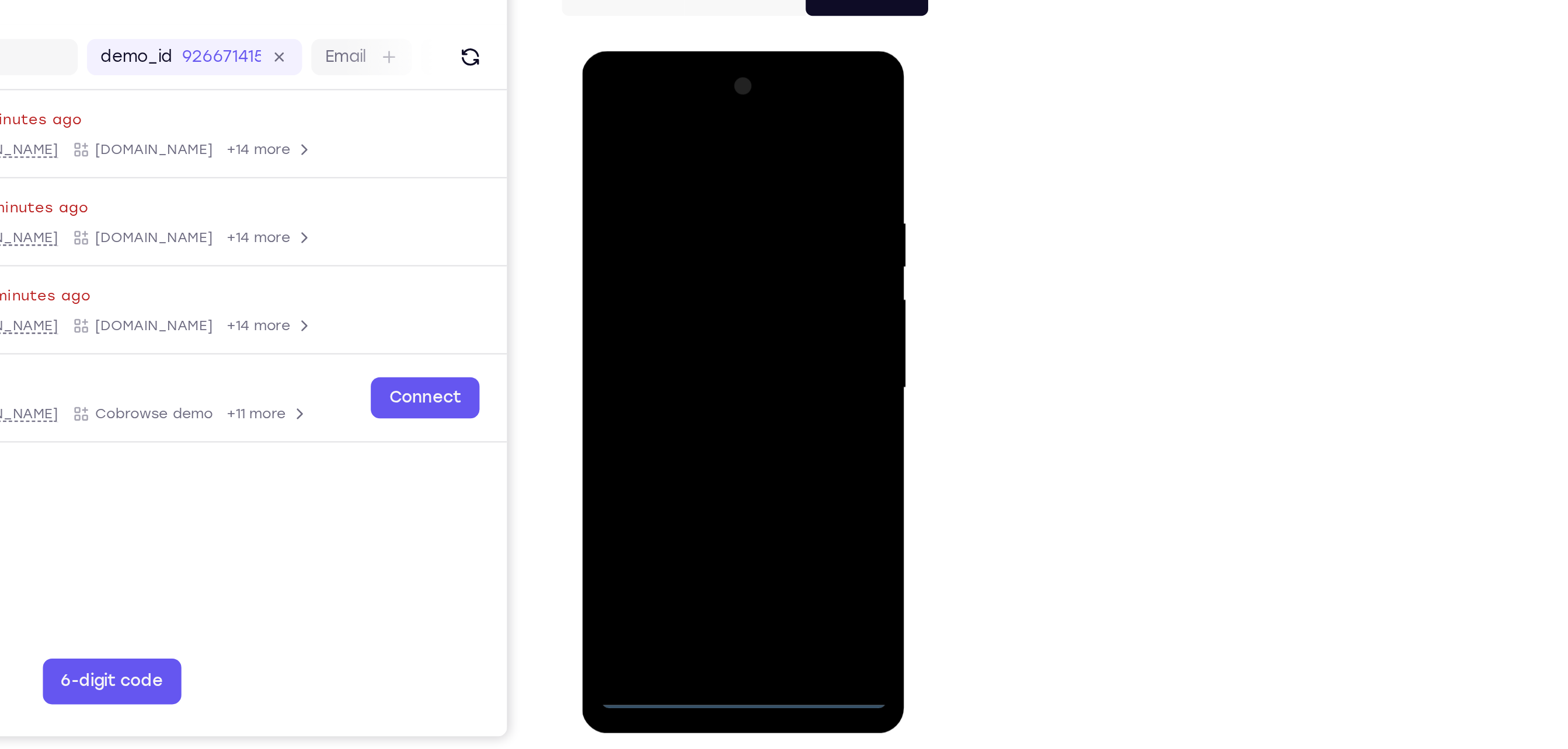
click at [660, 380] on div at bounding box center [664, 223] width 147 height 327
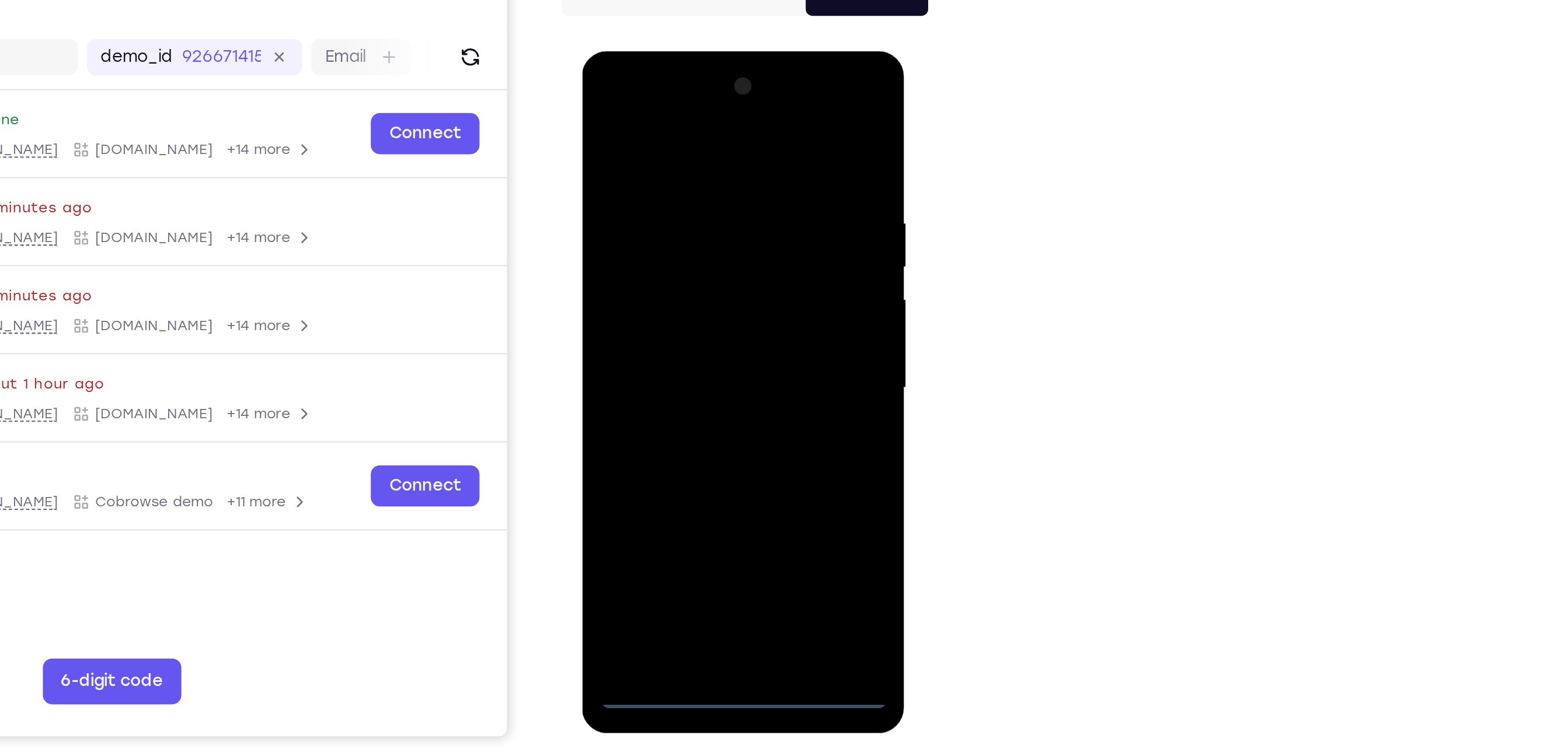
click at [716, 323] on div at bounding box center [664, 223] width 147 height 327
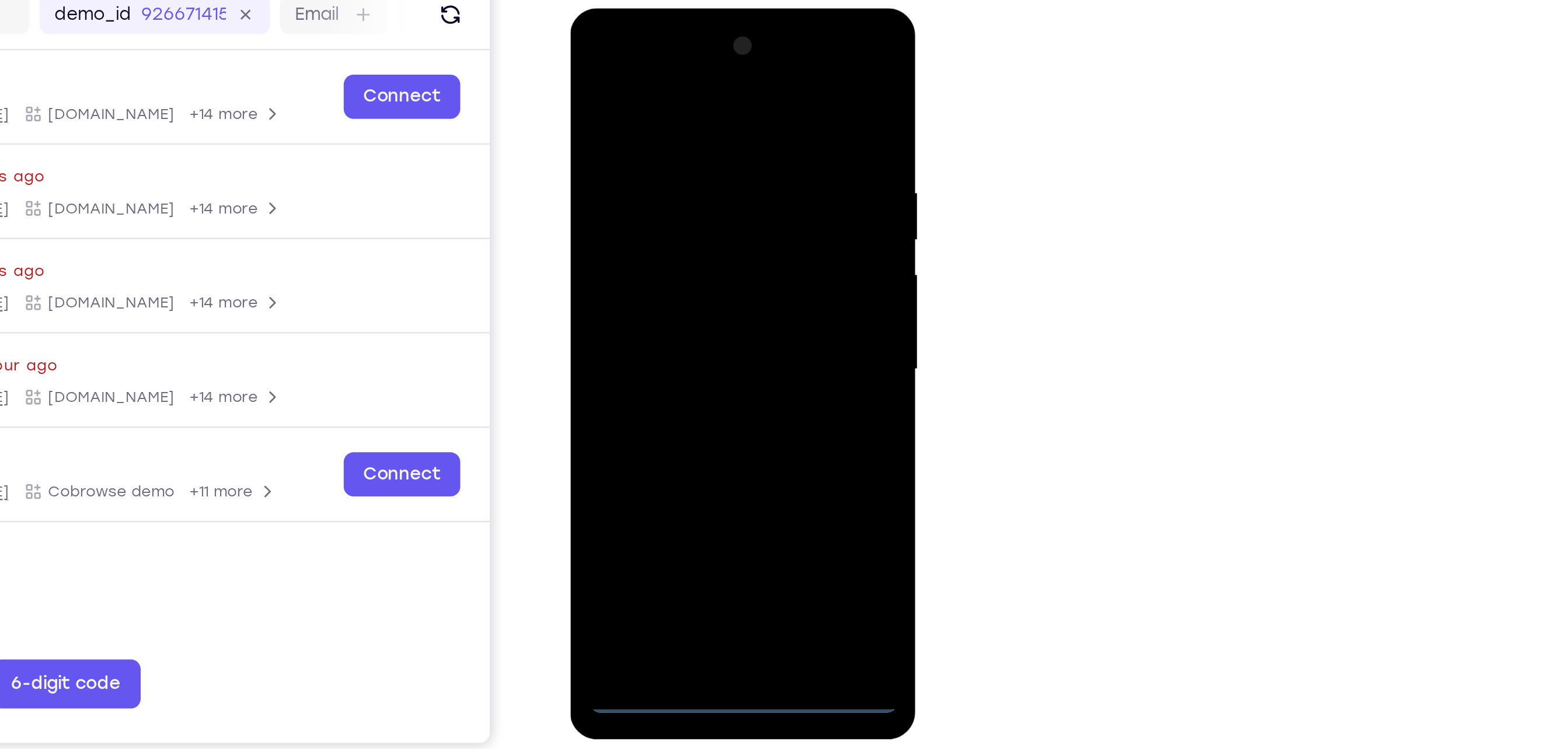
click at [641, 76] on div at bounding box center [652, 180] width 147 height 327
click at [699, 181] on div at bounding box center [652, 180] width 147 height 327
click at [646, 202] on div at bounding box center [652, 180] width 147 height 327
click at [647, 237] on div at bounding box center [652, 180] width 147 height 327
click at [661, 120] on div at bounding box center [652, 180] width 147 height 327
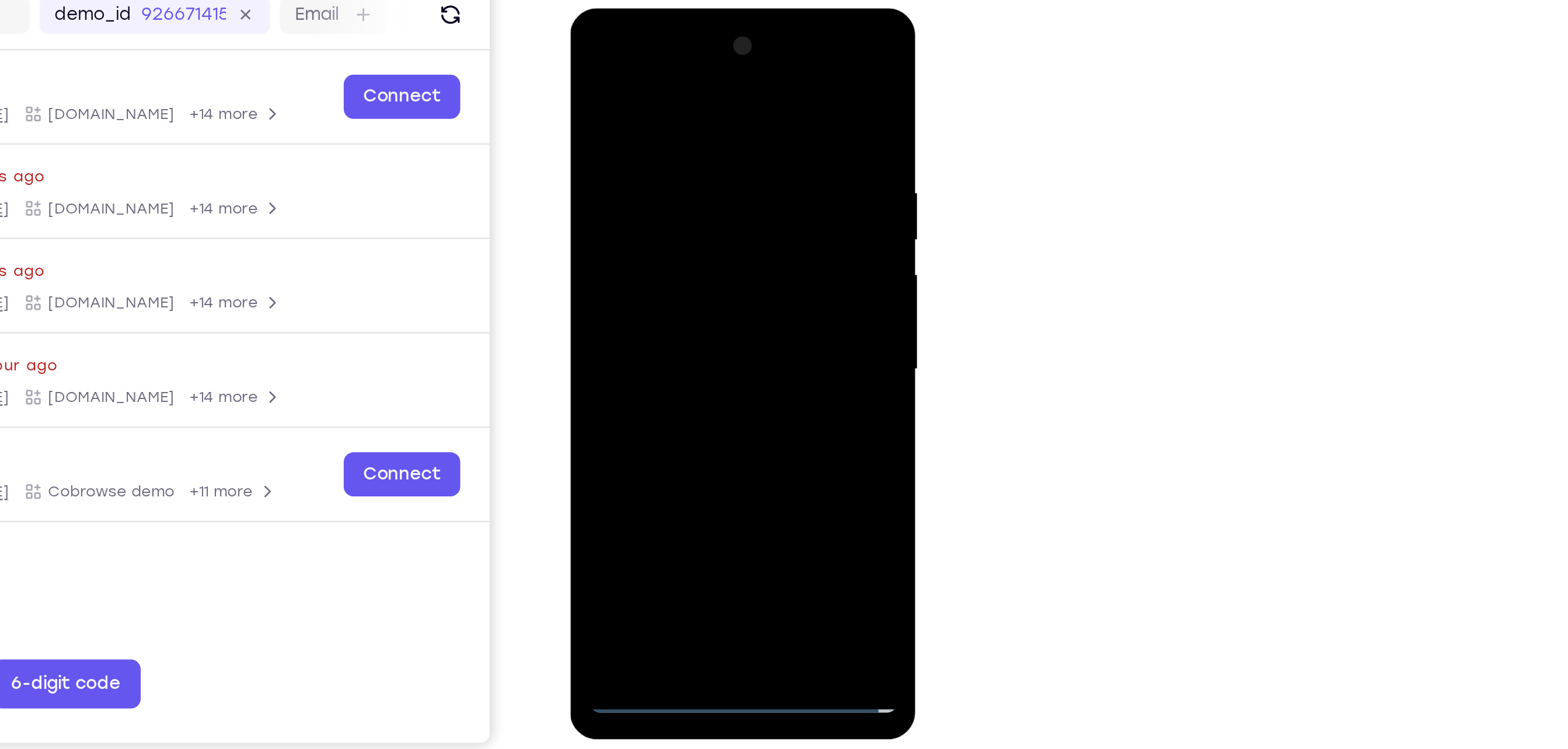
click at [641, 225] on div at bounding box center [652, 180] width 147 height 327
click at [669, 131] on div at bounding box center [652, 180] width 147 height 327
click at [695, 293] on div at bounding box center [652, 180] width 147 height 327
click at [705, 250] on div at bounding box center [652, 180] width 147 height 327
click at [593, 271] on div at bounding box center [652, 180] width 147 height 327
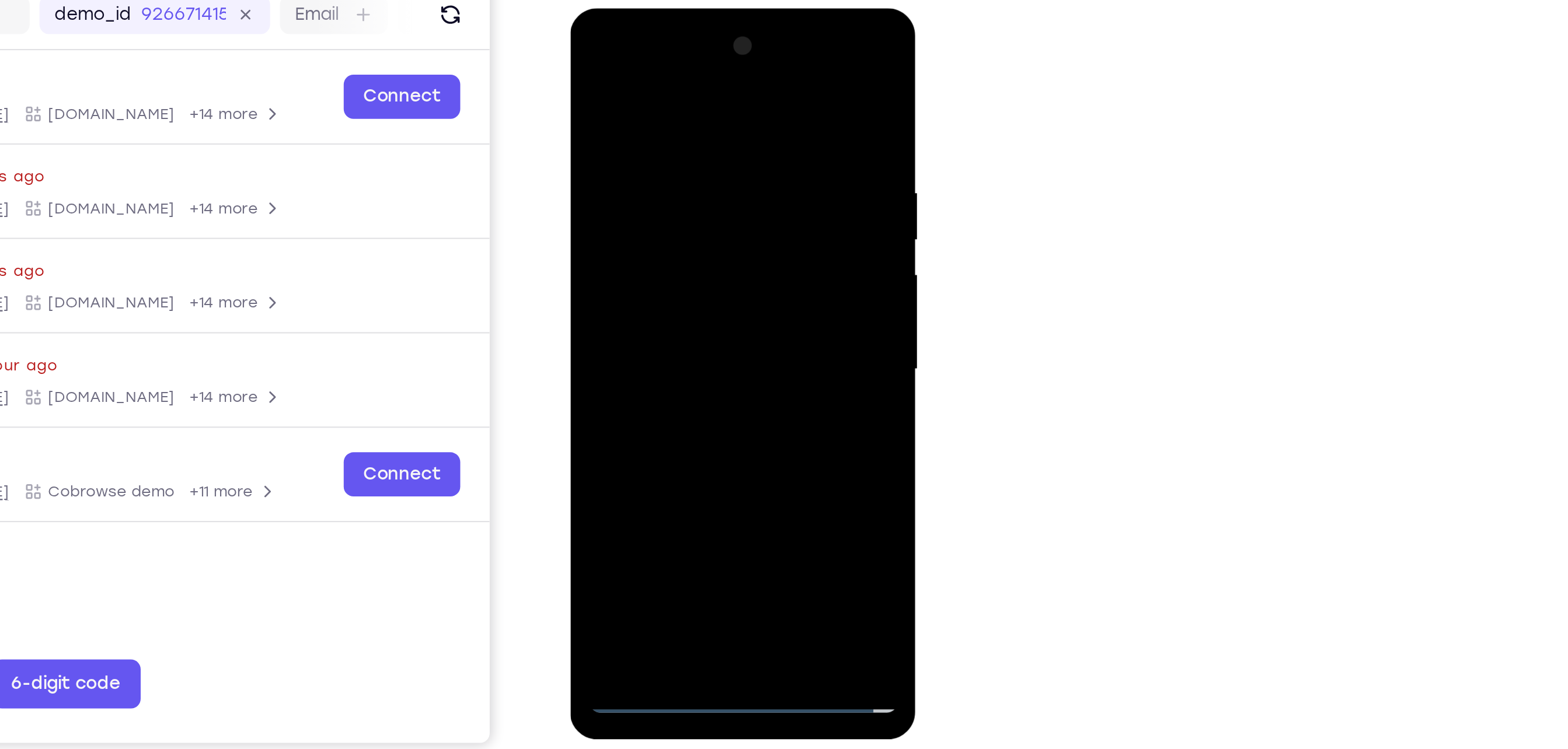
click at [606, 289] on div at bounding box center [652, 180] width 147 height 327
click at [693, 320] on div at bounding box center [652, 180] width 147 height 327
click at [591, 273] on div at bounding box center [652, 180] width 147 height 327
click at [691, 160] on div at bounding box center [652, 180] width 147 height 327
click at [659, 321] on div at bounding box center [652, 180] width 147 height 327
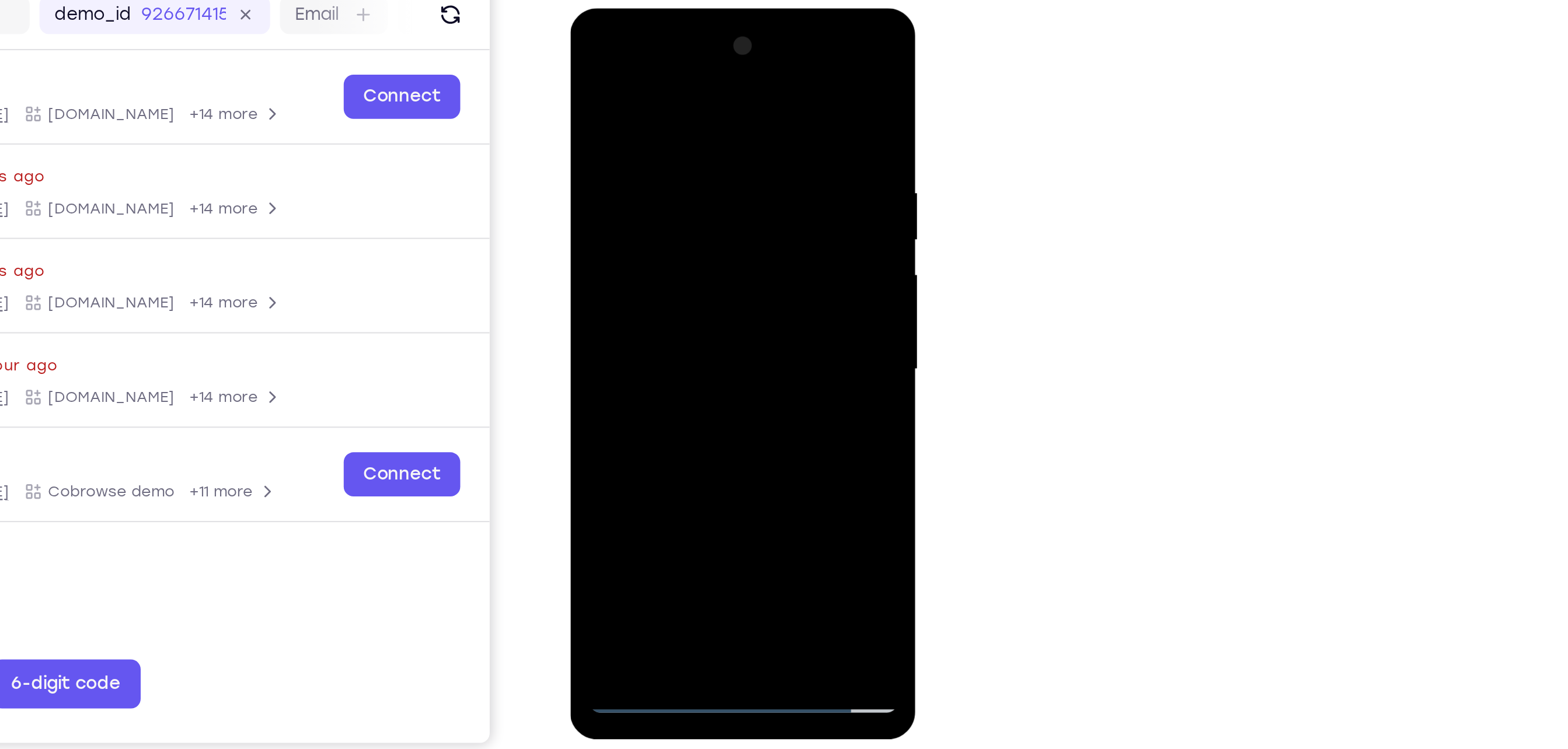
click at [628, 131] on div at bounding box center [652, 180] width 147 height 327
click at [672, 225] on div at bounding box center [652, 180] width 147 height 327
click at [609, 332] on div at bounding box center [652, 180] width 147 height 327
click at [654, 137] on div at bounding box center [652, 180] width 147 height 327
click at [713, 72] on div at bounding box center [652, 180] width 147 height 327
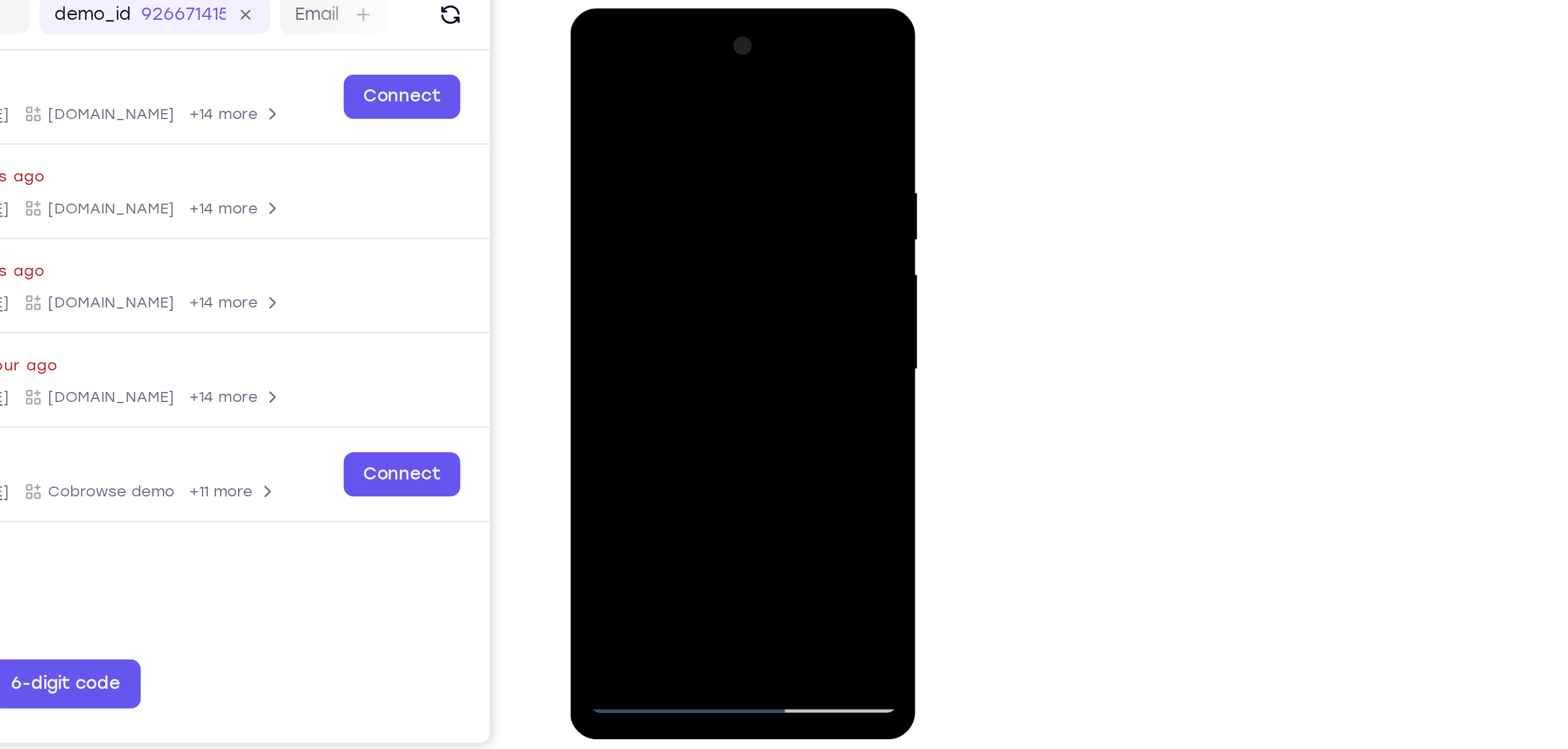
click at [717, 61] on div at bounding box center [652, 180] width 147 height 327
click at [599, 321] on div at bounding box center [652, 180] width 147 height 327
click at [679, 313] on div at bounding box center [652, 180] width 147 height 327
click at [651, 242] on div at bounding box center [652, 180] width 147 height 327
click at [701, 147] on div at bounding box center [652, 180] width 147 height 327
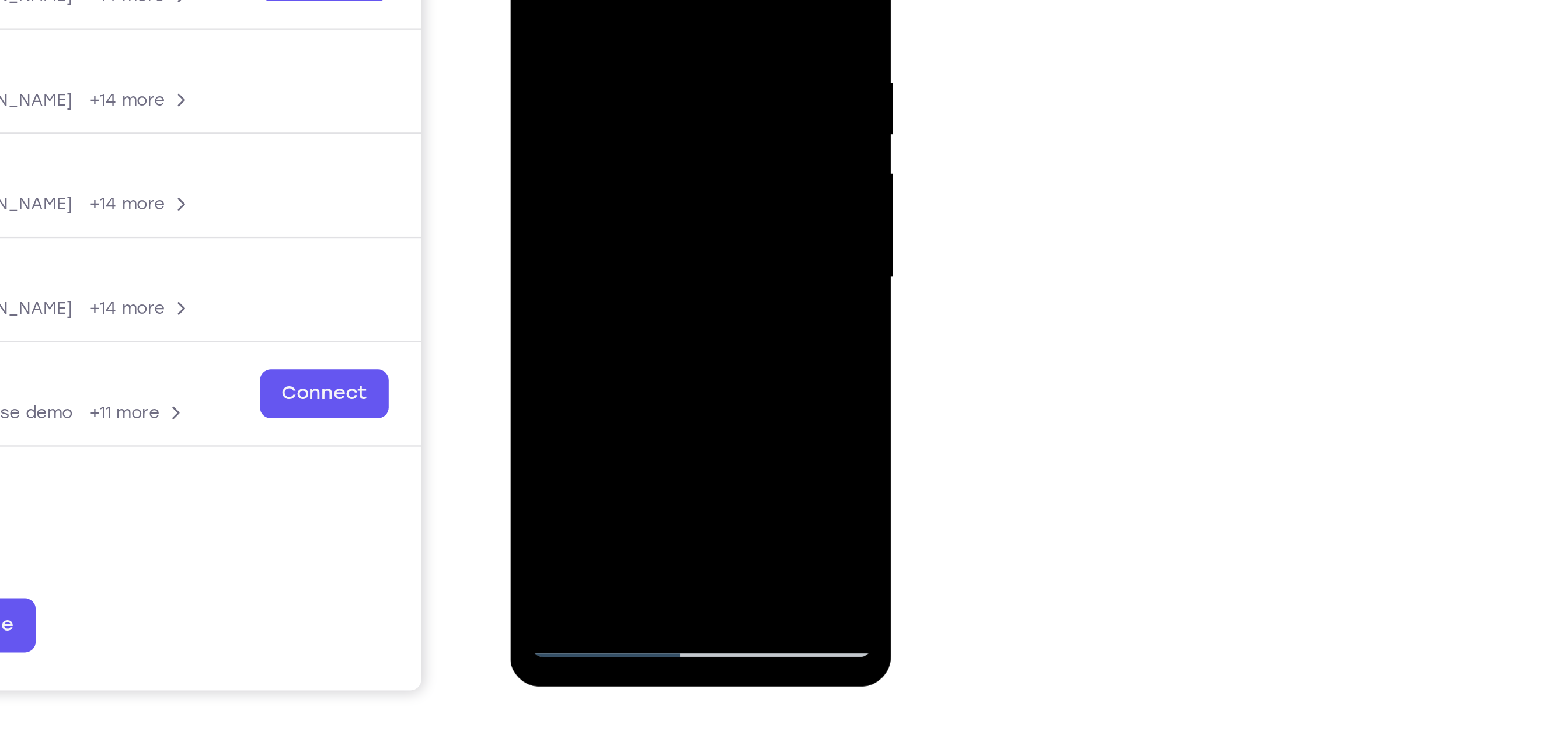
click at [655, 166] on div at bounding box center [592, 52] width 147 height 327
click at [638, 168] on div at bounding box center [592, 52] width 147 height 327
click at [635, 145] on div at bounding box center [592, 52] width 147 height 327
click at [563, 144] on div at bounding box center [592, 52] width 147 height 327
click at [531, 142] on div at bounding box center [592, 52] width 147 height 327
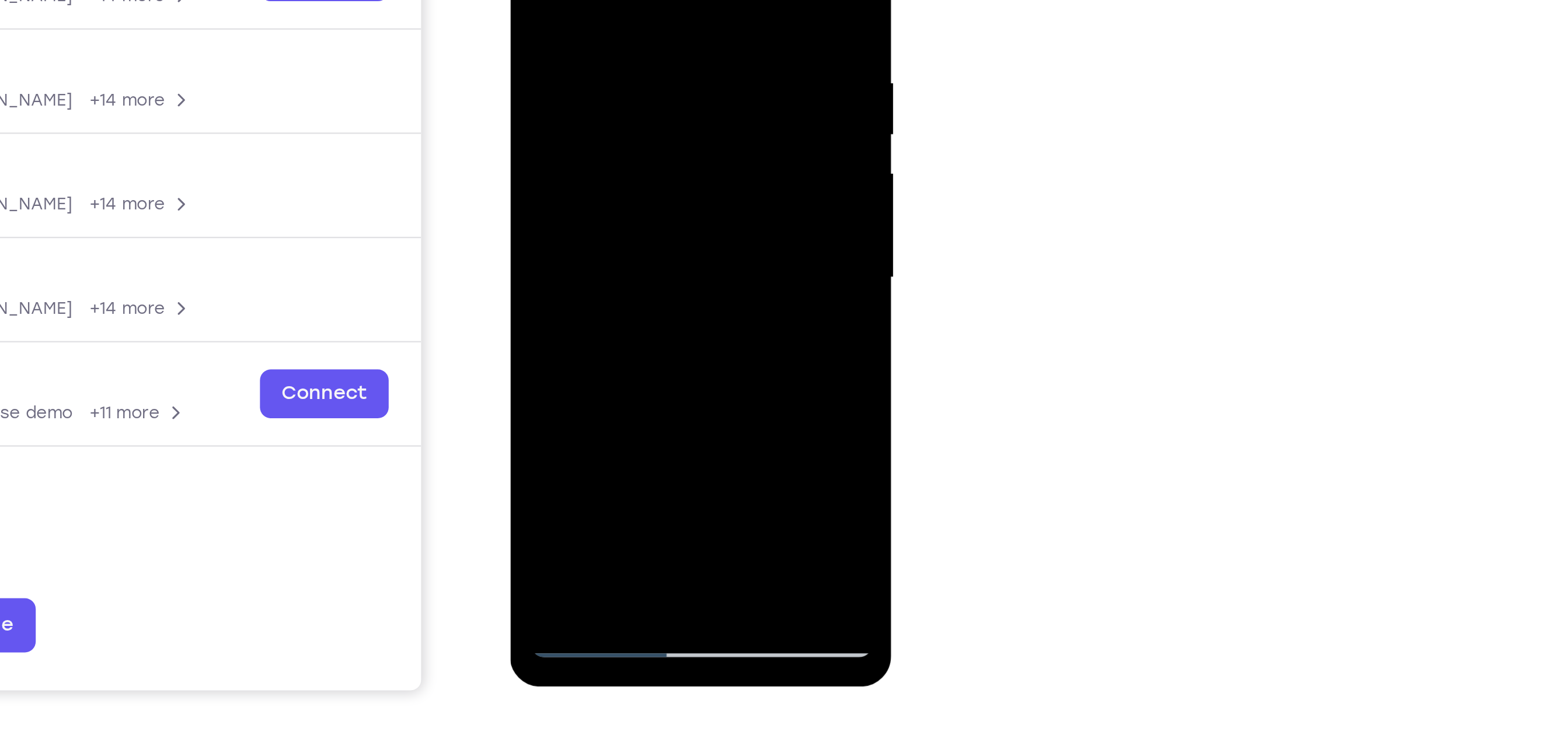
click at [653, 167] on div at bounding box center [592, 52] width 147 height 327
click at [535, 142] on div at bounding box center [592, 52] width 147 height 327
click at [550, 146] on div at bounding box center [592, 52] width 147 height 327
click at [656, 122] on div at bounding box center [592, 52] width 147 height 327
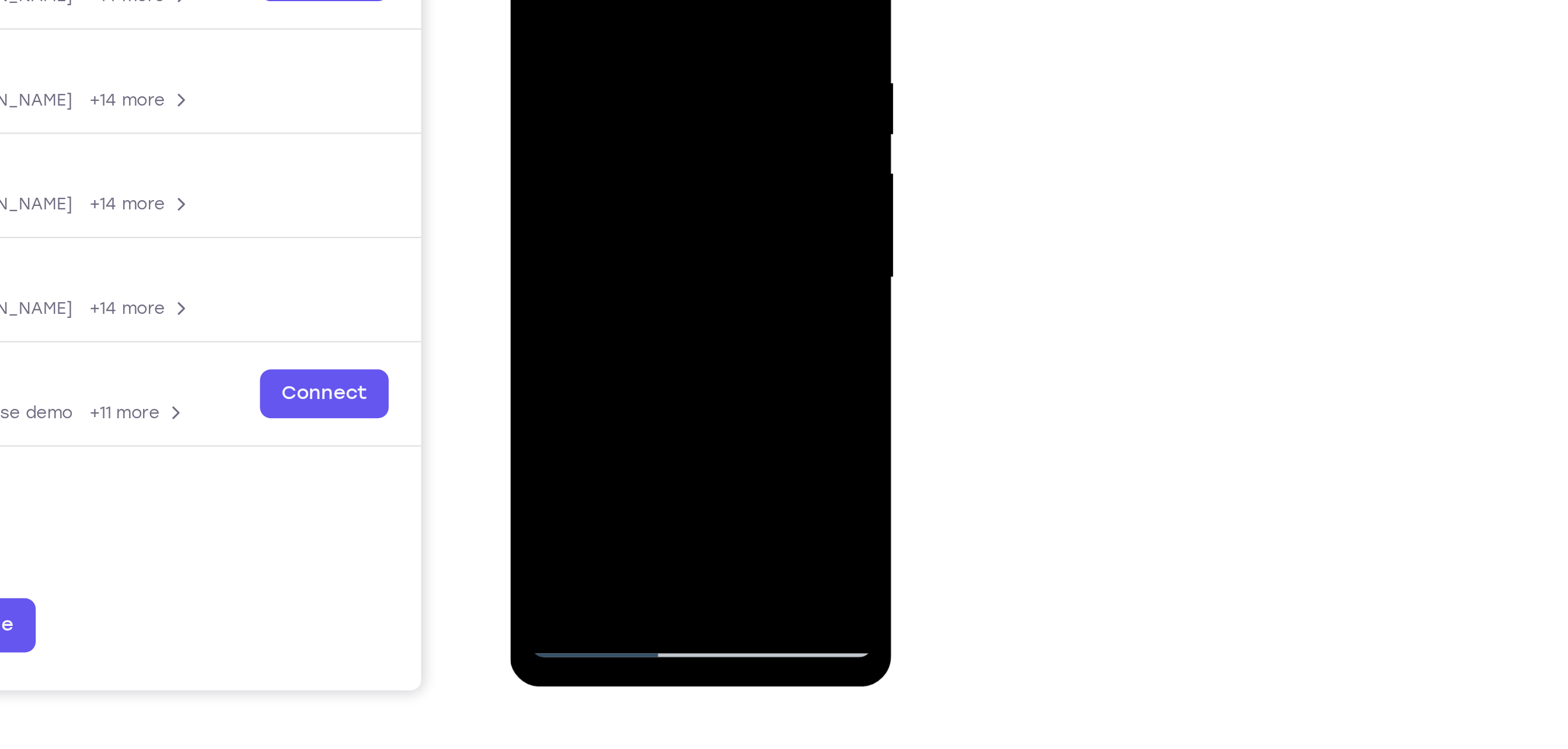
click at [532, 139] on div at bounding box center [592, 52] width 147 height 327
click at [569, 127] on div at bounding box center [592, 52] width 147 height 327
click at [557, 124] on div at bounding box center [592, 52] width 147 height 327
click at [555, 119] on div at bounding box center [592, 52] width 147 height 327
click at [606, 145] on div at bounding box center [592, 52] width 147 height 327
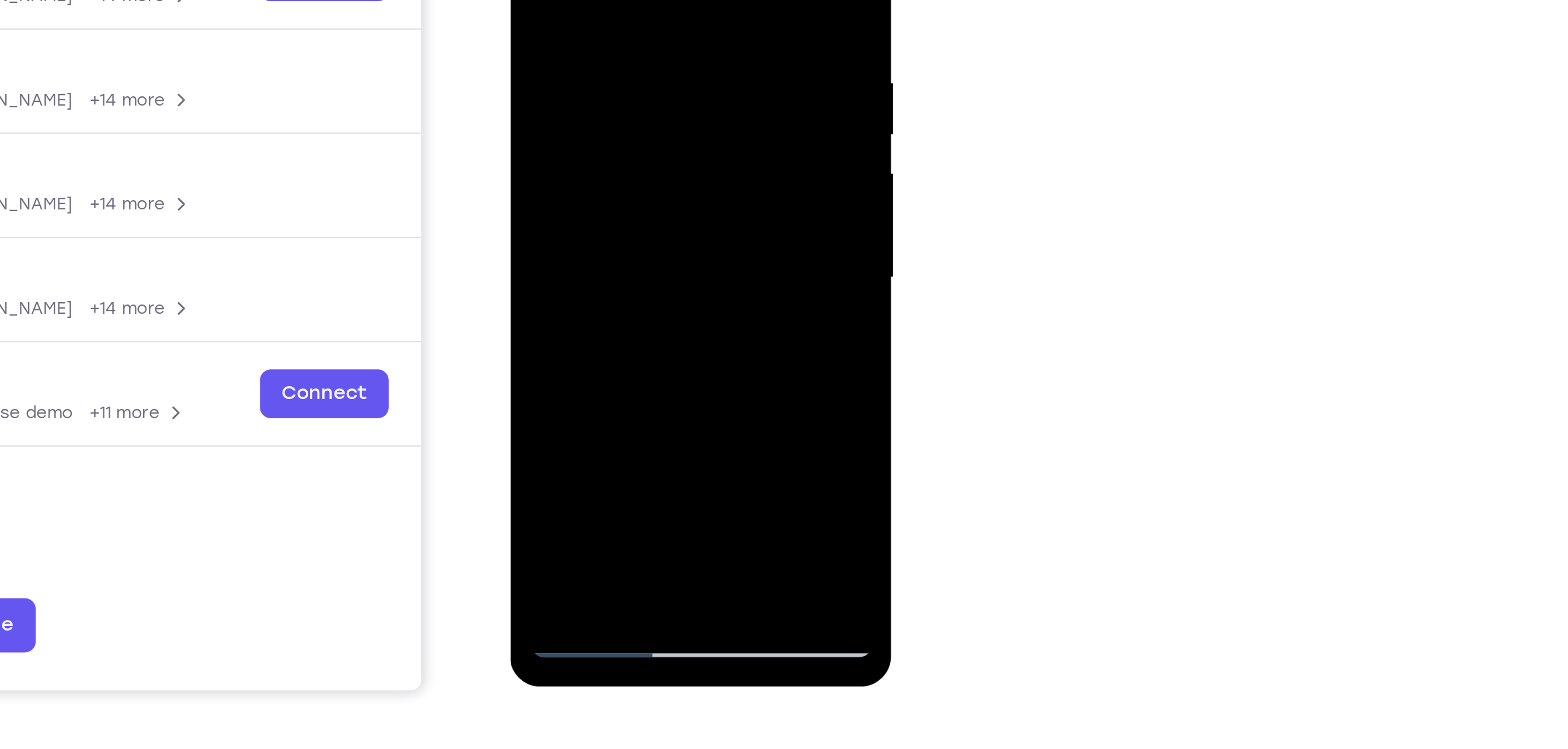
click at [608, 166] on div at bounding box center [592, 52] width 147 height 327
click at [550, 143] on div at bounding box center [592, 52] width 147 height 327
click at [651, 81] on div at bounding box center [592, 52] width 147 height 327
click at [543, 127] on div at bounding box center [592, 52] width 147 height 327
click at [600, 186] on div at bounding box center [592, 52] width 147 height 327
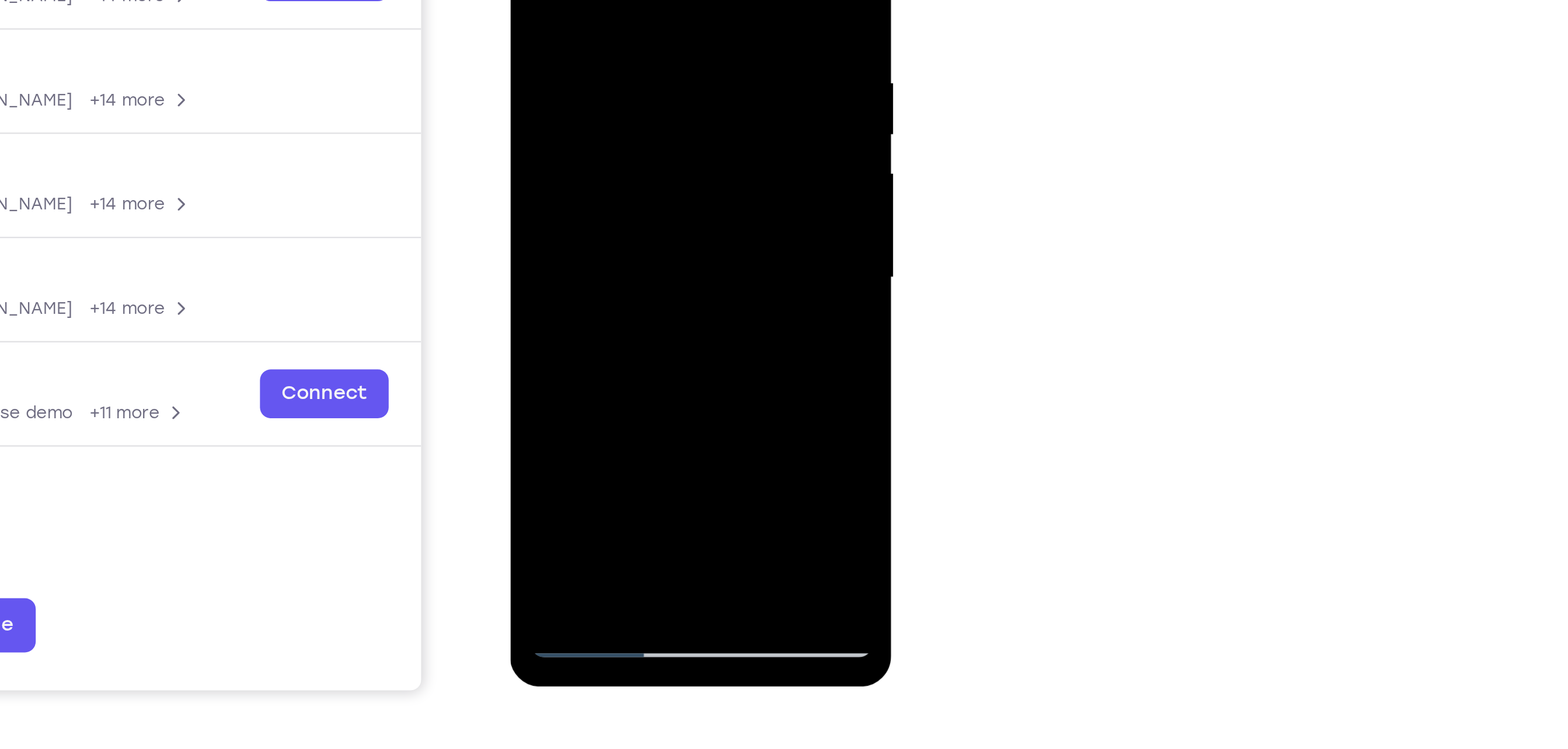
click at [608, 165] on div at bounding box center [592, 52] width 147 height 327
click at [561, 142] on div at bounding box center [592, 52] width 147 height 327
click at [556, 118] on div at bounding box center [592, 52] width 147 height 327
click at [622, 163] on div at bounding box center [592, 52] width 147 height 327
click at [548, 144] on div at bounding box center [592, 52] width 147 height 327
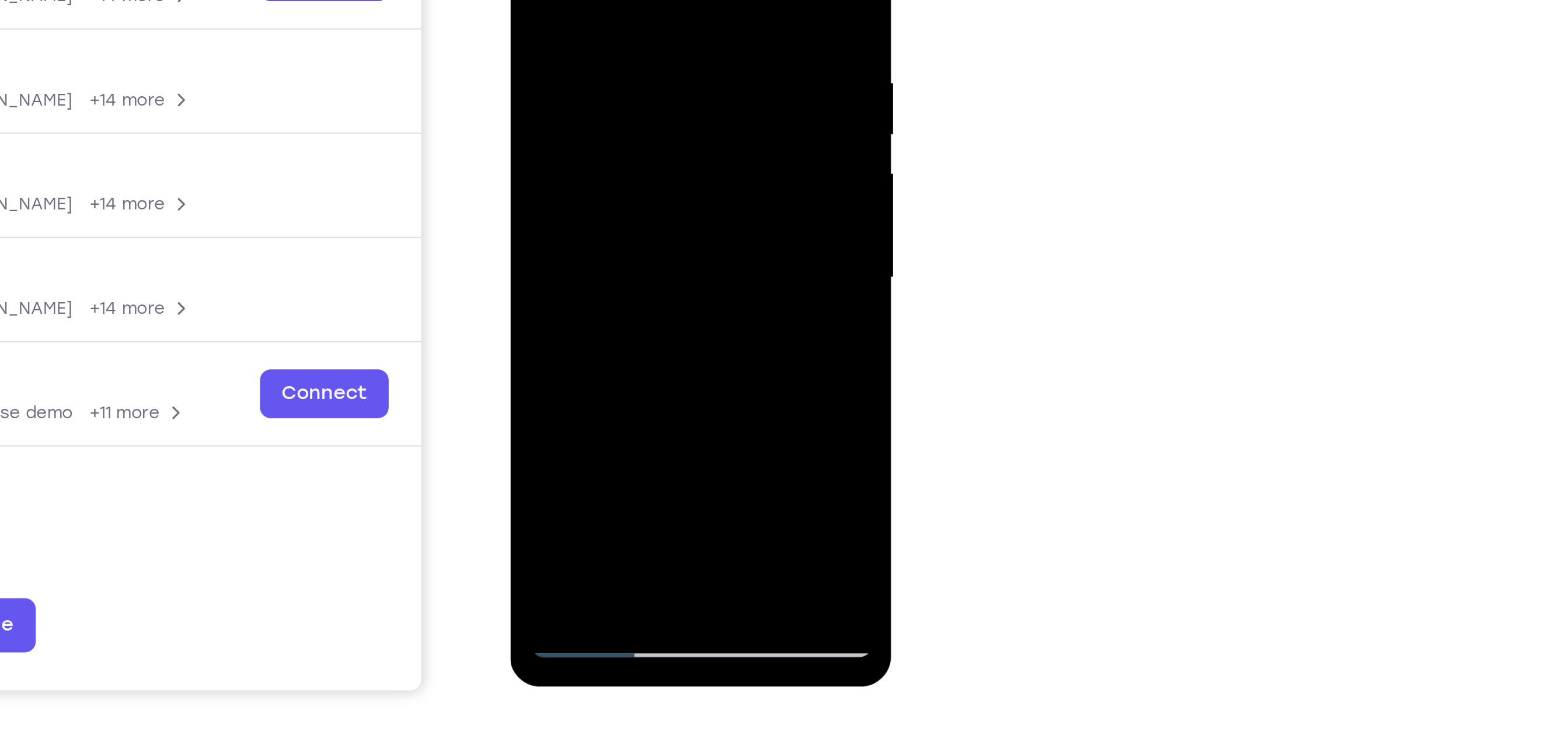
click at [657, 126] on div at bounding box center [592, 52] width 147 height 327
click at [533, 138] on div at bounding box center [592, 52] width 147 height 327
click at [569, 126] on div at bounding box center [592, 52] width 147 height 327
click at [555, 124] on div at bounding box center [592, 52] width 147 height 327
click at [653, 164] on div at bounding box center [592, 52] width 147 height 327
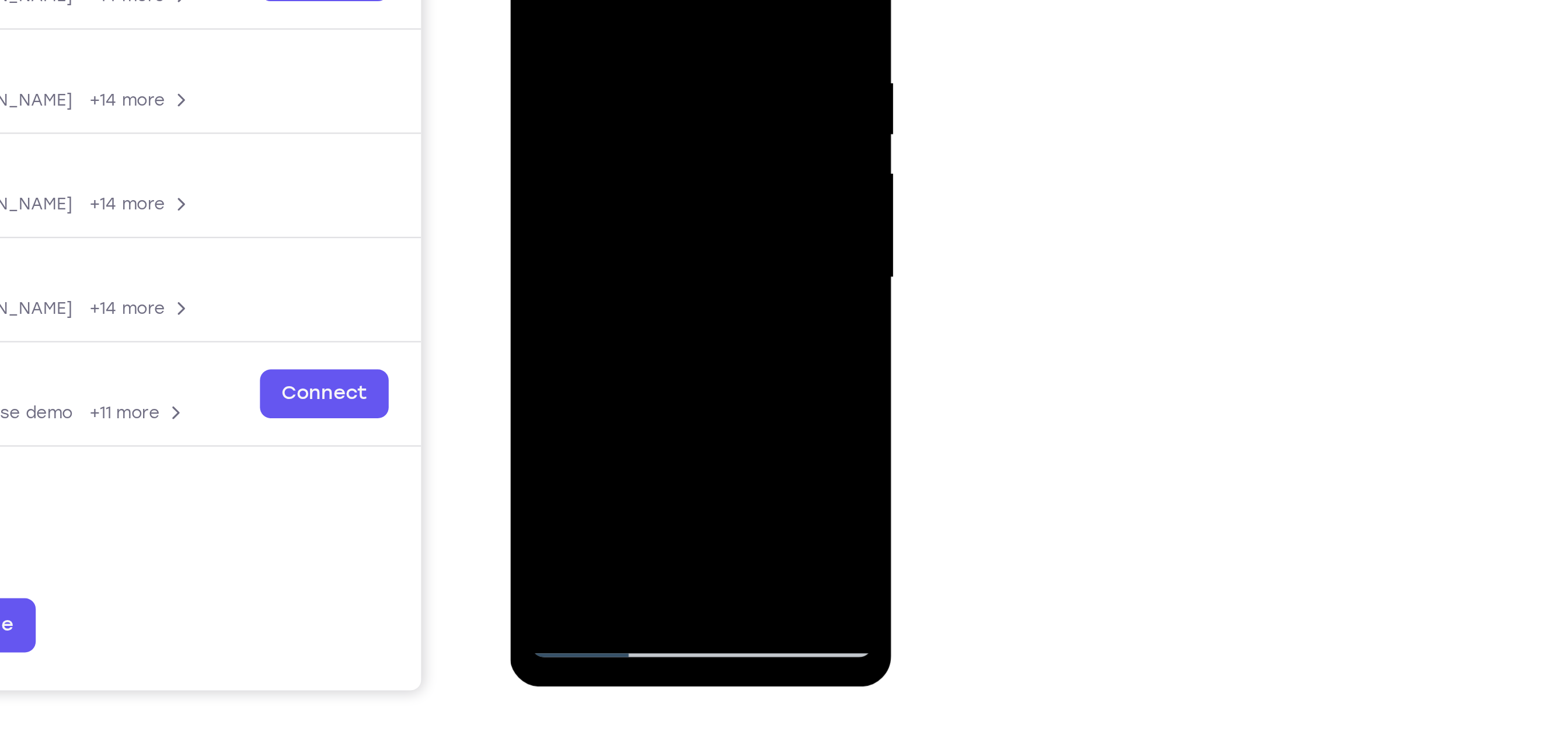
click at [653, 164] on div at bounding box center [592, 52] width 147 height 327
click at [555, 124] on div at bounding box center [592, 52] width 147 height 327
click at [653, 166] on div at bounding box center [592, 52] width 147 height 327
click at [653, 168] on div at bounding box center [592, 52] width 147 height 327
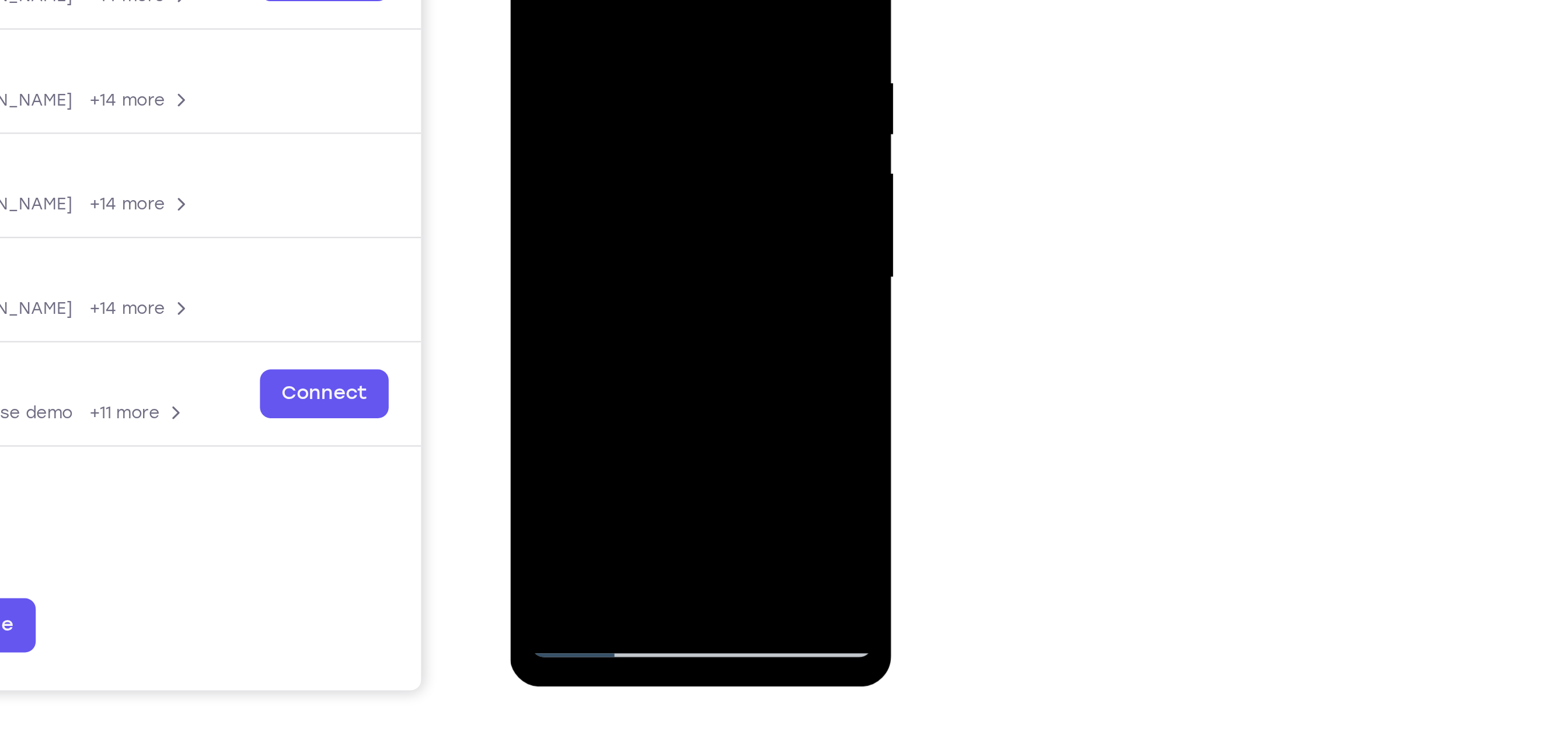
click at [653, 168] on div at bounding box center [592, 52] width 147 height 327
click at [534, 141] on div at bounding box center [592, 52] width 147 height 327
click at [622, 166] on div at bounding box center [592, 52] width 147 height 327
click at [530, 146] on div at bounding box center [592, 52] width 147 height 327
click at [634, 166] on div at bounding box center [592, 52] width 147 height 327
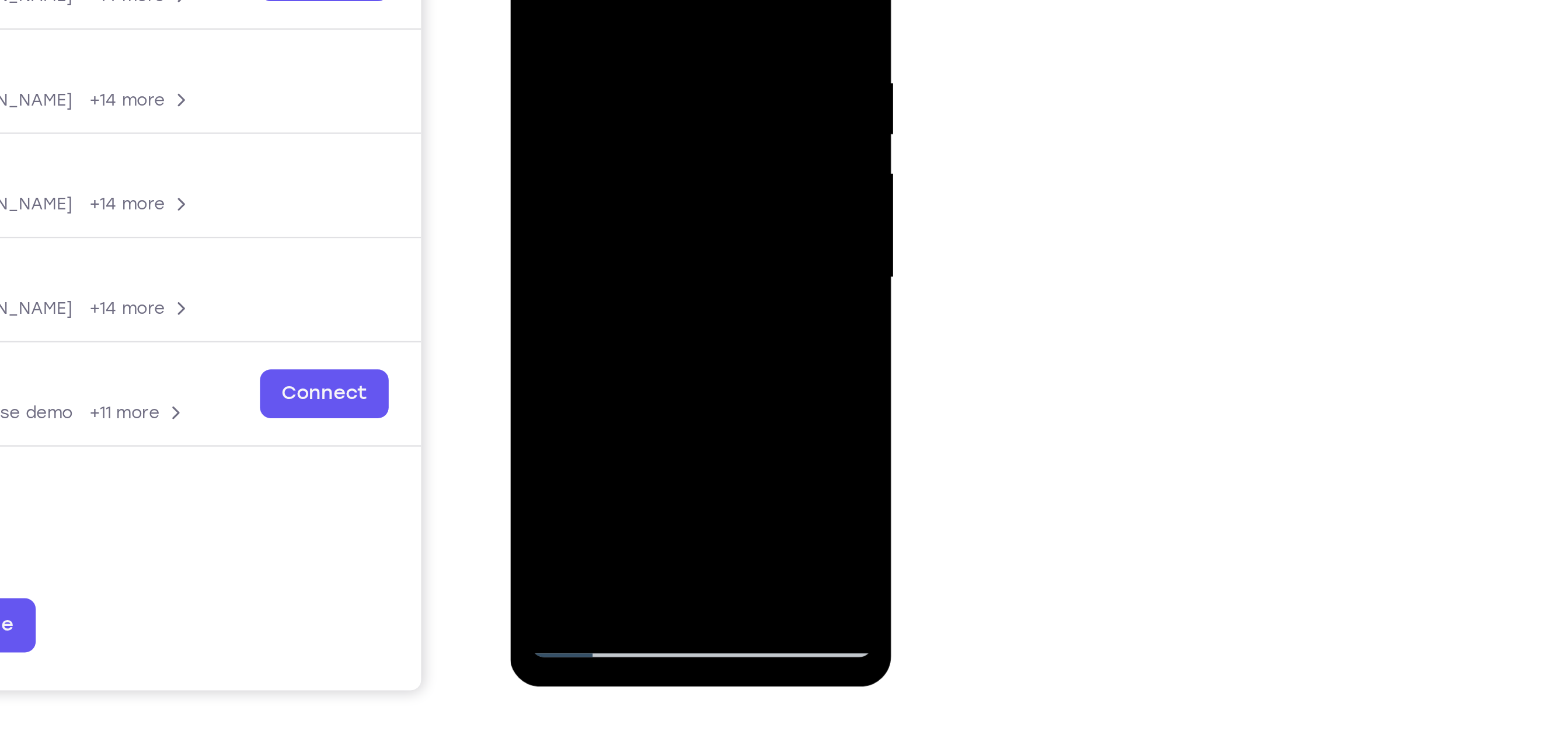
click at [531, 142] on div at bounding box center [592, 52] width 147 height 327
click at [571, 127] on div at bounding box center [592, 52] width 147 height 327
click at [580, 142] on div at bounding box center [592, 52] width 147 height 327
click at [534, 140] on div at bounding box center [592, 52] width 147 height 327
click at [635, 142] on div at bounding box center [592, 52] width 147 height 327
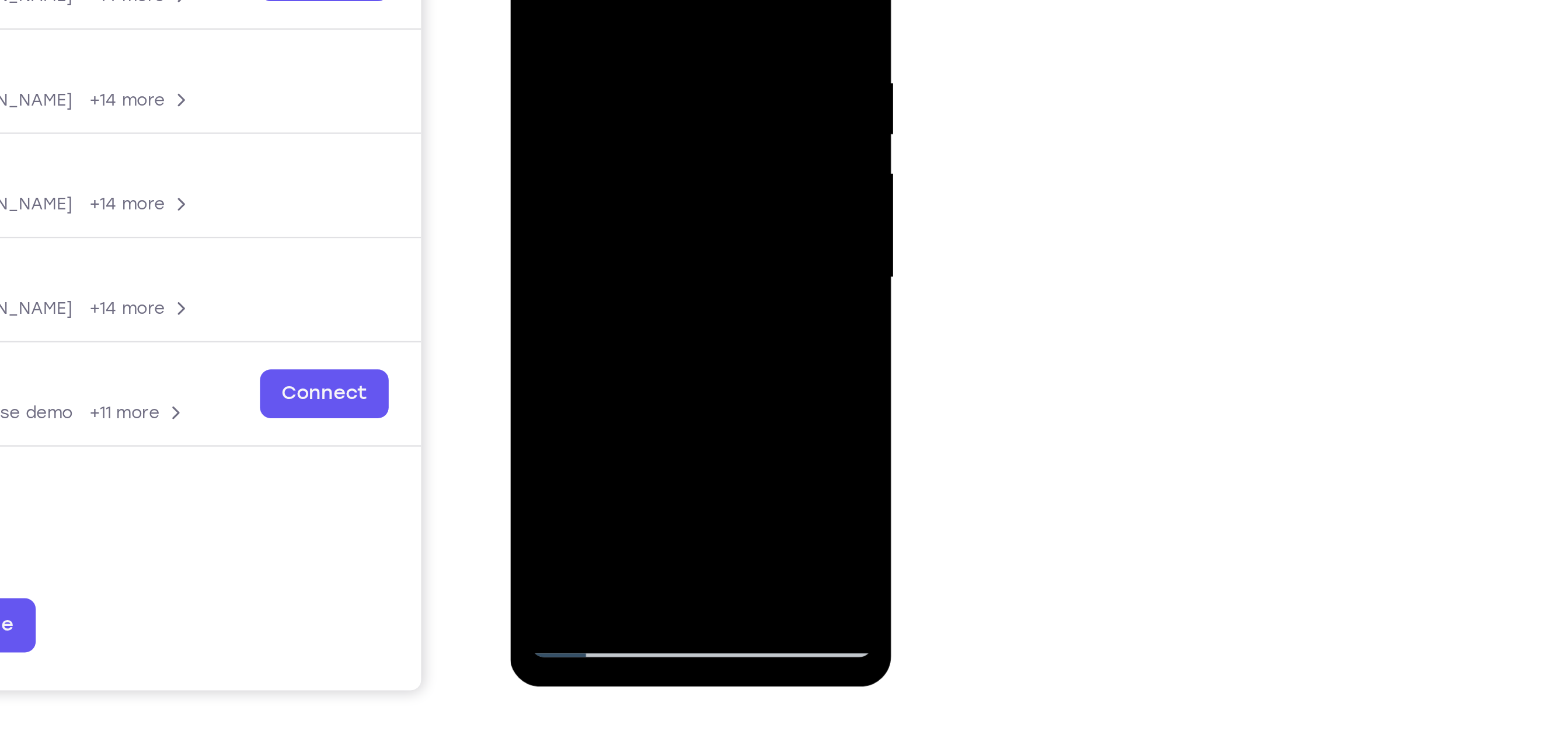
click at [584, 121] on div at bounding box center [592, 52] width 147 height 327
click at [606, 179] on div at bounding box center [592, 52] width 147 height 327
click at [660, 168] on div at bounding box center [592, 52] width 147 height 327
click at [608, 162] on div at bounding box center [592, 52] width 147 height 327
click at [640, 145] on div at bounding box center [592, 52] width 147 height 327
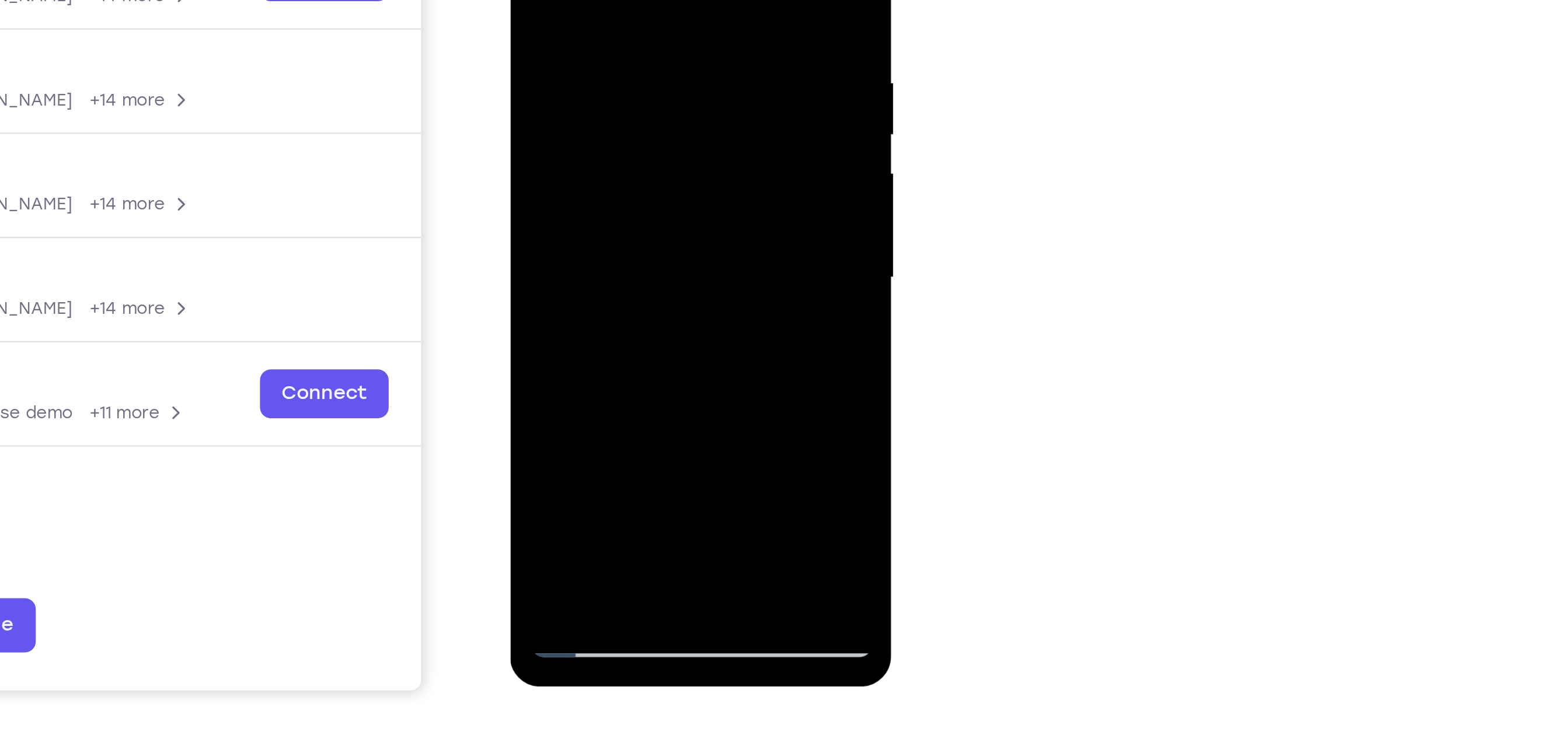
click at [546, 122] on div at bounding box center [592, 52] width 147 height 327
click at [535, 139] on div at bounding box center [592, 52] width 147 height 327
click at [600, 124] on div at bounding box center [592, 52] width 147 height 327
click at [550, 141] on div at bounding box center [592, 52] width 147 height 327
click at [650, 83] on div at bounding box center [592, 52] width 147 height 327
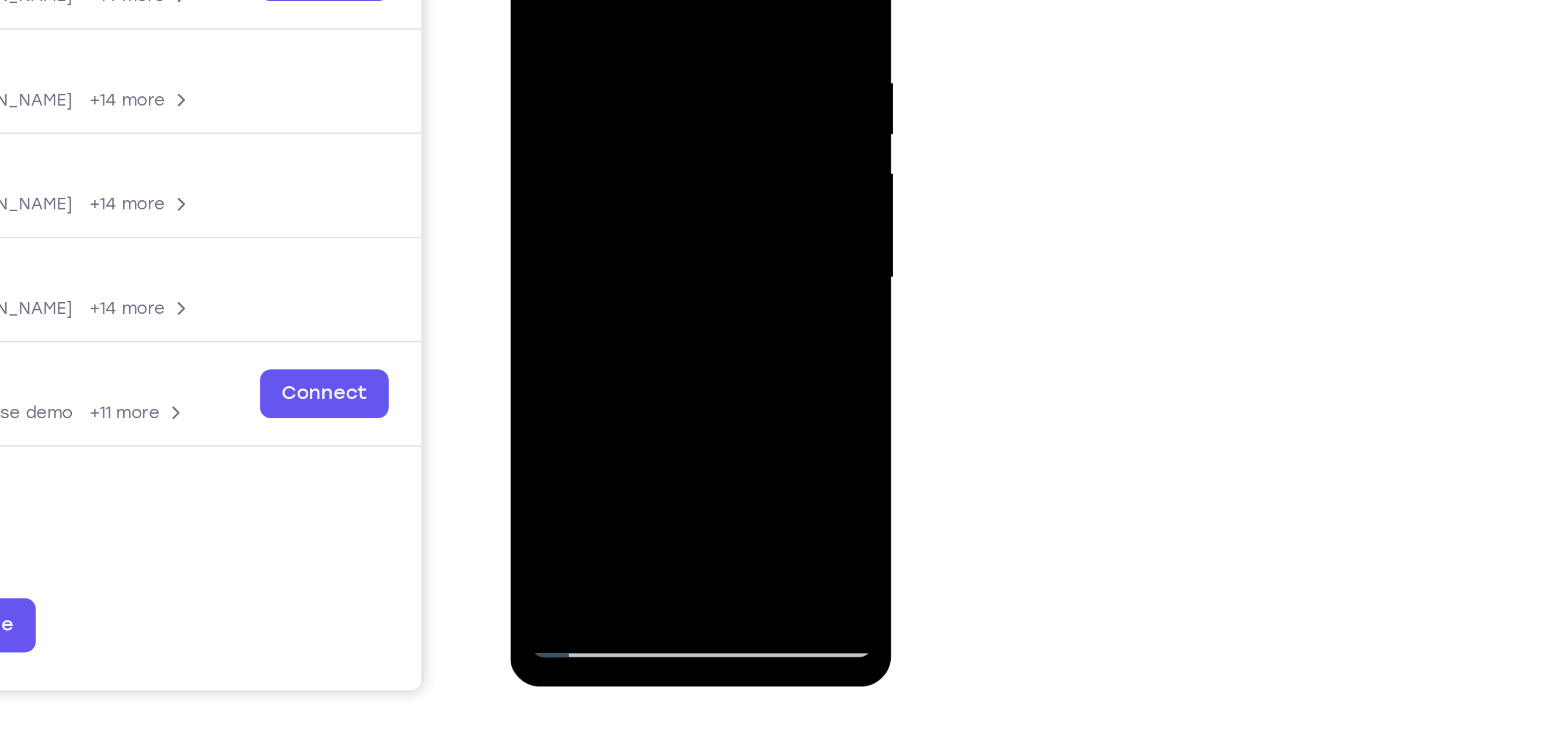
click at [607, 165] on div at bounding box center [592, 52] width 147 height 327
click at [546, 141] on div at bounding box center [592, 52] width 147 height 327
click at [577, 144] on div at bounding box center [592, 52] width 147 height 327
click at [535, 141] on div at bounding box center [592, 52] width 147 height 327
click at [605, 144] on div at bounding box center [592, 52] width 147 height 327
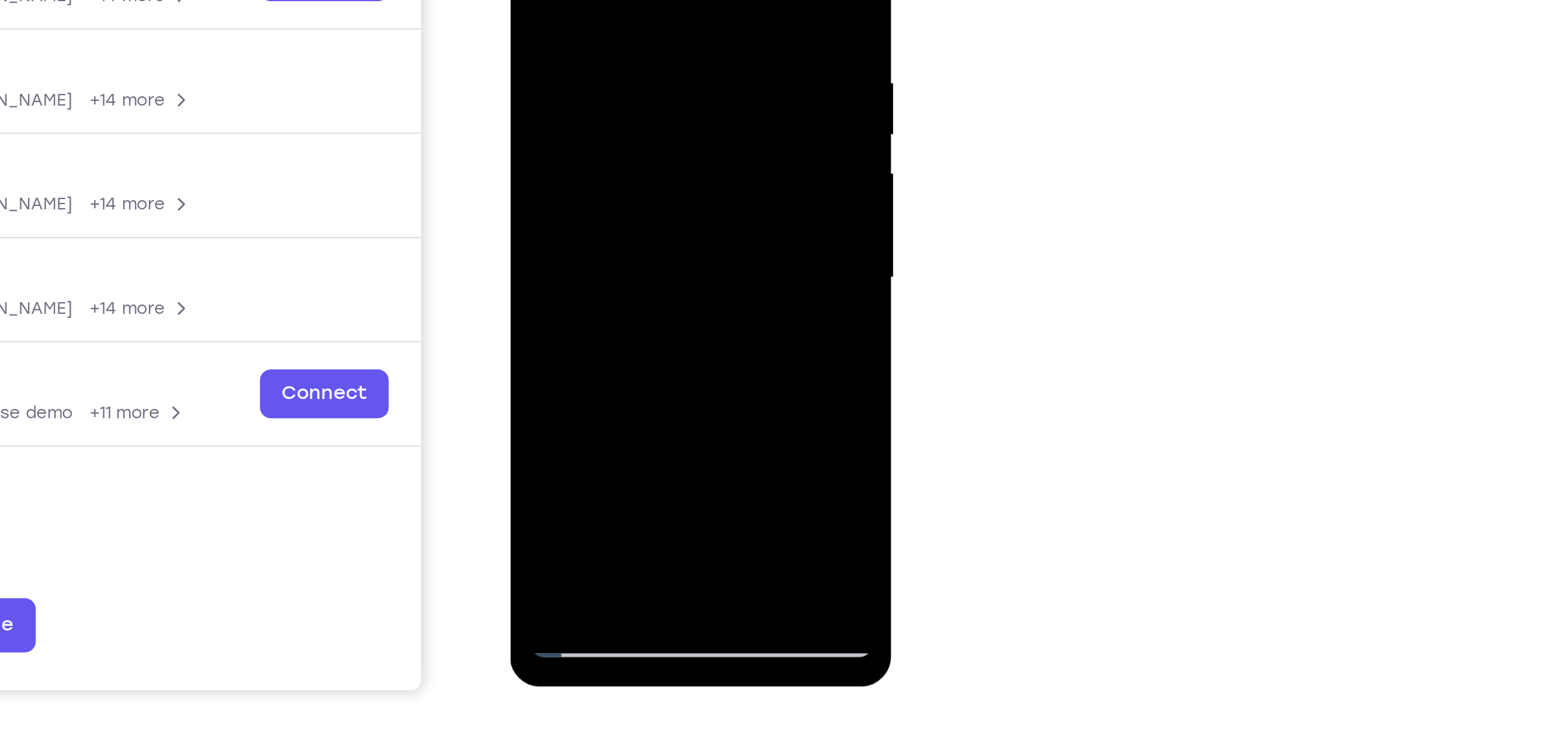
click at [635, 169] on div at bounding box center [592, 52] width 147 height 327
click at [597, 121] on div at bounding box center [592, 52] width 147 height 327
click at [606, 139] on div at bounding box center [592, 52] width 147 height 327
click at [528, 146] on div at bounding box center [592, 52] width 147 height 327
click at [557, 123] on div at bounding box center [592, 52] width 147 height 327
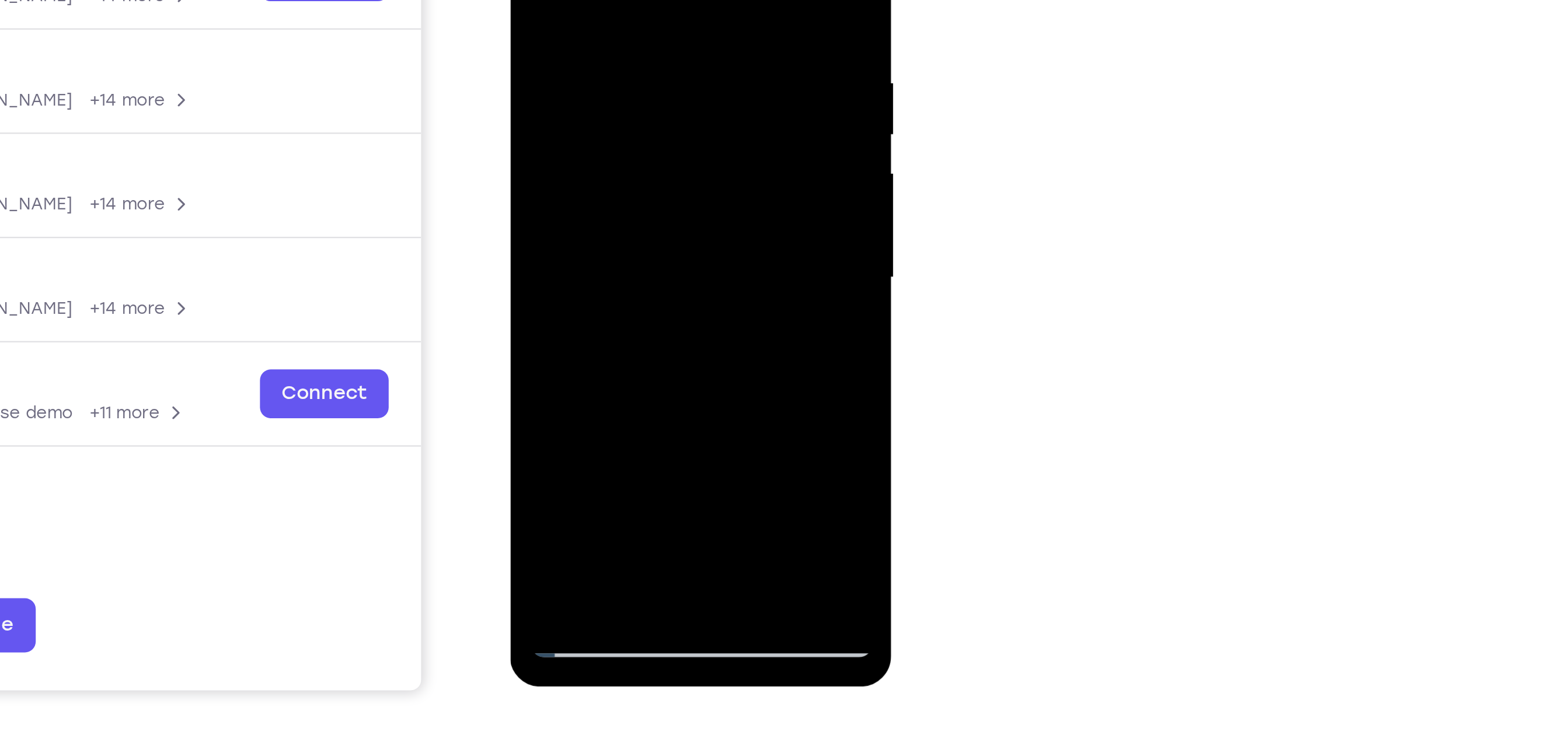
click at [623, 166] on div at bounding box center [592, 52] width 147 height 327
click at [644, 128] on div at bounding box center [592, 52] width 147 height 327
click at [655, 164] on div at bounding box center [592, 52] width 147 height 327
click at [632, 164] on div at bounding box center [592, 52] width 147 height 327
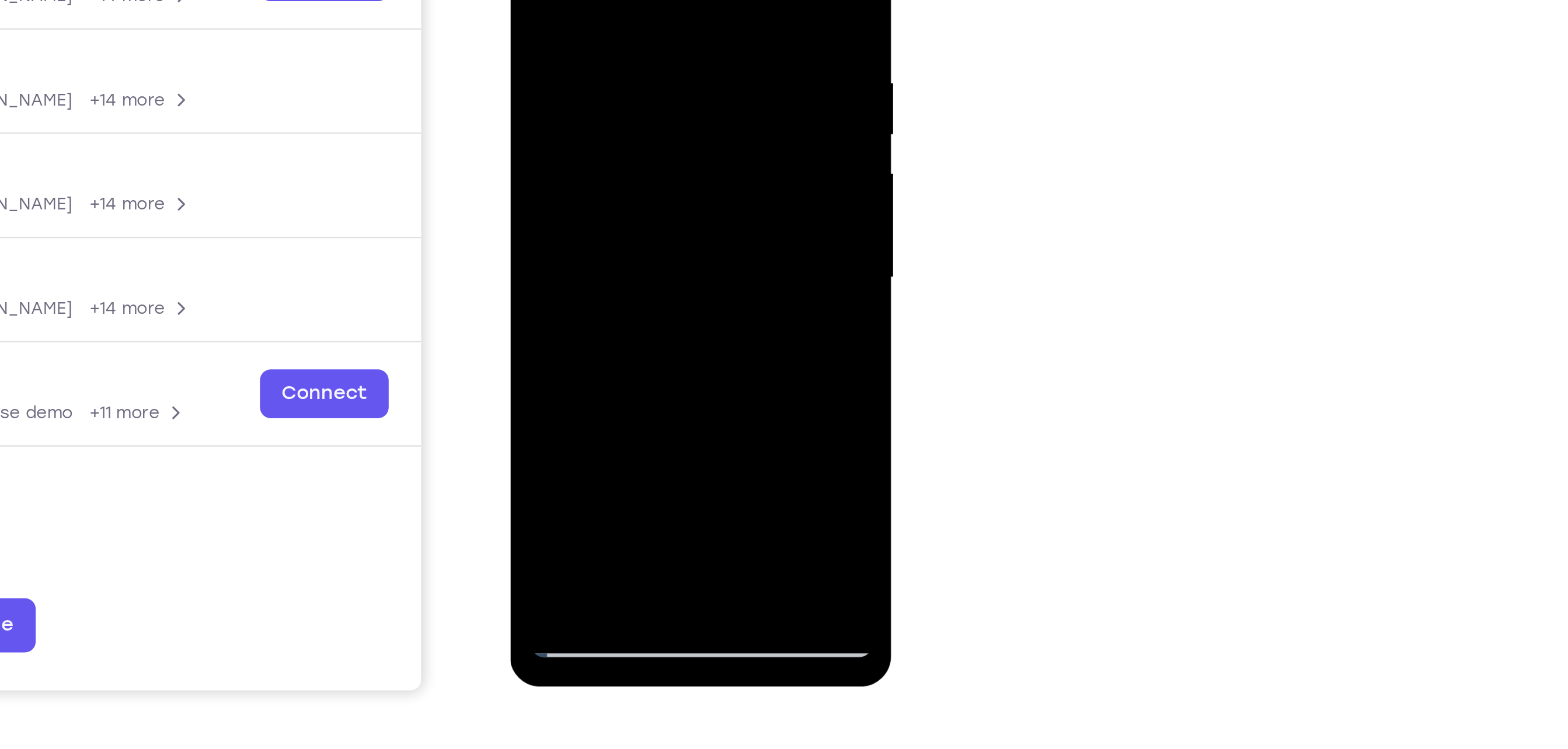
click at [535, 146] on div at bounding box center [592, 52] width 147 height 327
click at [575, 144] on div at bounding box center [592, 52] width 147 height 327
click at [555, 121] on div at bounding box center [592, 52] width 147 height 327
click at [644, 84] on div at bounding box center [592, 52] width 147 height 327
click at [556, 118] on div at bounding box center [592, 52] width 147 height 327
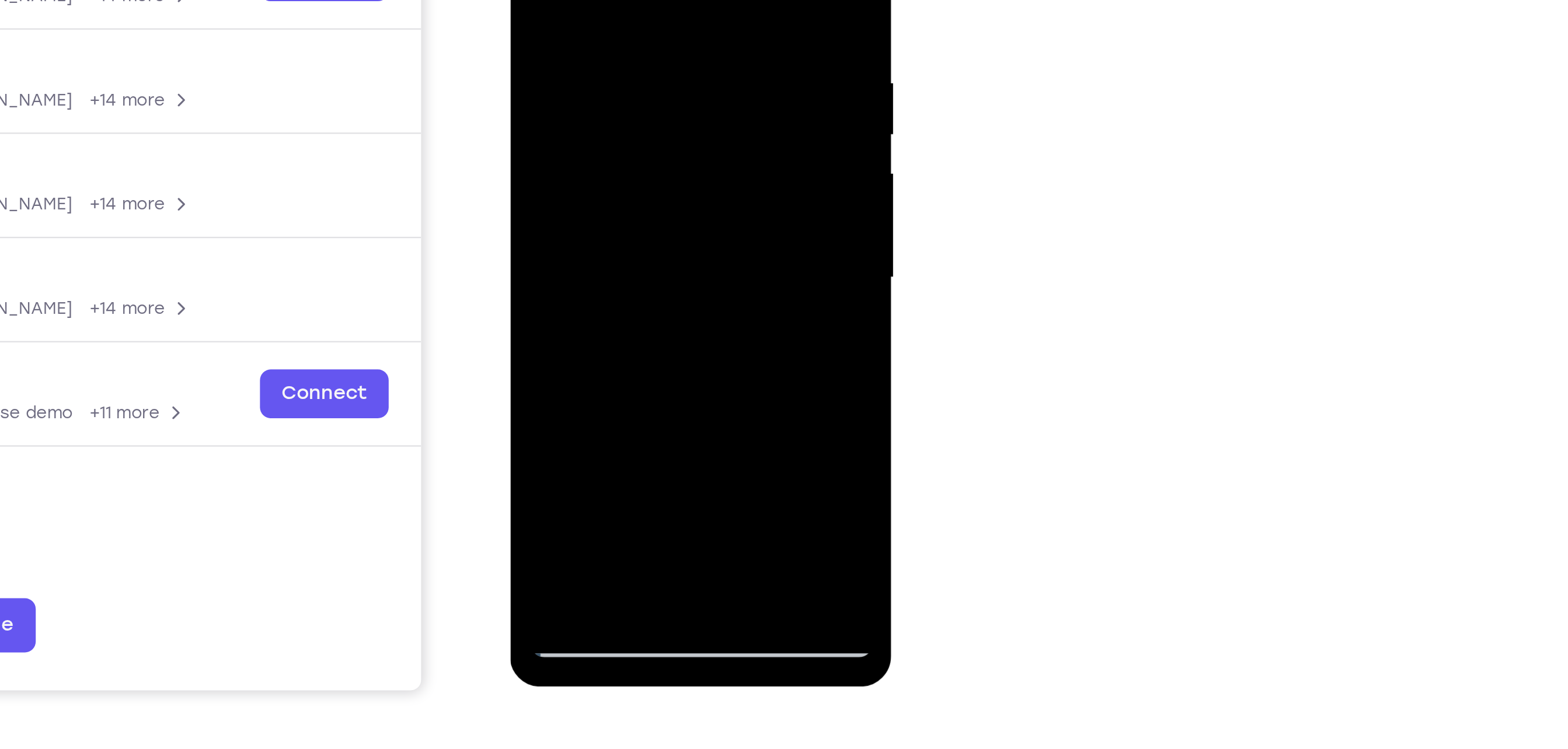
click at [649, 142] on div at bounding box center [592, 52] width 147 height 327
click at [600, 126] on div at bounding box center [592, 52] width 147 height 327
click at [608, 160] on div at bounding box center [592, 52] width 147 height 327
click at [586, 120] on div at bounding box center [592, 52] width 147 height 327
click at [642, 125] on div at bounding box center [592, 52] width 147 height 327
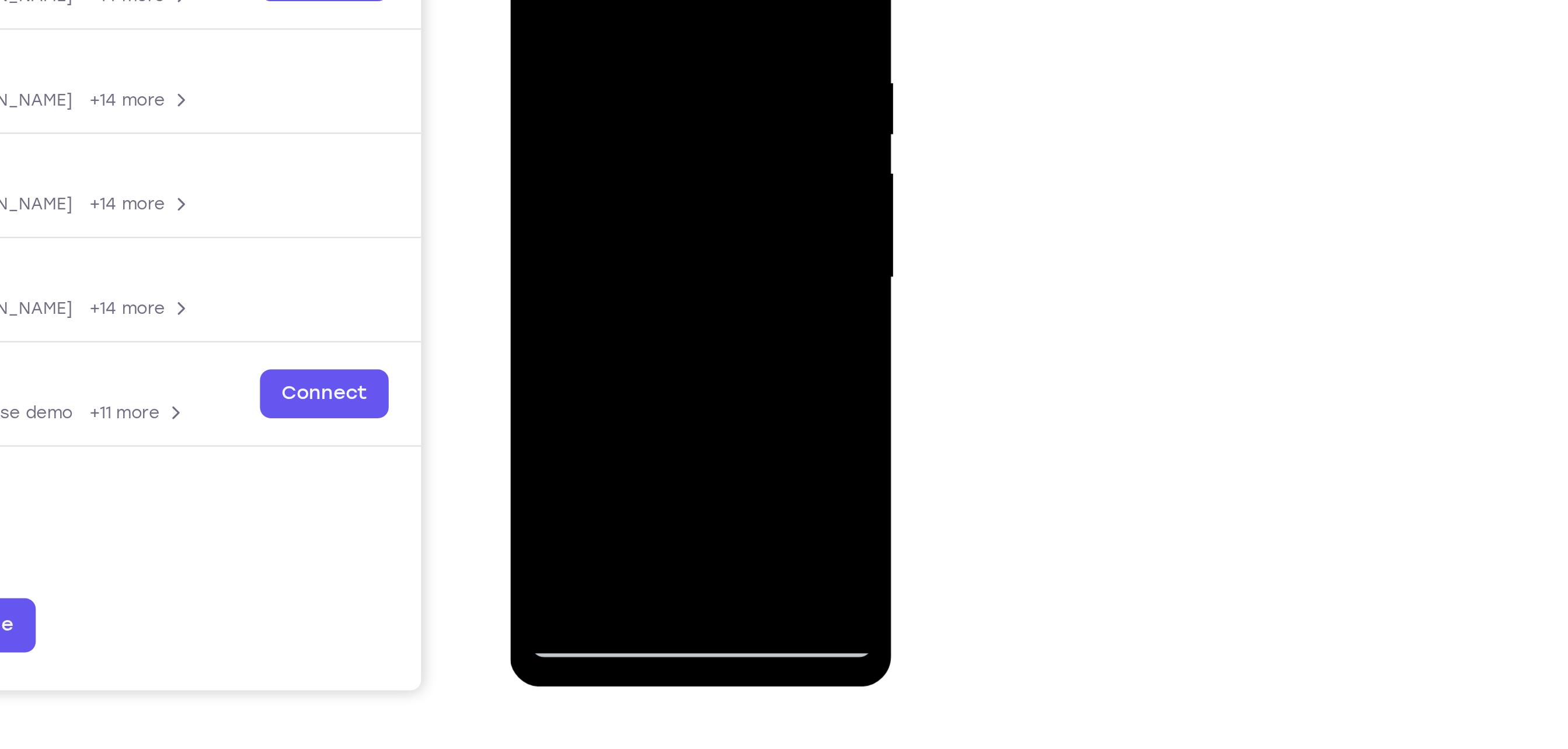
click at [655, 145] on div at bounding box center [592, 52] width 147 height 327
click at [650, 83] on div at bounding box center [592, 52] width 147 height 327
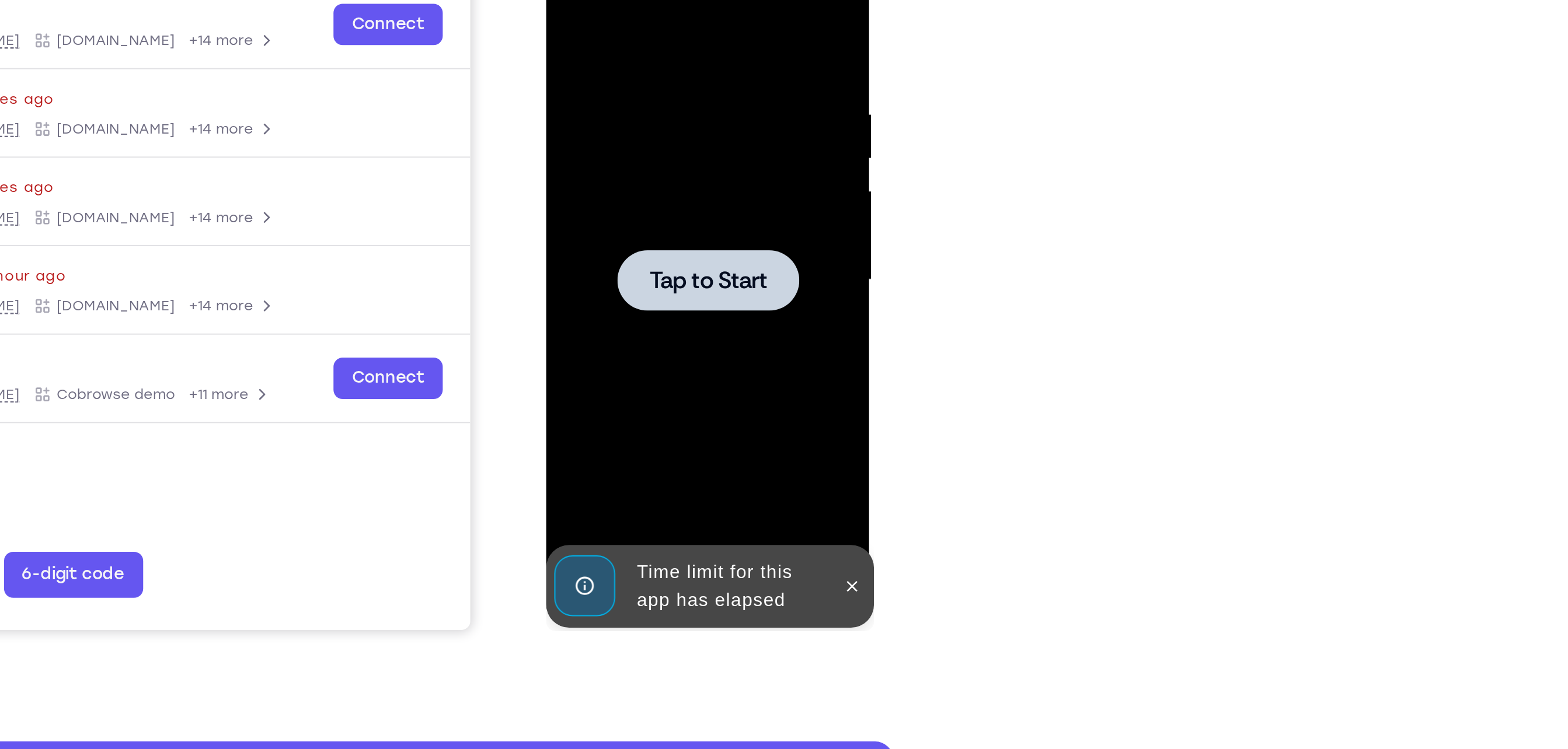
click at [643, 120] on span "Tap to Start" at bounding box center [628, 113] width 59 height 12
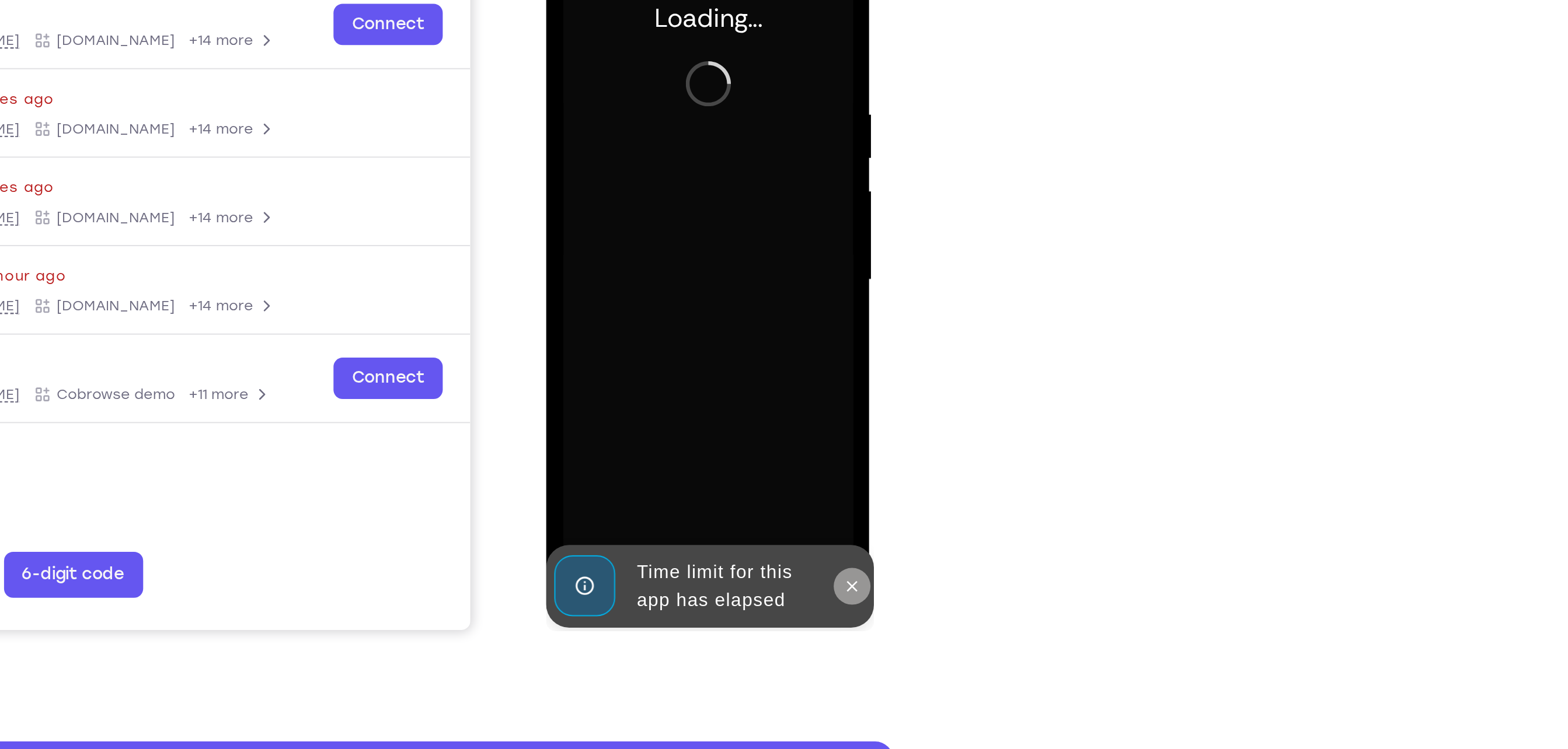
click at [703, 273] on button at bounding box center [700, 269] width 19 height 19
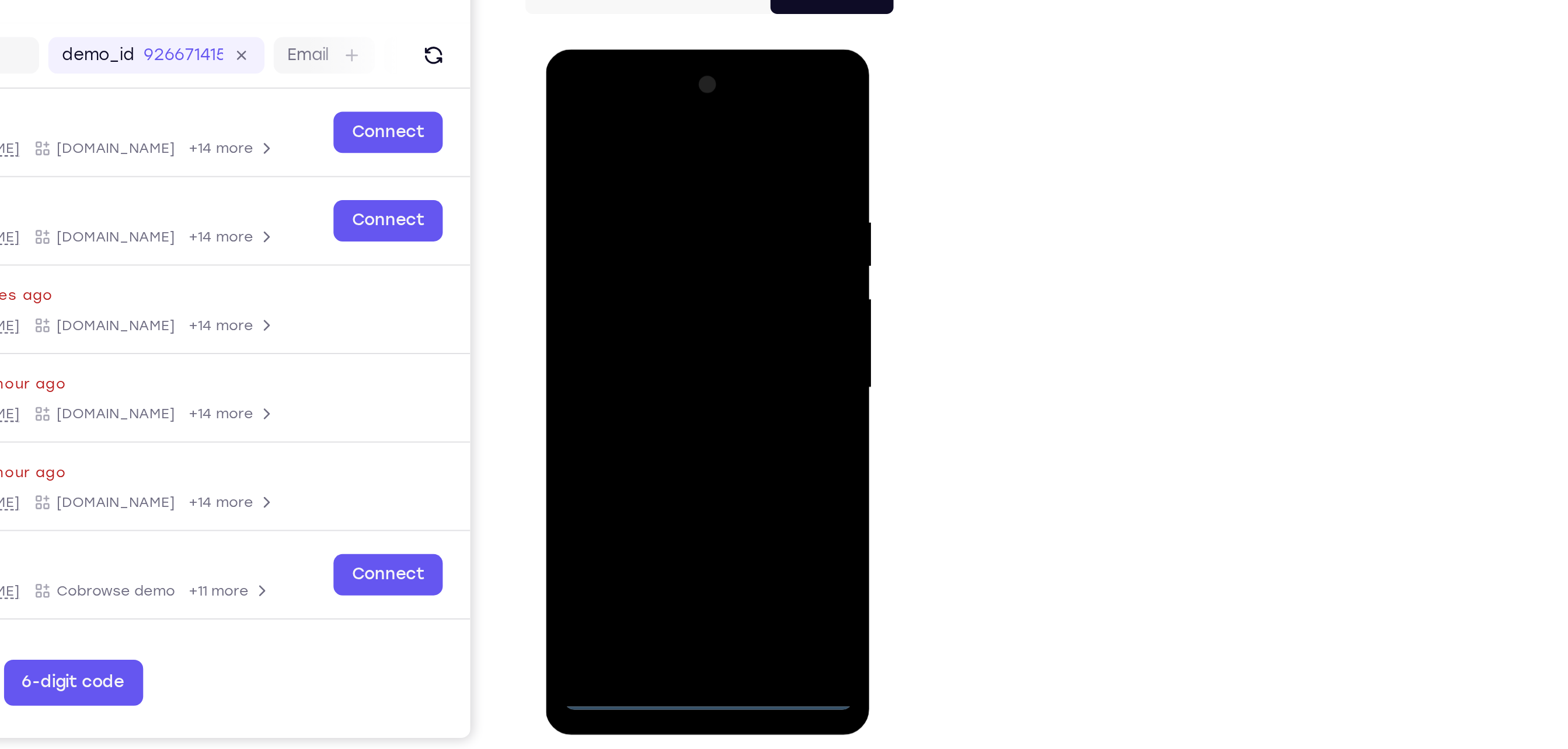
click at [633, 377] on div at bounding box center [628, 221] width 147 height 327
click at [683, 325] on div at bounding box center [628, 221] width 147 height 327
click at [629, 99] on div at bounding box center [628, 221] width 147 height 327
click at [628, 110] on div at bounding box center [628, 221] width 147 height 327
click at [675, 210] on div at bounding box center [628, 221] width 147 height 327
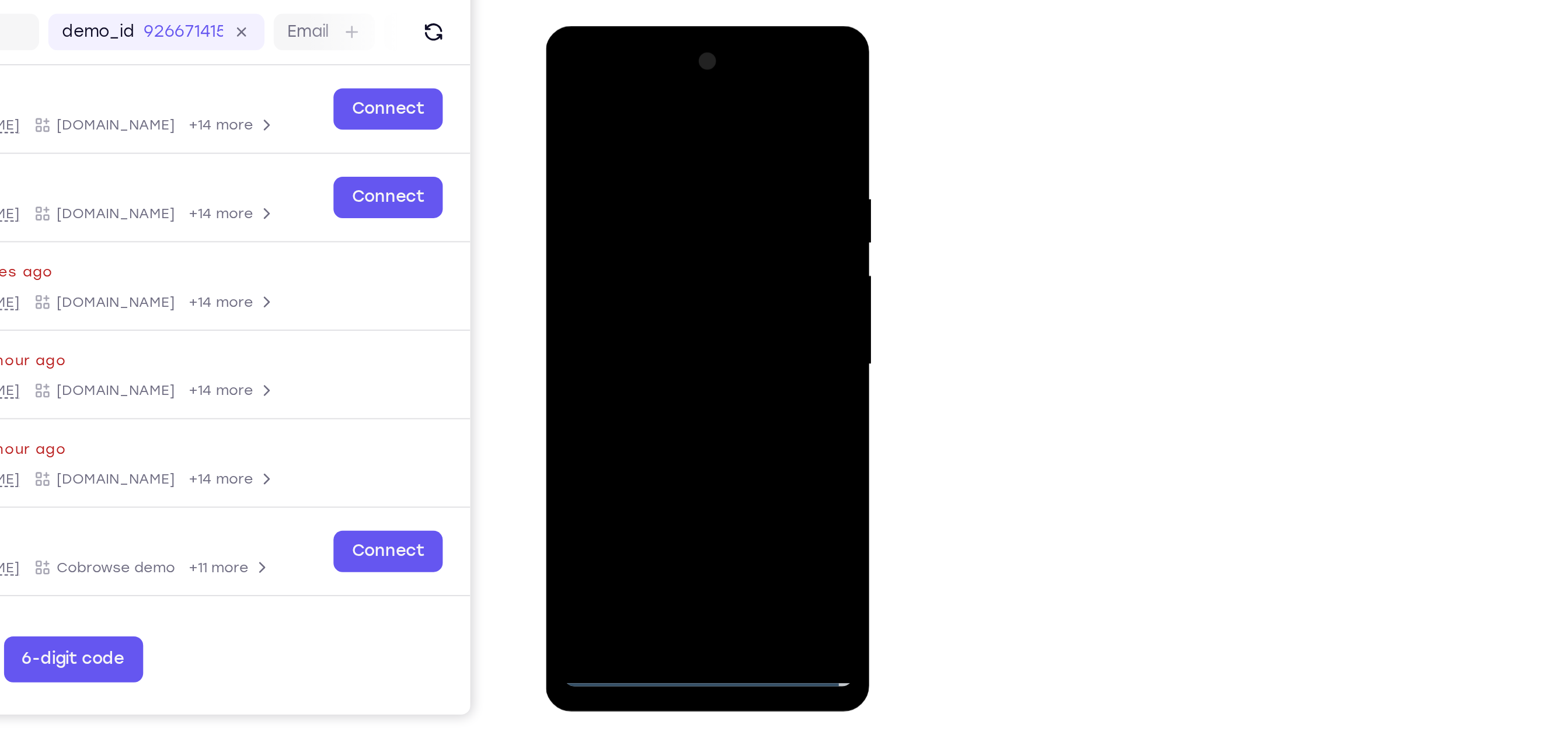
click at [617, 217] on div at bounding box center [628, 198] width 147 height 327
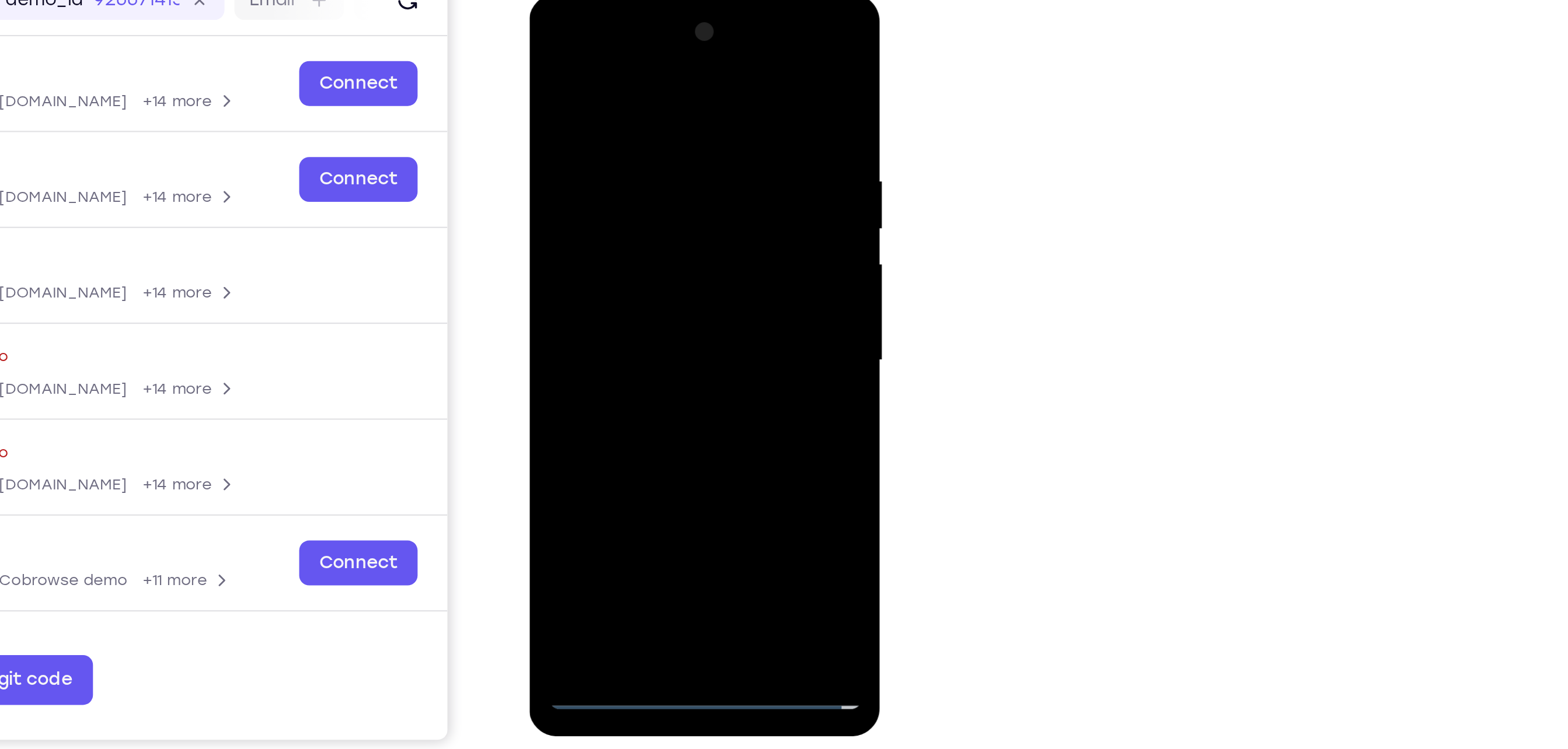
click at [602, 221] on div at bounding box center [611, 166] width 147 height 327
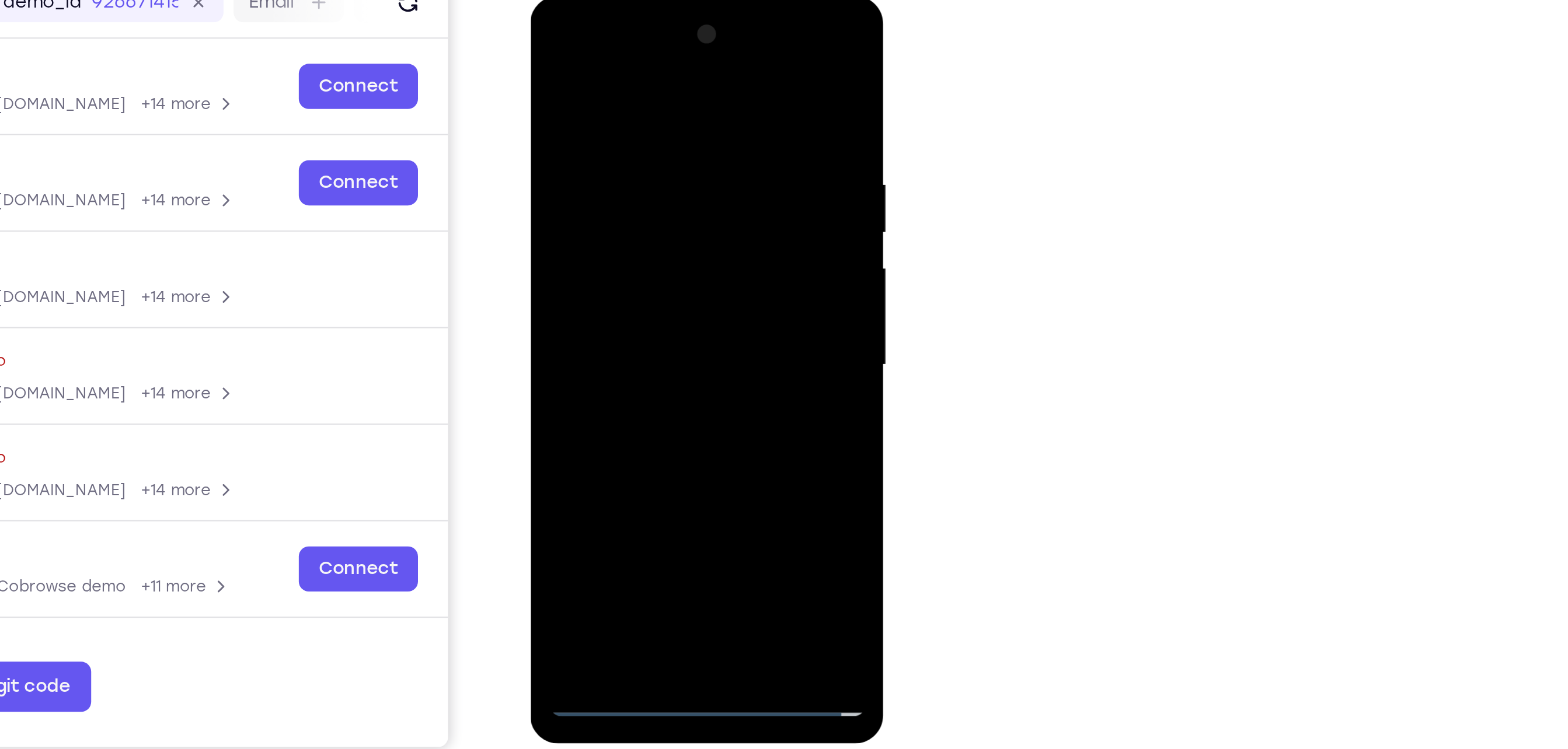
click at [617, 112] on div at bounding box center [611, 168] width 147 height 327
click at [673, 283] on div at bounding box center [611, 168] width 147 height 327
click at [670, 282] on div at bounding box center [611, 168] width 147 height 327
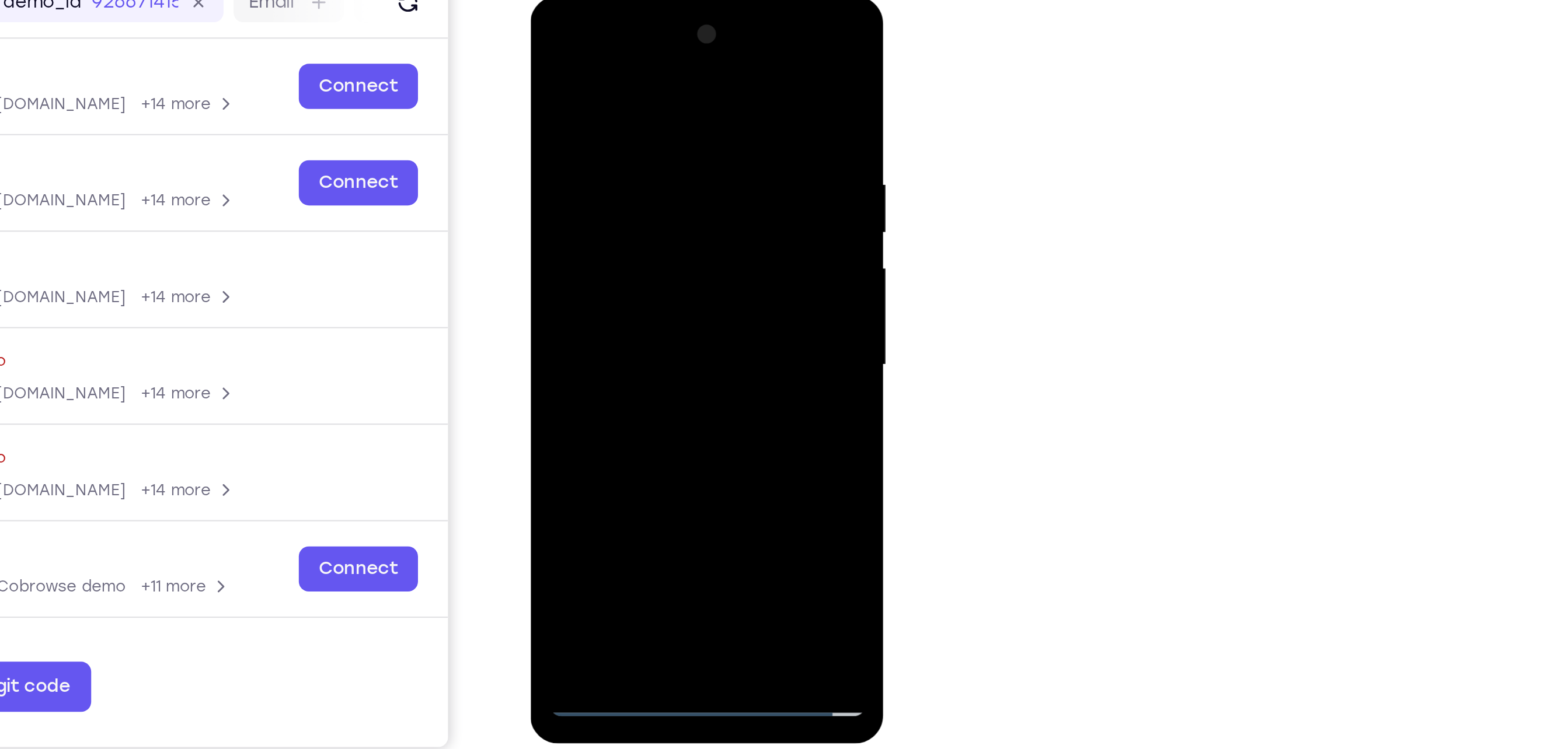
click at [653, 277] on div at bounding box center [611, 168] width 147 height 327
click at [664, 240] on div at bounding box center [611, 168] width 147 height 327
click at [553, 260] on div at bounding box center [611, 168] width 147 height 327
click at [565, 282] on div at bounding box center [611, 168] width 147 height 327
click at [655, 301] on div at bounding box center [611, 168] width 147 height 327
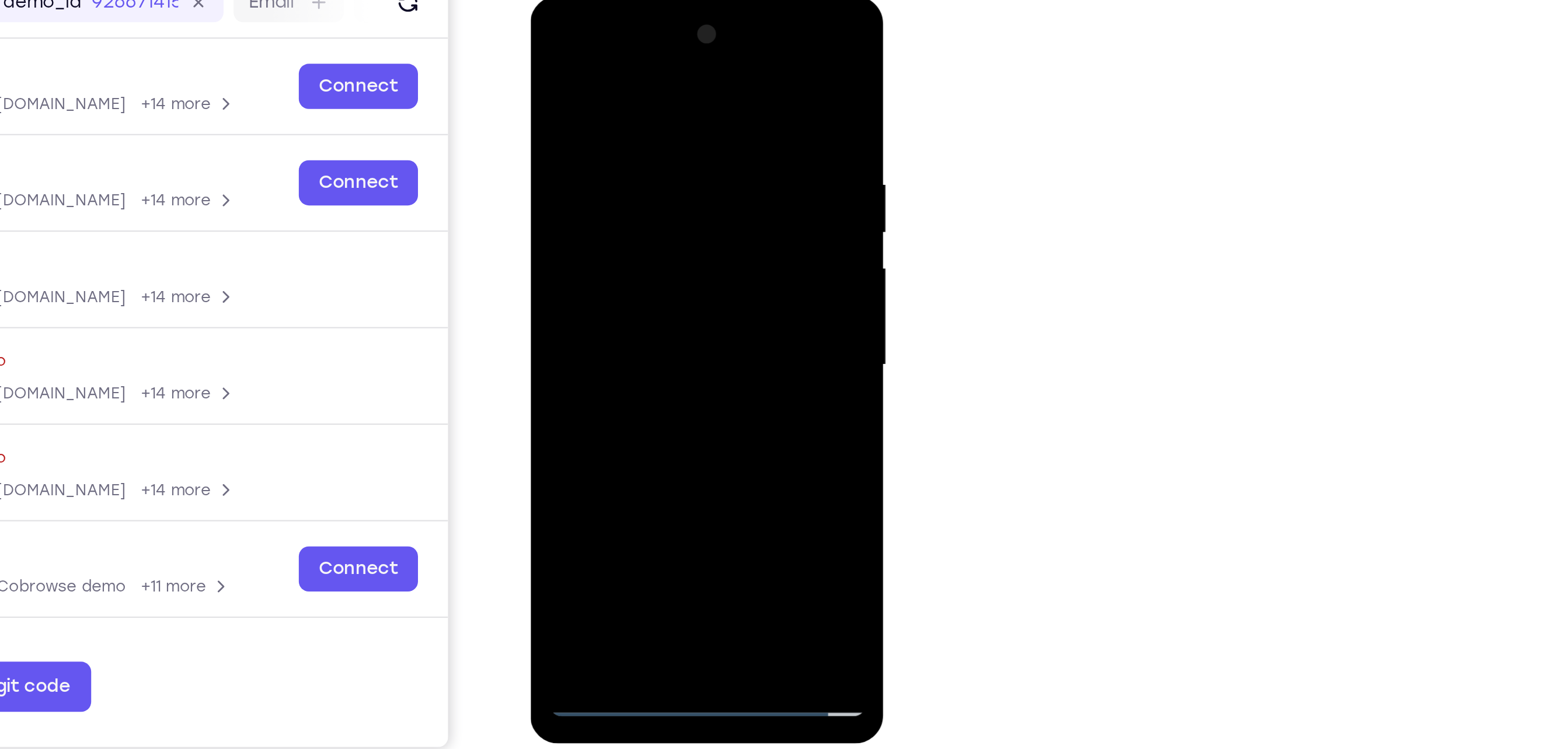
click at [554, 257] on div at bounding box center [611, 168] width 147 height 327
click at [625, 157] on div at bounding box center [611, 168] width 147 height 327
click at [597, 306] on div at bounding box center [611, 168] width 147 height 327
click at [584, 126] on div at bounding box center [611, 168] width 147 height 327
click at [563, 141] on div at bounding box center [611, 168] width 147 height 327
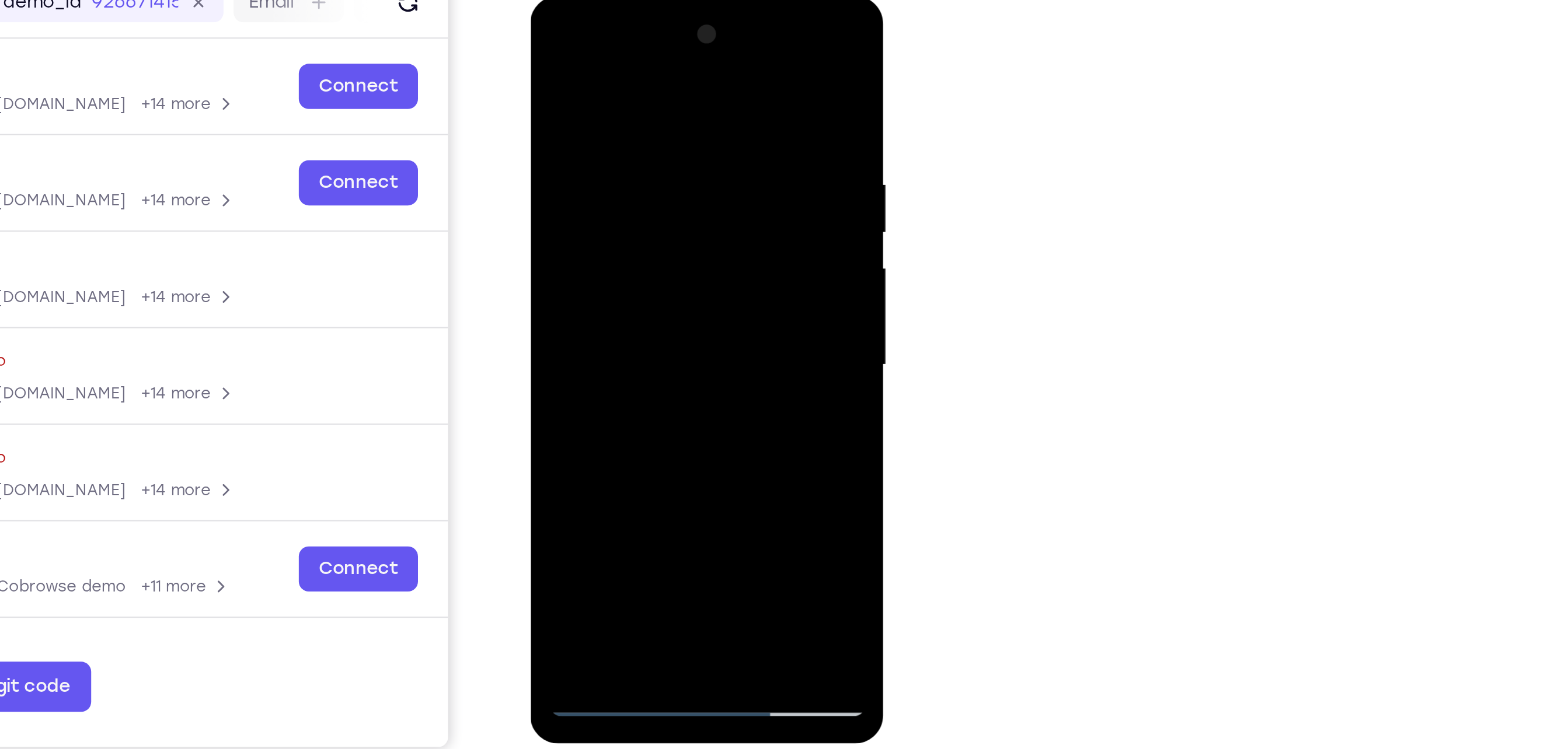
click at [674, 71] on div at bounding box center [611, 168] width 147 height 327
click at [639, 304] on div at bounding box center [611, 168] width 147 height 327
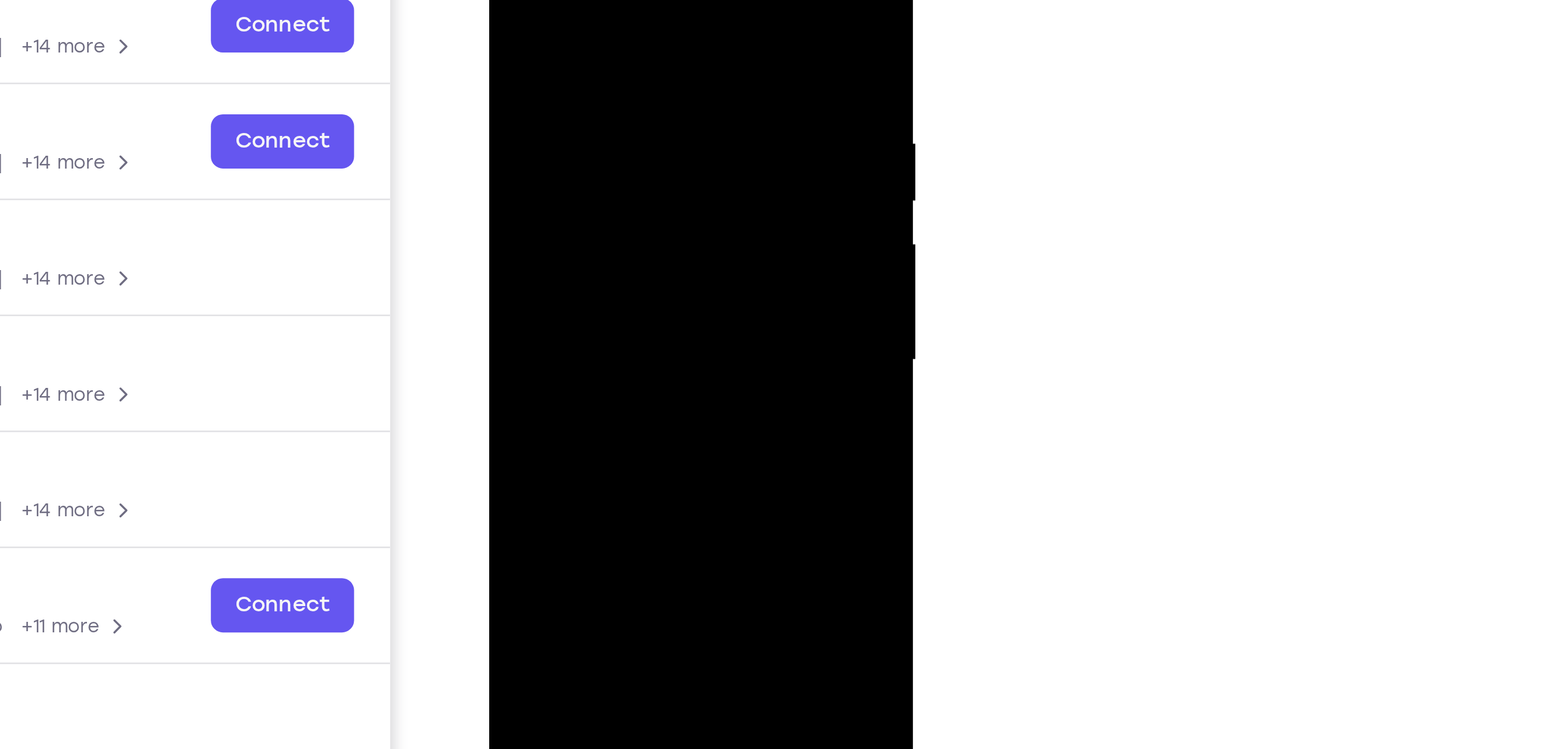
click at [502, 0] on div at bounding box center [571, 89] width 147 height 327
click at [554, 60] on div at bounding box center [571, 89] width 147 height 327
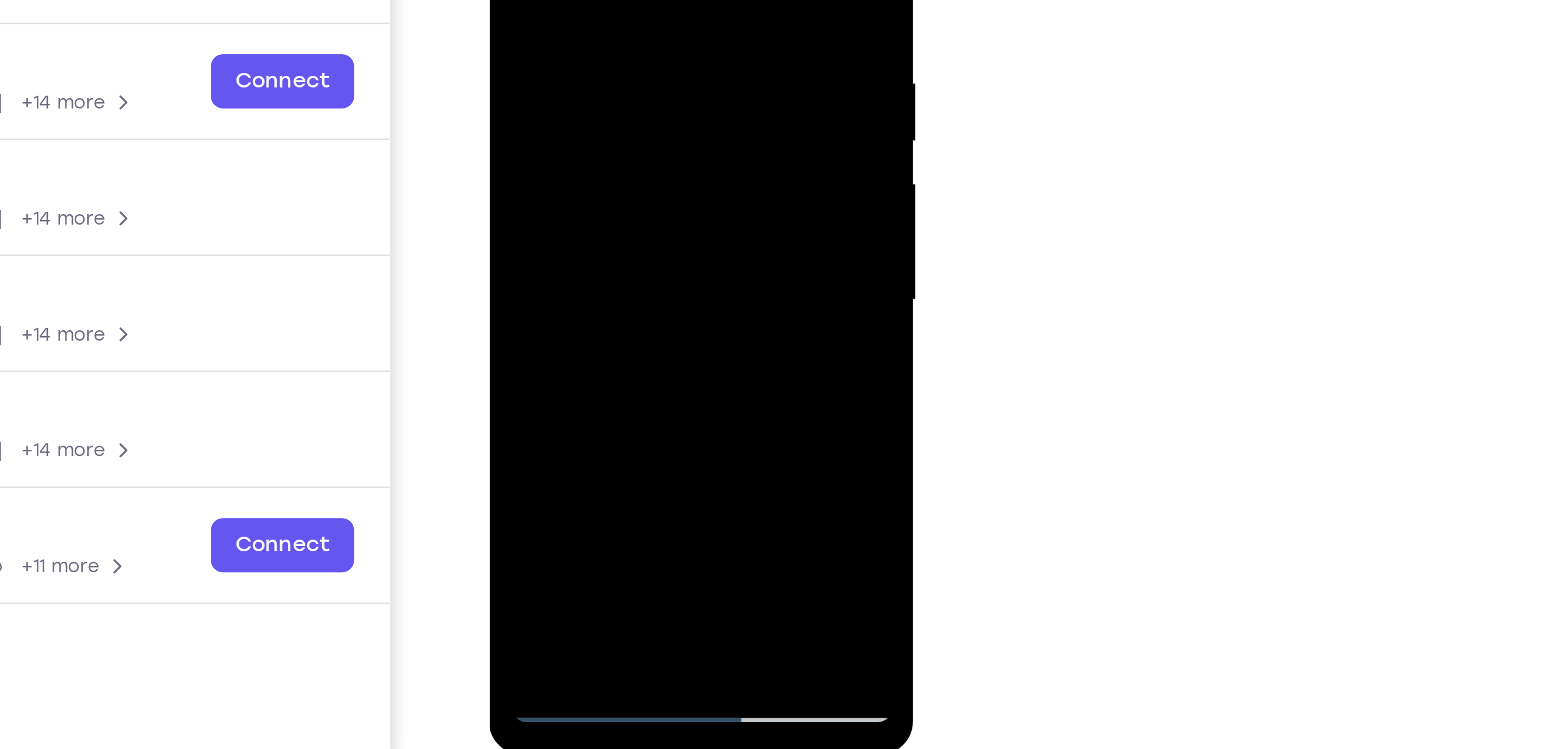
click at [543, 164] on div at bounding box center [571, 29] width 147 height 327
click at [586, 143] on div at bounding box center [571, 29] width 147 height 327
click at [564, 101] on div at bounding box center [571, 29] width 147 height 327
click at [622, 100] on div at bounding box center [571, 29] width 147 height 327
click at [629, 117] on div at bounding box center [571, 29] width 147 height 327
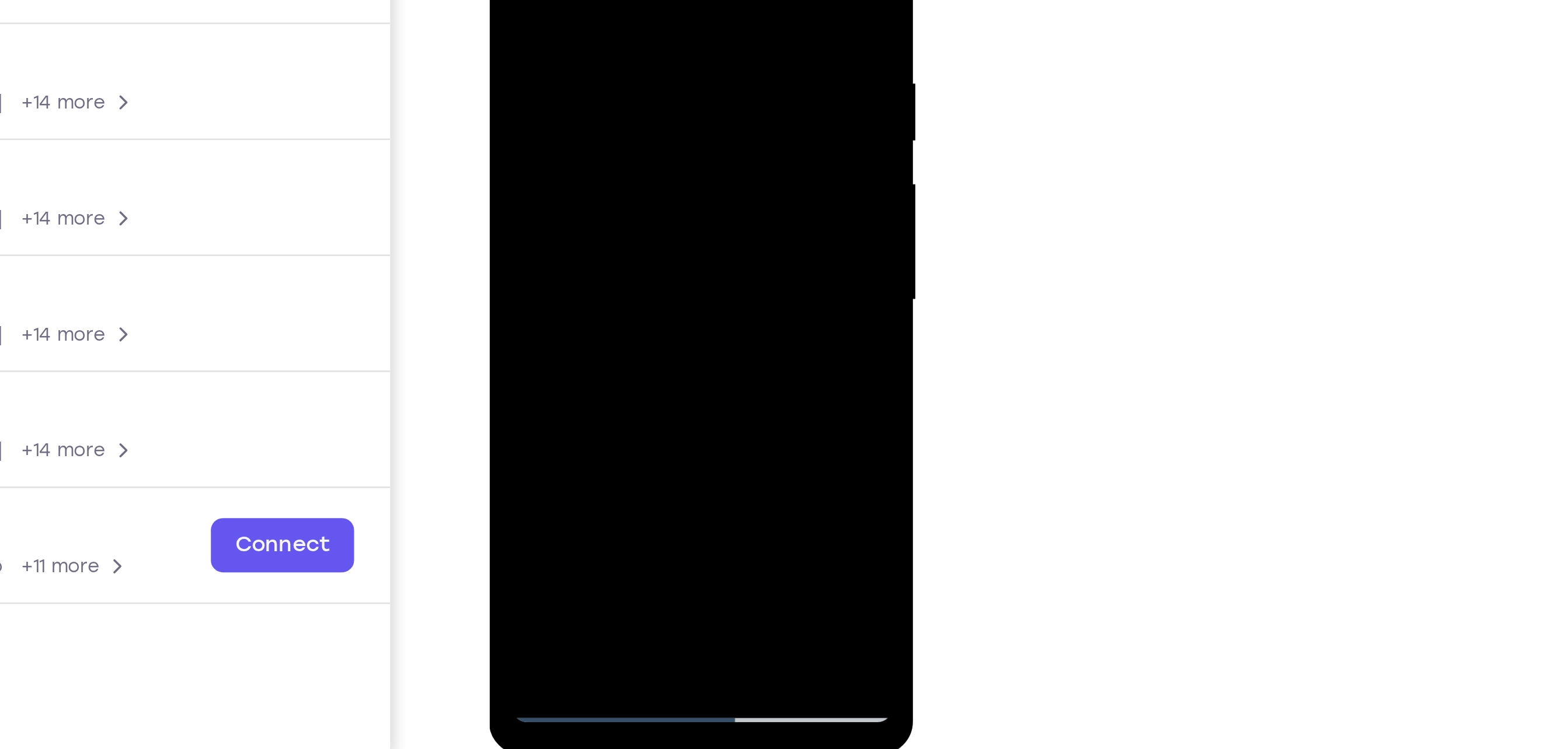
click at [623, 105] on div at bounding box center [571, 29] width 147 height 327
click at [542, 122] on div at bounding box center [571, 29] width 147 height 327
click at [585, 122] on div at bounding box center [571, 29] width 147 height 327
click at [629, 58] on div at bounding box center [571, 29] width 147 height 327
click at [614, 123] on div at bounding box center [571, 29] width 147 height 327
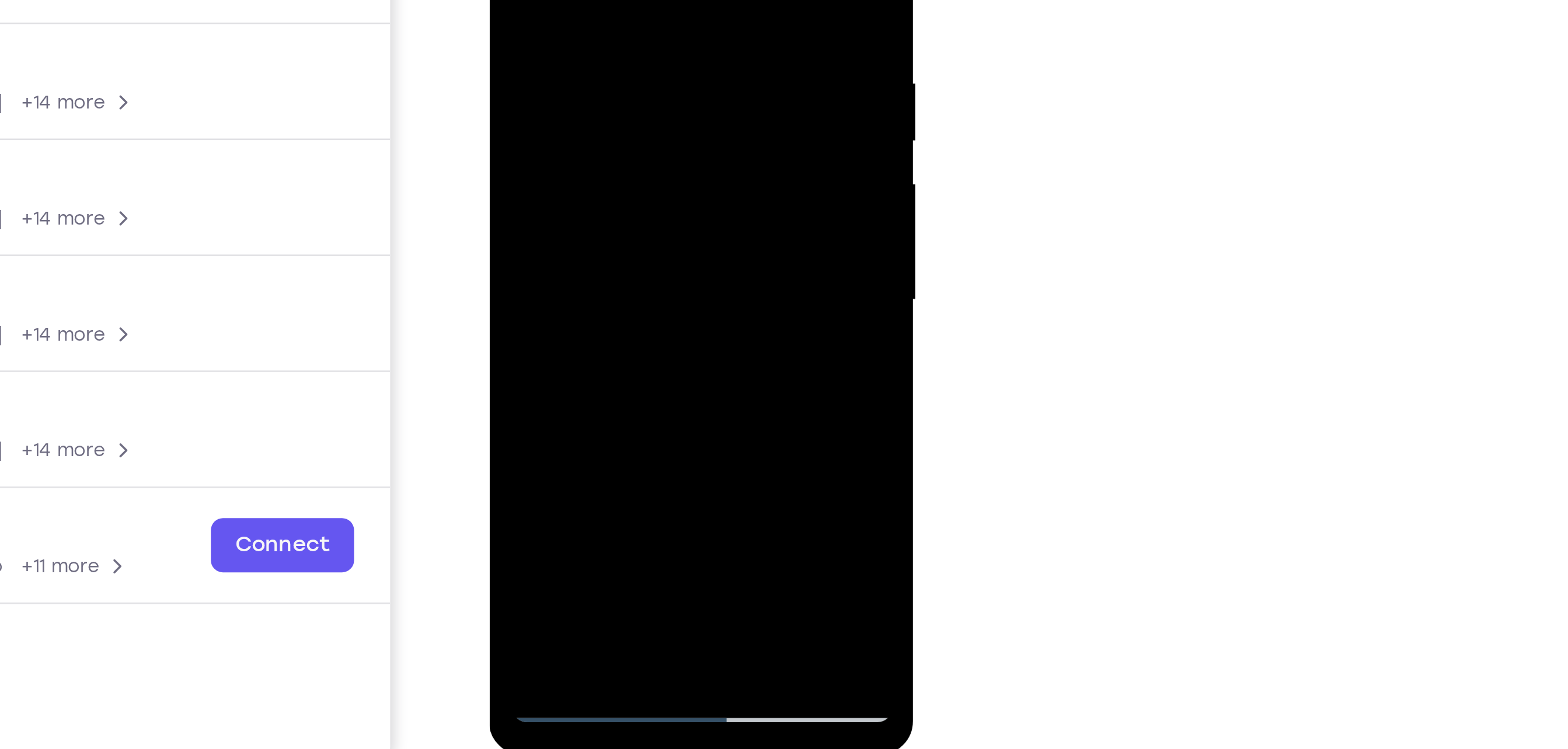
click at [511, 119] on div at bounding box center [571, 29] width 147 height 327
click at [600, 144] on div at bounding box center [571, 29] width 147 height 327
click at [528, 142] on div at bounding box center [571, 29] width 147 height 327
click at [609, 144] on div at bounding box center [571, 29] width 147 height 327
click at [511, 119] on div at bounding box center [571, 29] width 147 height 327
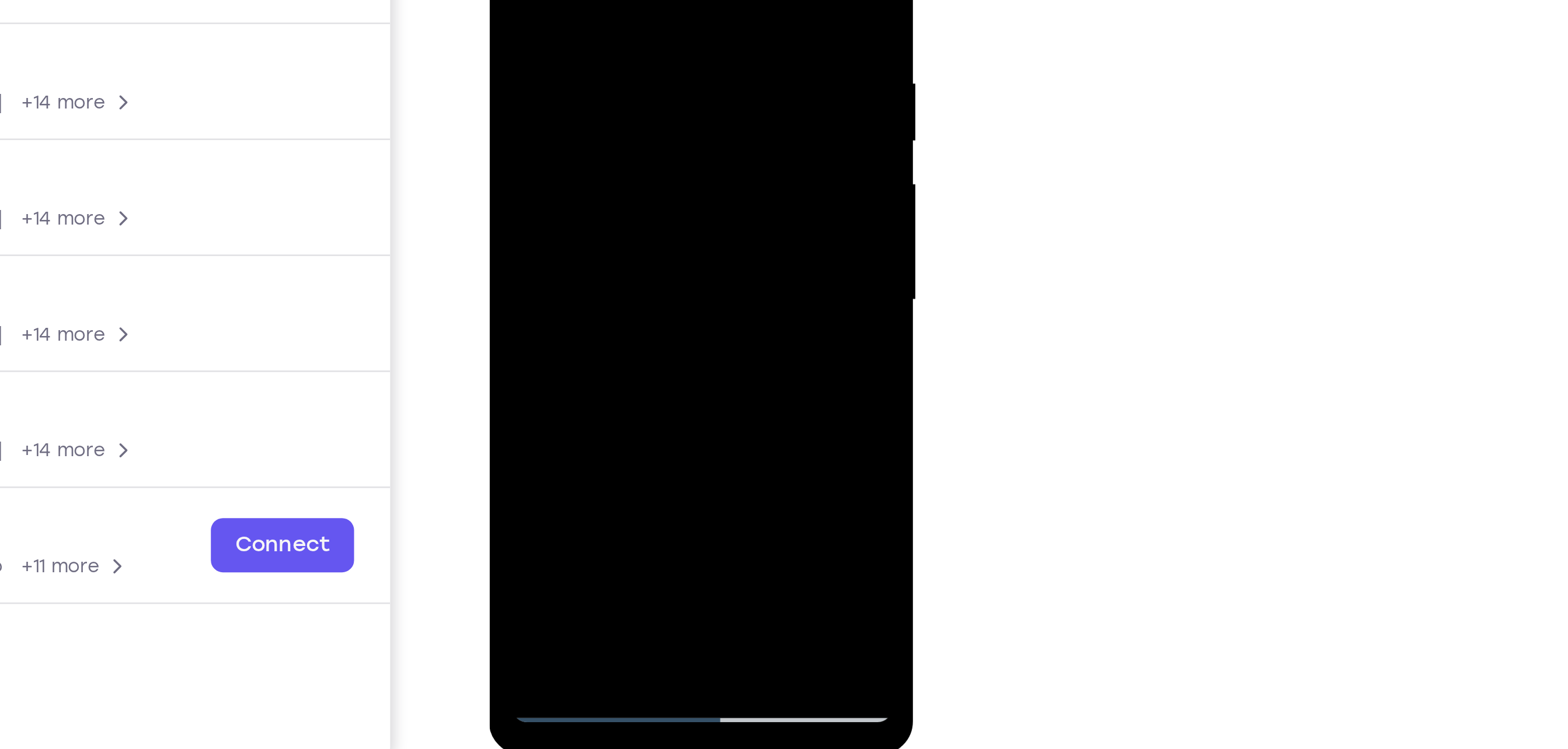
click at [634, 139] on div at bounding box center [571, 29] width 147 height 327
click at [527, 139] on div at bounding box center [571, 29] width 147 height 327
click at [614, 142] on div at bounding box center [571, 29] width 147 height 327
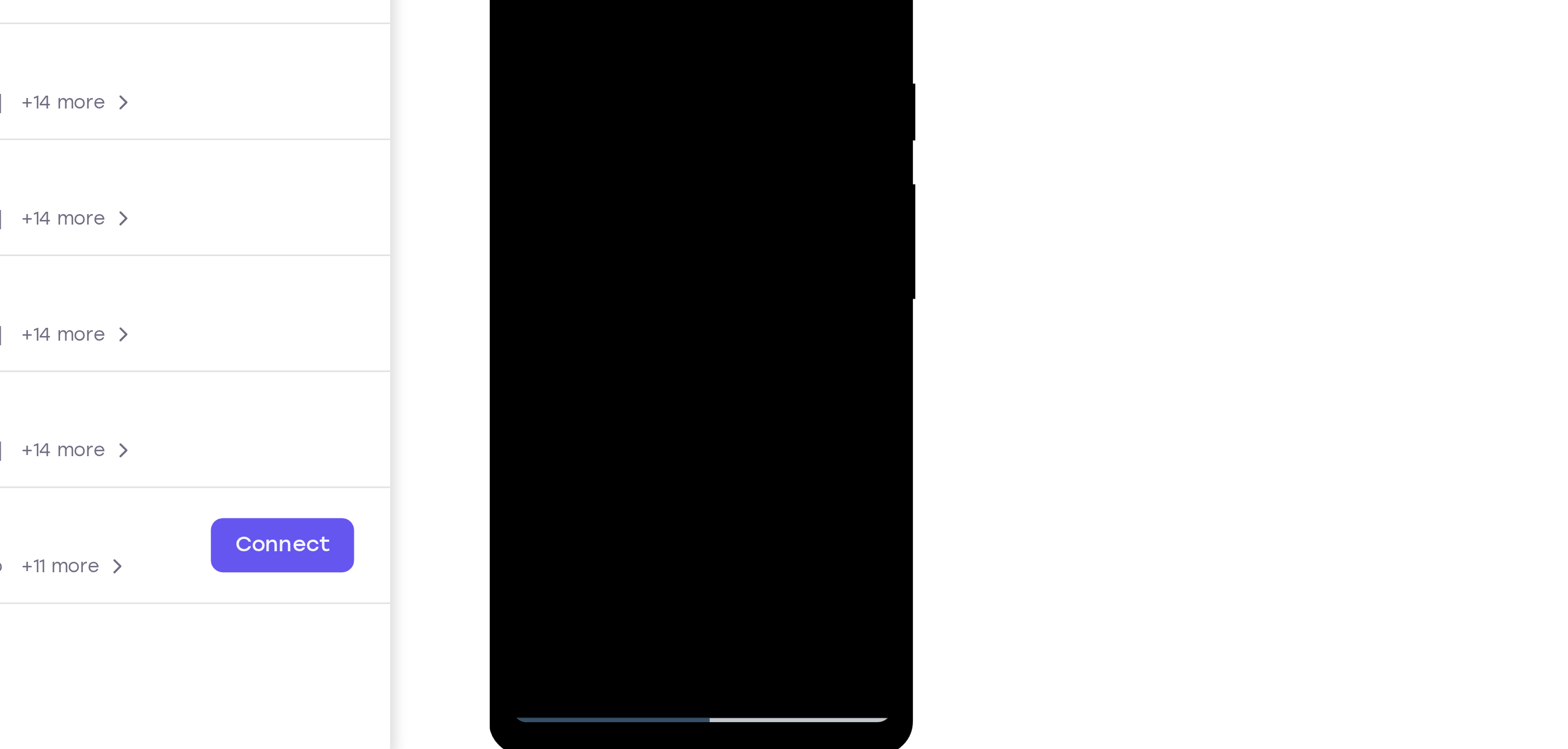
click at [513, 124] on div at bounding box center [571, 29] width 147 height 327
click at [599, 141] on div at bounding box center [571, 29] width 147 height 327
click at [582, 104] on div at bounding box center [571, 29] width 147 height 327
click at [617, 120] on div at bounding box center [571, 29] width 147 height 327
click at [625, 121] on div at bounding box center [571, 29] width 147 height 327
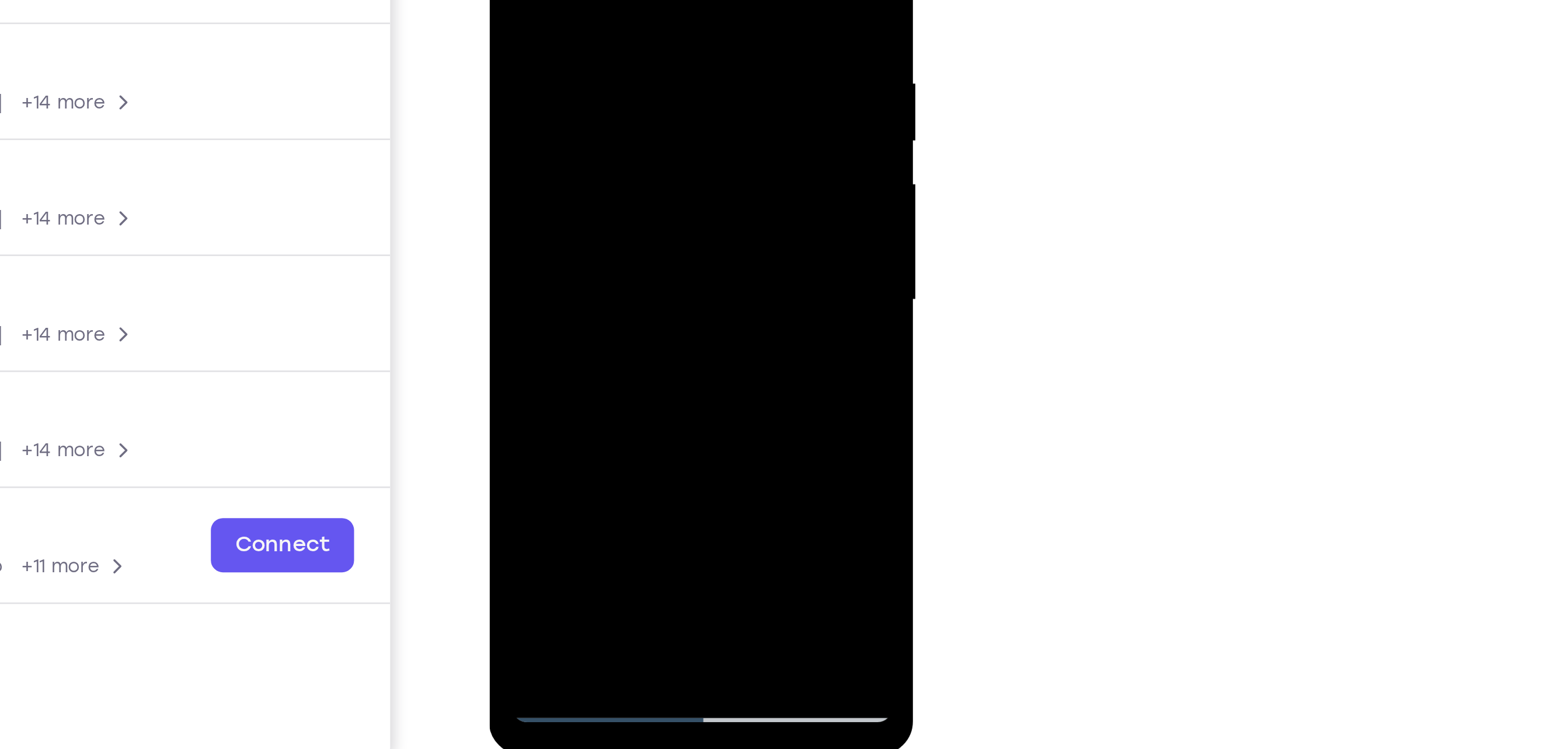
click at [613, 144] on div at bounding box center [571, 29] width 147 height 327
click at [566, 101] on div at bounding box center [571, 29] width 147 height 327
click at [585, 116] on div at bounding box center [571, 29] width 147 height 327
click at [508, 120] on div at bounding box center [571, 29] width 147 height 327
click at [633, 142] on div at bounding box center [571, 29] width 147 height 327
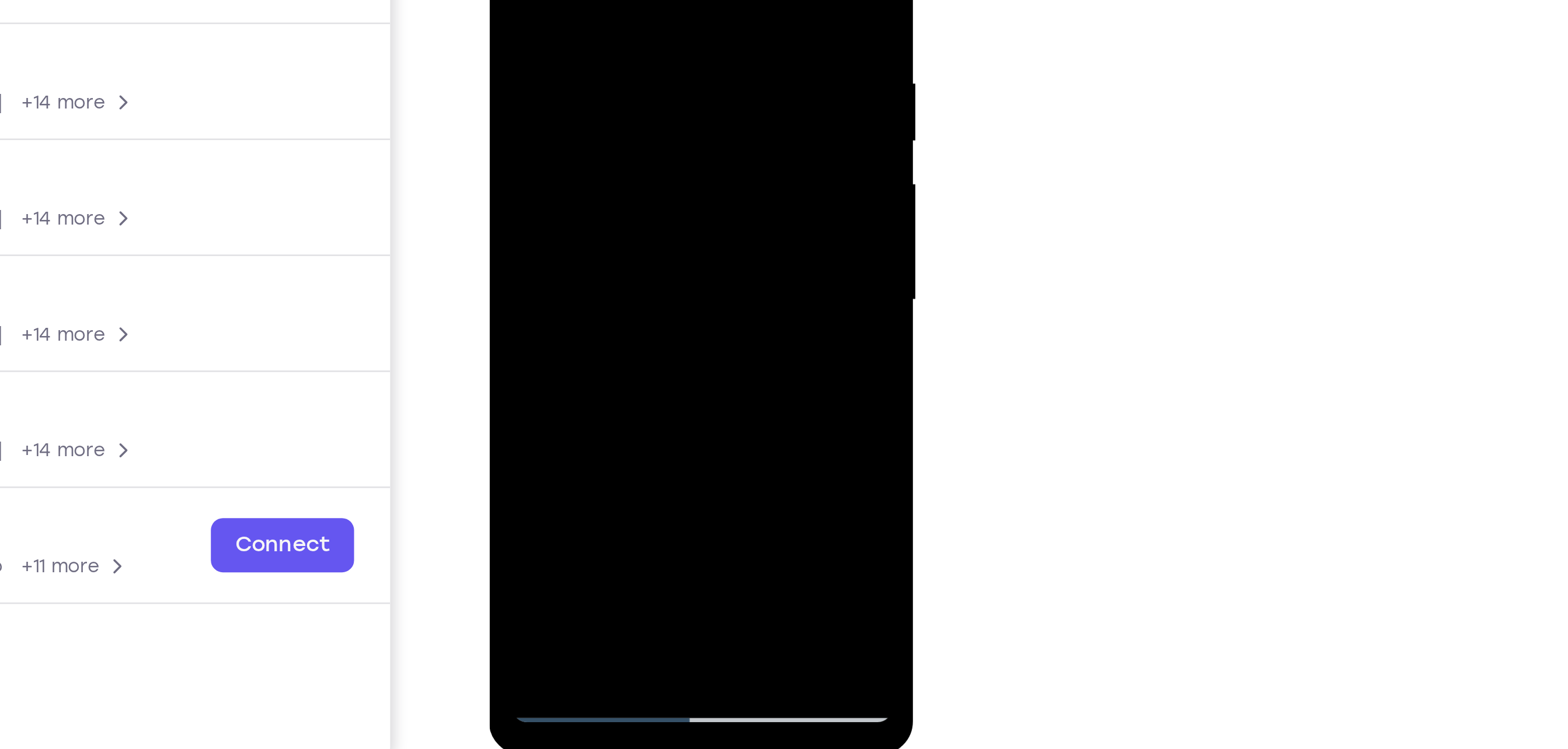
click at [585, 119] on div at bounding box center [571, 29] width 147 height 327
click at [573, 101] on div at bounding box center [571, 29] width 147 height 327
click at [510, 120] on div at bounding box center [571, 29] width 147 height 327
click at [631, 140] on div at bounding box center [571, 29] width 147 height 327
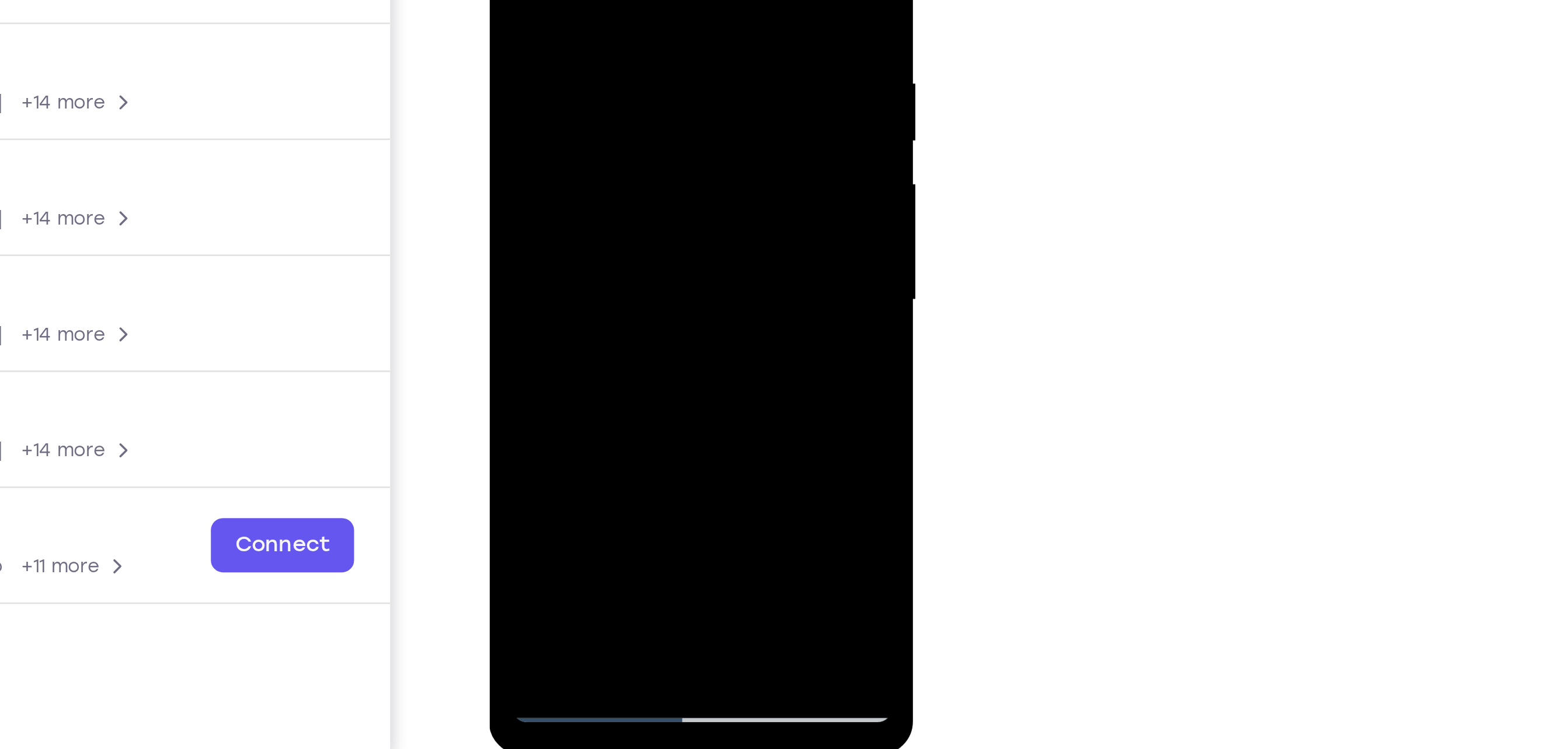
click at [631, 140] on div at bounding box center [571, 29] width 147 height 327
click at [577, 101] on div at bounding box center [571, 29] width 147 height 327
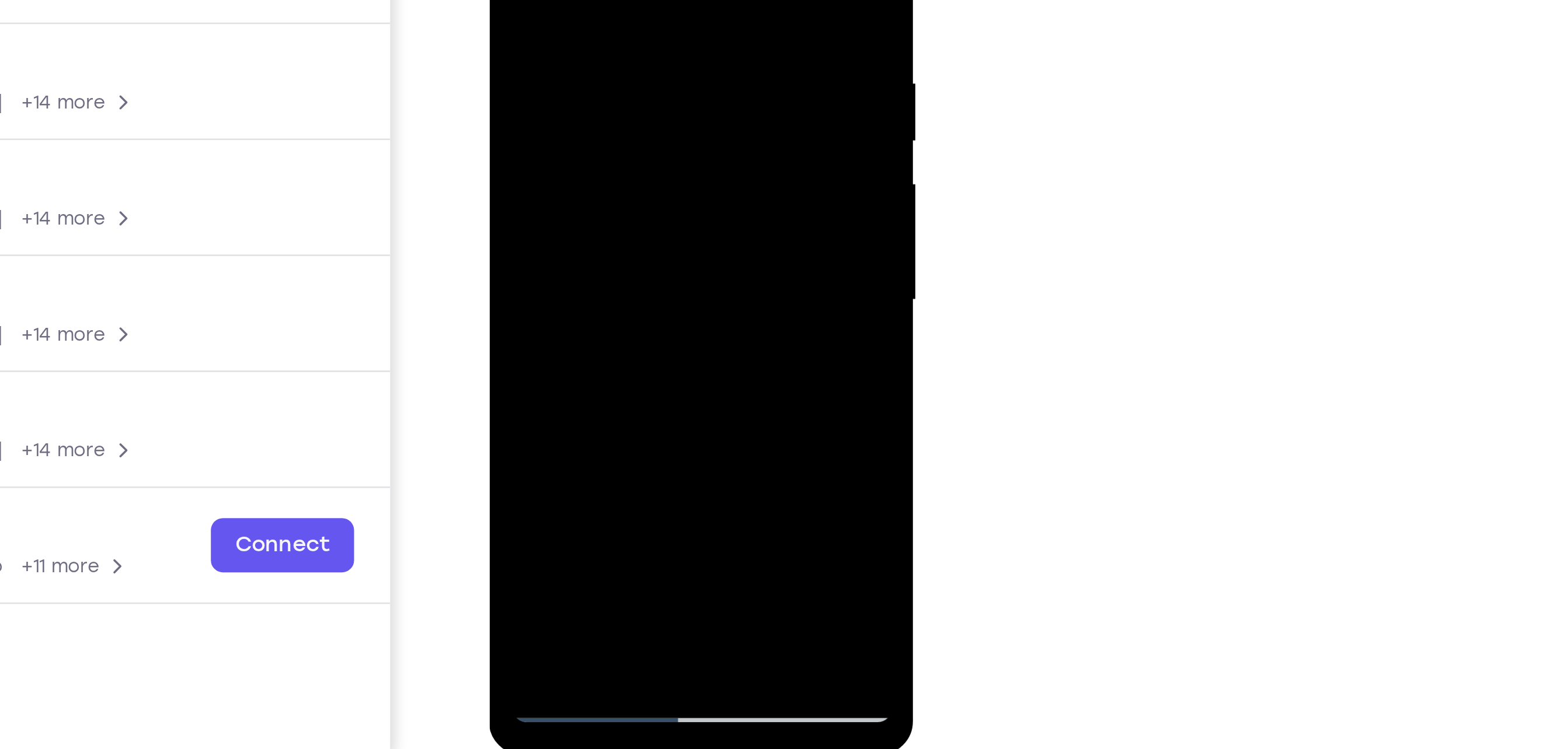
click at [587, 139] on div at bounding box center [571, 29] width 147 height 327
click at [597, 144] on div at bounding box center [571, 29] width 147 height 327
click at [563, 99] on div at bounding box center [571, 29] width 147 height 327
click at [574, 101] on div at bounding box center [571, 29] width 147 height 327
click at [528, 125] on div at bounding box center [571, 29] width 147 height 327
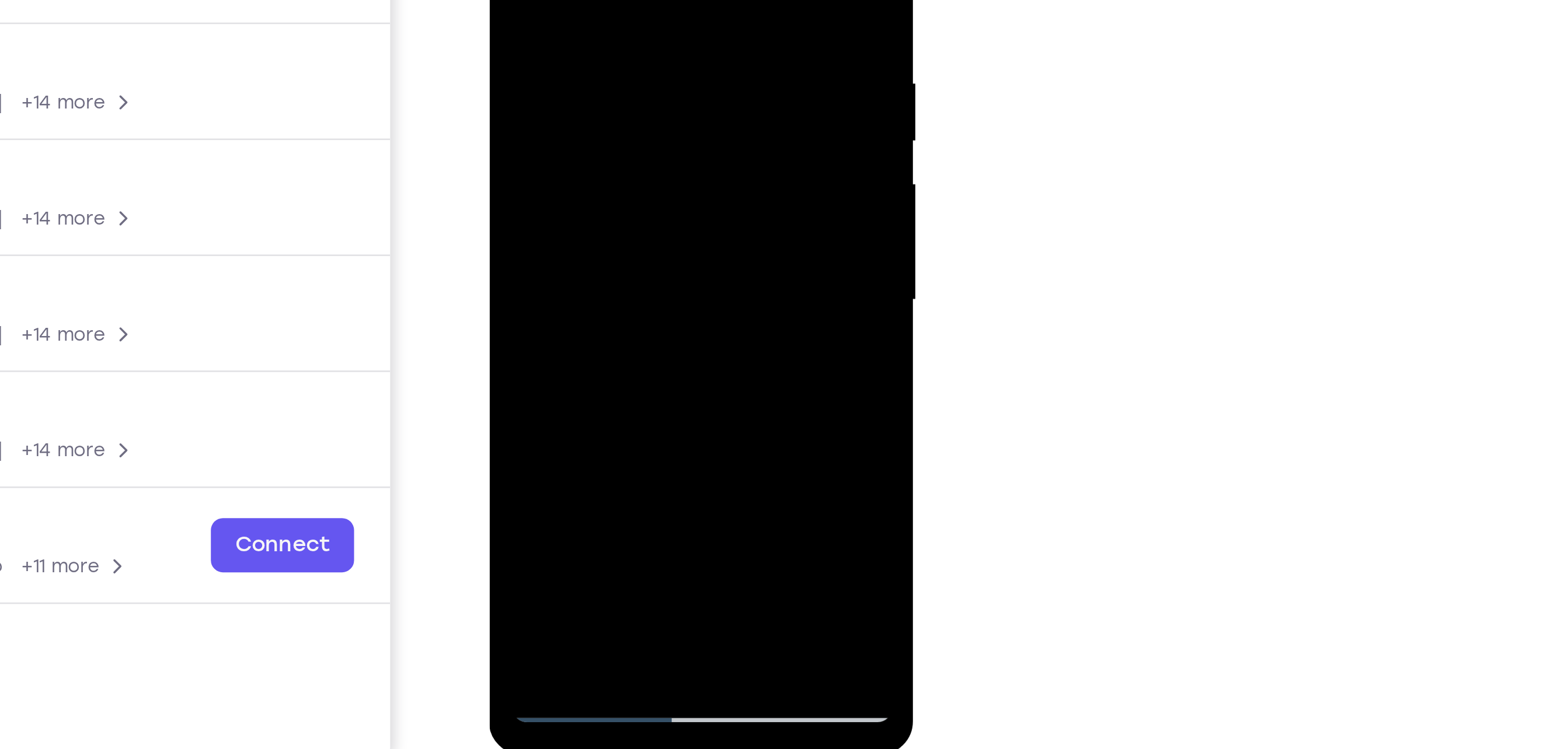
click at [635, 102] on div at bounding box center [571, 29] width 147 height 327
click at [513, 121] on div at bounding box center [571, 29] width 147 height 327
click at [547, 104] on div at bounding box center [571, 29] width 147 height 327
click at [537, 102] on div at bounding box center [571, 29] width 147 height 327
click at [537, 104] on div at bounding box center [571, 29] width 147 height 327
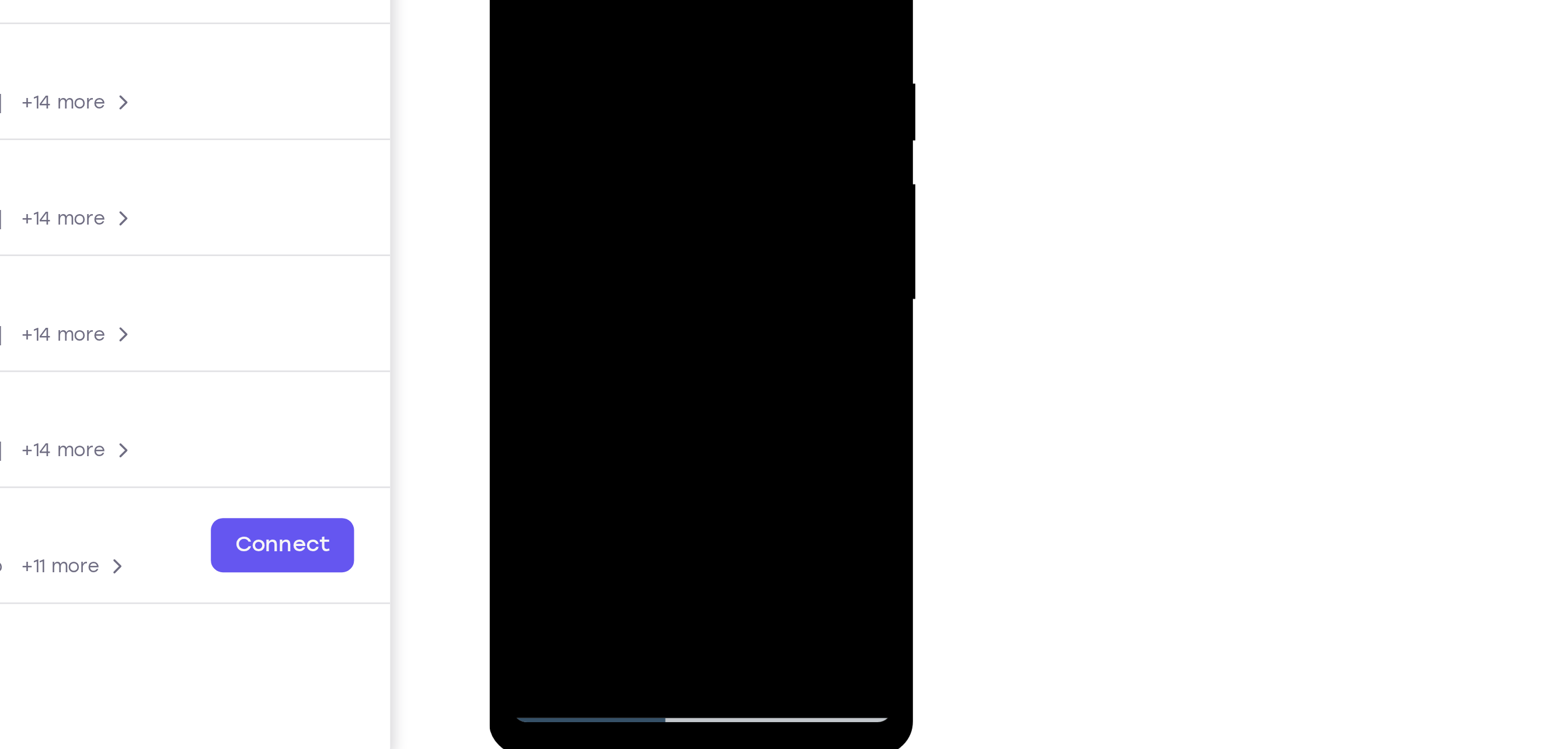
click at [582, 122] on div at bounding box center [571, 29] width 147 height 327
click at [584, 142] on div at bounding box center [571, 29] width 147 height 327
click at [525, 122] on div at bounding box center [571, 29] width 147 height 327
click at [582, 117] on div at bounding box center [571, 29] width 147 height 327
click at [579, 104] on div at bounding box center [571, 29] width 147 height 327
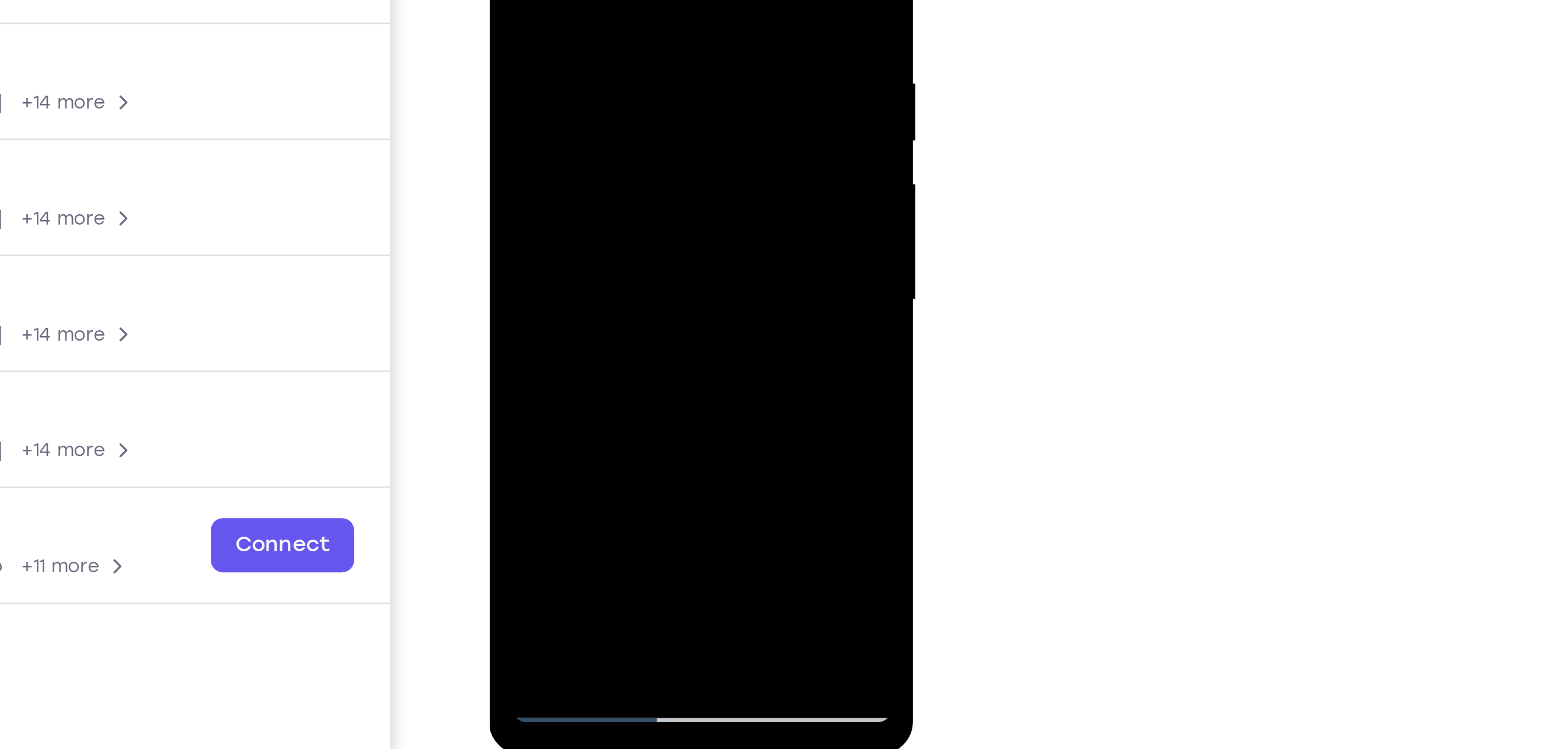
click at [513, 119] on div at bounding box center [571, 29] width 147 height 327
click at [555, 121] on div at bounding box center [571, 29] width 147 height 327
click at [513, 121] on div at bounding box center [571, 29] width 147 height 327
click at [614, 120] on div at bounding box center [571, 29] width 147 height 327
click at [549, 102] on div at bounding box center [571, 29] width 147 height 327
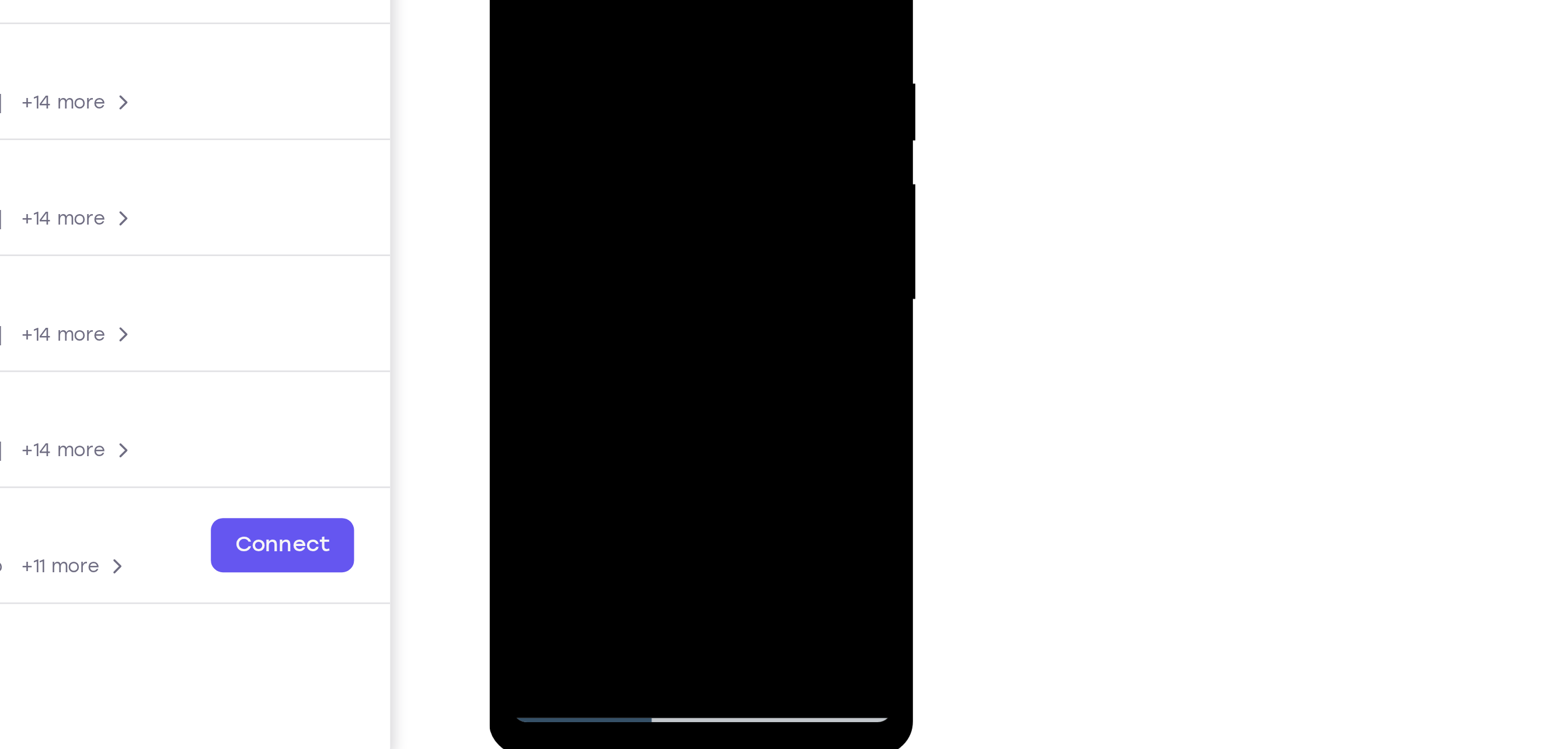
click at [513, 122] on div at bounding box center [571, 29] width 147 height 327
click at [634, 136] on div at bounding box center [571, 29] width 147 height 327
click at [510, 120] on div at bounding box center [571, 29] width 147 height 327
click at [536, 99] on div at bounding box center [571, 29] width 147 height 327
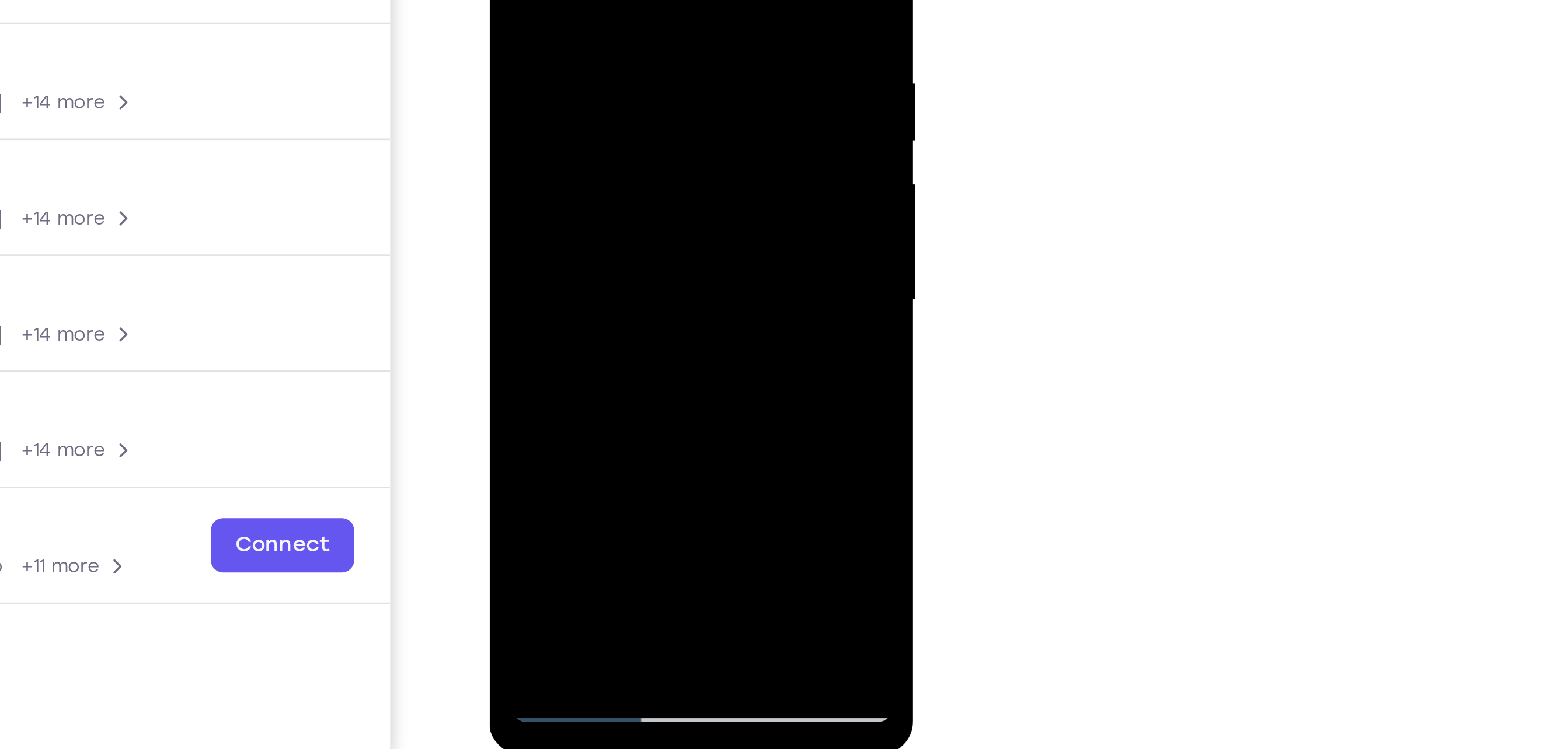
click at [600, 142] on div at bounding box center [571, 29] width 147 height 327
click at [581, 101] on div at bounding box center [571, 29] width 147 height 327
click at [613, 141] on div at bounding box center [571, 29] width 147 height 327
click at [511, 121] on div at bounding box center [571, 29] width 147 height 327
click at [551, 99] on div at bounding box center [571, 29] width 147 height 327
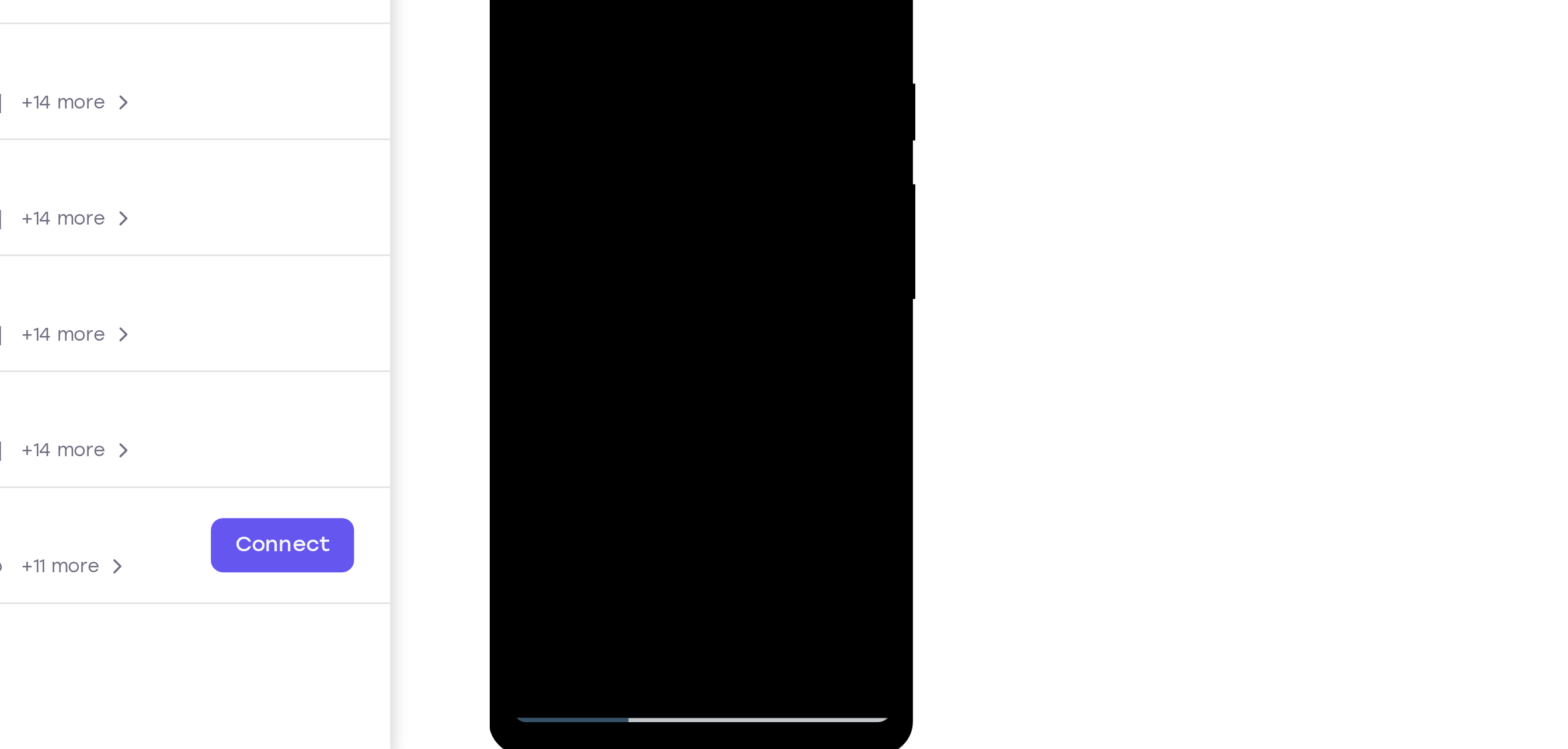
click at [559, 131] on div at bounding box center [571, 29] width 147 height 327
click at [513, 121] on div at bounding box center [571, 29] width 147 height 327
click at [561, 101] on div at bounding box center [571, 29] width 147 height 327
click at [544, 98] on div at bounding box center [571, 29] width 147 height 327
click at [557, 124] on div at bounding box center [571, 29] width 147 height 327
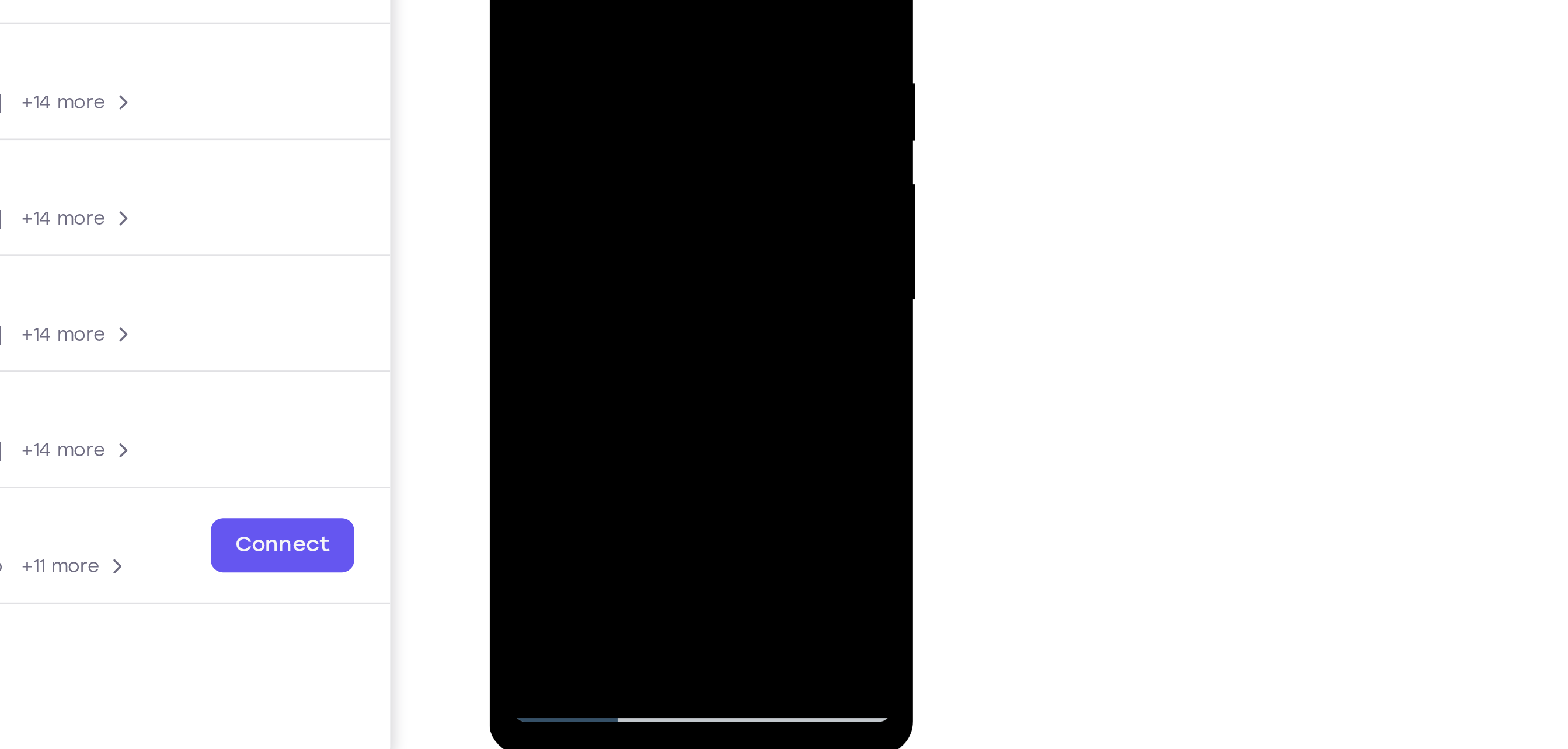
click at [628, 124] on div at bounding box center [571, 29] width 147 height 327
click at [513, 121] on div at bounding box center [571, 29] width 147 height 327
click at [632, 140] on div at bounding box center [571, 29] width 147 height 327
click at [582, 141] on div at bounding box center [571, 29] width 147 height 327
click at [599, 145] on div at bounding box center [571, 29] width 147 height 327
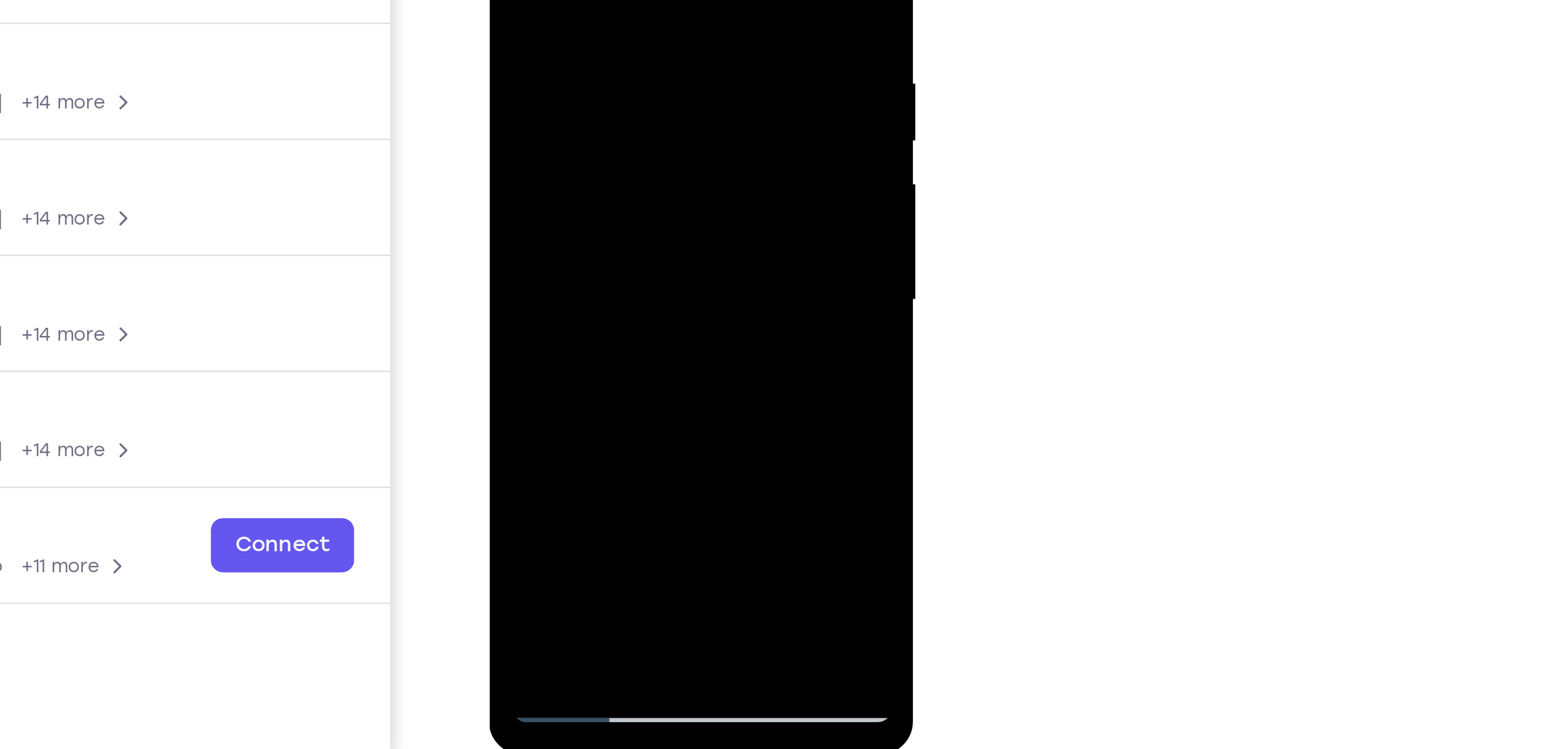
click at [513, 119] on div at bounding box center [571, 29] width 147 height 327
click at [564, 101] on div at bounding box center [571, 29] width 147 height 327
click at [566, 101] on div at bounding box center [571, 29] width 147 height 327
click at [511, 119] on div at bounding box center [571, 29] width 147 height 327
click at [603, 142] on div at bounding box center [571, 29] width 147 height 327
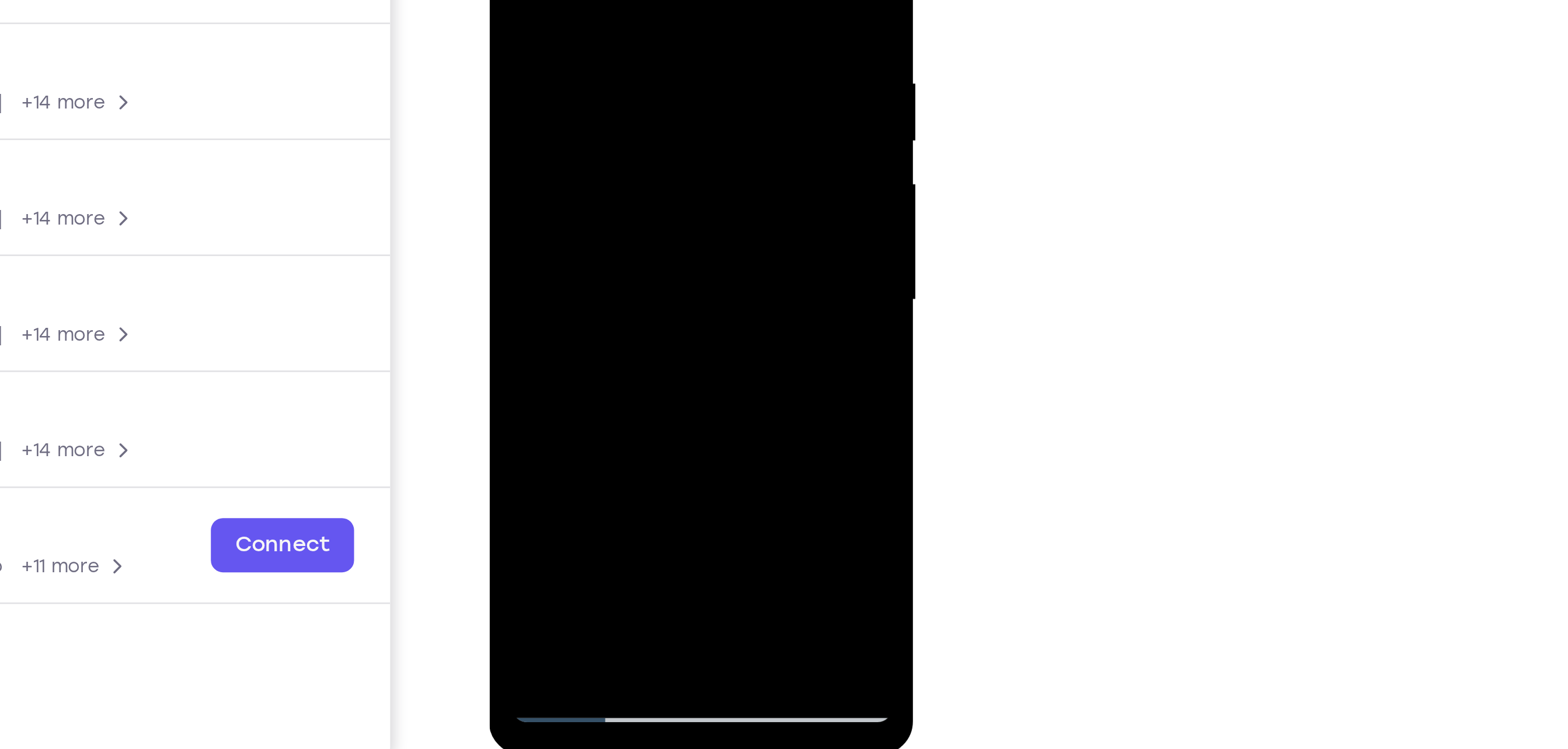
click at [577, 98] on div at bounding box center [571, 29] width 147 height 327
click at [511, 121] on div at bounding box center [571, 29] width 147 height 327
click at [625, 61] on div at bounding box center [571, 29] width 147 height 327
click at [584, 121] on div at bounding box center [571, 29] width 147 height 327
click at [578, 102] on div at bounding box center [571, 29] width 147 height 327
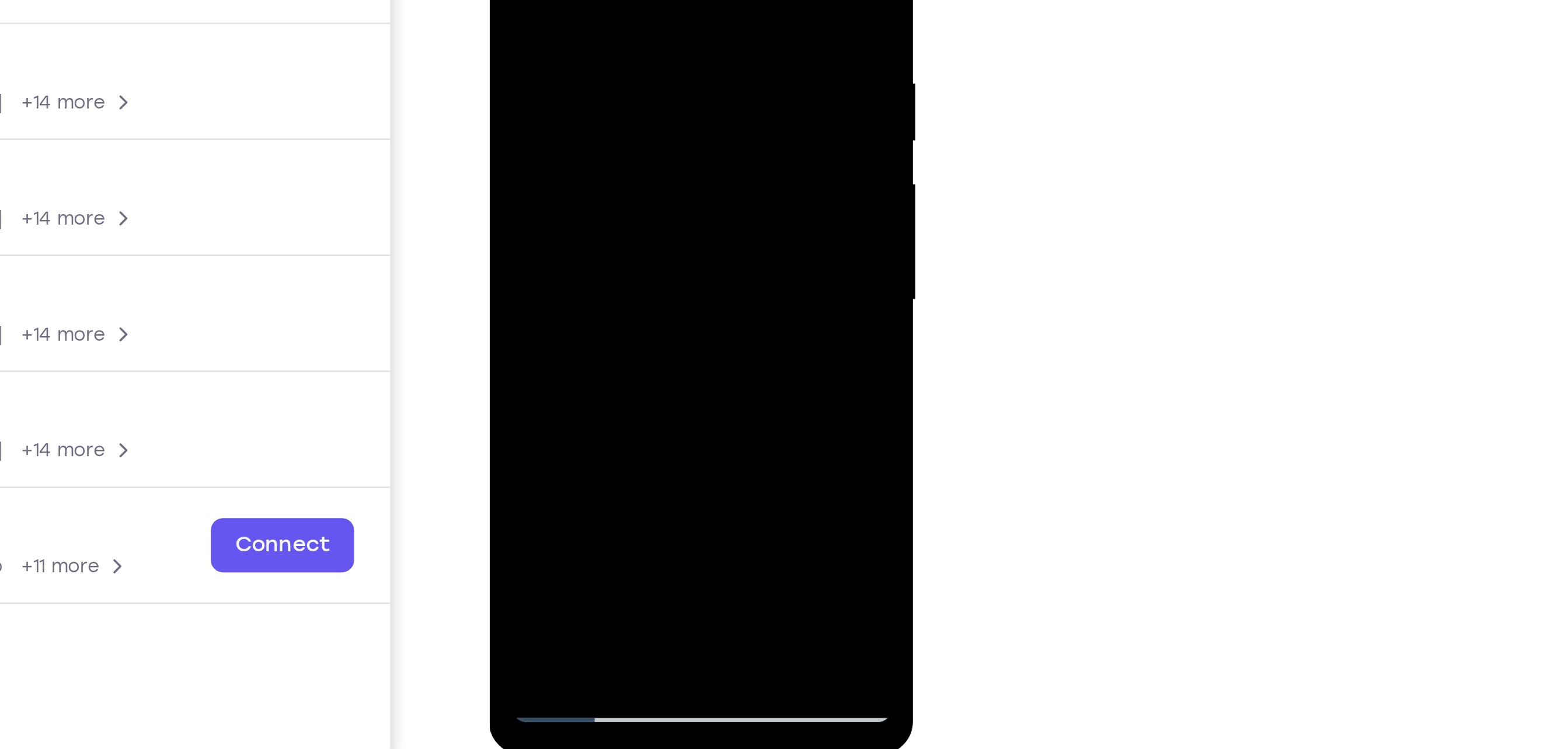
click at [510, 119] on div at bounding box center [571, 29] width 147 height 327
click at [632, 140] on div at bounding box center [571, 29] width 147 height 327
click at [513, 119] on div at bounding box center [571, 29] width 147 height 327
click at [513, 120] on div at bounding box center [571, 29] width 147 height 327
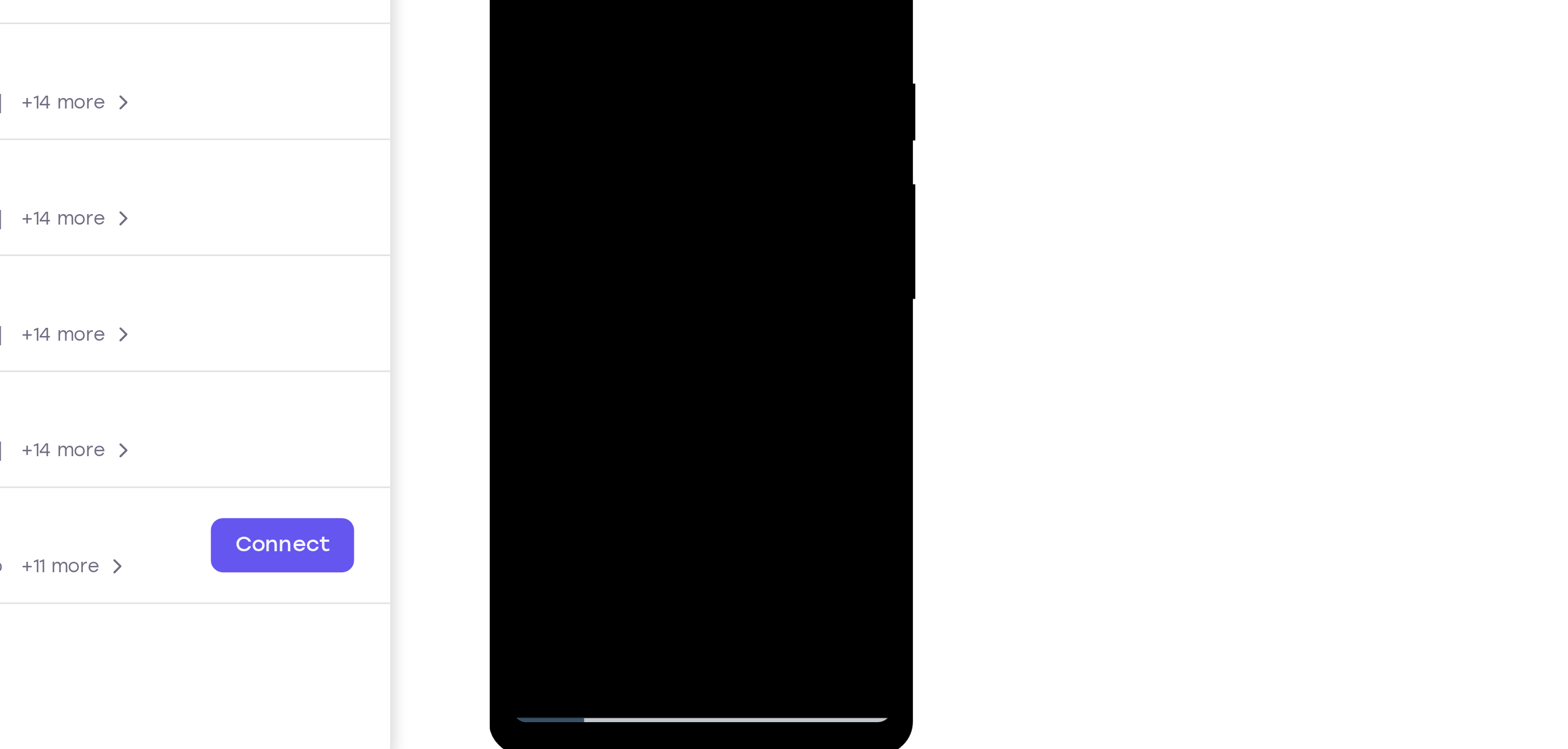
click at [628, 120] on div at bounding box center [571, 29] width 147 height 327
click at [564, 98] on div at bounding box center [571, 29] width 147 height 327
click at [628, 120] on div at bounding box center [571, 29] width 147 height 327
click at [576, 100] on div at bounding box center [571, 29] width 147 height 327
click at [617, 122] on div at bounding box center [571, 29] width 147 height 327
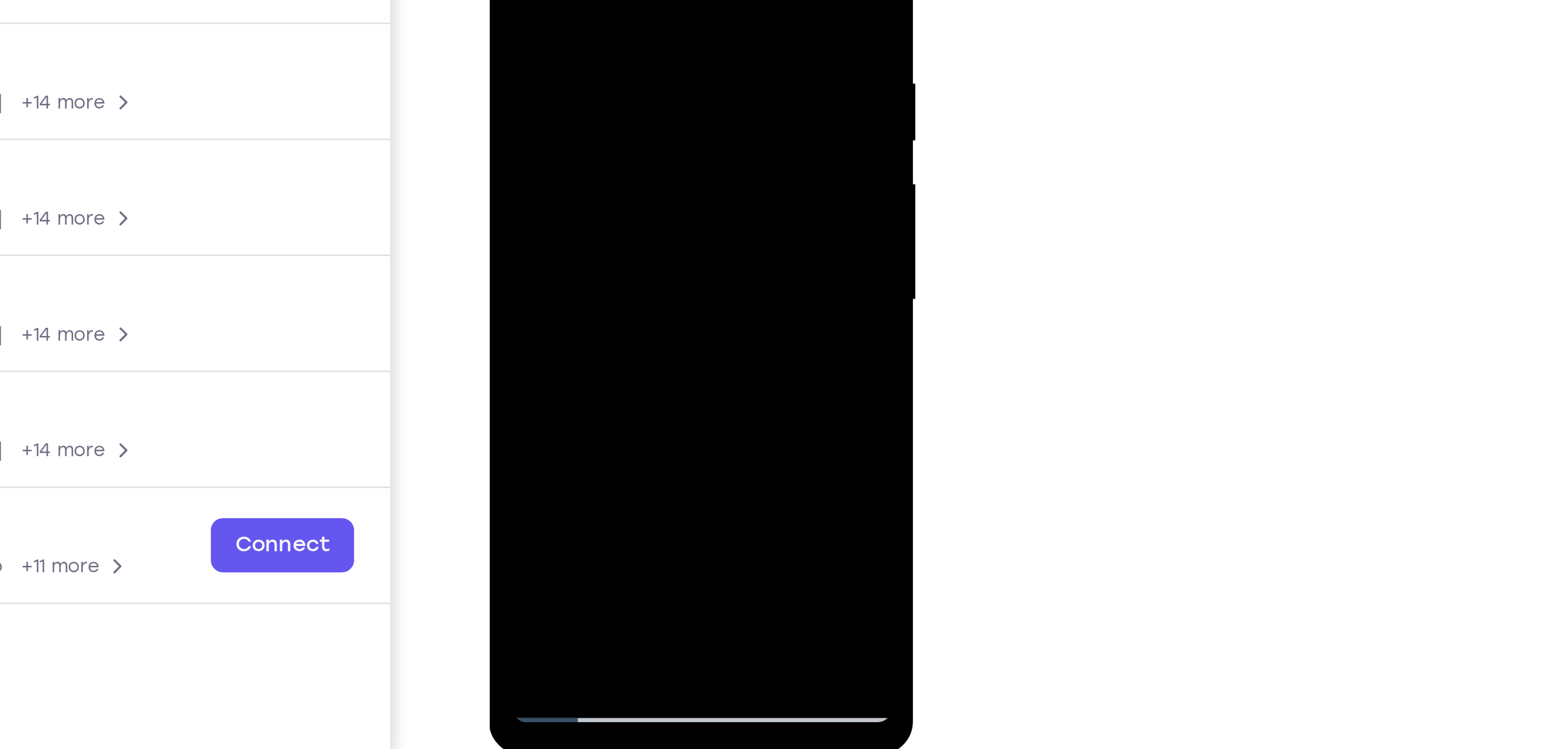
click at [633, 140] on div at bounding box center [571, 29] width 147 height 327
click at [633, 141] on div at bounding box center [571, 29] width 147 height 327
click at [581, 102] on div at bounding box center [571, 29] width 147 height 327
click at [613, 121] on div at bounding box center [571, 29] width 147 height 327
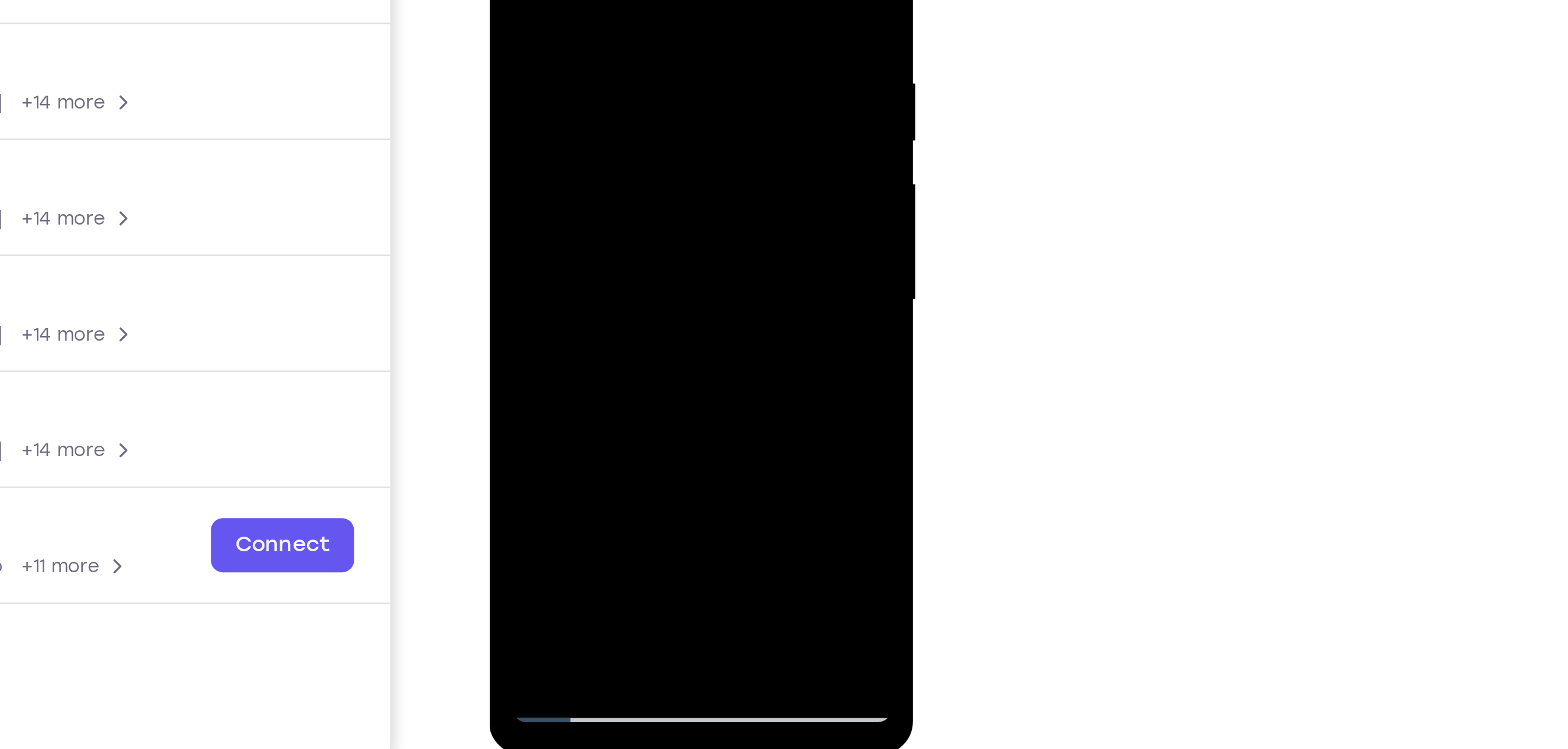
click at [541, 120] on div at bounding box center [571, 29] width 147 height 327
click at [514, 118] on div at bounding box center [571, 29] width 147 height 327
click at [630, 119] on div at bounding box center [571, 29] width 147 height 327
click at [510, 119] on div at bounding box center [571, 29] width 147 height 327
click at [618, 144] on div at bounding box center [571, 29] width 147 height 327
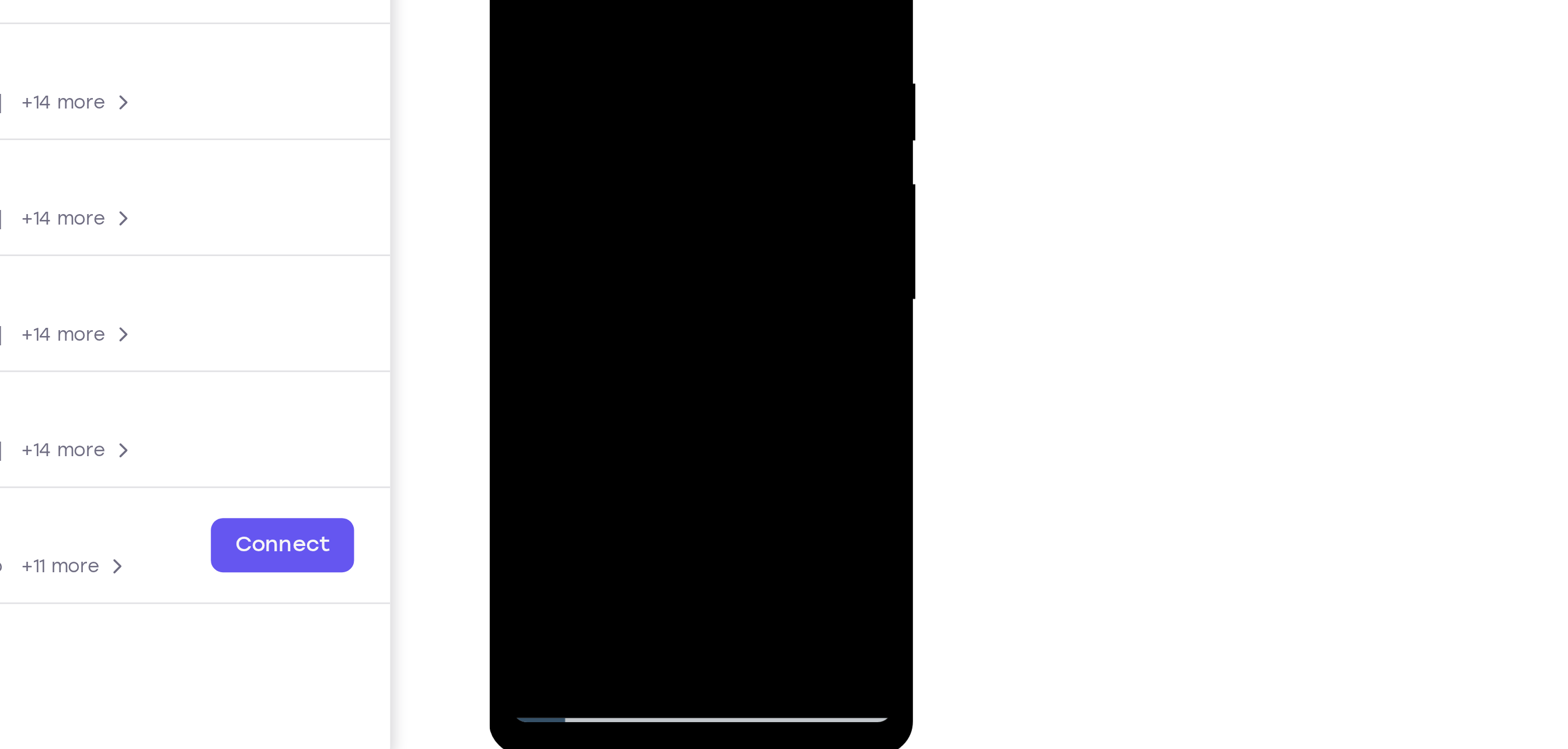
click at [513, 121] on div at bounding box center [571, 29] width 147 height 327
click at [543, 58] on div at bounding box center [571, 29] width 147 height 327
click at [544, 57] on div at bounding box center [571, 29] width 147 height 327
click at [569, 59] on div at bounding box center [571, 29] width 147 height 327
click at [629, 139] on div at bounding box center [571, 29] width 147 height 327
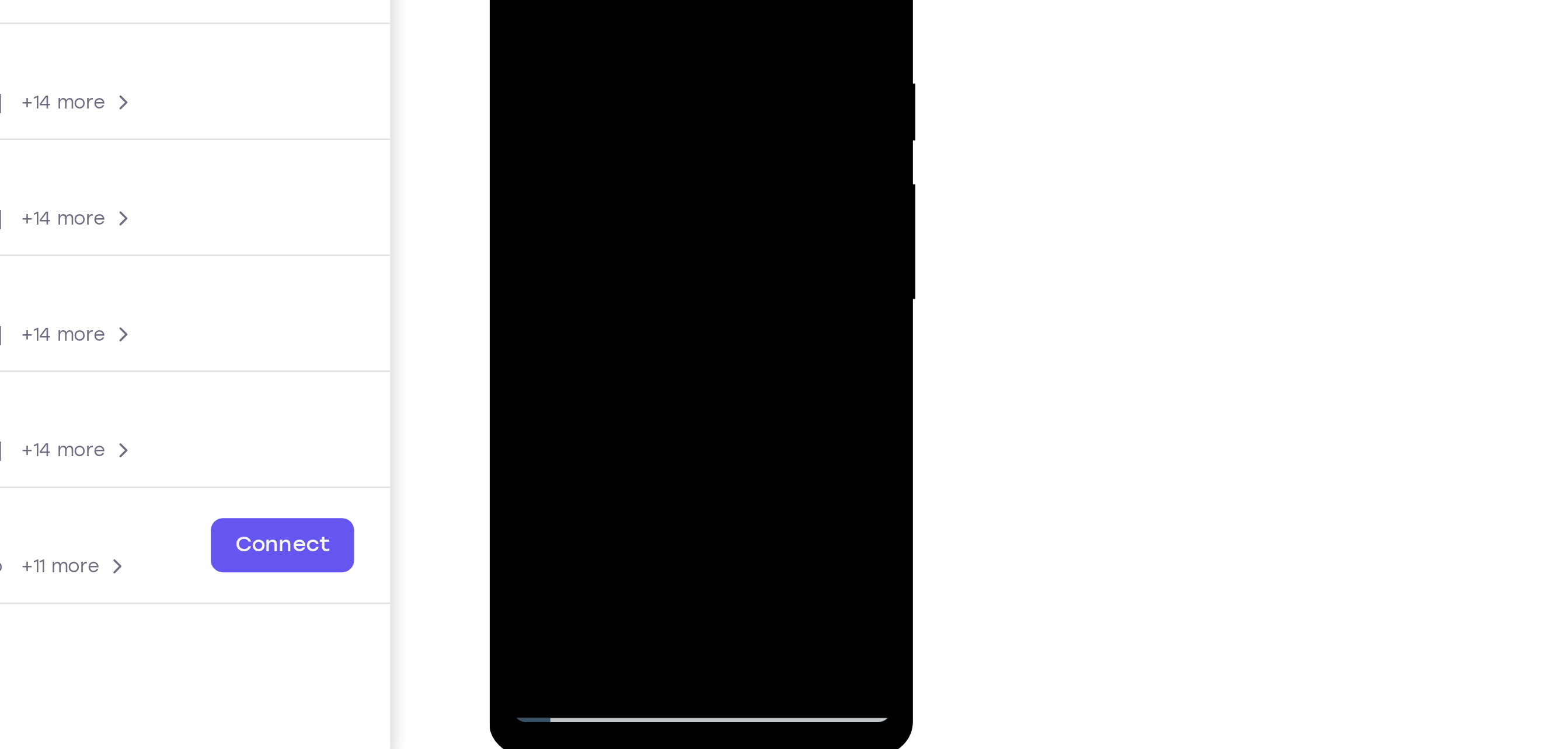
click at [629, 139] on div at bounding box center [571, 29] width 147 height 327
click at [630, 137] on div at bounding box center [571, 29] width 147 height 327
click at [513, 119] on div at bounding box center [571, 29] width 147 height 327
click at [617, 120] on div at bounding box center [571, 29] width 147 height 327
click at [620, 98] on div at bounding box center [571, 29] width 147 height 327
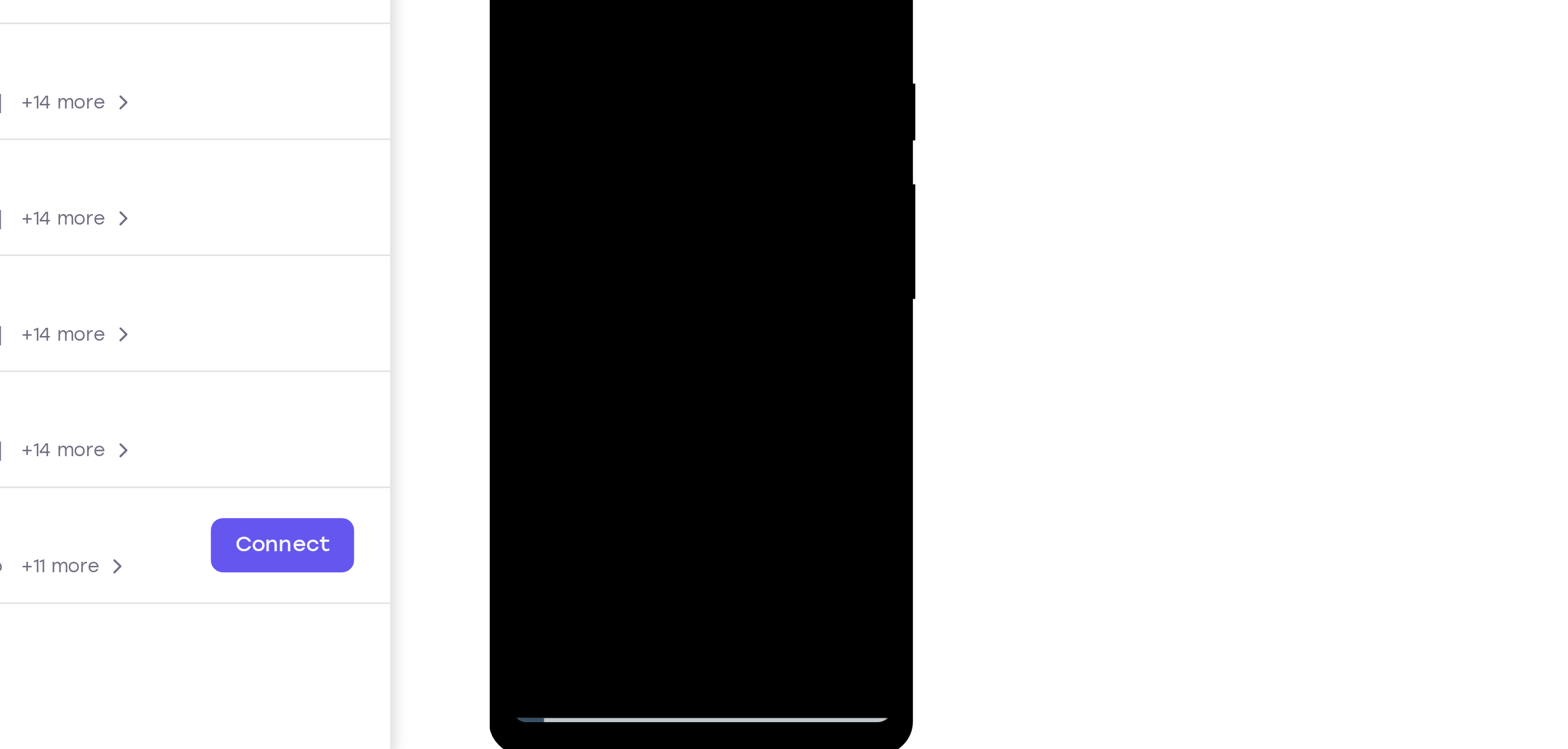
click at [599, 141] on div at bounding box center [571, 29] width 147 height 327
click at [514, 121] on div at bounding box center [571, 29] width 147 height 327
click at [630, 139] on div at bounding box center [571, 29] width 147 height 327
click at [513, 121] on div at bounding box center [571, 29] width 147 height 327
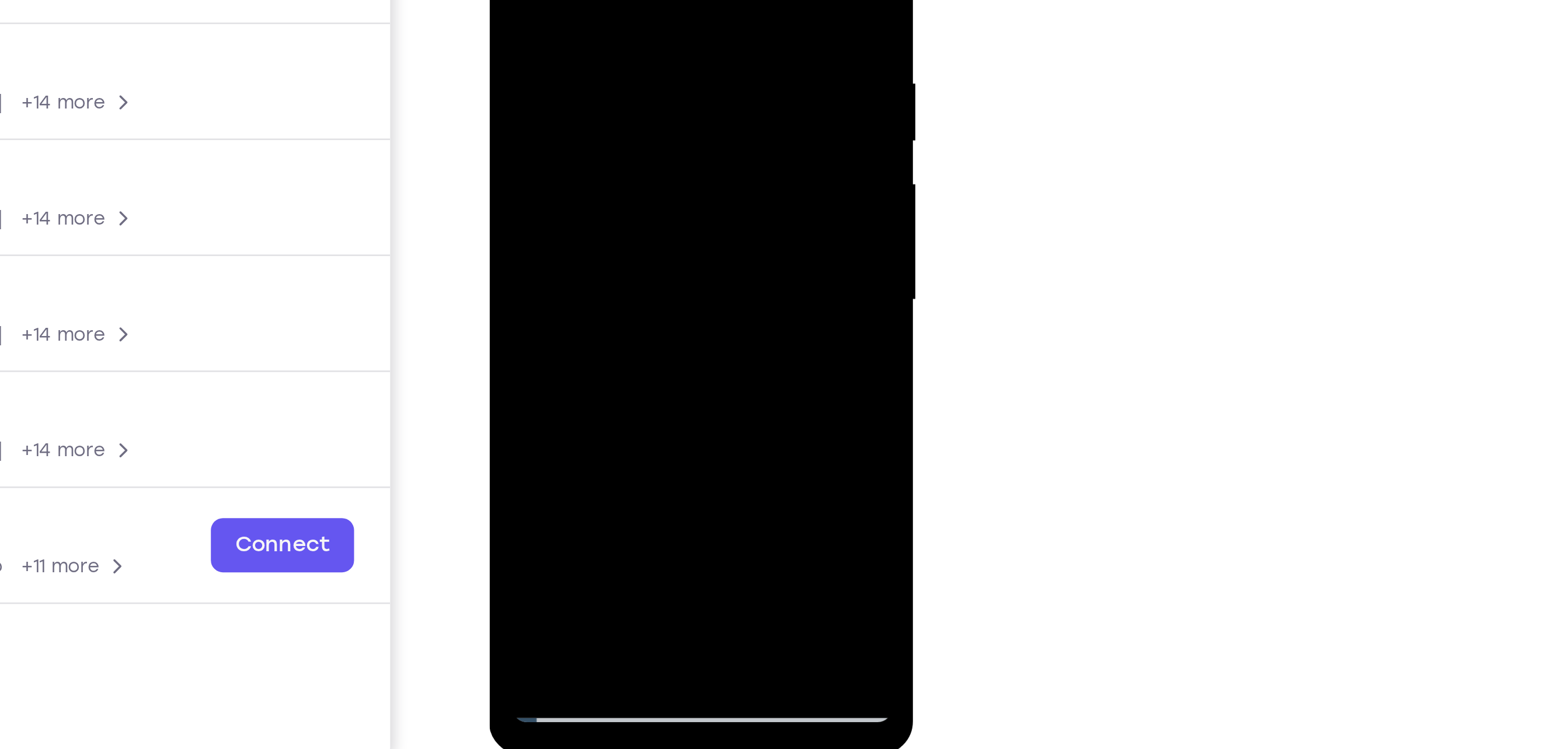
click at [585, 144] on div at bounding box center [571, 29] width 147 height 327
click at [601, 142] on div at bounding box center [571, 29] width 147 height 327
click at [559, 97] on div at bounding box center [571, 29] width 147 height 327
click at [611, 119] on div at bounding box center [571, 29] width 147 height 327
click at [633, 124] on div at bounding box center [571, 29] width 147 height 327
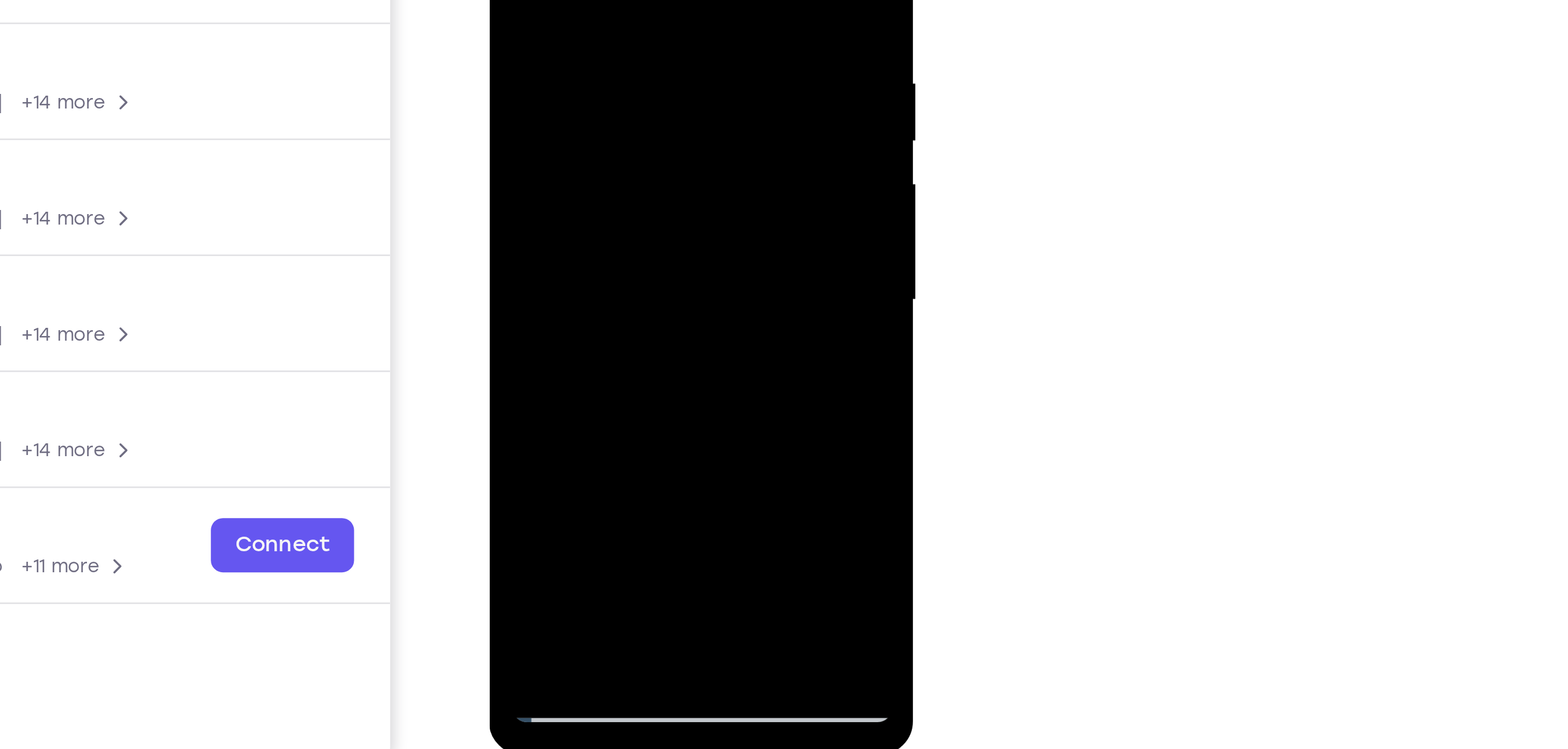
click at [613, 142] on div at bounding box center [571, 29] width 147 height 327
click at [569, 162] on div at bounding box center [571, 29] width 147 height 327
click at [623, 58] on div at bounding box center [571, 29] width 147 height 327
click at [580, 142] on div at bounding box center [571, 29] width 147 height 327
click at [529, 119] on div at bounding box center [571, 29] width 147 height 327
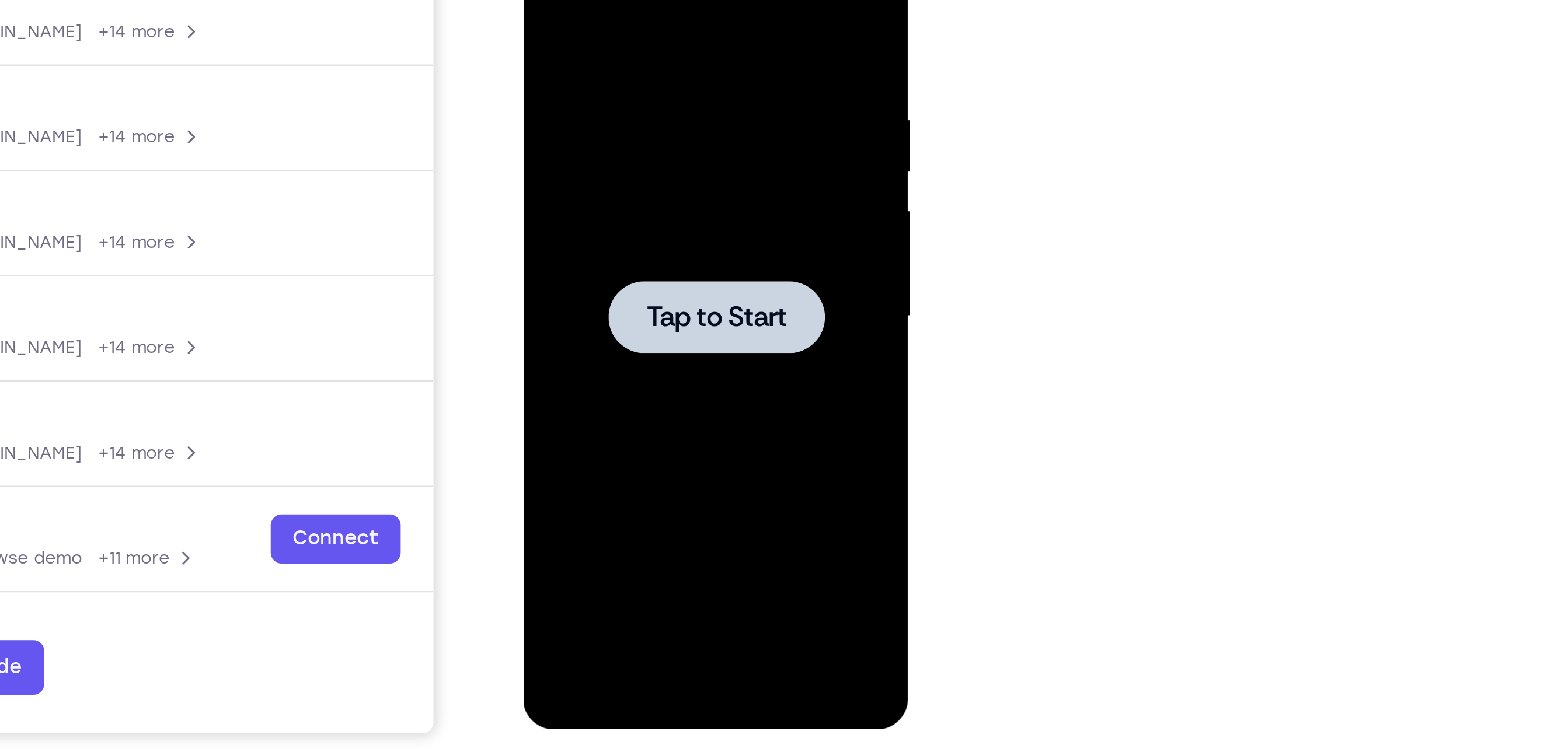
click at [586, 64] on div at bounding box center [605, 86] width 147 height 327
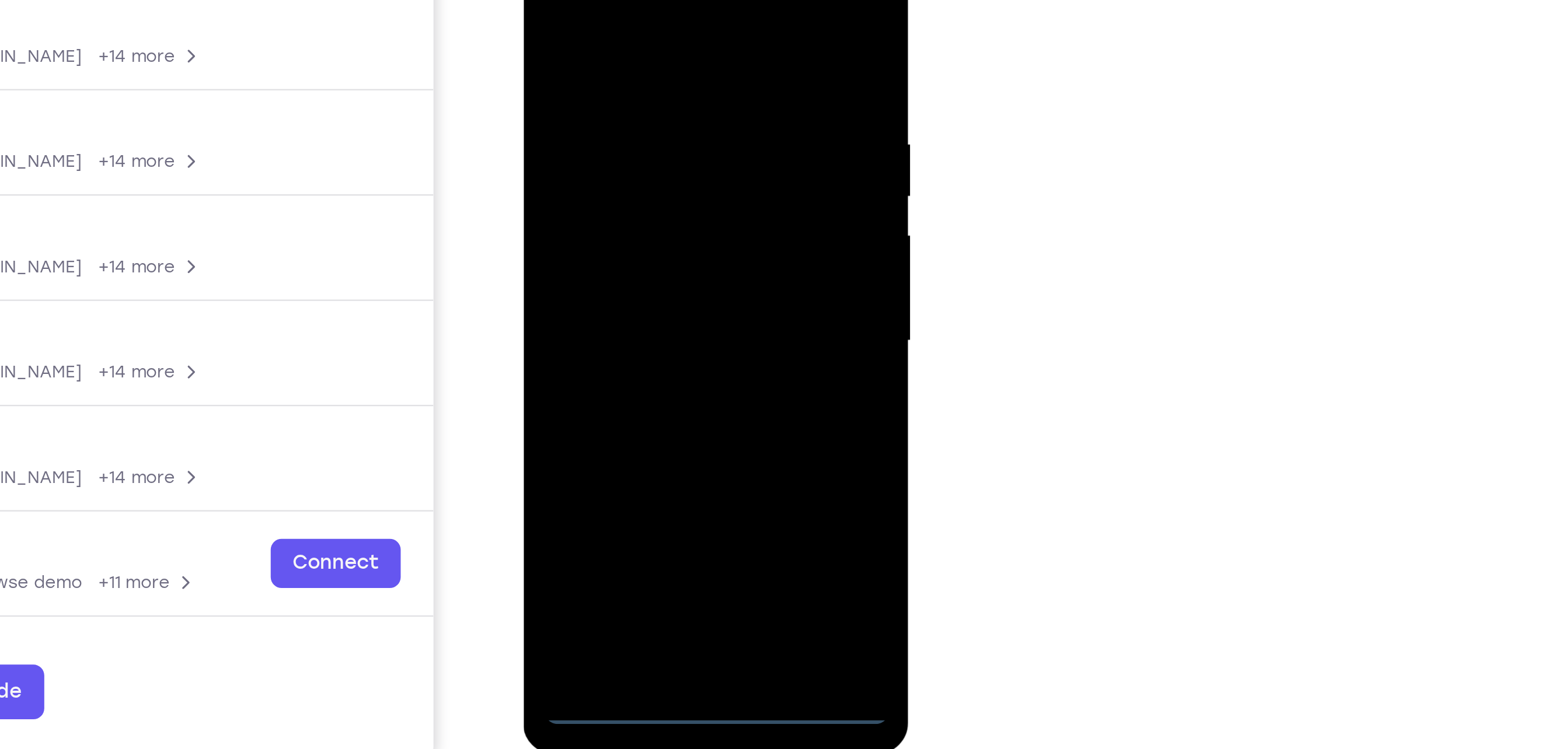
click at [603, 267] on div at bounding box center [605, 111] width 147 height 327
click at [662, 207] on div at bounding box center [605, 111] width 147 height 327
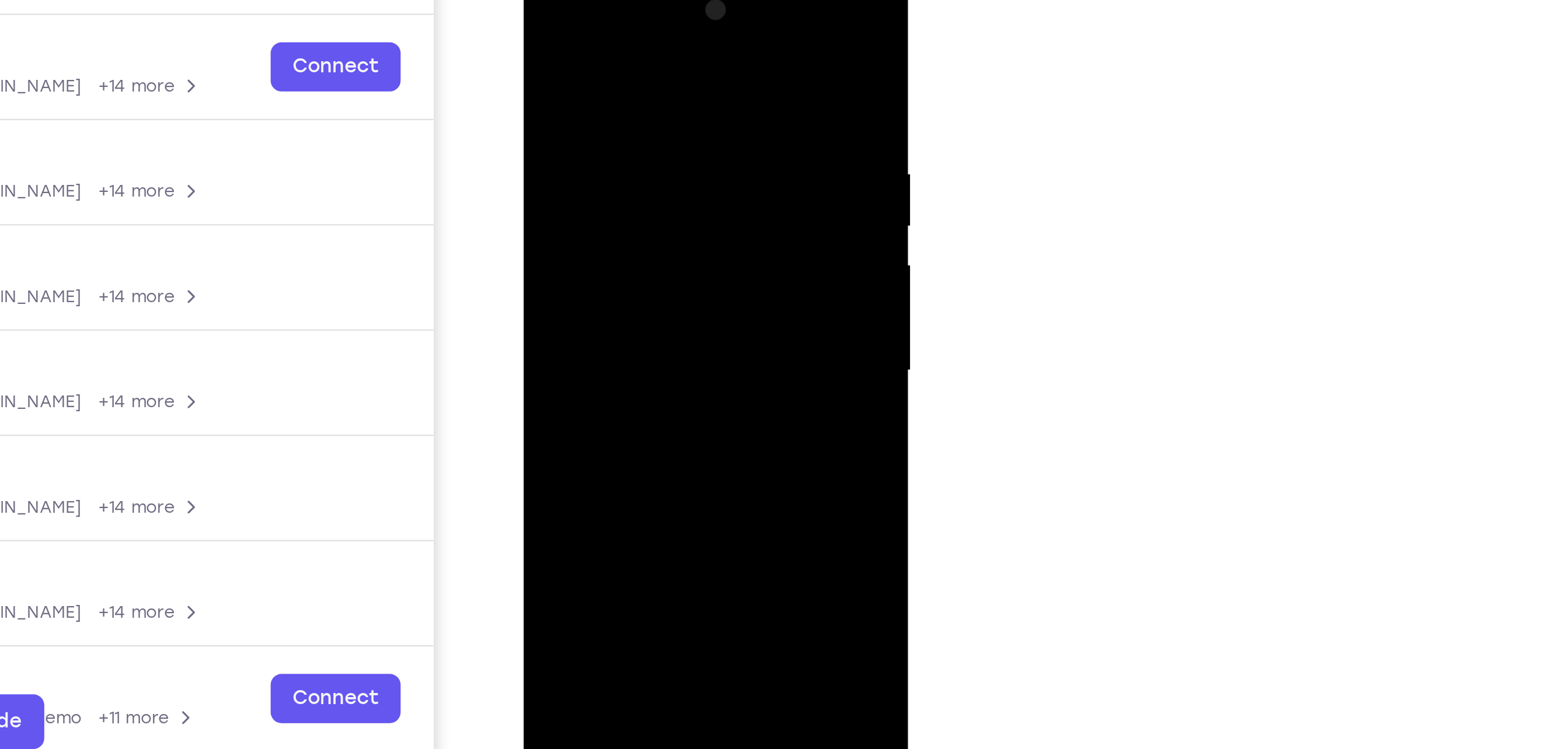
click at [574, 34] on div at bounding box center [605, 141] width 147 height 327
click at [650, 132] on div at bounding box center [605, 141] width 147 height 327
click at [595, 162] on div at bounding box center [605, 141] width 147 height 327
click at [589, 200] on div at bounding box center [605, 141] width 147 height 327
click at [619, 88] on div at bounding box center [605, 141] width 147 height 327
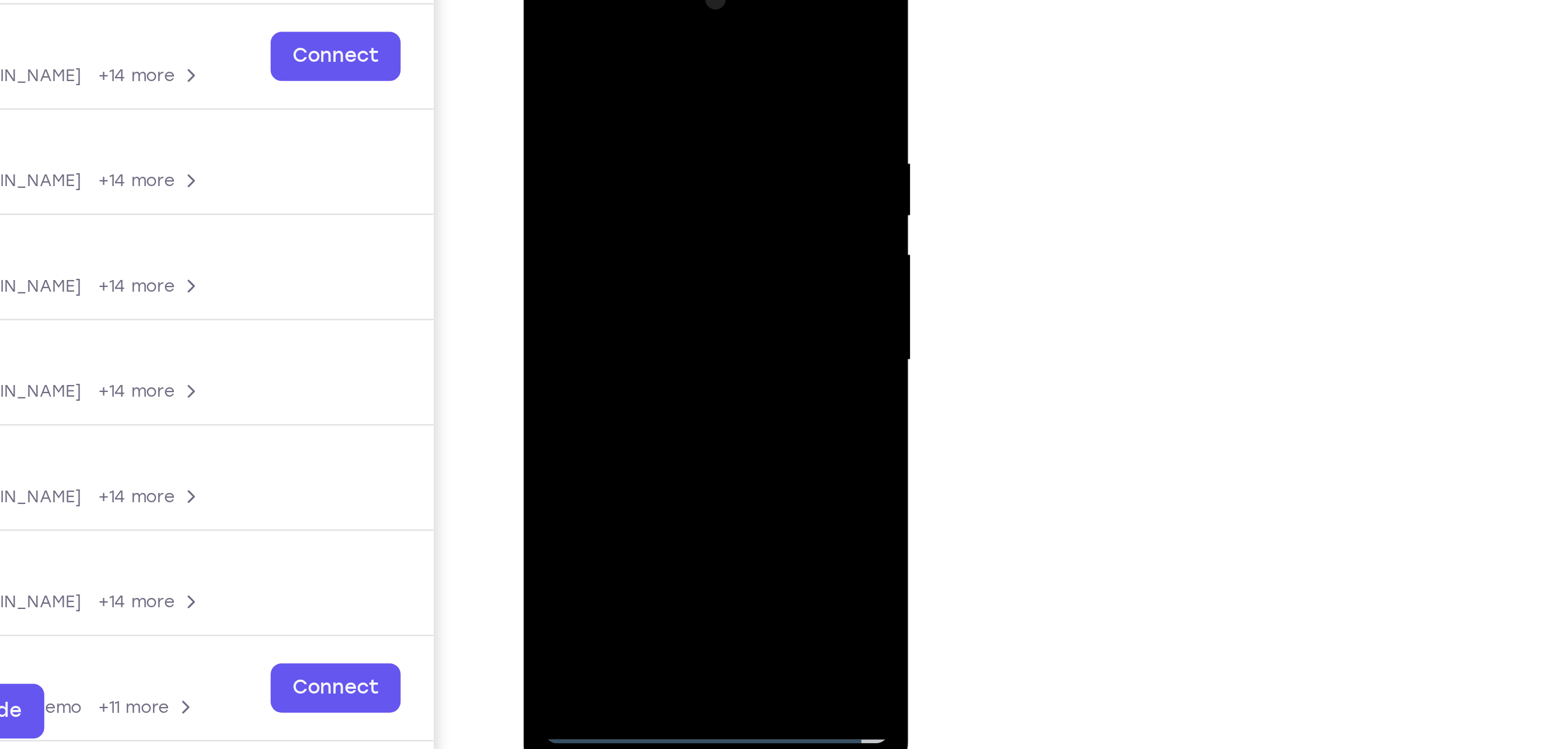
click at [595, 112] on div at bounding box center [605, 130] width 147 height 327
click at [568, 273] on div at bounding box center [605, 130] width 147 height 327
click at [613, 82] on div at bounding box center [605, 130] width 147 height 327
click at [664, 29] on div at bounding box center [605, 130] width 147 height 327
click at [671, 10] on div at bounding box center [605, 130] width 147 height 327
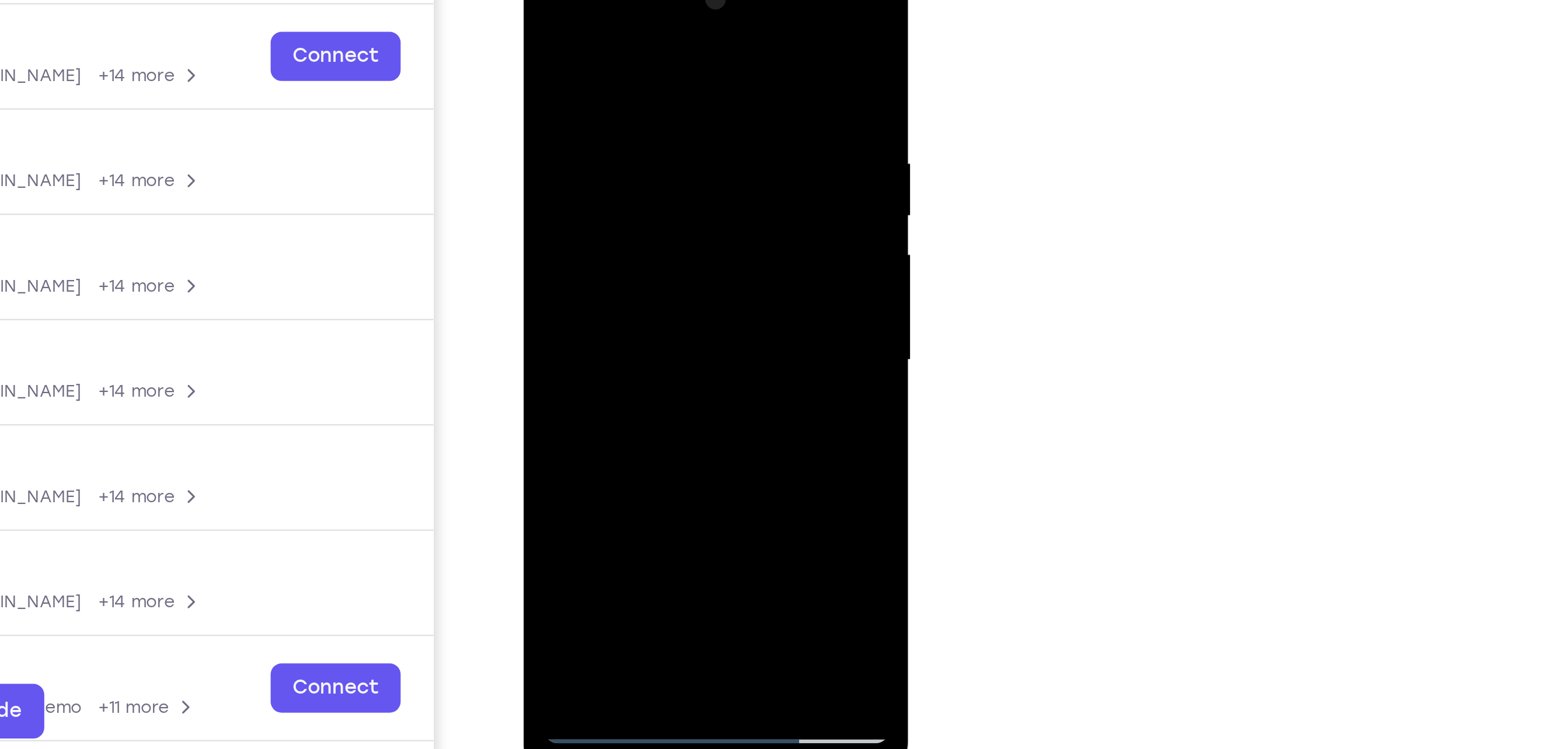
click at [633, 268] on div at bounding box center [605, 130] width 147 height 327
click at [597, 193] on div at bounding box center [605, 130] width 147 height 327
click at [595, 90] on div at bounding box center [605, 130] width 147 height 327
click at [561, 135] on div at bounding box center [605, 130] width 147 height 327
click at [635, 127] on div at bounding box center [605, 130] width 147 height 327
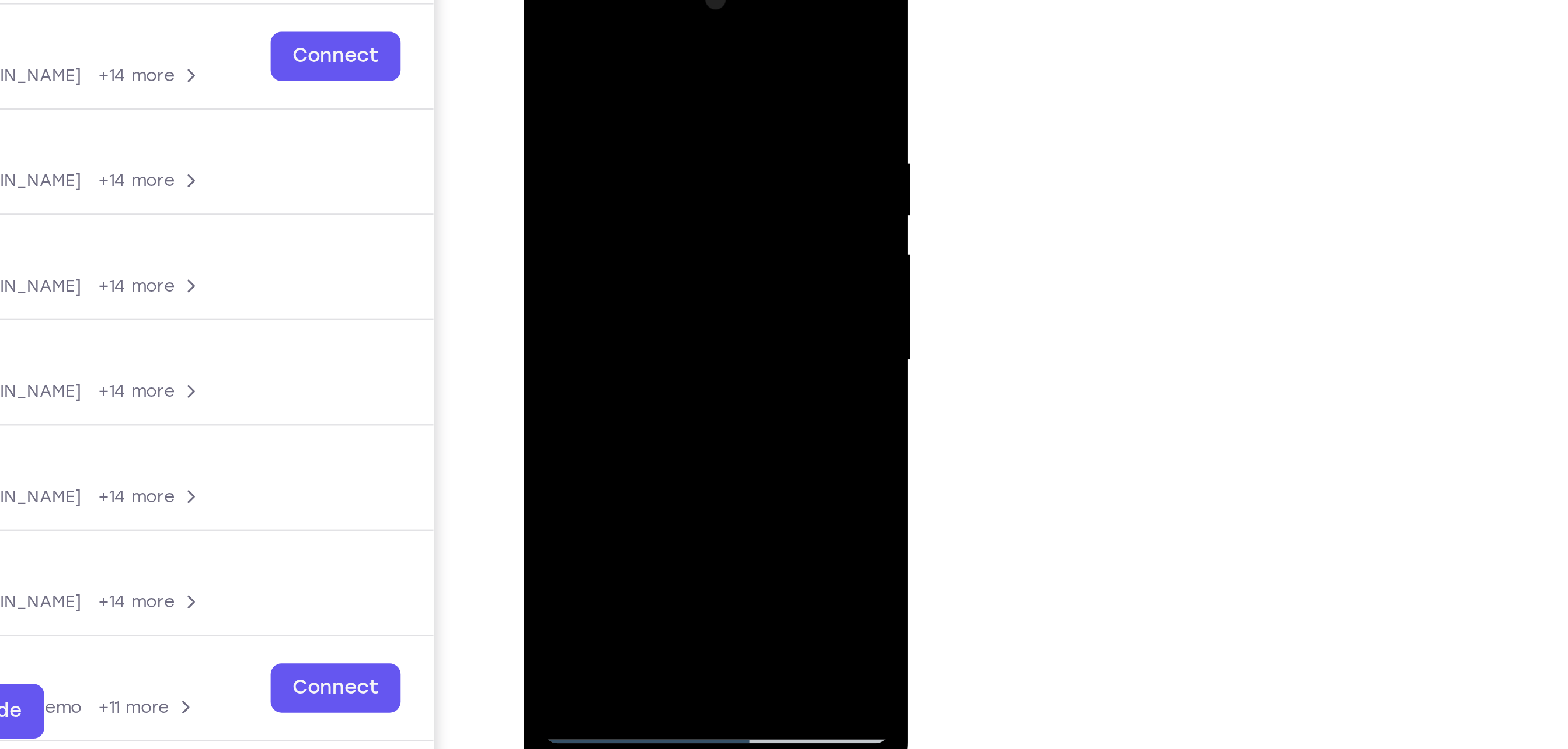
click at [662, 159] on div at bounding box center [605, 130] width 147 height 327
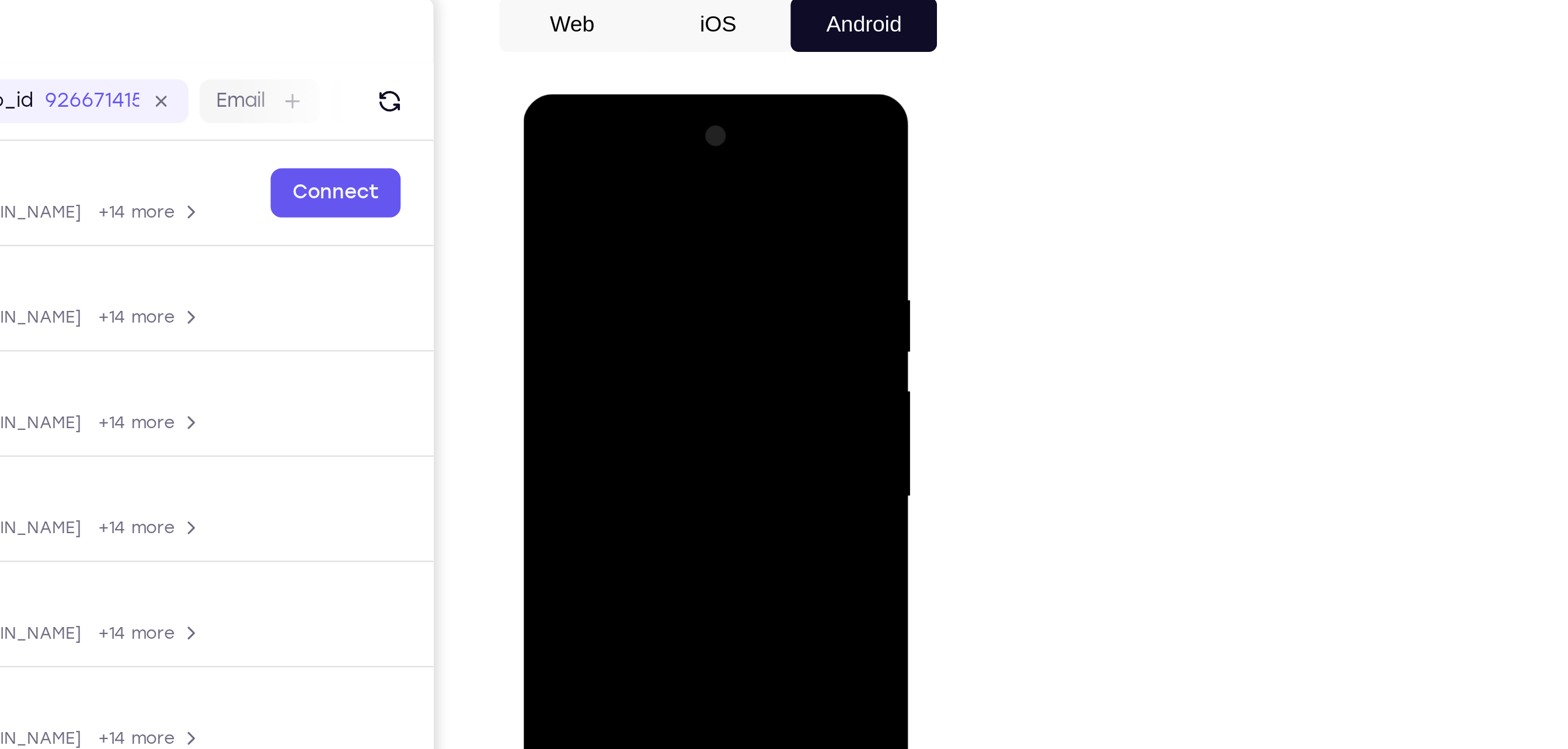
drag, startPoint x: 653, startPoint y: 175, endPoint x: 644, endPoint y: 238, distance: 63.6
click at [644, 238] on div at bounding box center [605, 266] width 147 height 327
drag, startPoint x: 658, startPoint y: 235, endPoint x: 664, endPoint y: 365, distance: 130.1
click at [664, 365] on div at bounding box center [605, 266] width 147 height 327
drag, startPoint x: 658, startPoint y: 230, endPoint x: 659, endPoint y: 218, distance: 12.0
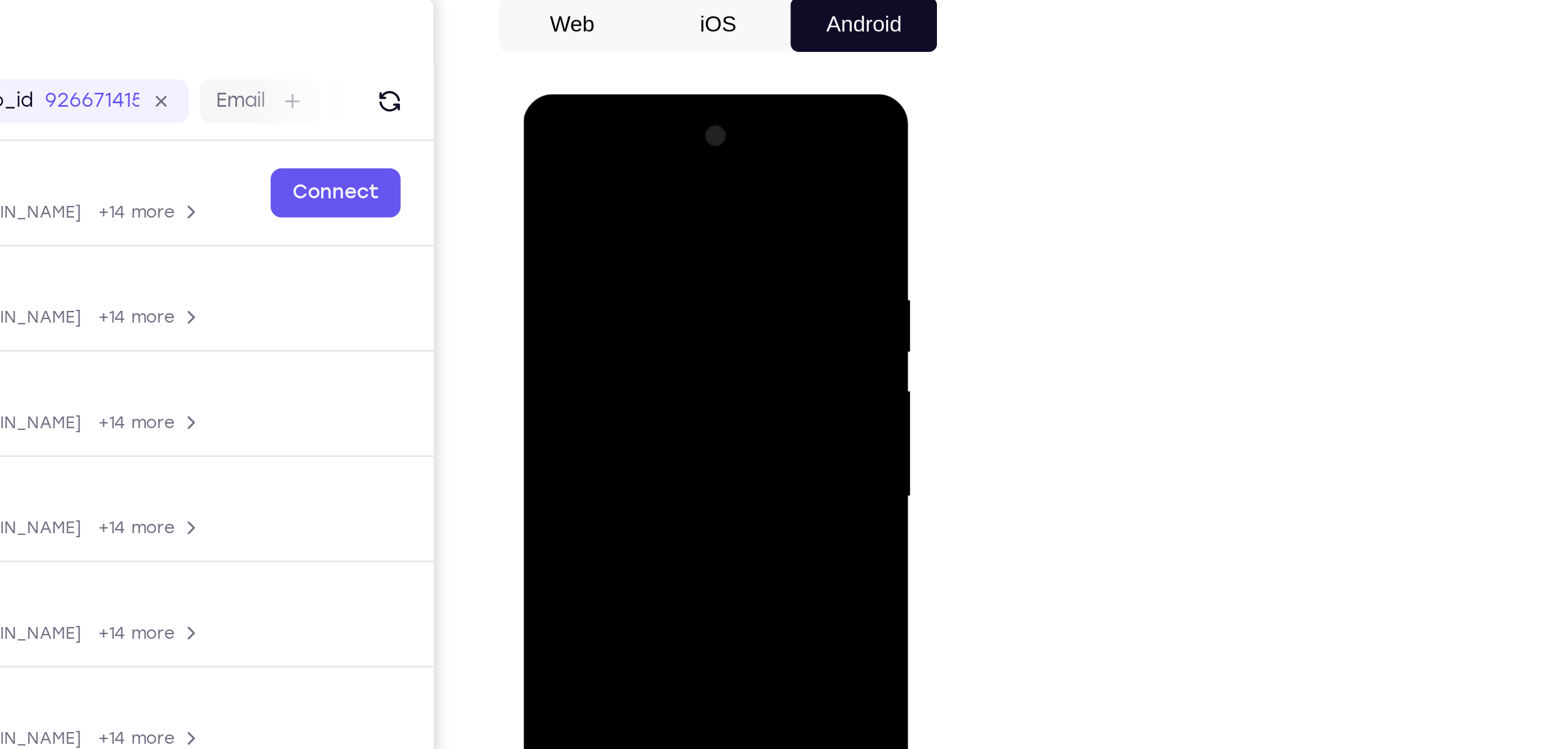
click at [659, 218] on div at bounding box center [605, 266] width 147 height 327
click at [655, 182] on div at bounding box center [605, 266] width 147 height 327
click at [600, 219] on div at bounding box center [605, 266] width 147 height 327
click at [668, 219] on div at bounding box center [605, 266] width 147 height 327
click at [648, 236] on div at bounding box center [605, 266] width 147 height 327
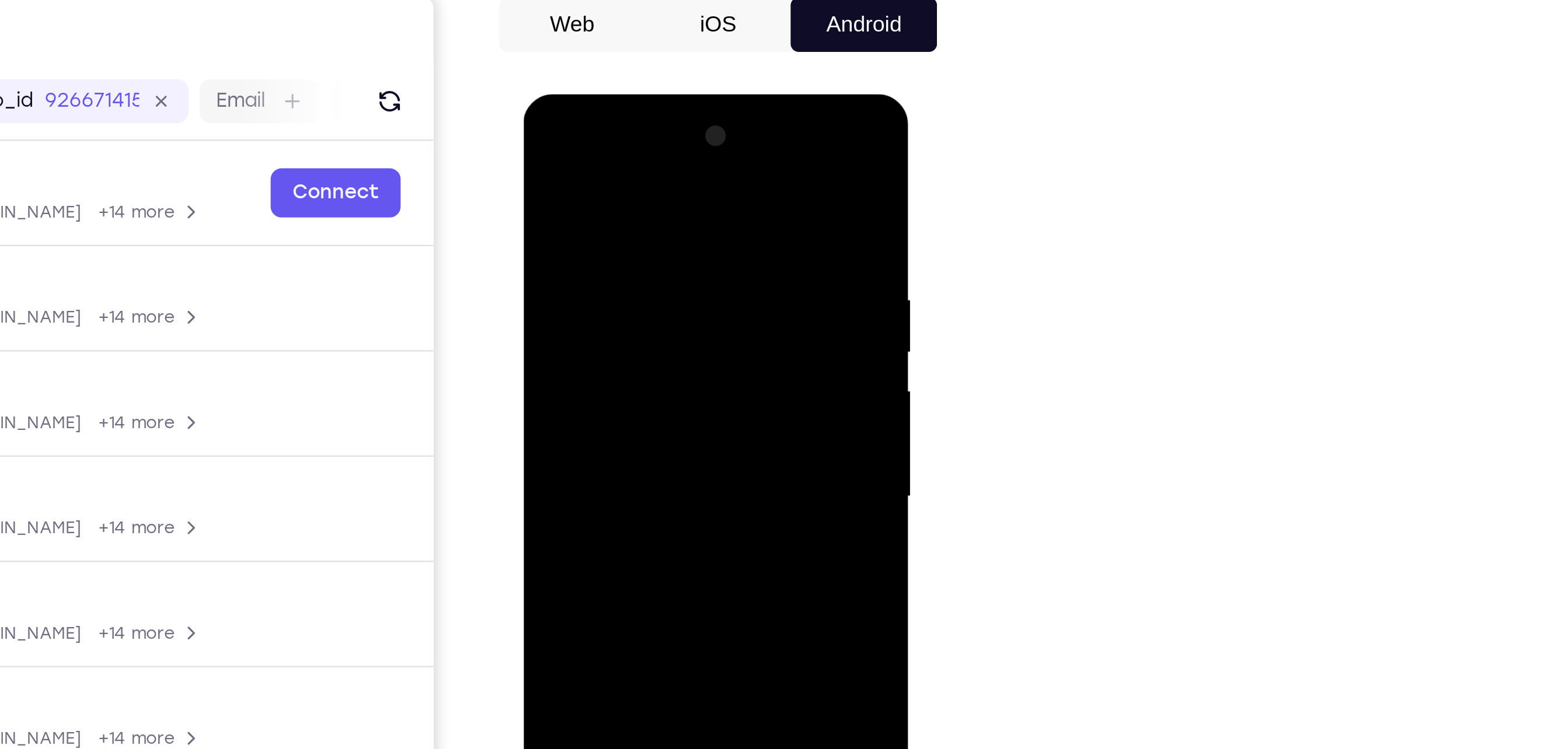
click at [659, 236] on div at bounding box center [605, 266] width 147 height 327
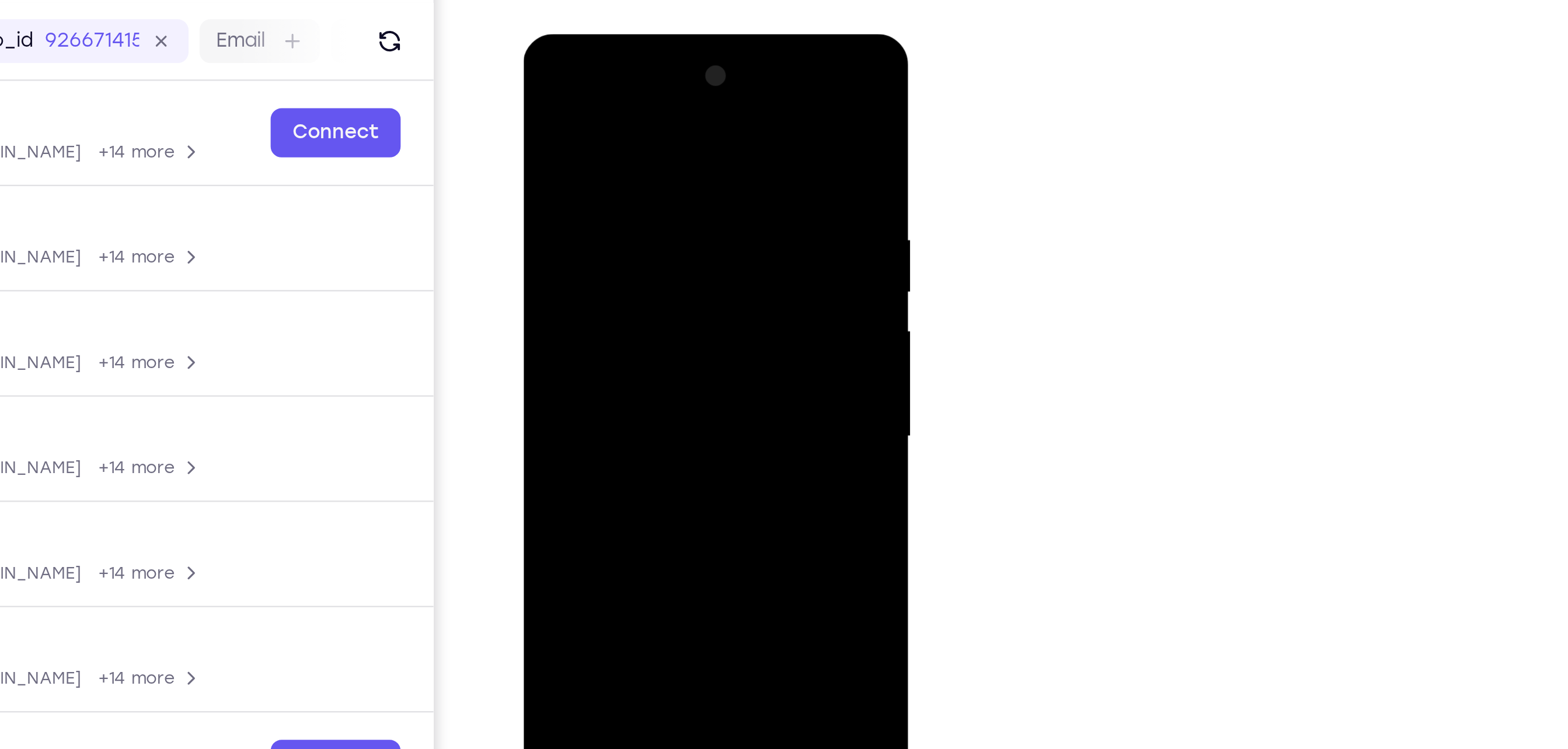
click at [670, 318] on div at bounding box center [605, 206] width 147 height 327
click at [656, 278] on div at bounding box center [605, 206] width 147 height 327
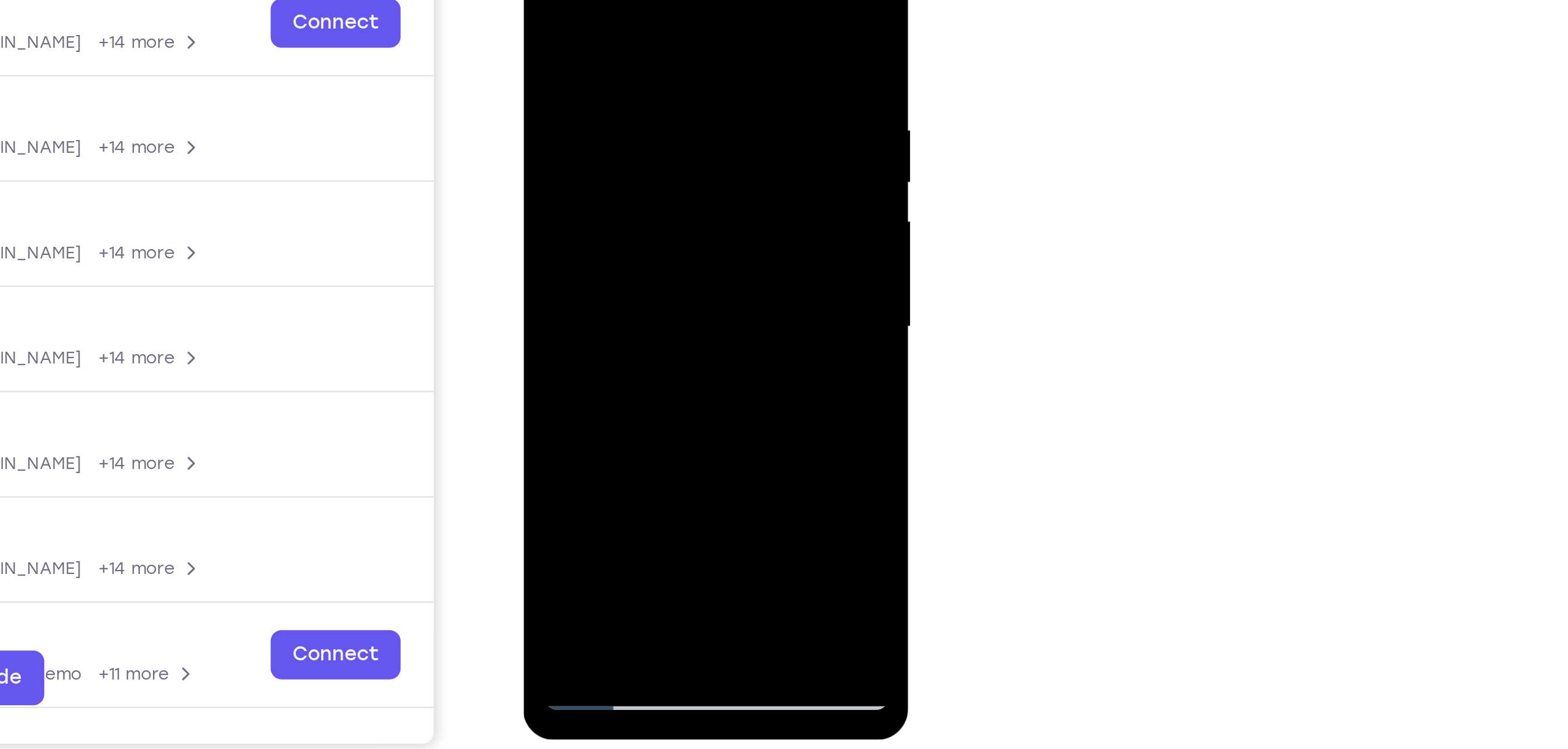
click at [662, 128] on div at bounding box center [605, 97] width 147 height 327
click at [668, 205] on div at bounding box center [605, 97] width 147 height 327
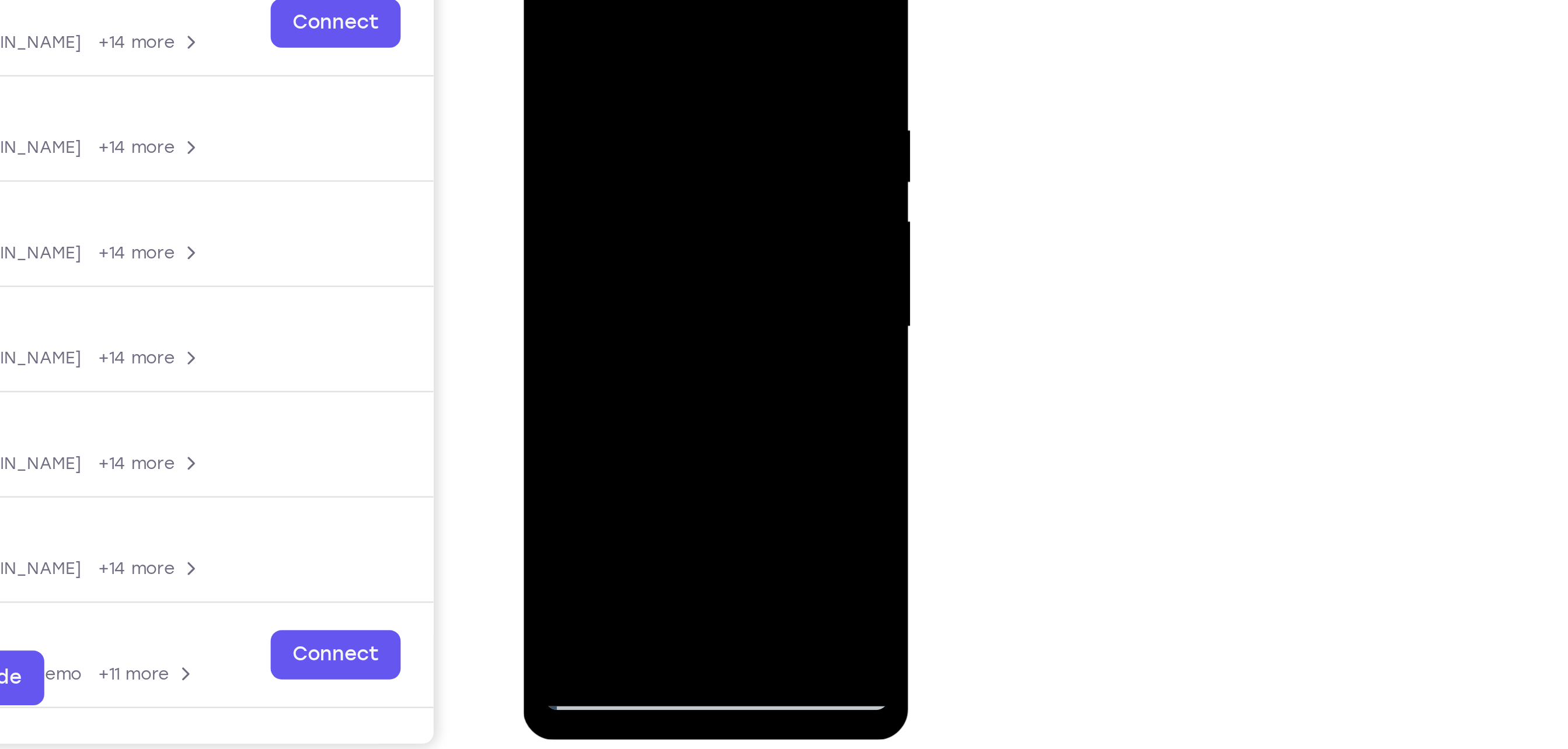
click at [664, 128] on div at bounding box center [605, 97] width 147 height 327
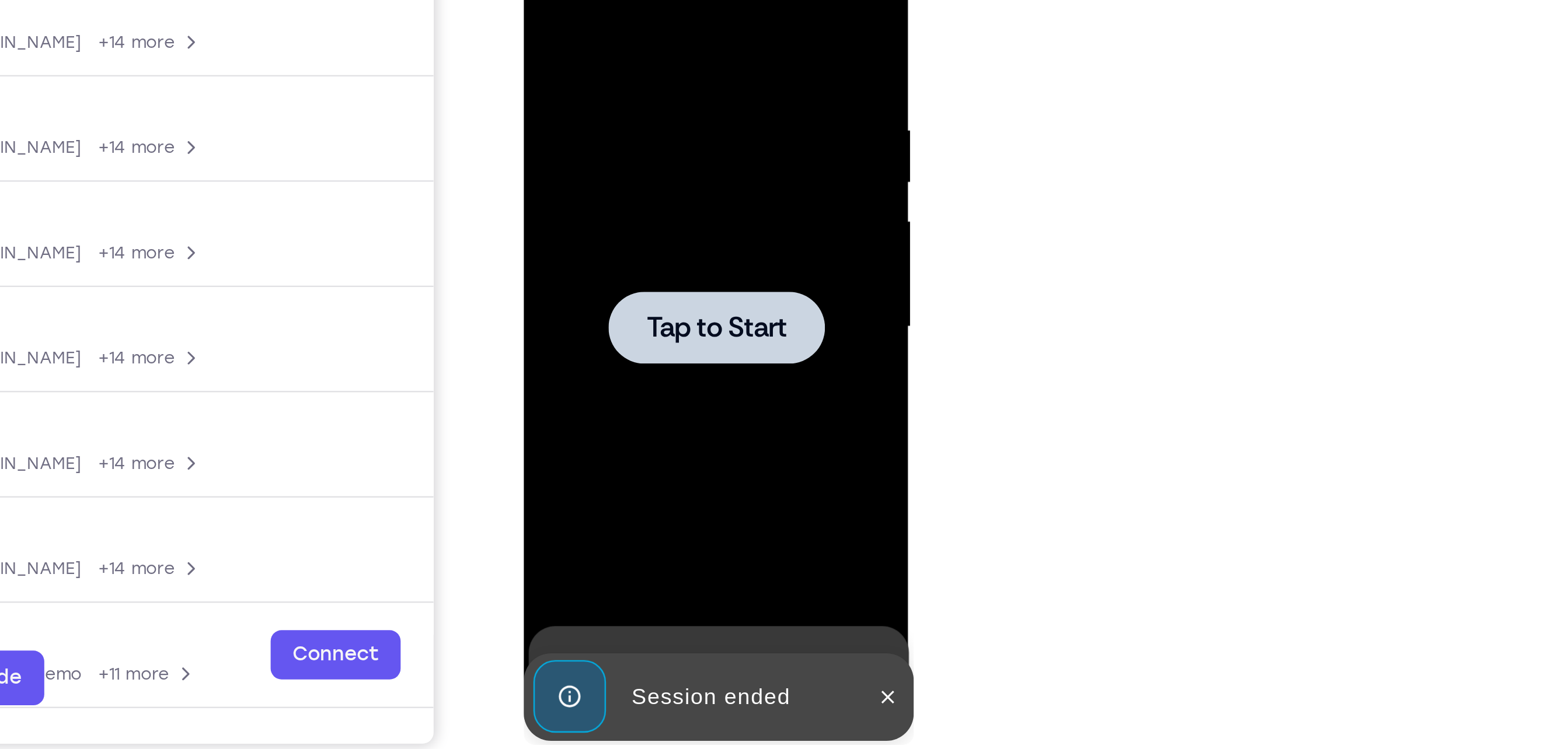
click at [629, 95] on span "Tap to Start" at bounding box center [605, 97] width 59 height 12
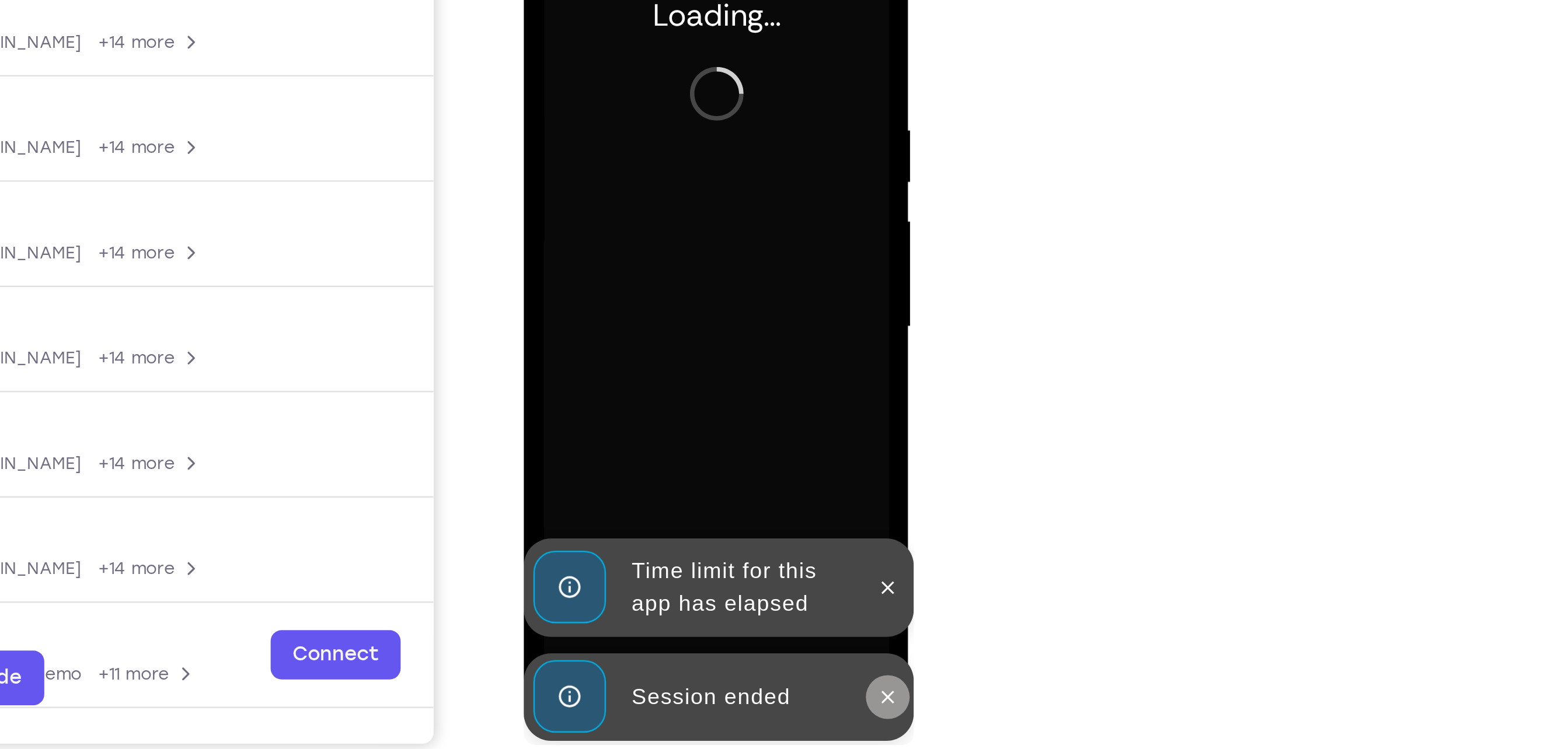
click at [684, 254] on button at bounding box center [678, 255] width 19 height 19
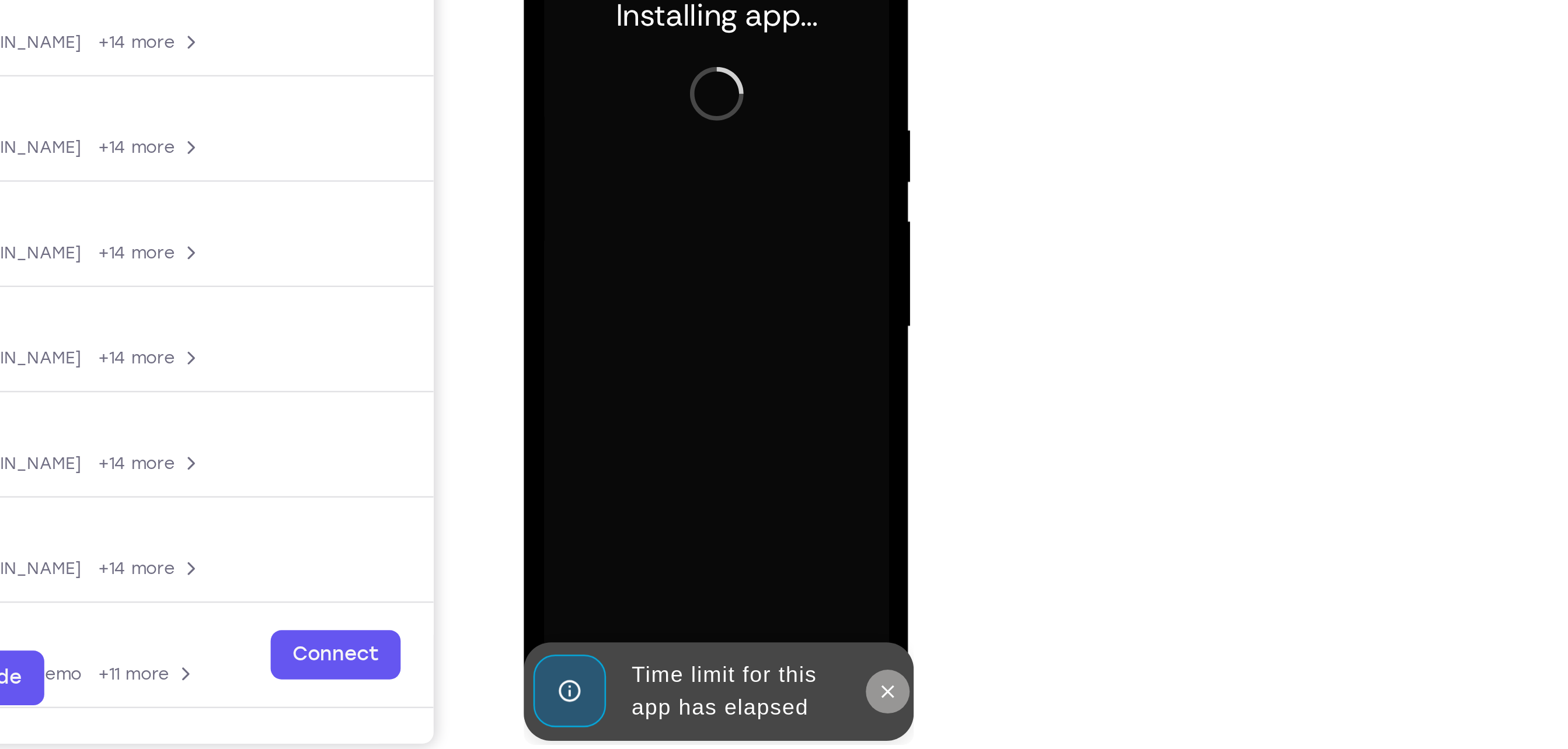
click at [675, 248] on icon at bounding box center [678, 253] width 9 height 9
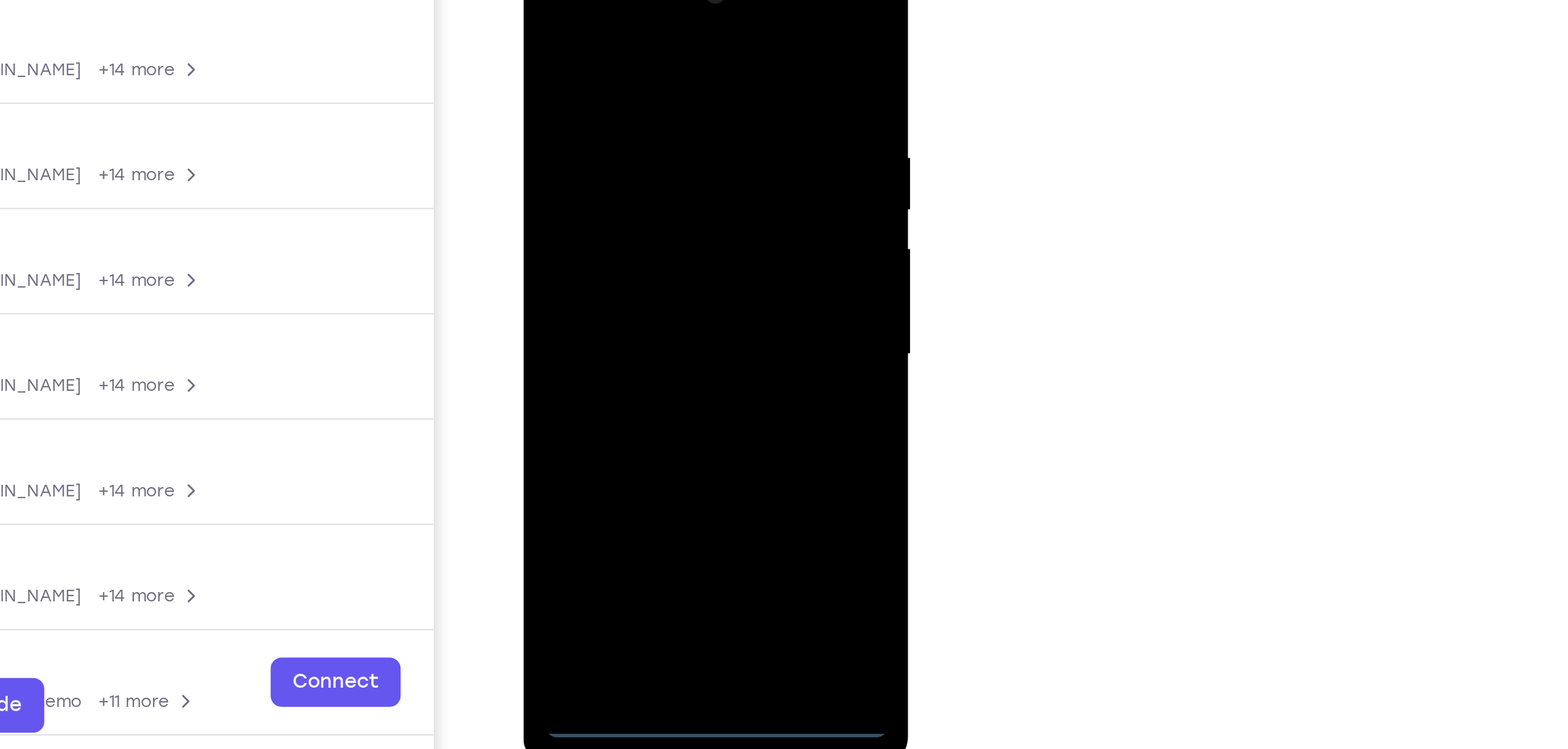
click at [610, 273] on div at bounding box center [605, 124] width 147 height 327
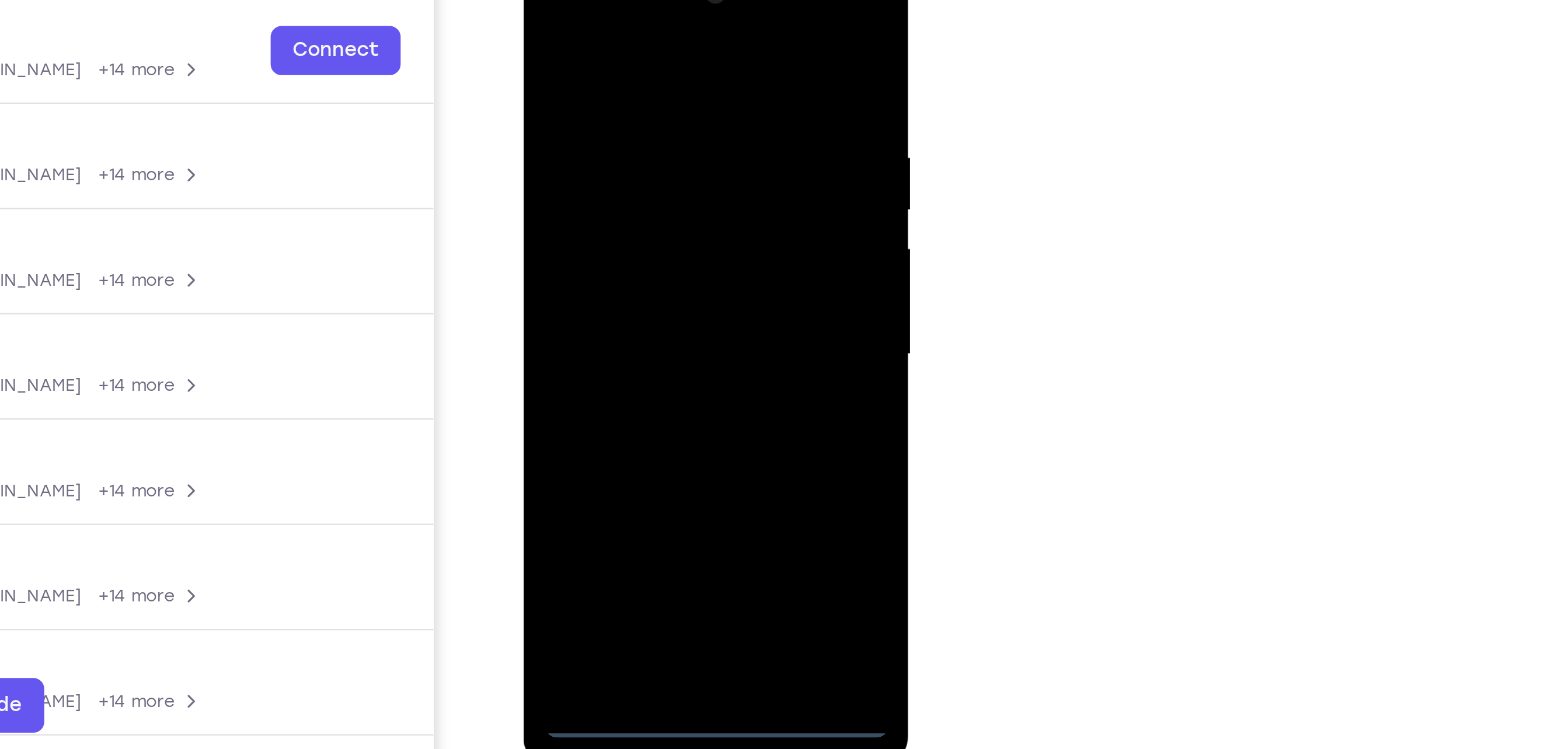
click at [604, 282] on div at bounding box center [605, 124] width 147 height 327
click at [655, 236] on div at bounding box center [605, 124] width 147 height 327
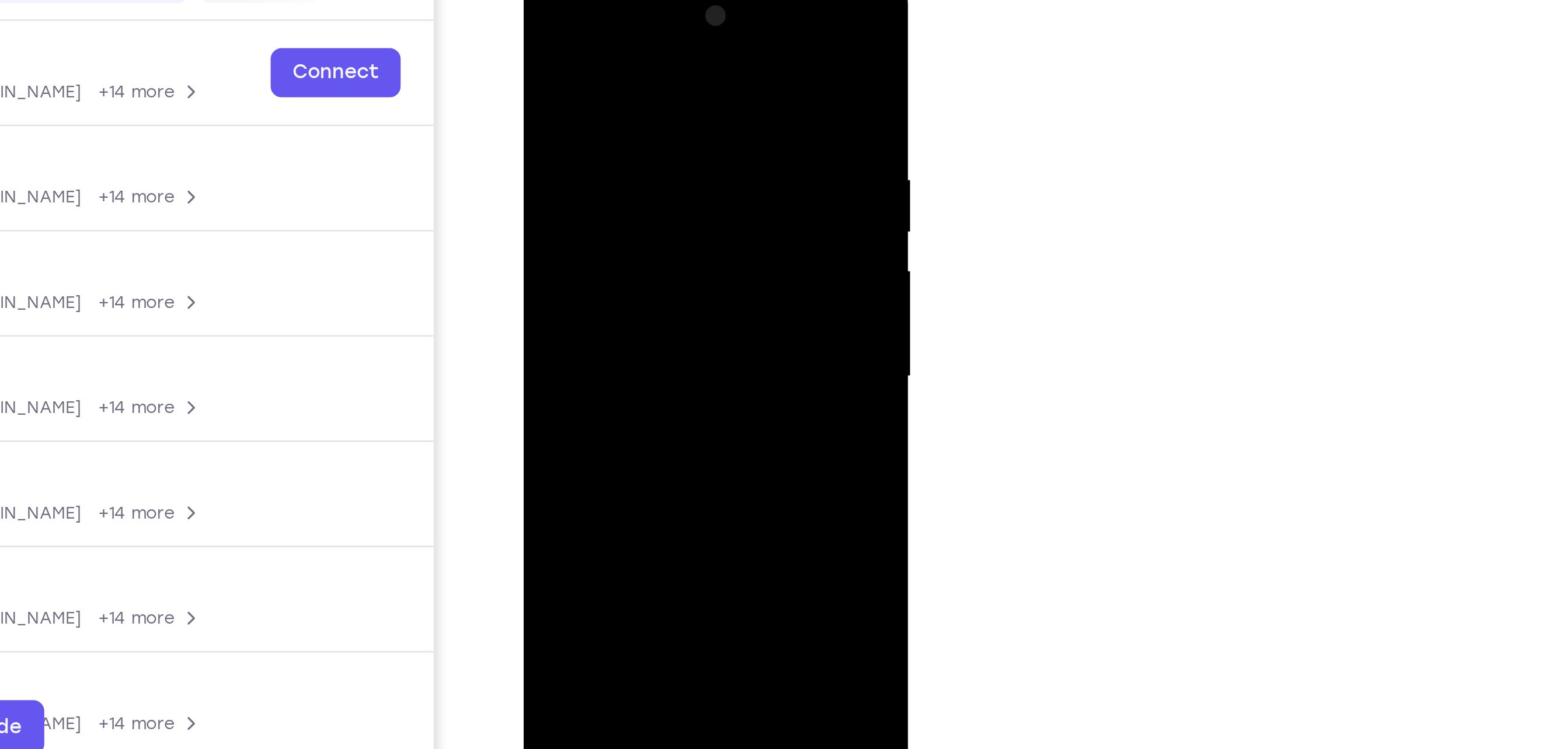
click at [578, 24] on div at bounding box center [605, 146] width 147 height 327
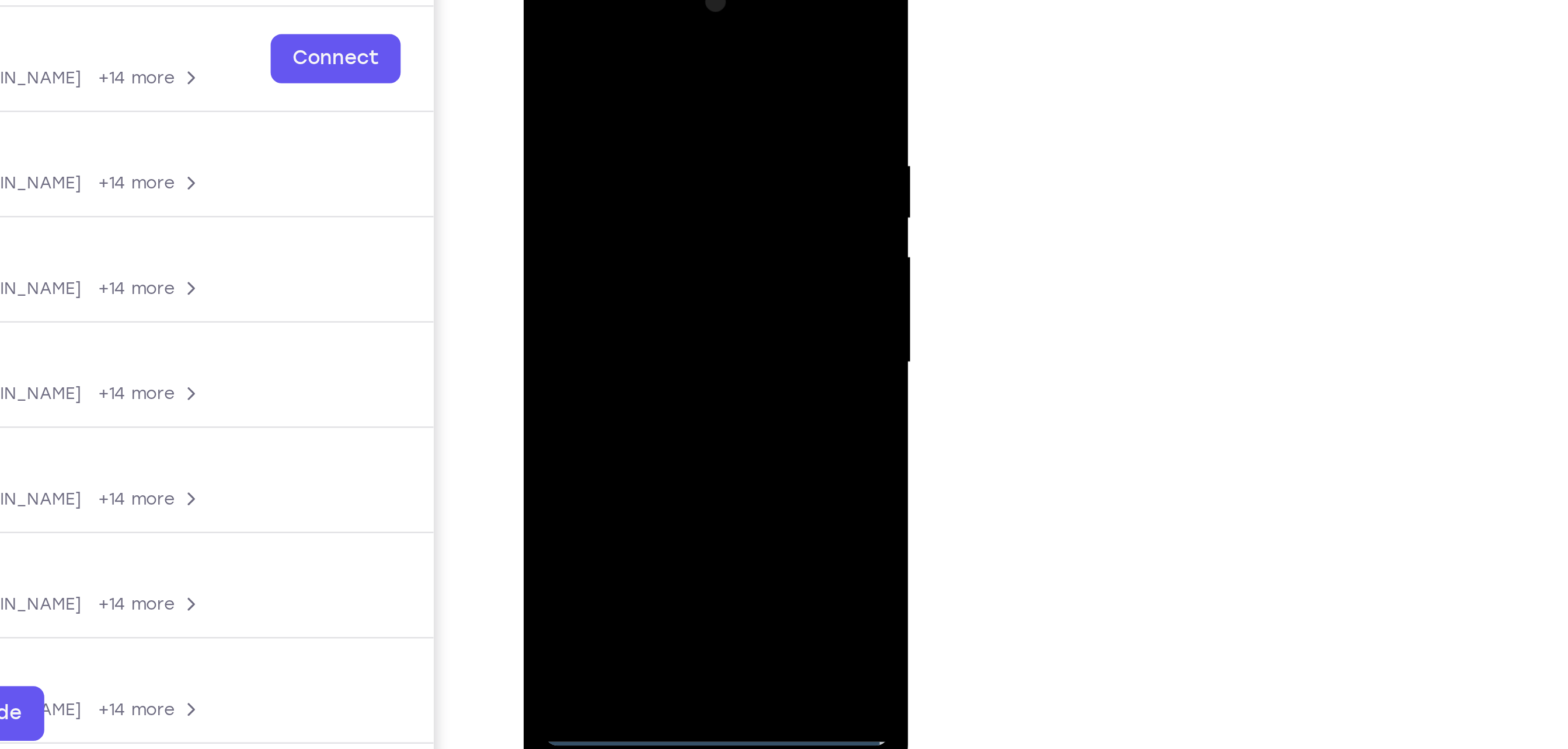
click at [664, 125] on div at bounding box center [605, 133] width 147 height 327
click at [594, 154] on div at bounding box center [605, 133] width 147 height 327
click at [599, 191] on div at bounding box center [605, 133] width 147 height 327
click at [606, 81] on div at bounding box center [605, 133] width 147 height 327
click at [620, 124] on div at bounding box center [605, 133] width 147 height 327
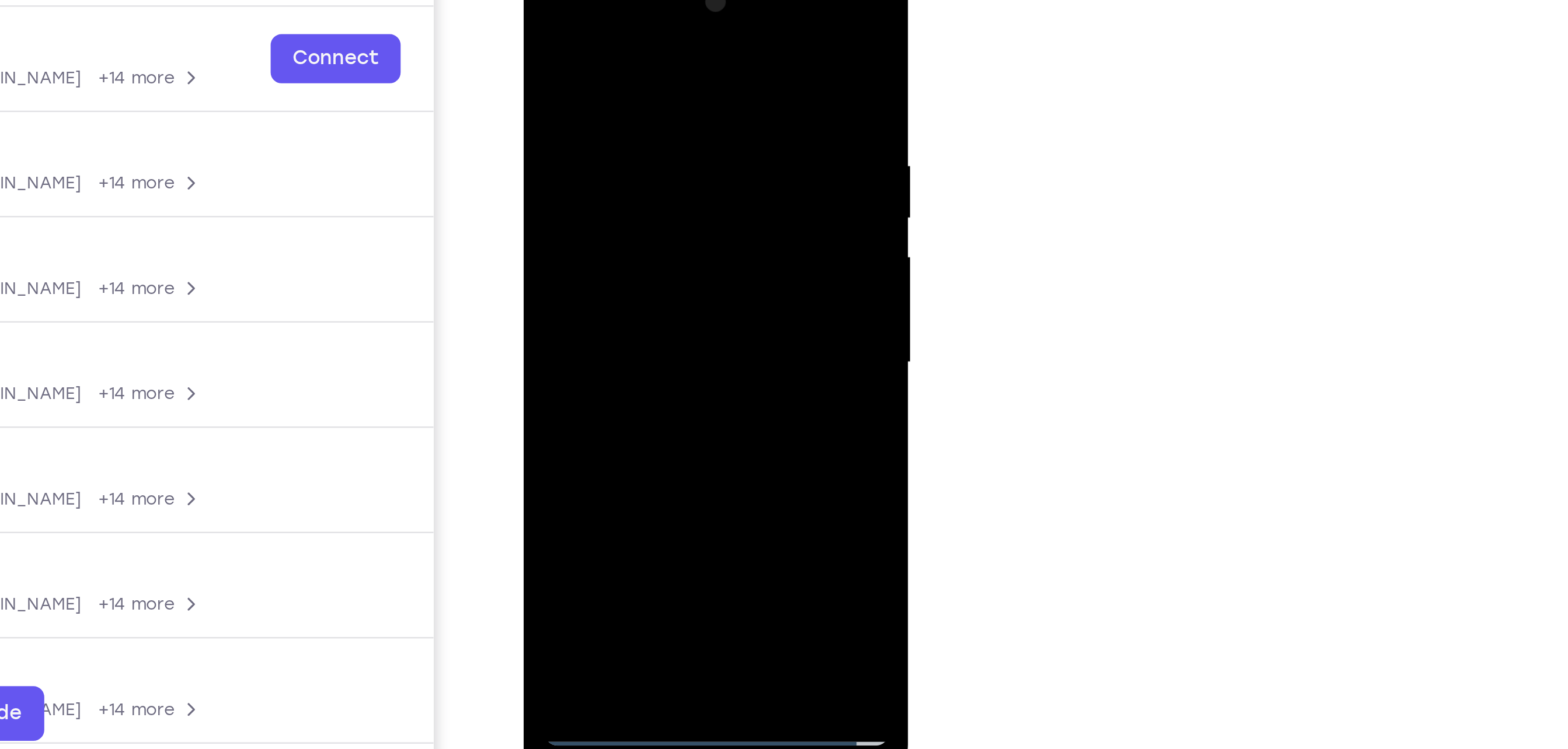
click at [600, 268] on div at bounding box center [605, 133] width 147 height 327
click at [579, 91] on div at bounding box center [605, 133] width 147 height 327
click at [610, 169] on div at bounding box center [605, 133] width 147 height 327
drag, startPoint x: 595, startPoint y: 55, endPoint x: 634, endPoint y: 266, distance: 214.6
click at [634, 266] on div at bounding box center [605, 133] width 147 height 327
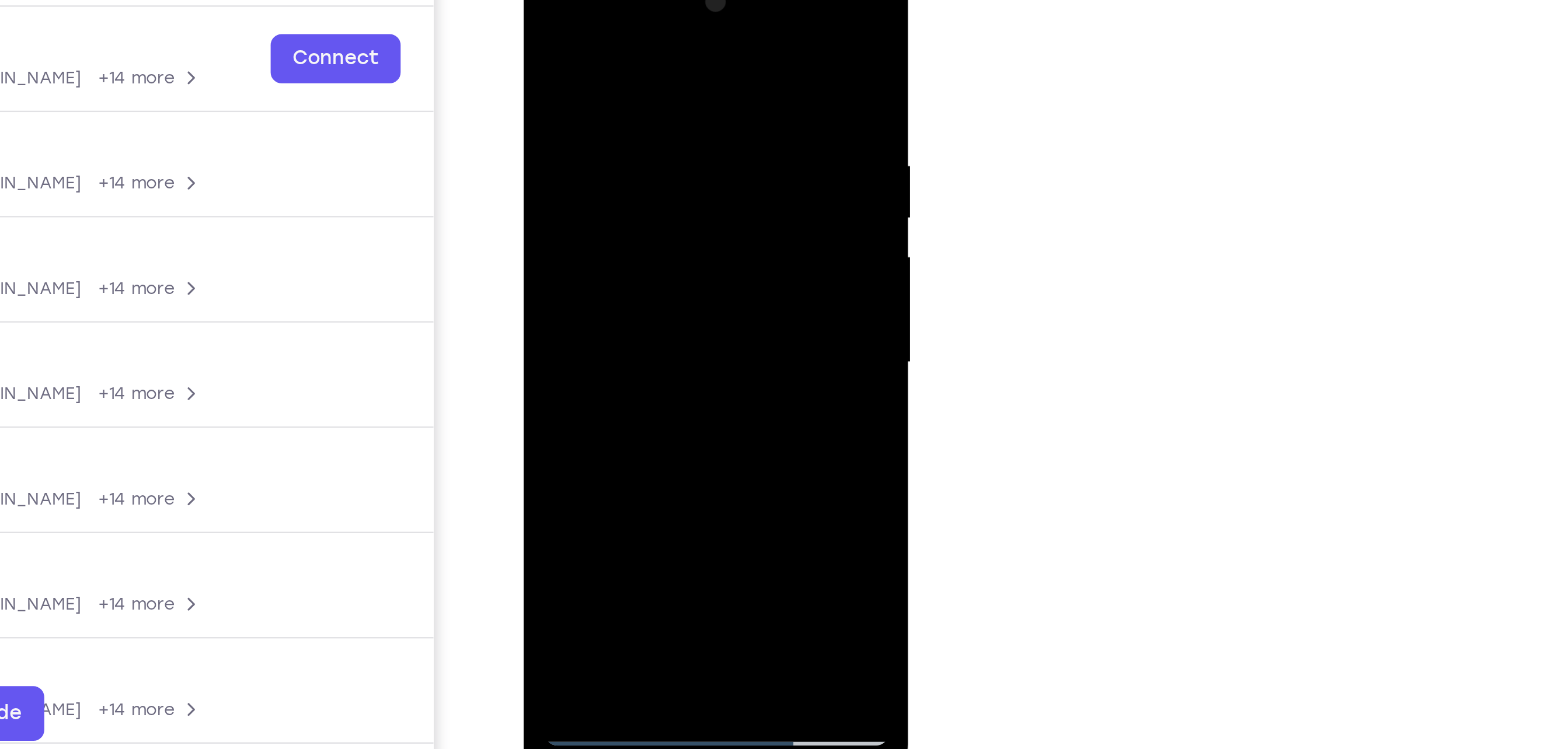
click at [600, 81] on div at bounding box center [605, 133] width 147 height 327
click at [612, 120] on div at bounding box center [605, 133] width 147 height 327
click at [577, 275] on div at bounding box center [605, 133] width 147 height 327
click at [625, 84] on div at bounding box center [605, 133] width 147 height 327
click at [671, 28] on div at bounding box center [605, 133] width 147 height 327
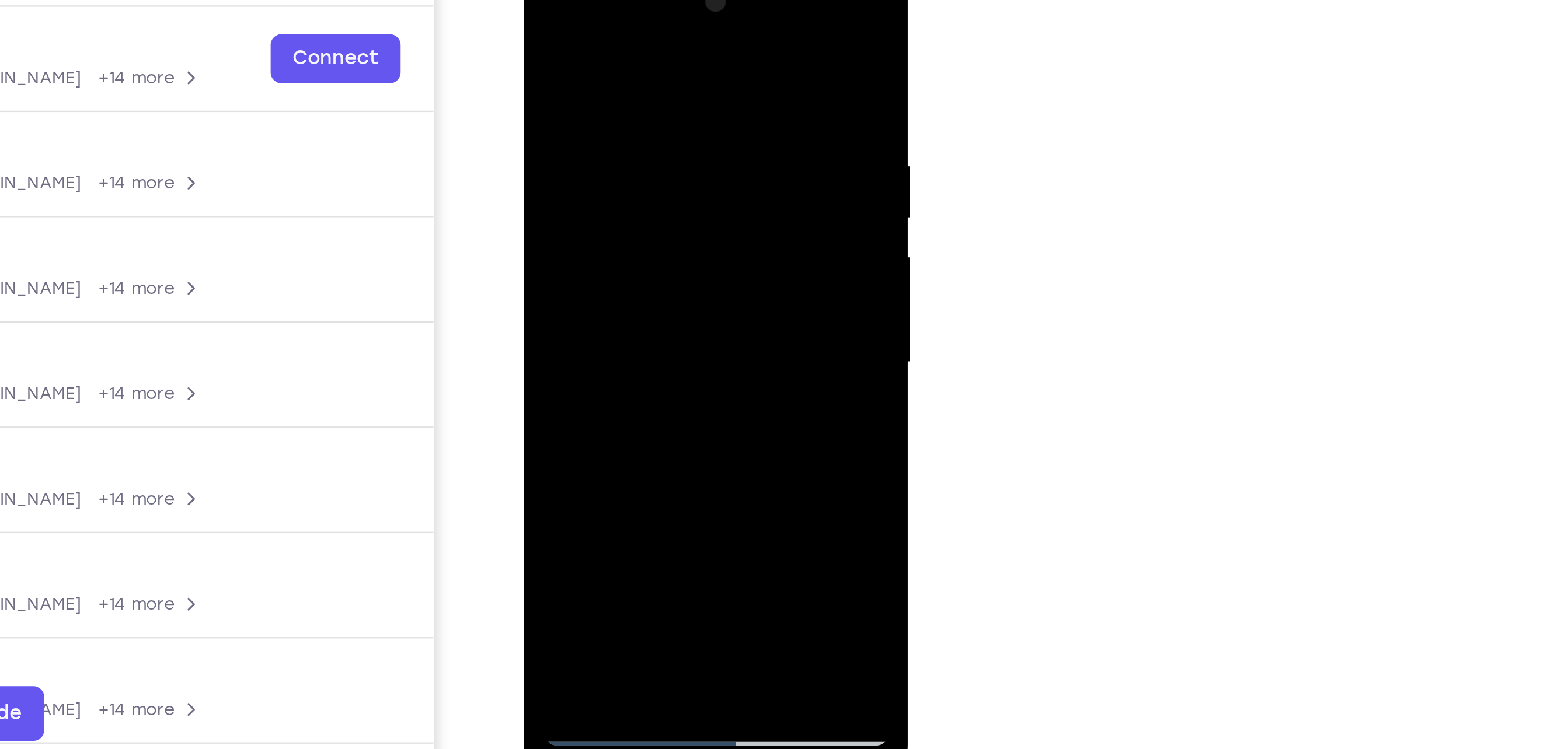
click at [631, 273] on div at bounding box center [605, 133] width 147 height 327
click at [624, 199] on div at bounding box center [605, 133] width 147 height 327
click at [662, 102] on div at bounding box center [605, 133] width 147 height 327
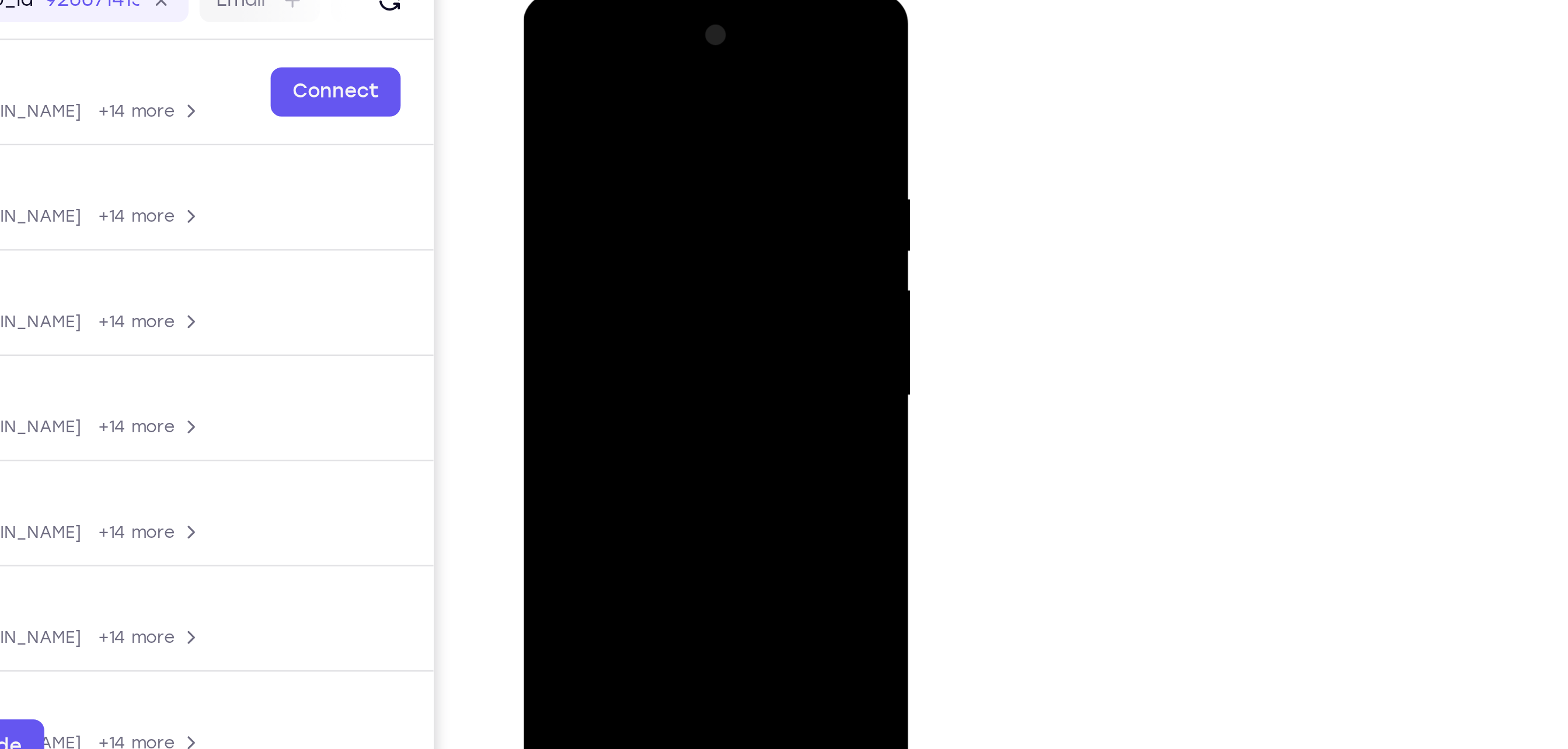
click at [661, 193] on div at bounding box center [605, 166] width 147 height 327
drag, startPoint x: 537, startPoint y: 113, endPoint x: 548, endPoint y: 203, distance: 90.7
click at [548, 203] on div at bounding box center [605, 166] width 147 height 327
click at [645, 77] on div at bounding box center [605, 166] width 147 height 327
click at [653, 95] on div at bounding box center [605, 166] width 147 height 327
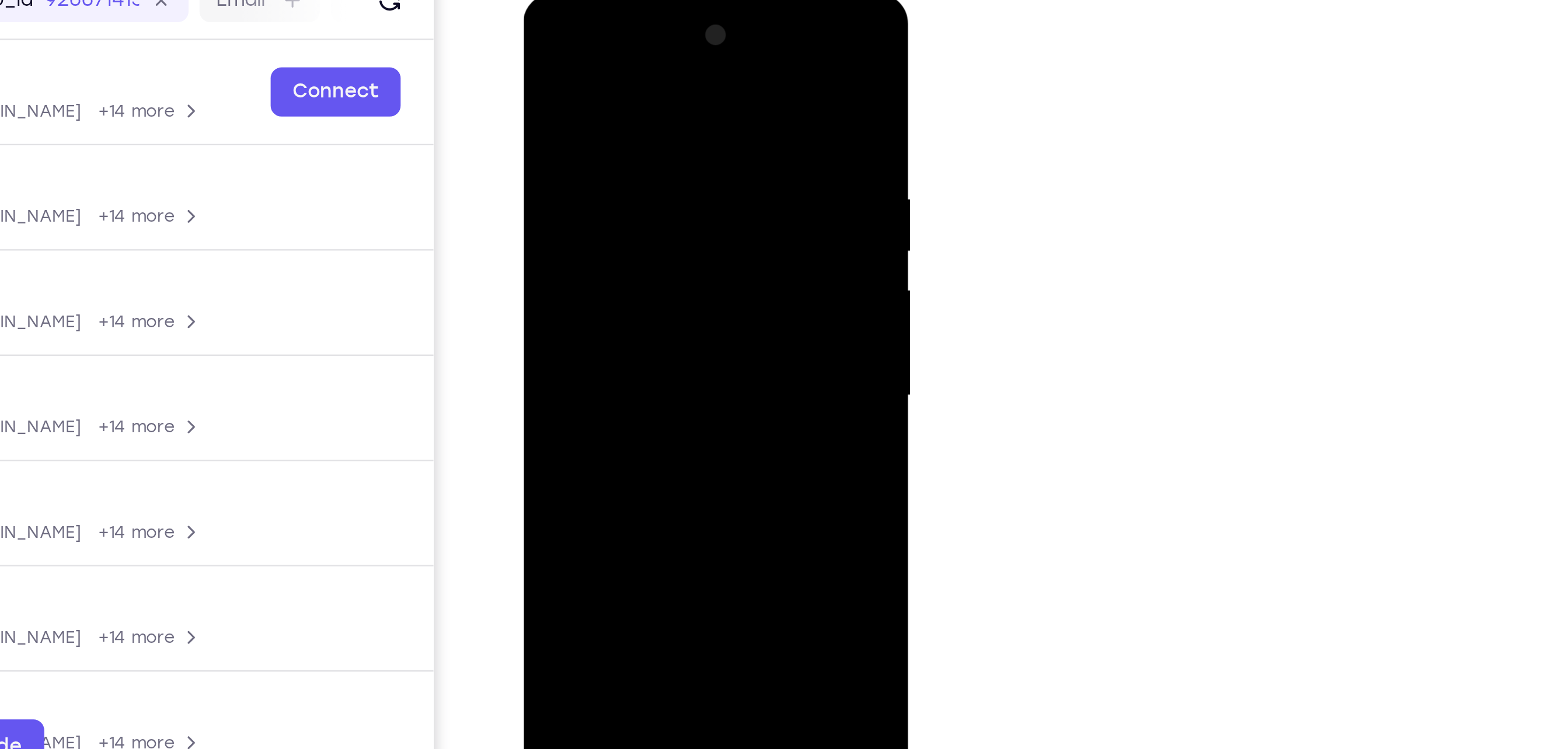
click at [669, 273] on div at bounding box center [605, 166] width 147 height 327
click at [659, 195] on div at bounding box center [605, 166] width 147 height 327
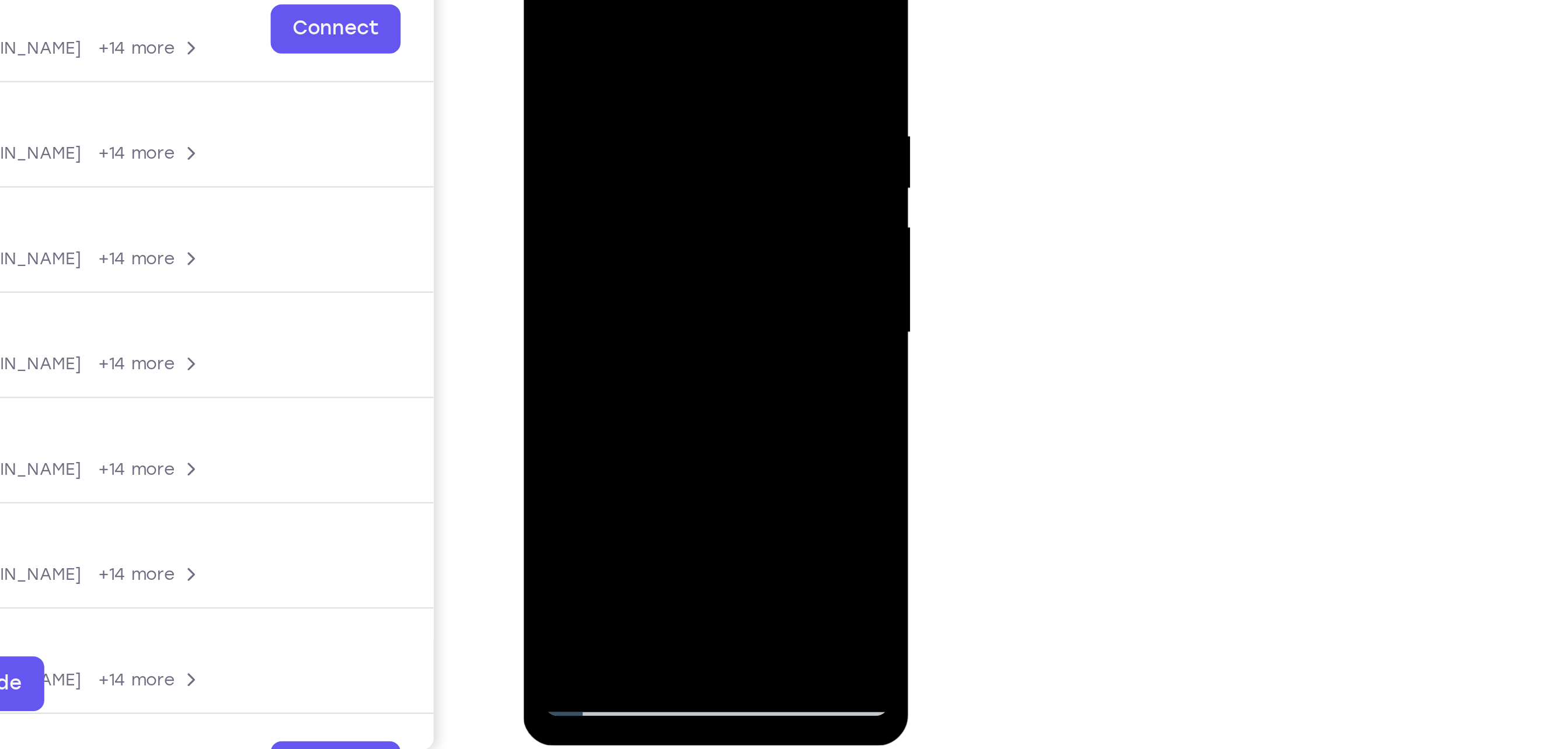
click at [668, 213] on div at bounding box center [605, 102] width 147 height 327
